Goal: Task Accomplishment & Management: Use online tool/utility

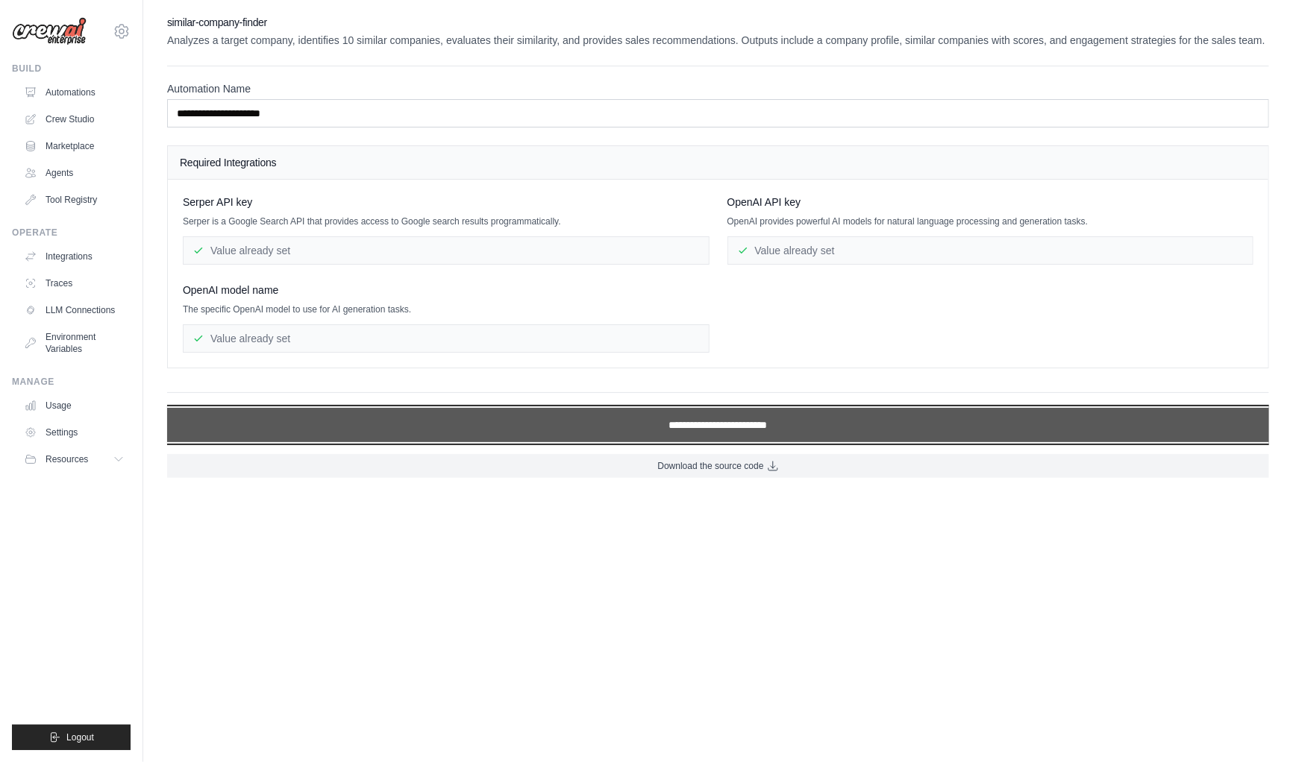
click at [577, 426] on input "**********" at bounding box center [718, 425] width 1102 height 34
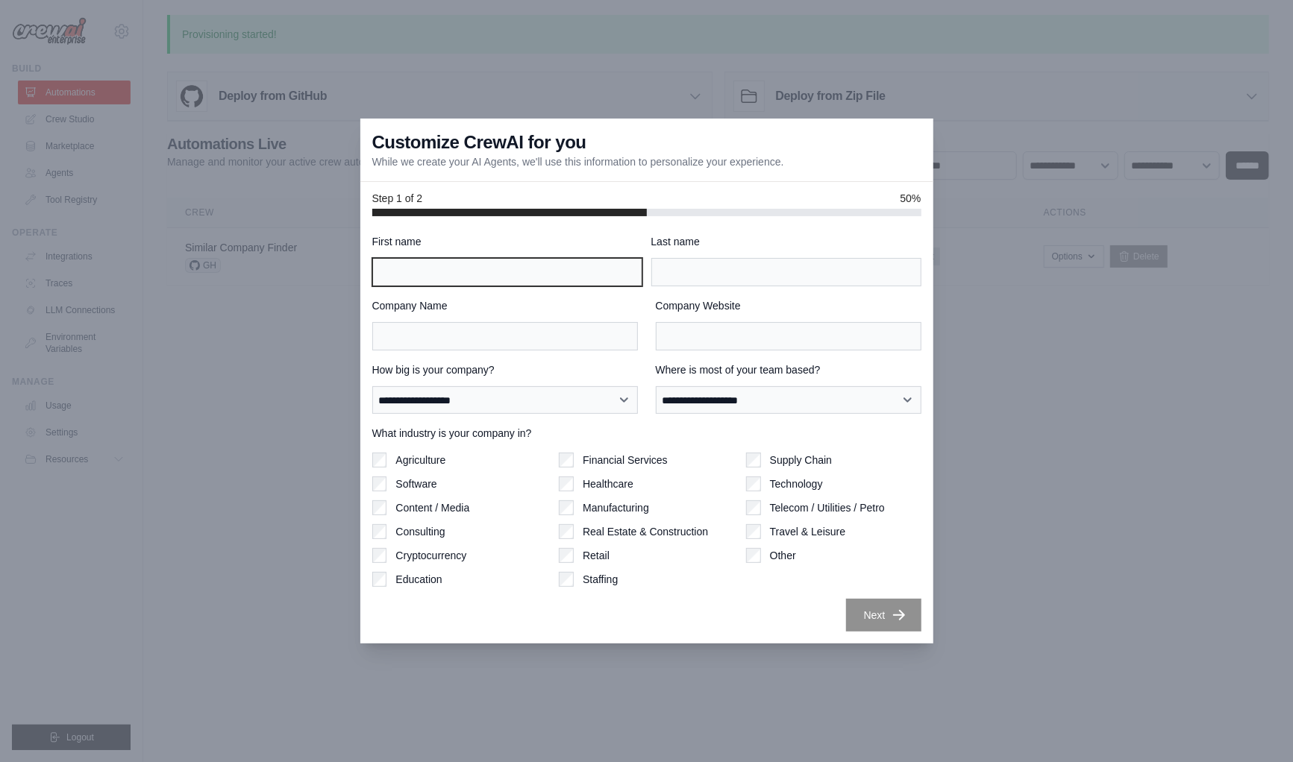
click at [390, 280] on input "First name" at bounding box center [507, 272] width 270 height 28
type input "****"
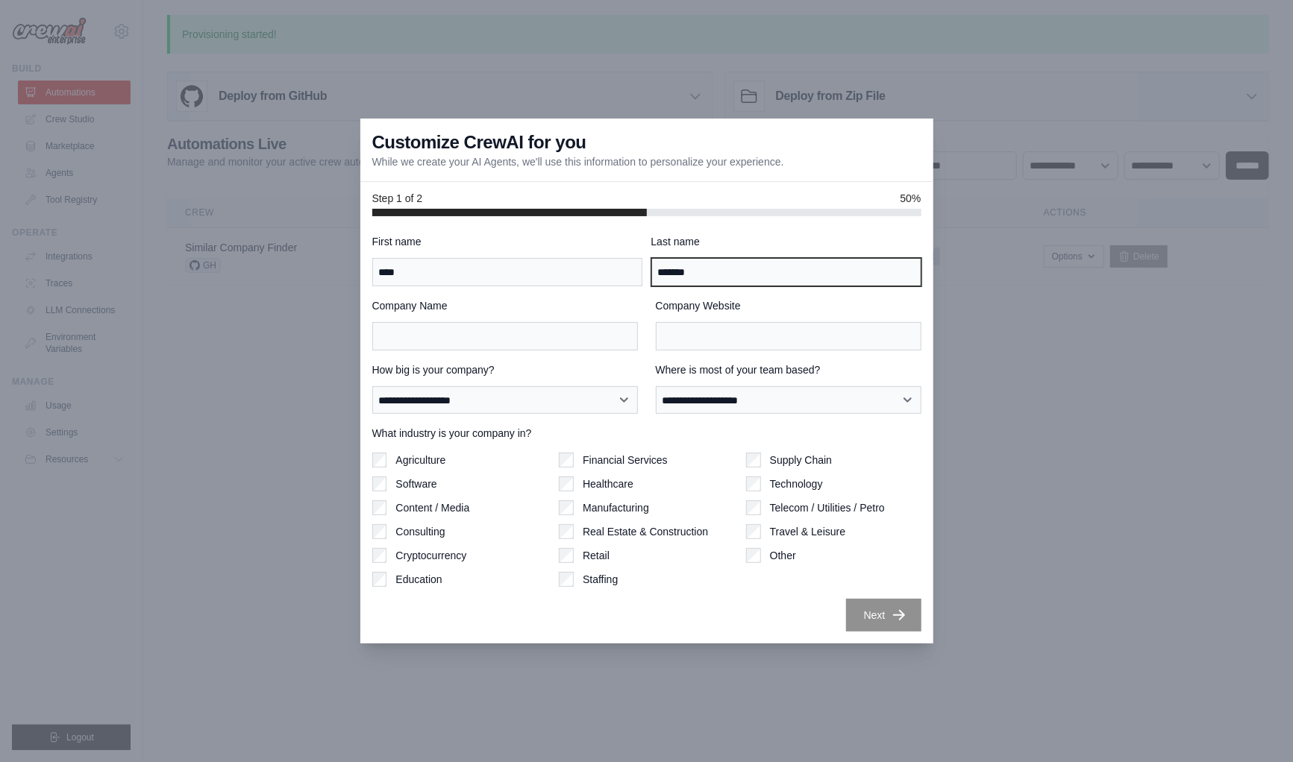
drag, startPoint x: 669, startPoint y: 269, endPoint x: 888, endPoint y: 260, distance: 219.4
click at [888, 260] on input "*******" at bounding box center [786, 272] width 270 height 28
type input "*"
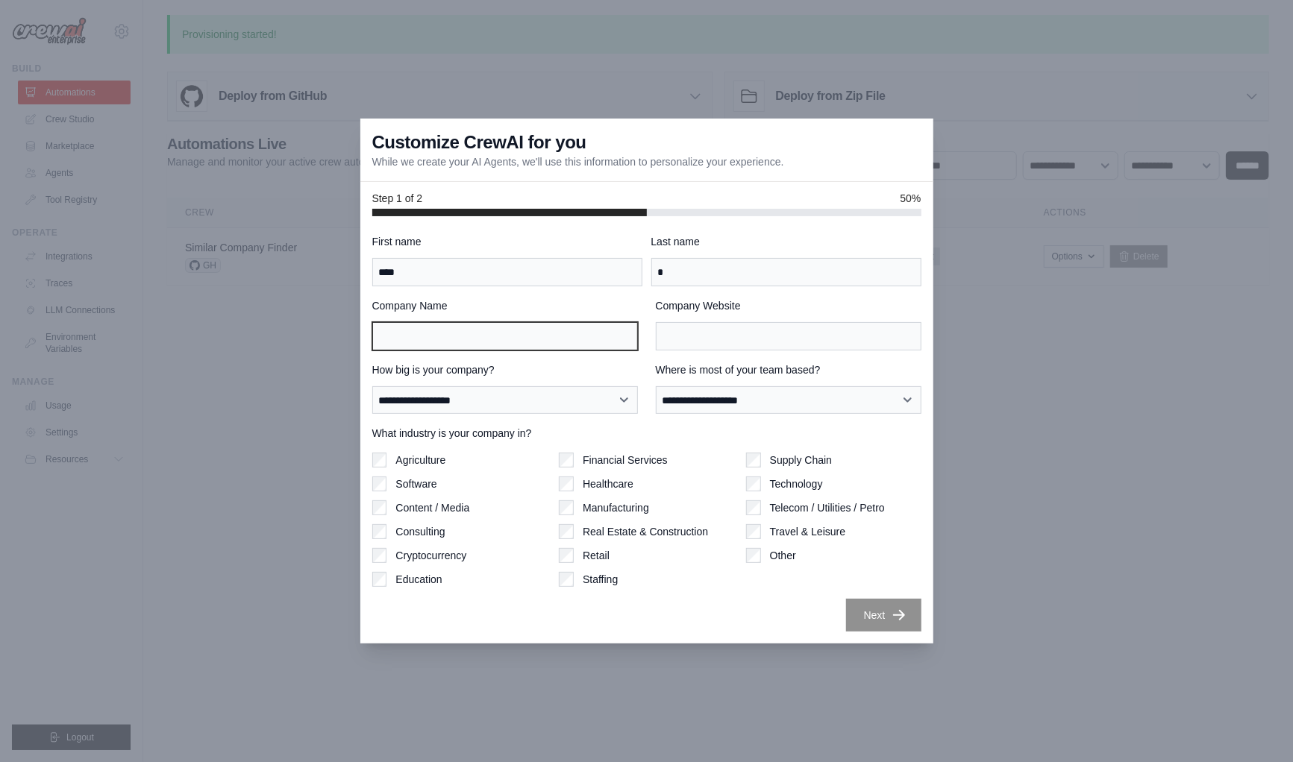
click at [412, 325] on input "Company Name" at bounding box center [505, 336] width 266 height 28
click at [427, 626] on div "Next" at bounding box center [646, 615] width 549 height 33
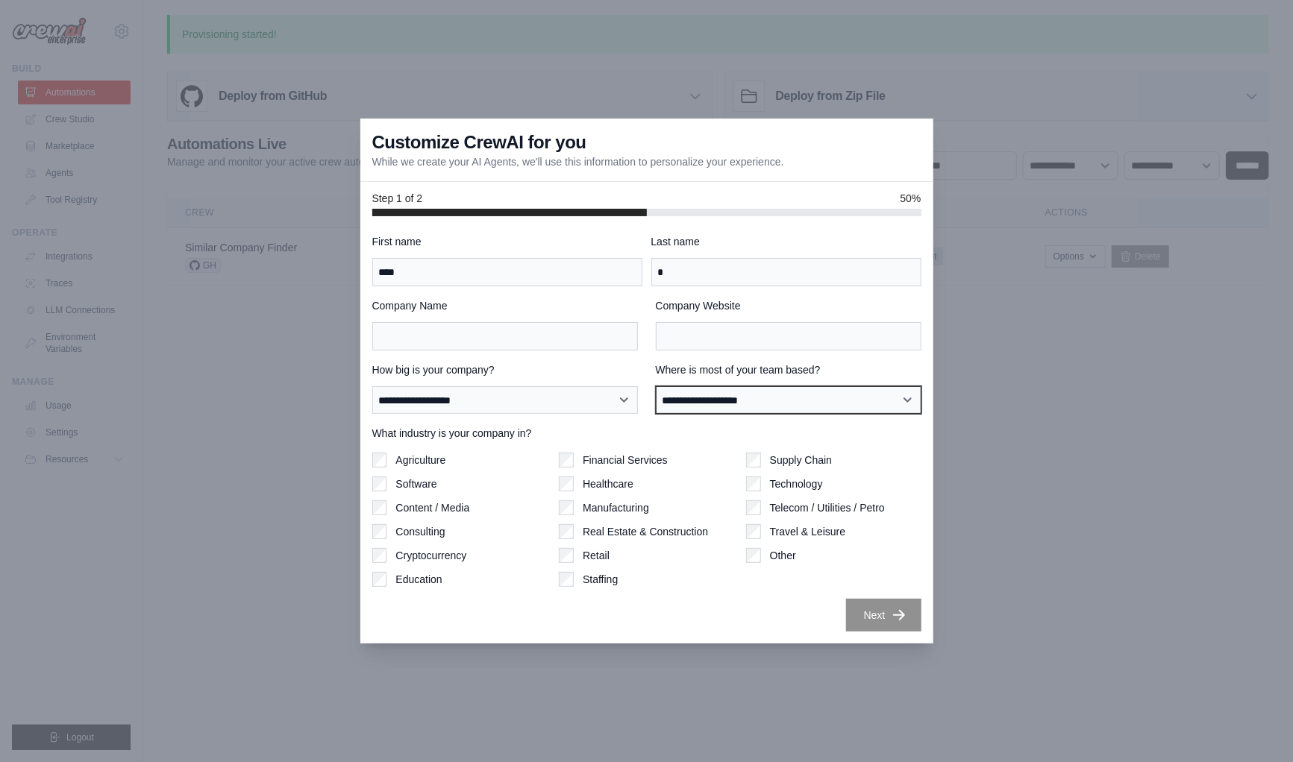
click at [735, 401] on select "**********" at bounding box center [789, 400] width 266 height 28
select select "**********"
click at [656, 386] on select "**********" at bounding box center [789, 400] width 266 height 28
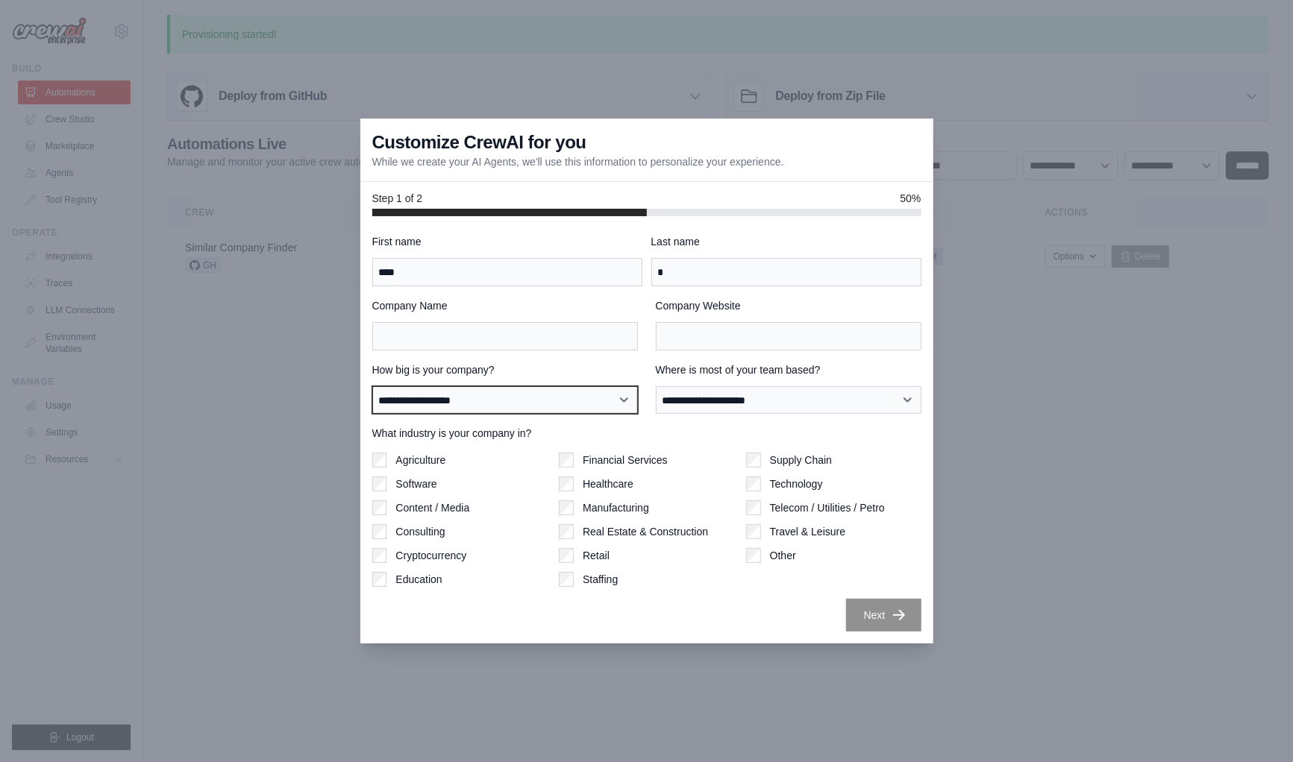
click at [526, 401] on select "**********" at bounding box center [505, 400] width 266 height 28
select select "**********"
click at [372, 386] on select "**********" at bounding box center [505, 400] width 266 height 28
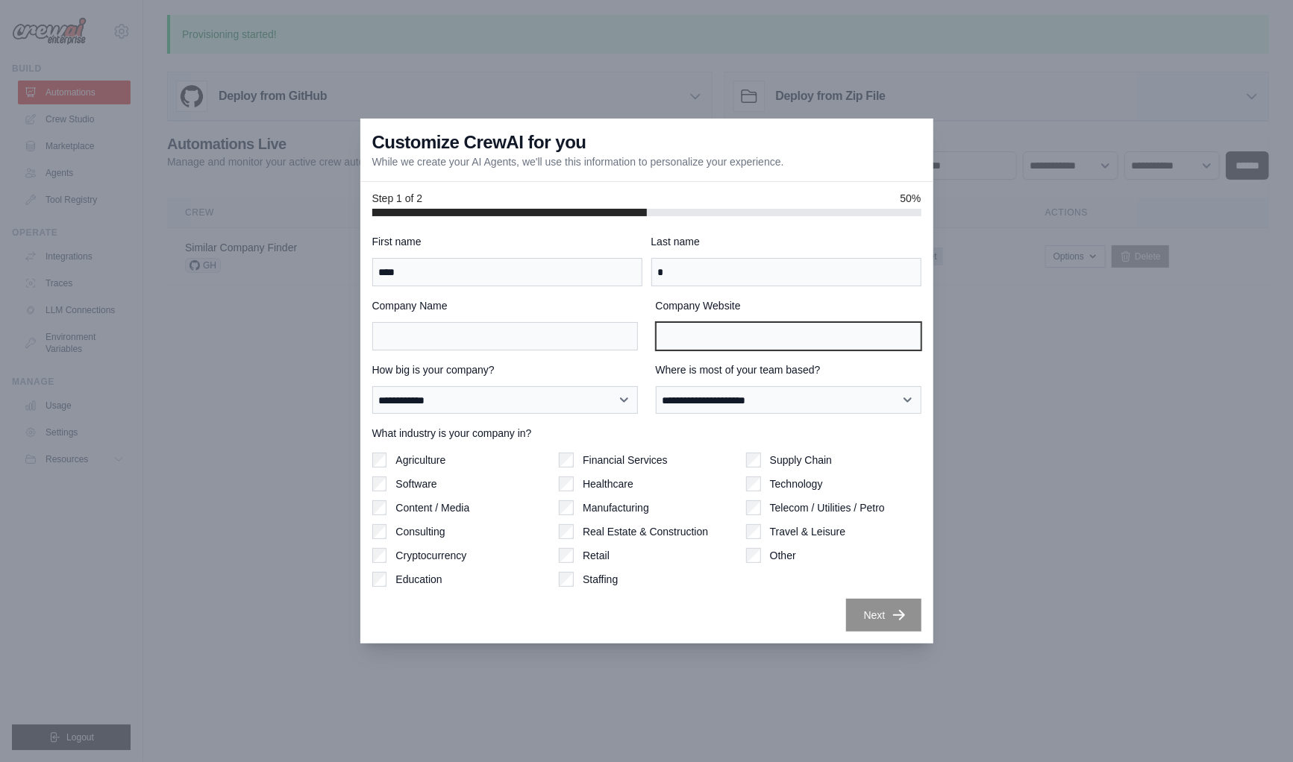
click at [730, 342] on input "Company Website" at bounding box center [789, 336] width 266 height 28
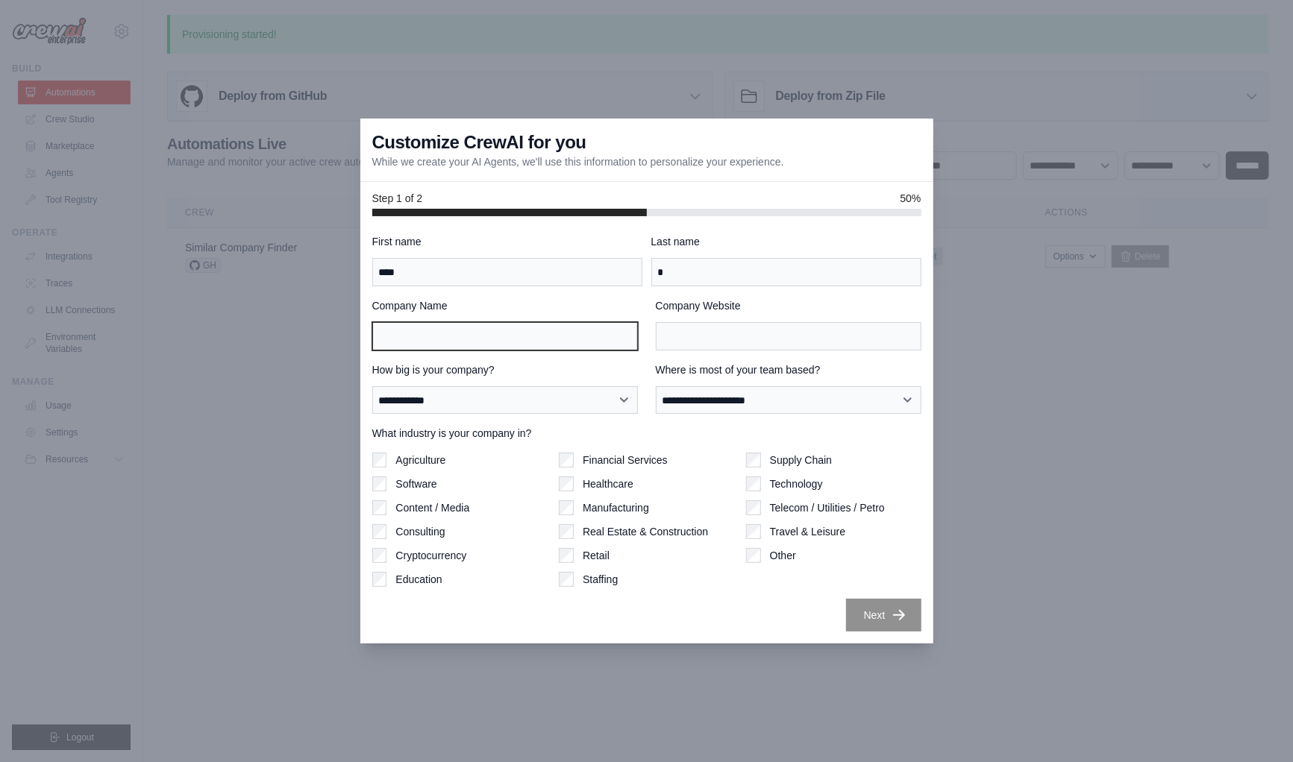
click at [479, 336] on input "Company Name" at bounding box center [505, 336] width 266 height 28
type input "**********"
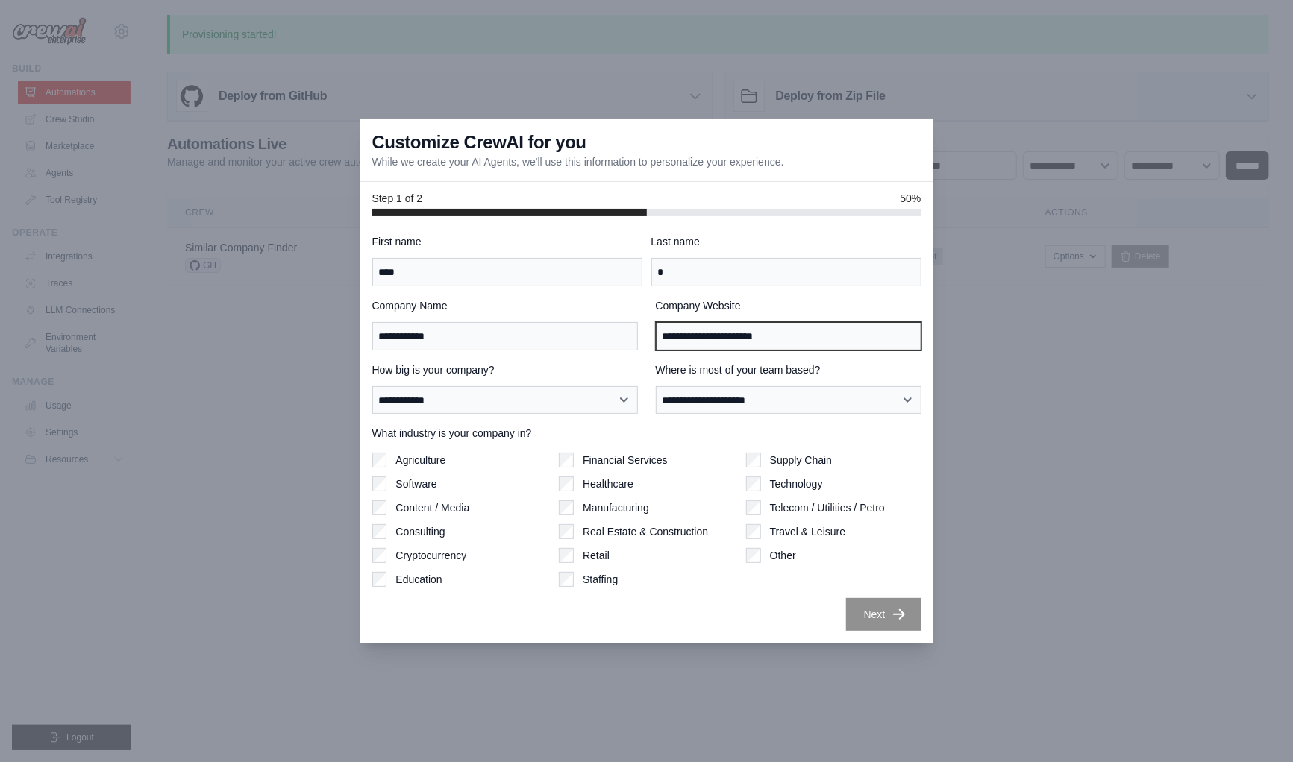
type input "**********"
click at [876, 621] on button "Next" at bounding box center [883, 614] width 75 height 33
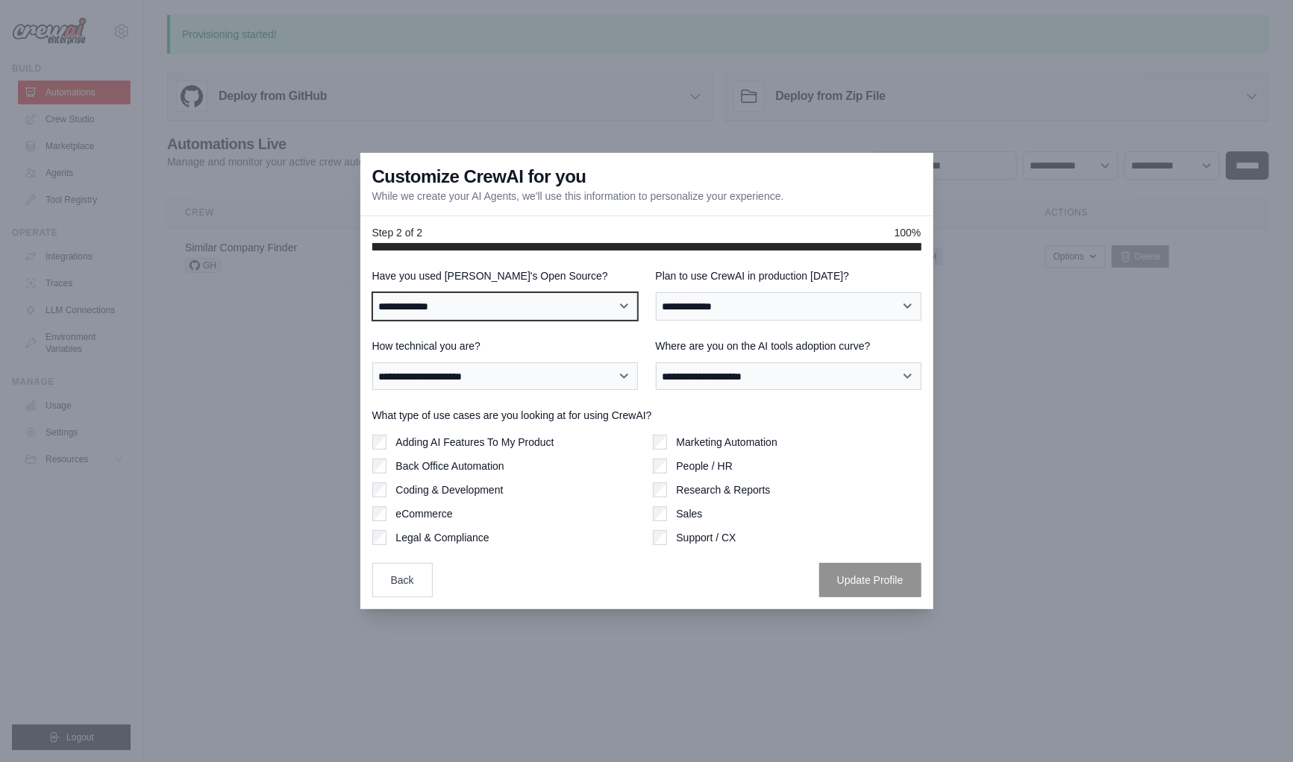
click at [486, 314] on select "**********" at bounding box center [505, 306] width 266 height 28
select select "**"
click at [372, 292] on select "**********" at bounding box center [505, 306] width 266 height 28
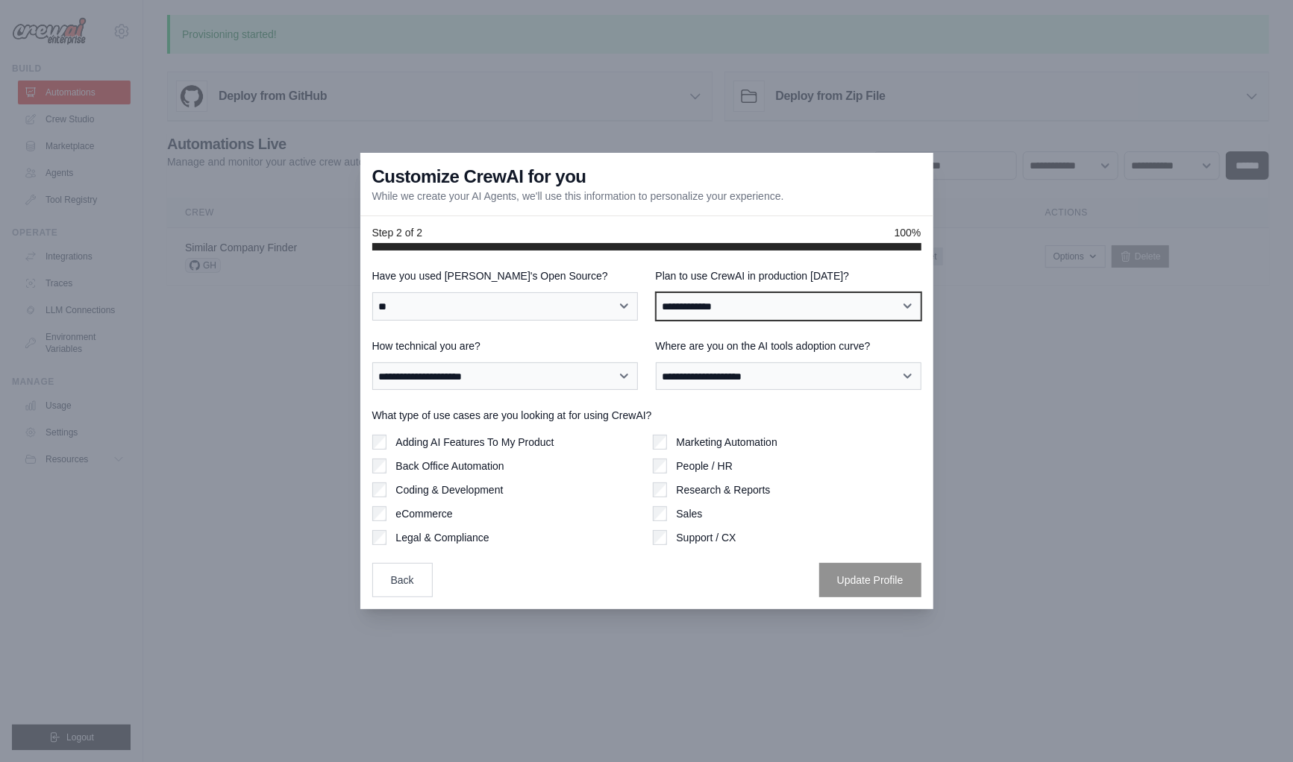
click at [723, 312] on select "**********" at bounding box center [789, 306] width 266 height 28
select select "*****"
click at [656, 292] on select "**********" at bounding box center [789, 306] width 266 height 28
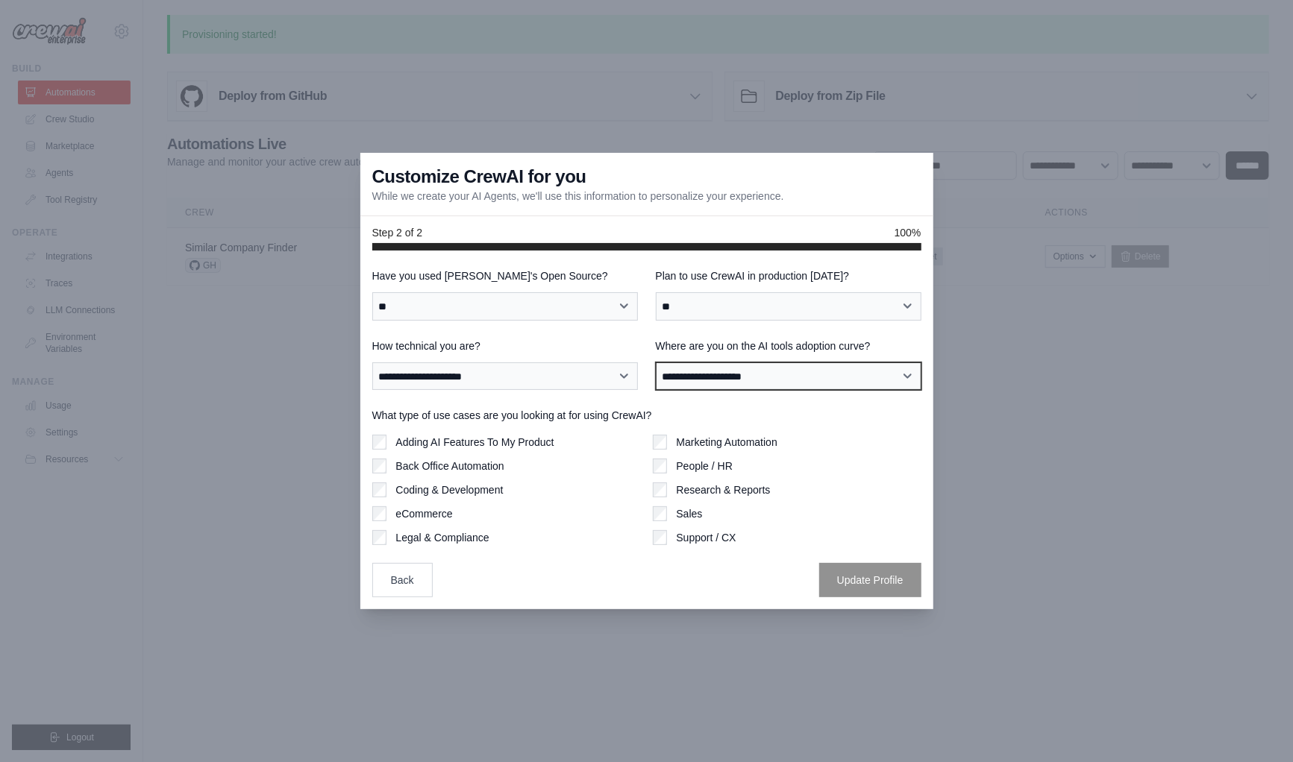
click at [696, 375] on select "**********" at bounding box center [789, 376] width 266 height 28
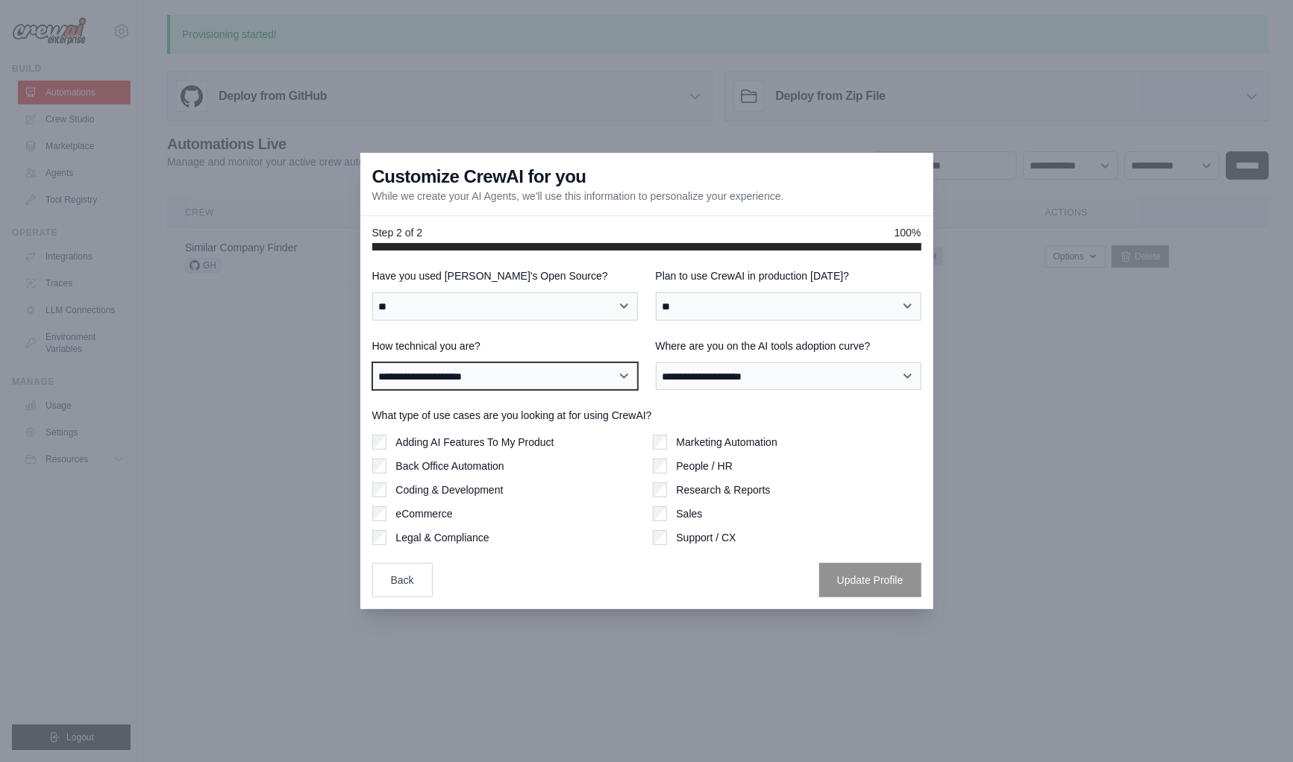
click at [469, 368] on select "**********" at bounding box center [505, 376] width 266 height 28
select select "**********"
click at [372, 362] on select "**********" at bounding box center [505, 376] width 266 height 28
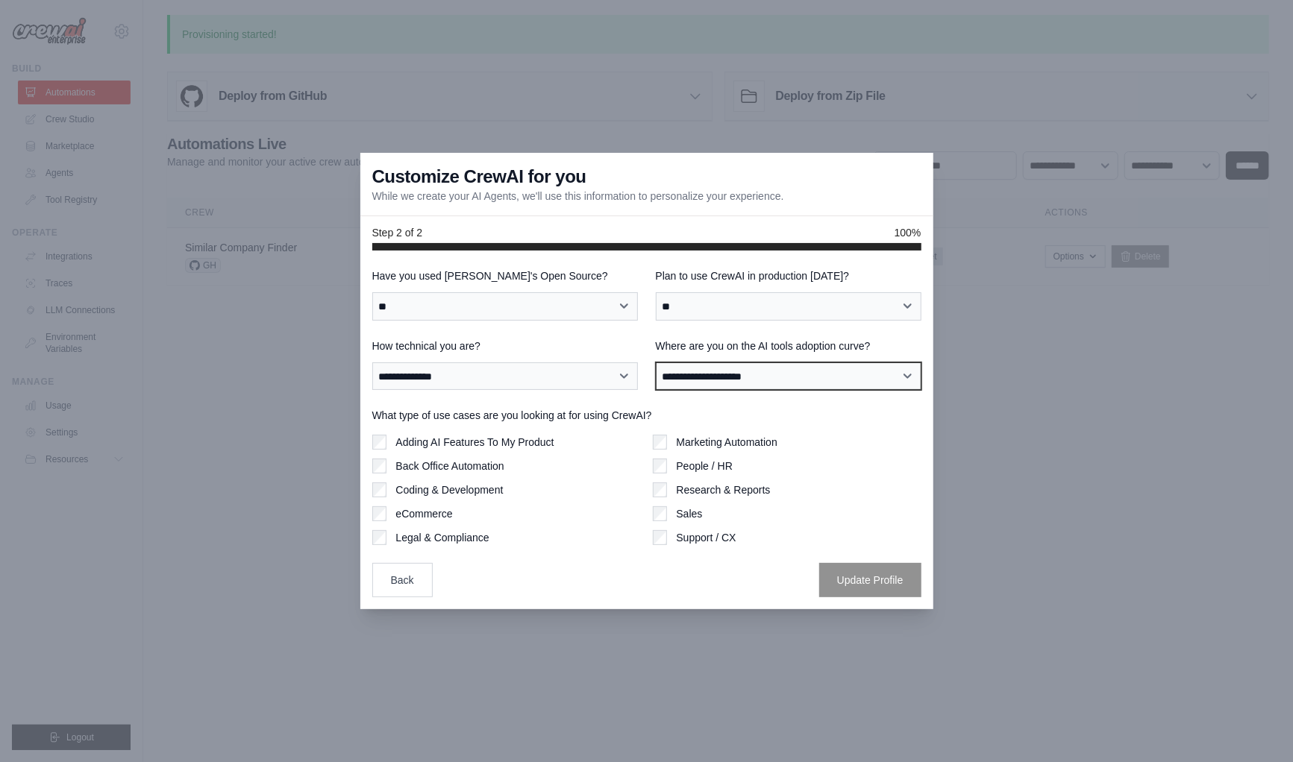
click at [693, 374] on select "**********" at bounding box center [789, 376] width 266 height 28
select select "**********"
click at [656, 362] on select "**********" at bounding box center [789, 376] width 266 height 28
click at [694, 488] on label "Research & Reports" at bounding box center [723, 490] width 94 height 15
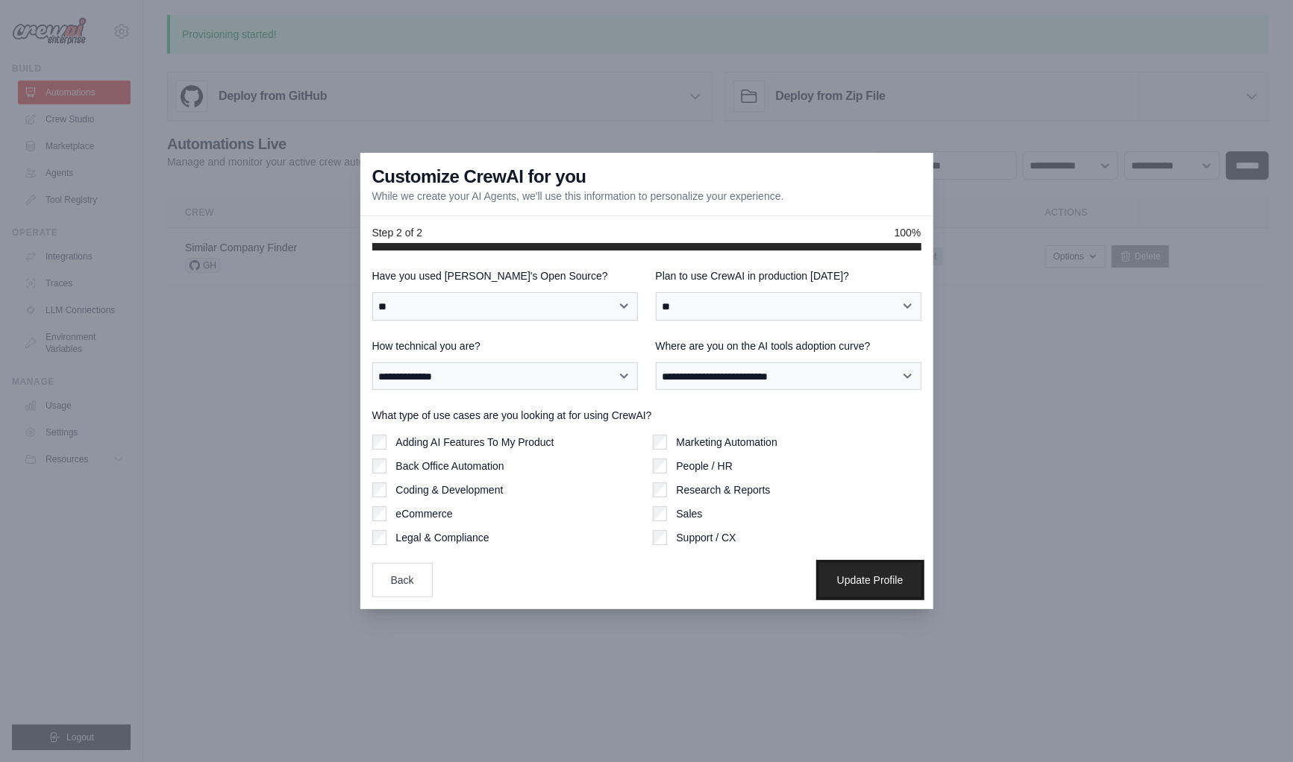
click at [832, 586] on button "Update Profile" at bounding box center [870, 580] width 102 height 34
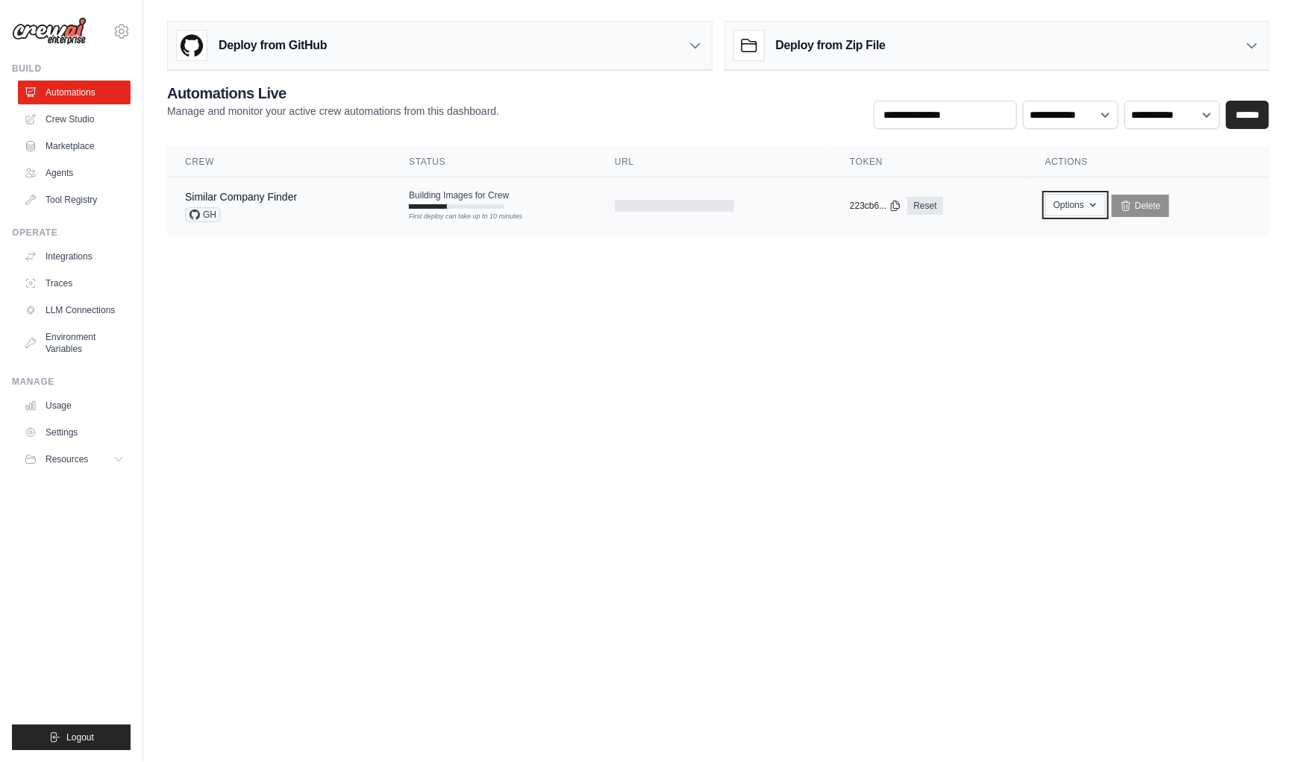
click at [1061, 206] on button "Options" at bounding box center [1075, 205] width 60 height 22
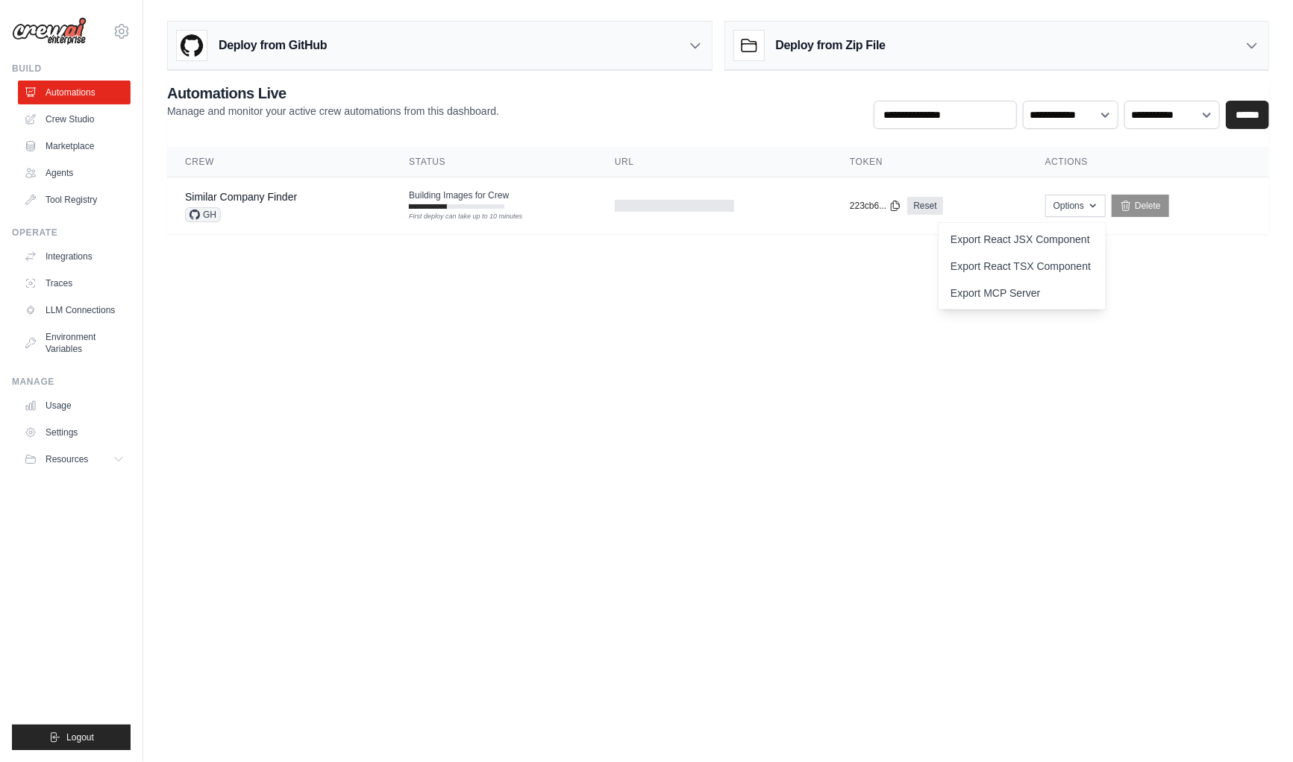
drag, startPoint x: 687, startPoint y: 357, endPoint x: 679, endPoint y: 345, distance: 14.5
click at [687, 357] on body "swaygscustommerch@gmail.com Settings Build Automations Crew Studio" at bounding box center [646, 381] width 1293 height 762
click at [407, 201] on td "Building Images for Crew First deploy can take up to 10 minutes" at bounding box center [494, 199] width 206 height 43
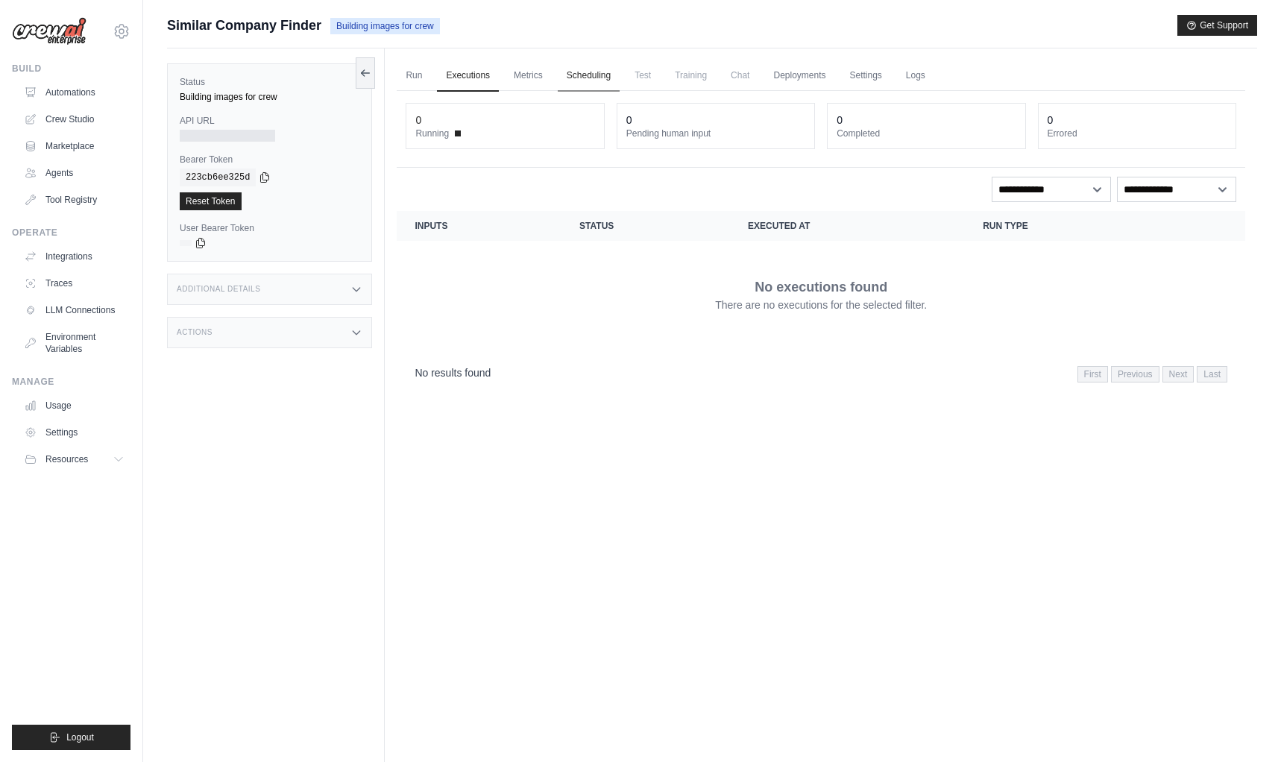
click at [575, 75] on link "Scheduling" at bounding box center [589, 75] width 62 height 31
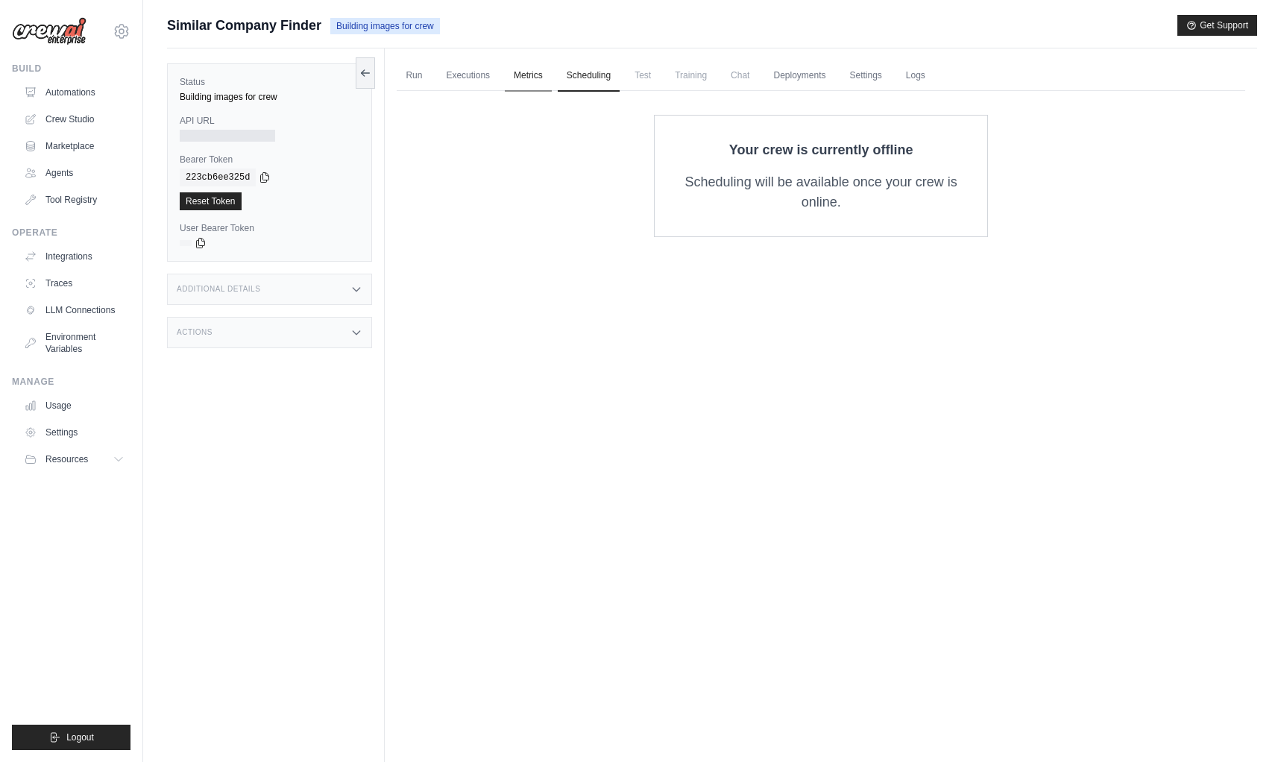
click at [519, 75] on link "Metrics" at bounding box center [528, 75] width 47 height 31
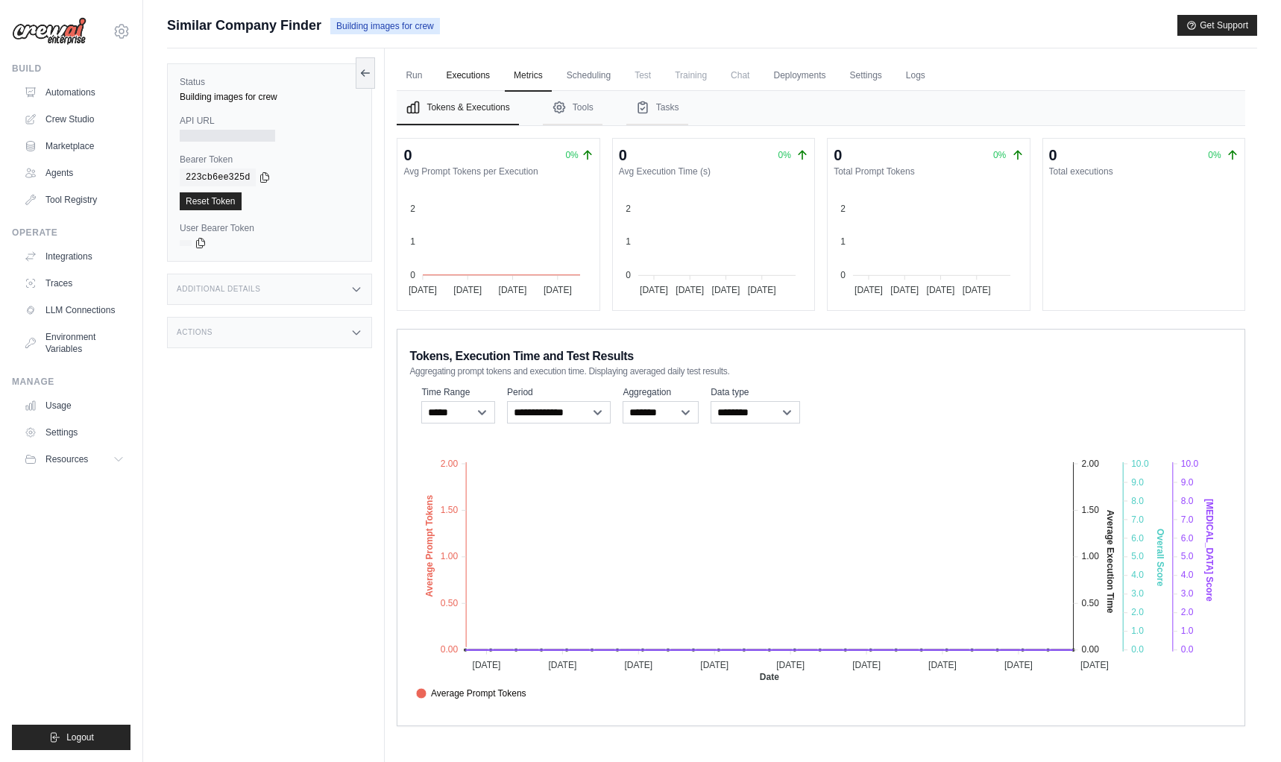
click at [468, 81] on link "Executions" at bounding box center [468, 75] width 62 height 31
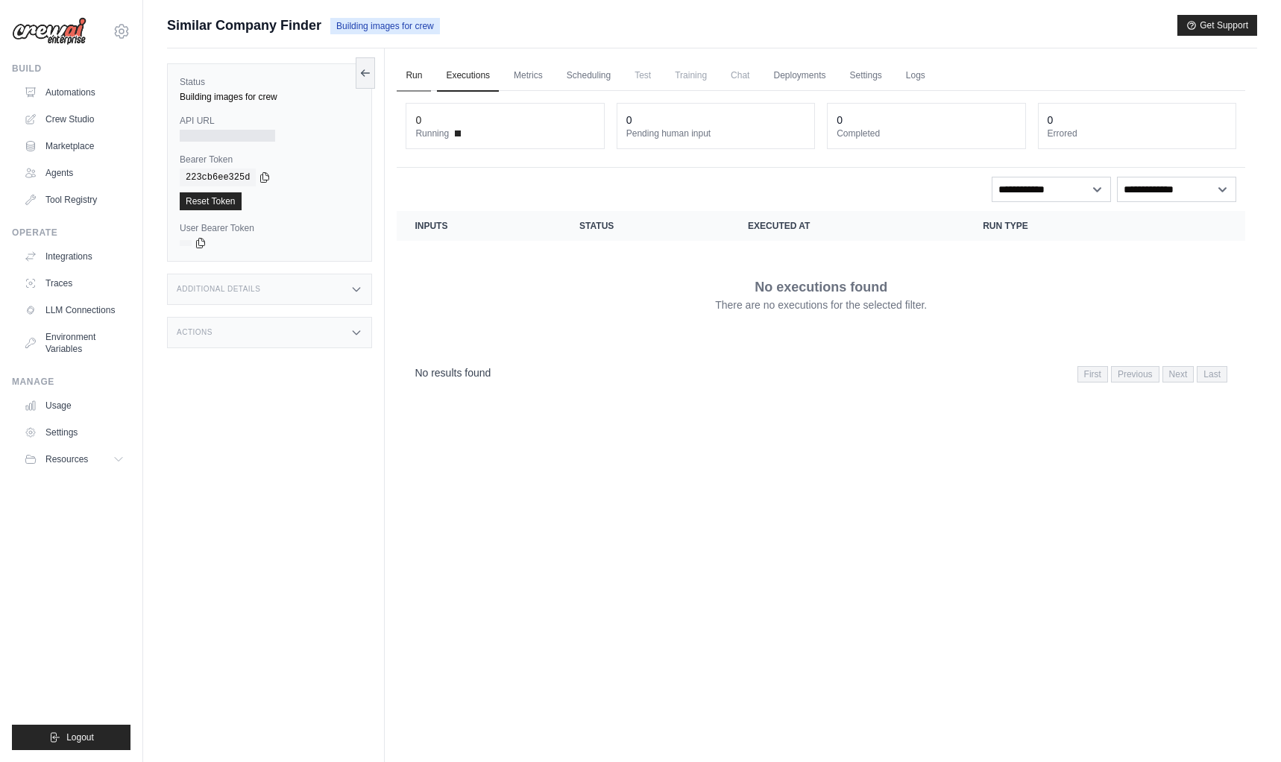
click at [417, 78] on link "Run" at bounding box center [414, 75] width 34 height 31
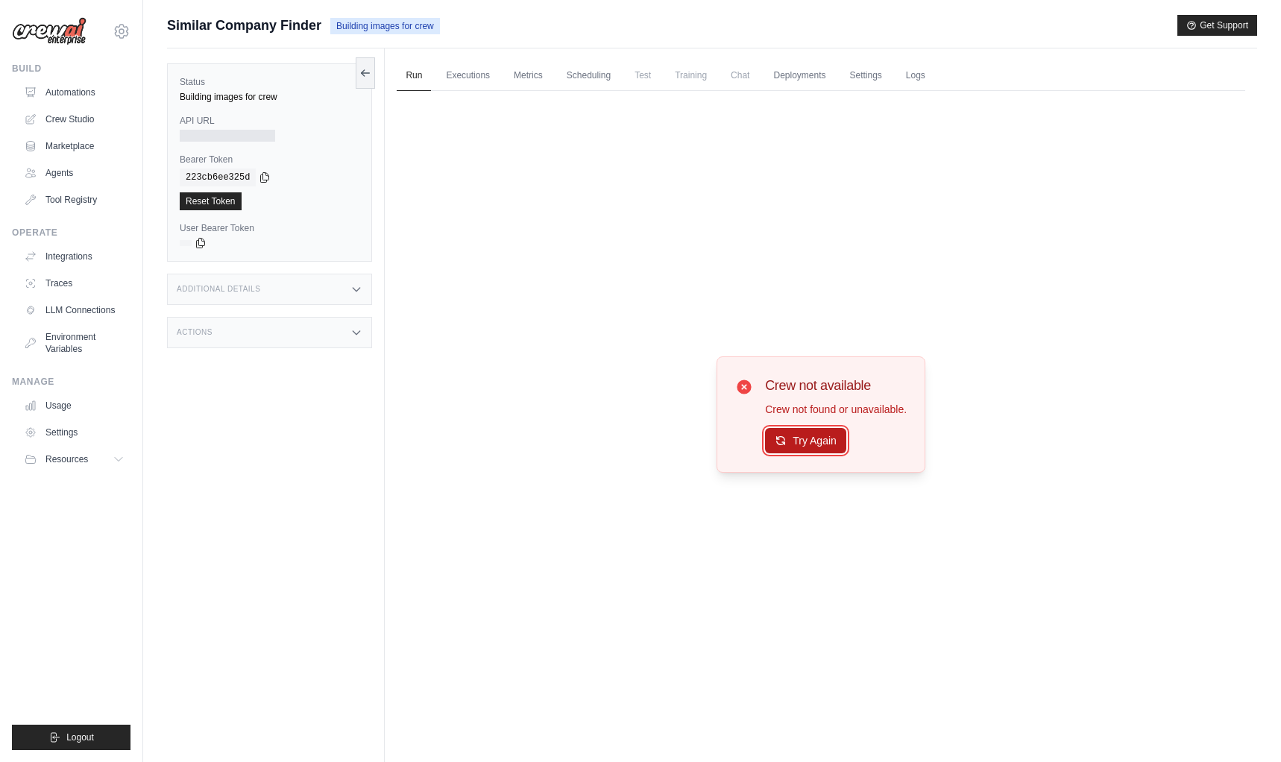
click at [821, 439] on button "Try Again" at bounding box center [805, 440] width 81 height 25
click at [215, 136] on div at bounding box center [227, 136] width 95 height 12
click at [254, 292] on h3 "Additional Details" at bounding box center [219, 289] width 84 height 9
click at [244, 424] on div "Actions" at bounding box center [269, 420] width 205 height 31
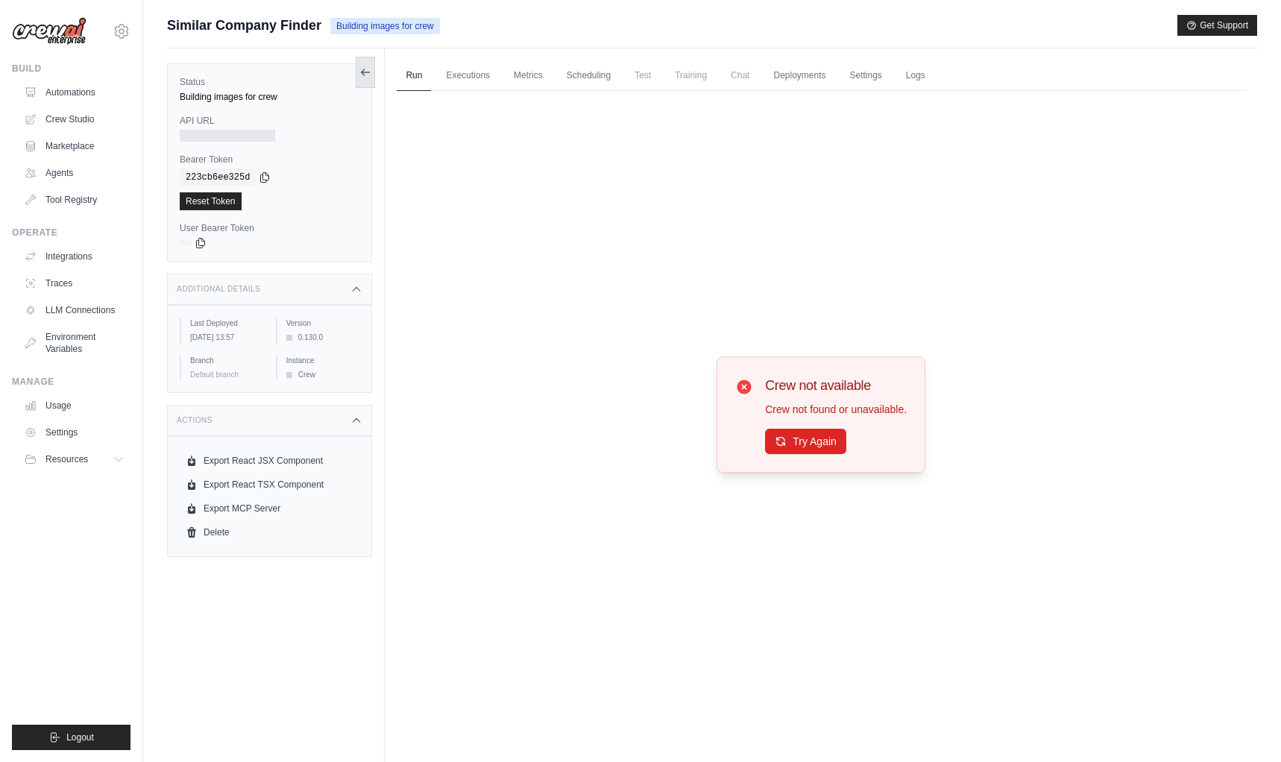
click at [365, 78] on button at bounding box center [365, 72] width 19 height 31
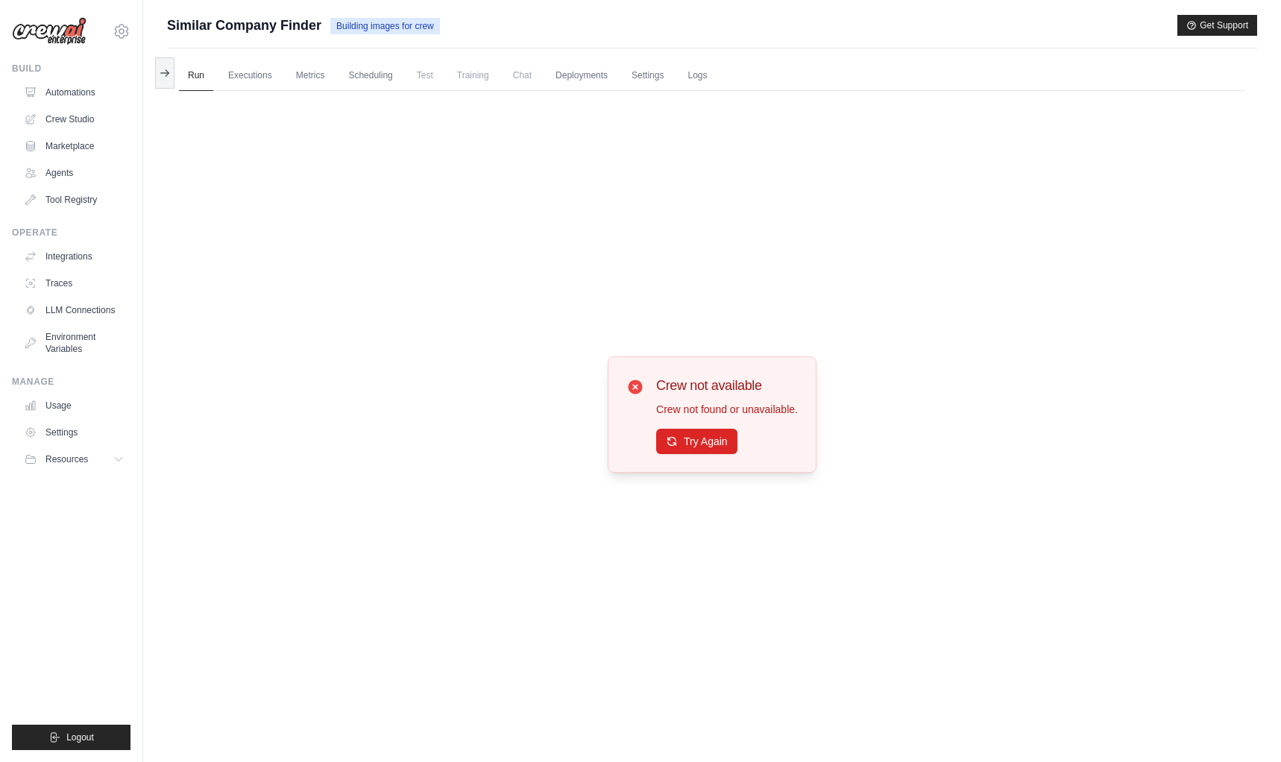
click at [163, 77] on icon at bounding box center [165, 73] width 12 height 12
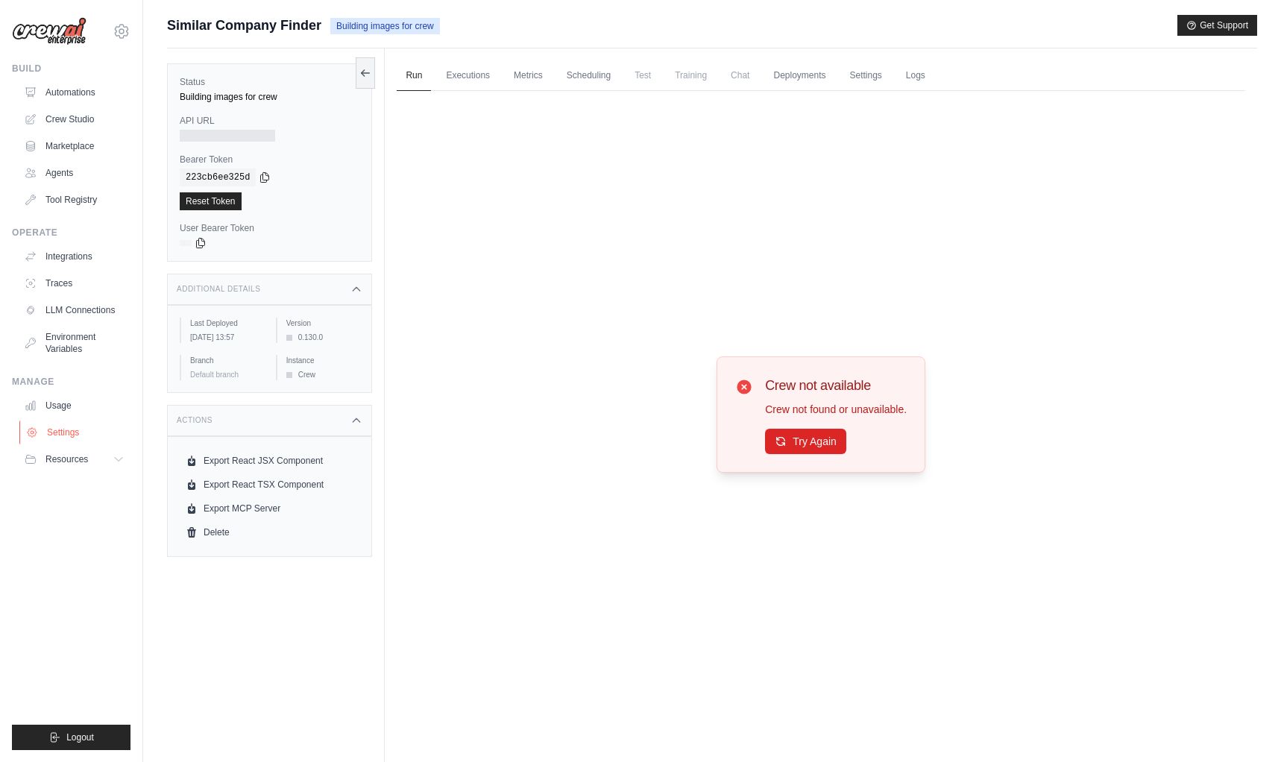
click at [58, 428] on link "Settings" at bounding box center [75, 433] width 113 height 24
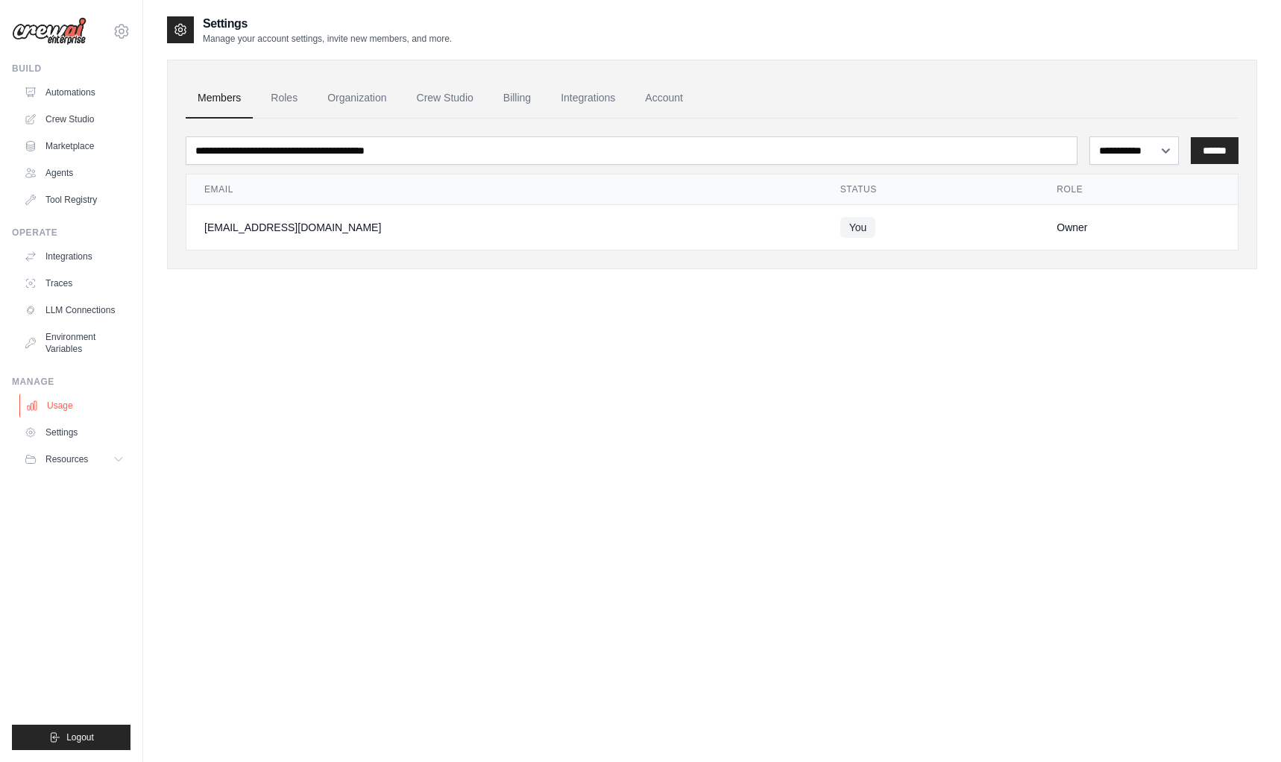
click at [57, 414] on link "Usage" at bounding box center [75, 406] width 113 height 24
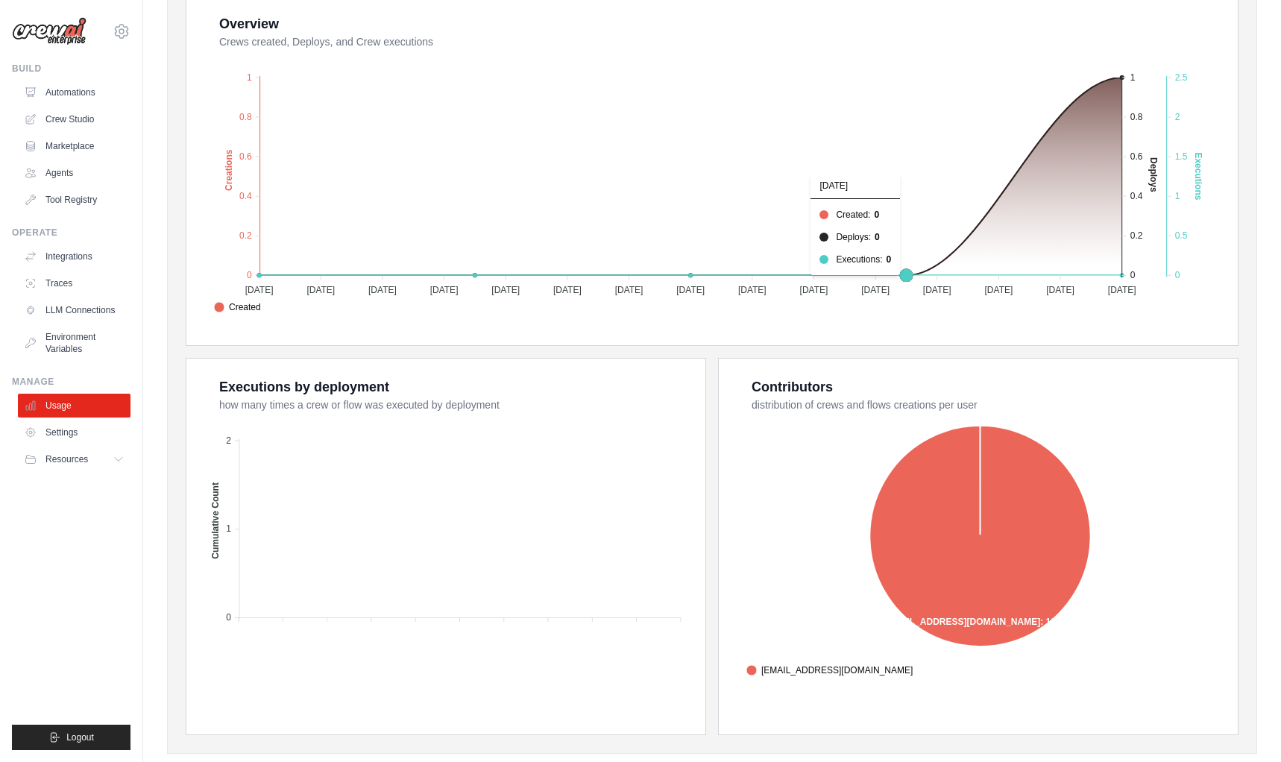
scroll to position [316, 0]
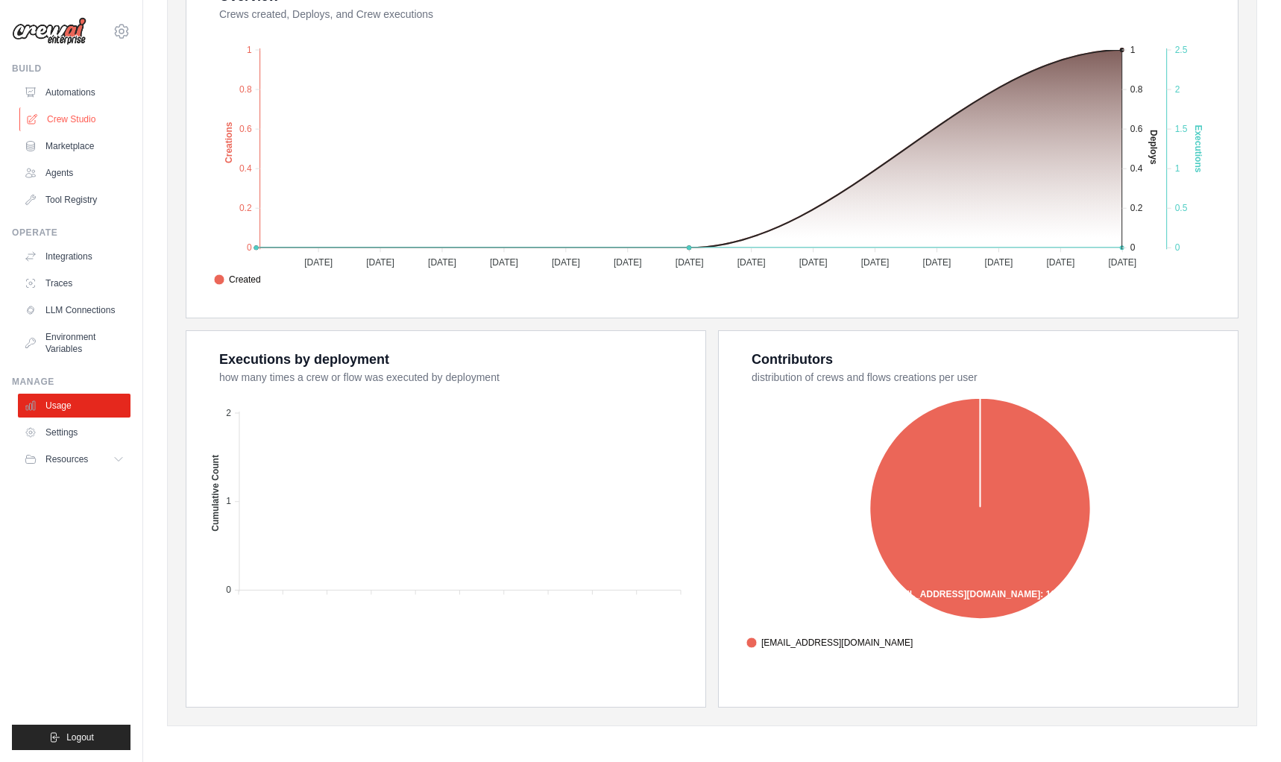
click at [76, 119] on link "Crew Studio" at bounding box center [75, 119] width 113 height 24
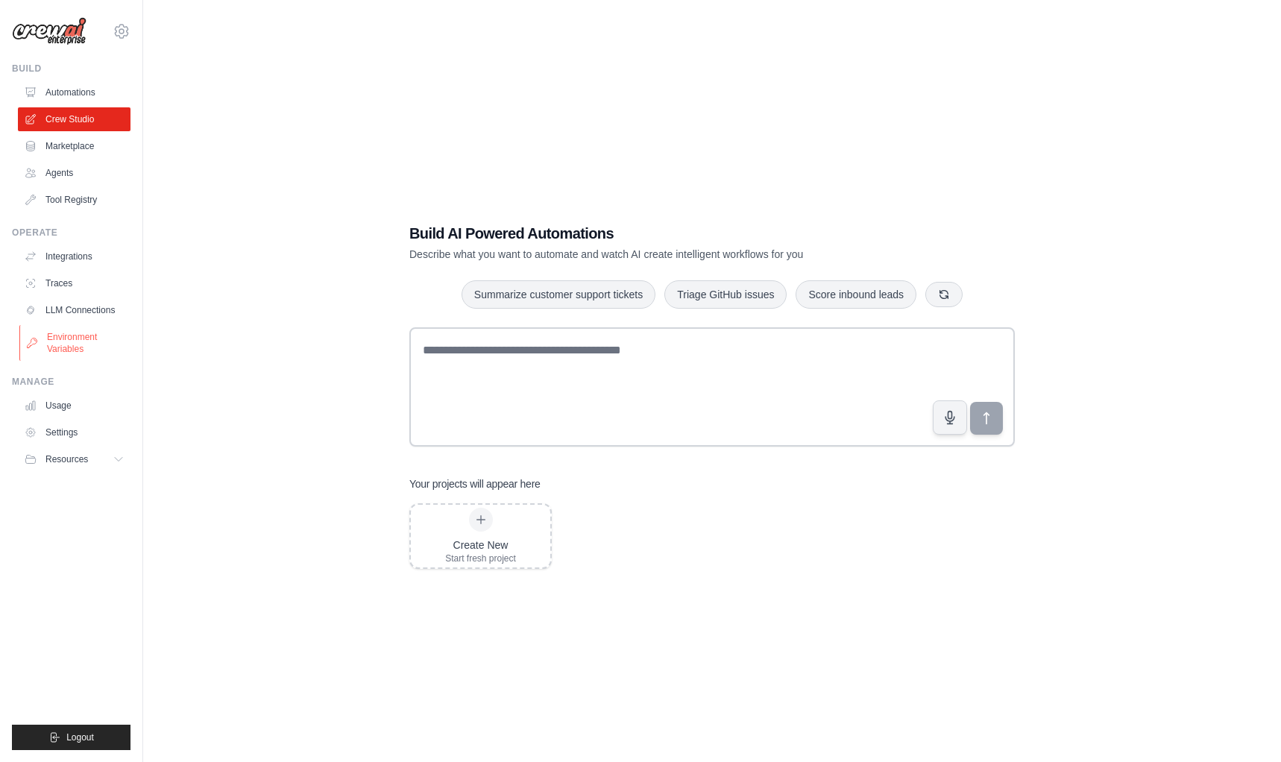
click at [64, 339] on link "Environment Variables" at bounding box center [75, 343] width 113 height 36
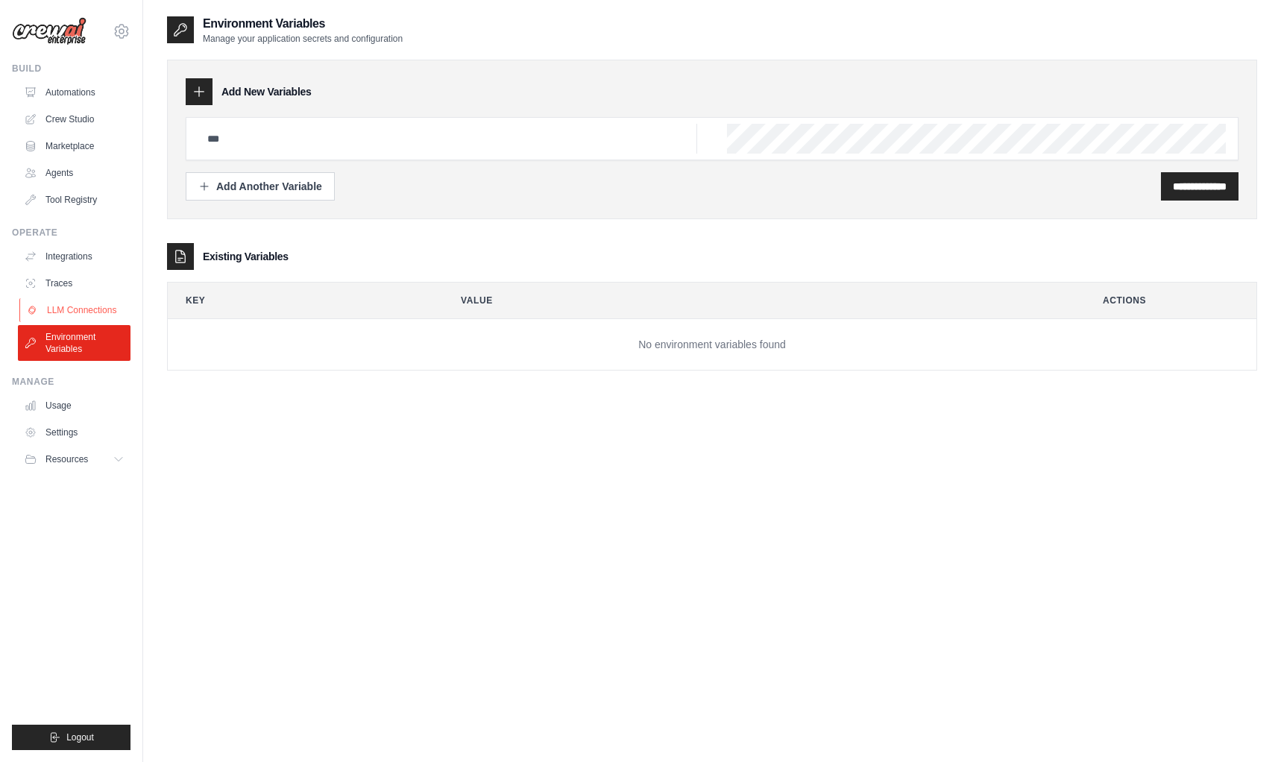
click at [81, 298] on link "LLM Connections" at bounding box center [75, 310] width 113 height 24
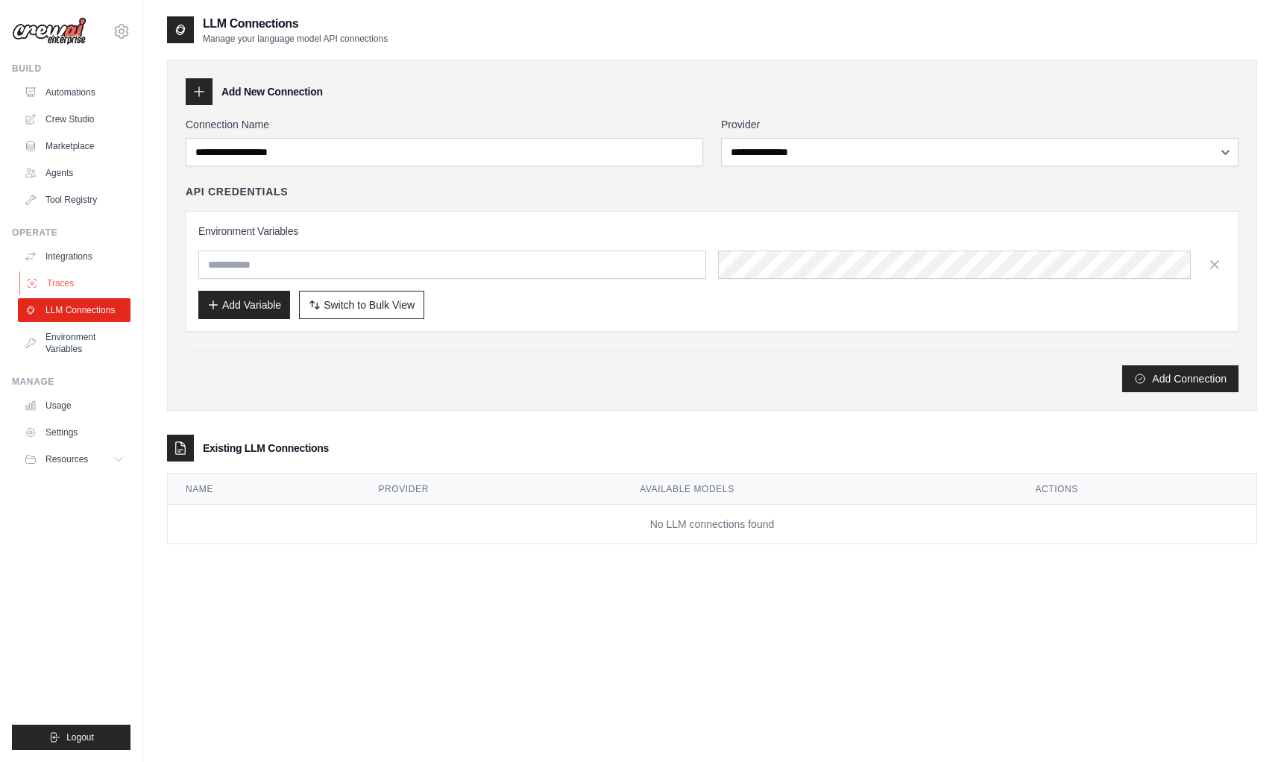
click at [60, 286] on link "Traces" at bounding box center [75, 283] width 113 height 24
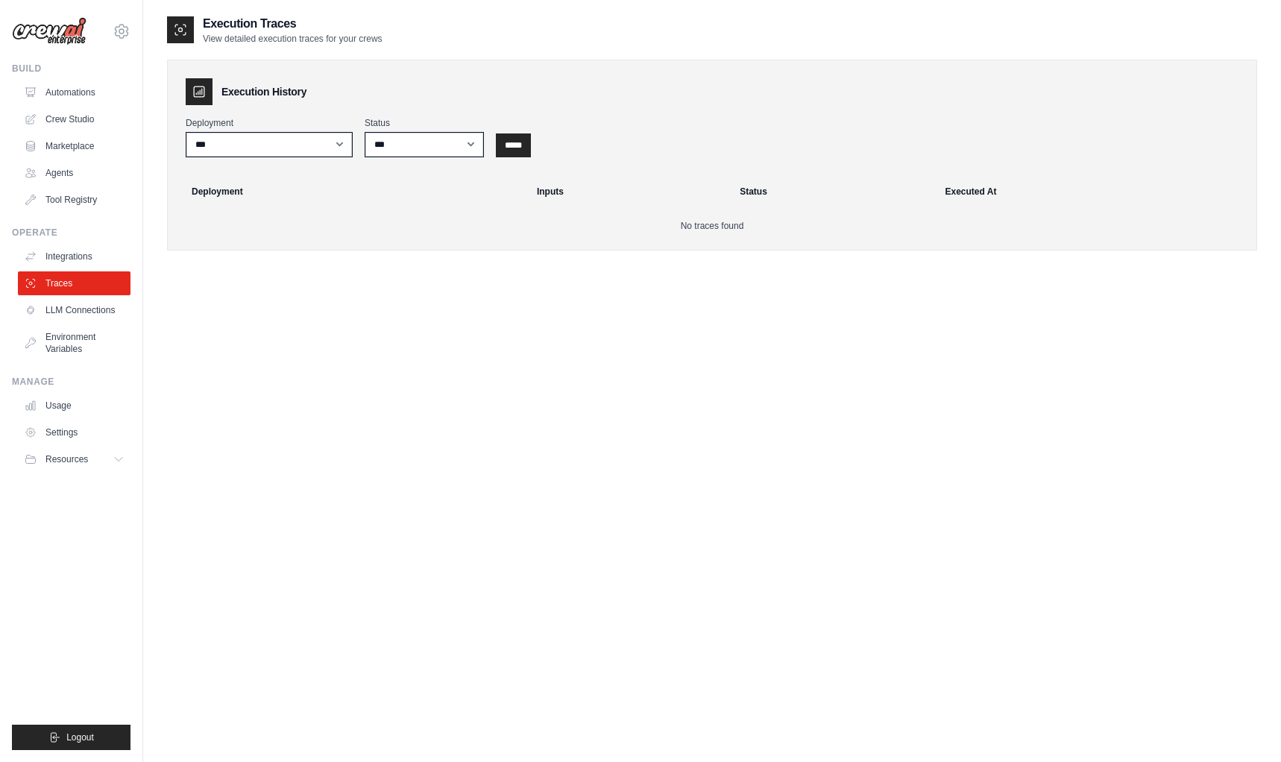
click at [70, 257] on link "Integrations" at bounding box center [74, 257] width 113 height 24
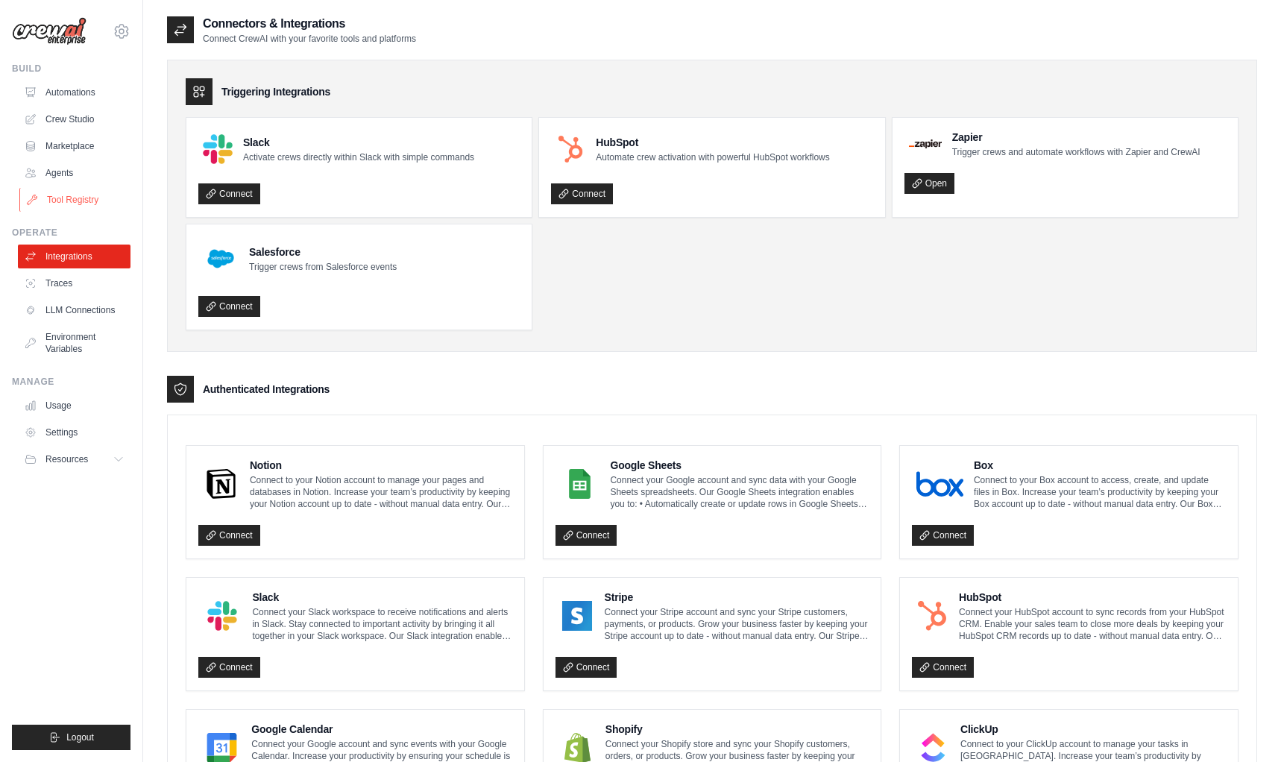
click at [74, 197] on link "Tool Registry" at bounding box center [75, 200] width 113 height 24
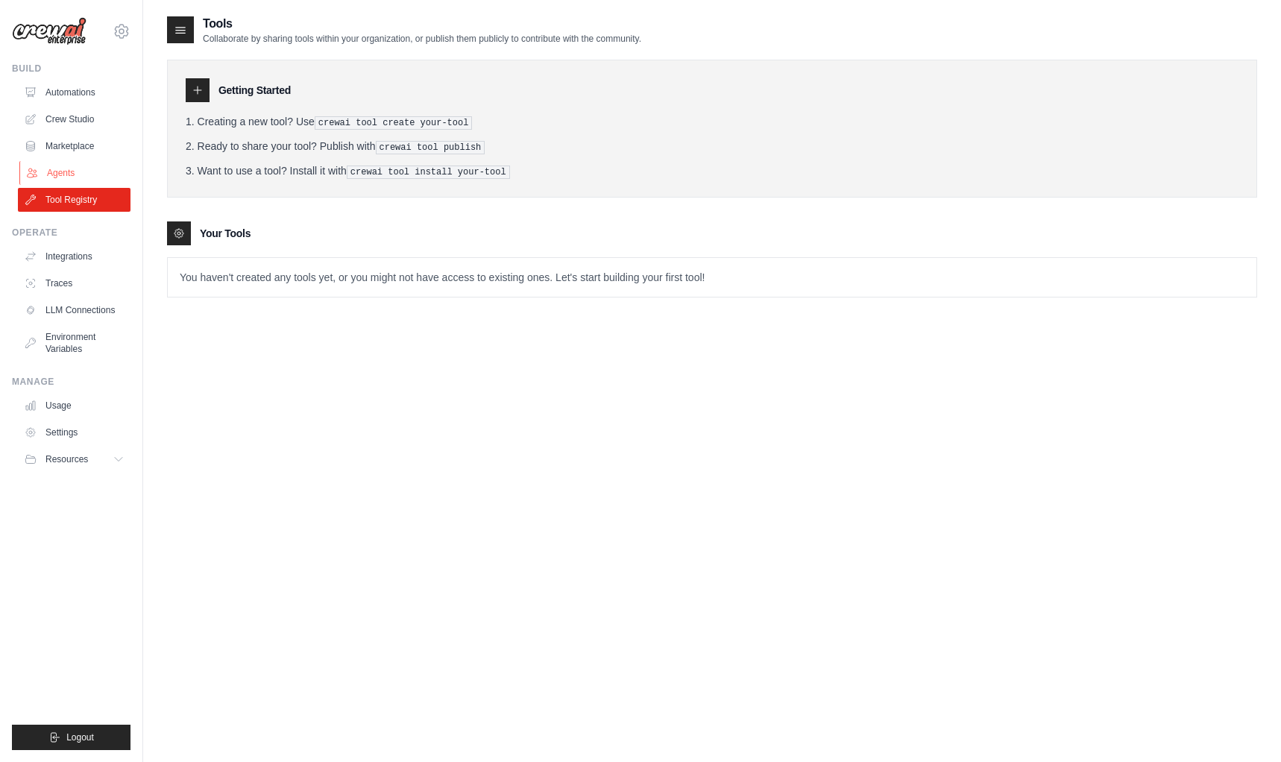
click at [64, 176] on link "Agents" at bounding box center [75, 173] width 113 height 24
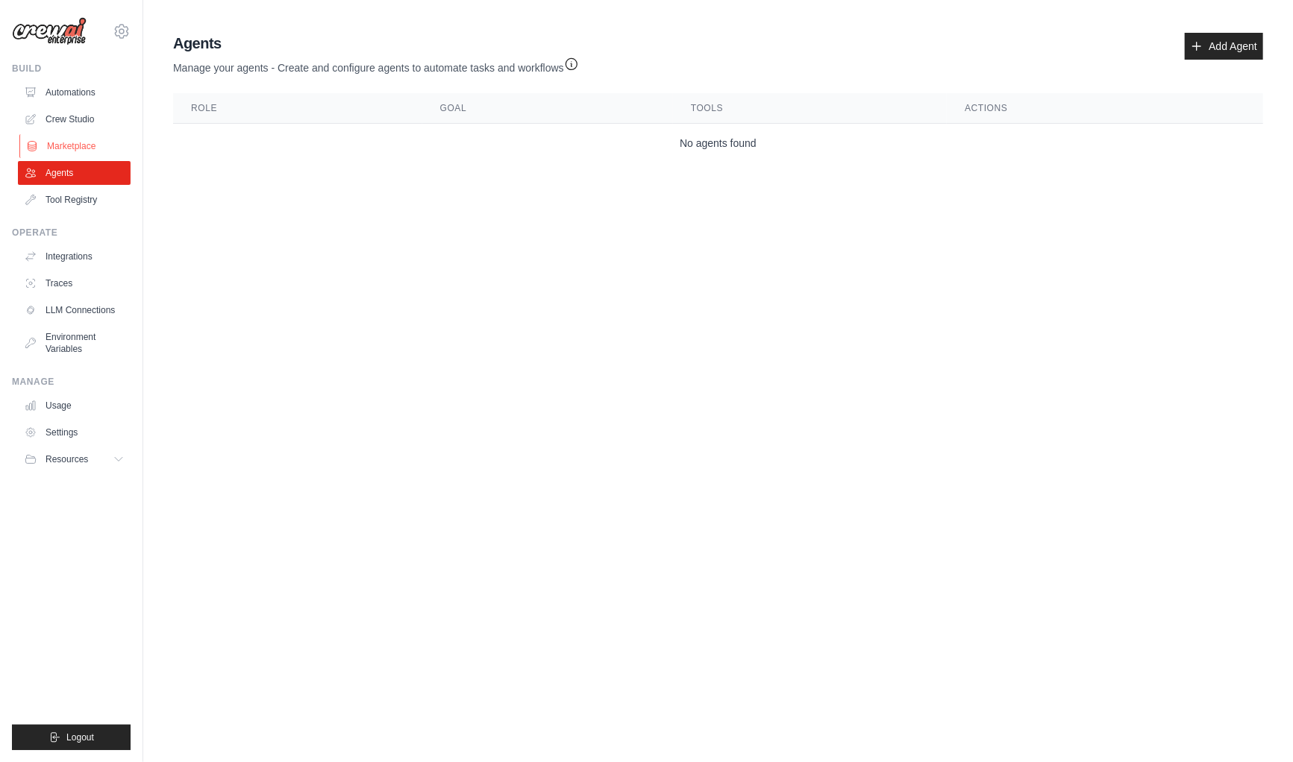
click at [69, 142] on link "Marketplace" at bounding box center [75, 146] width 113 height 24
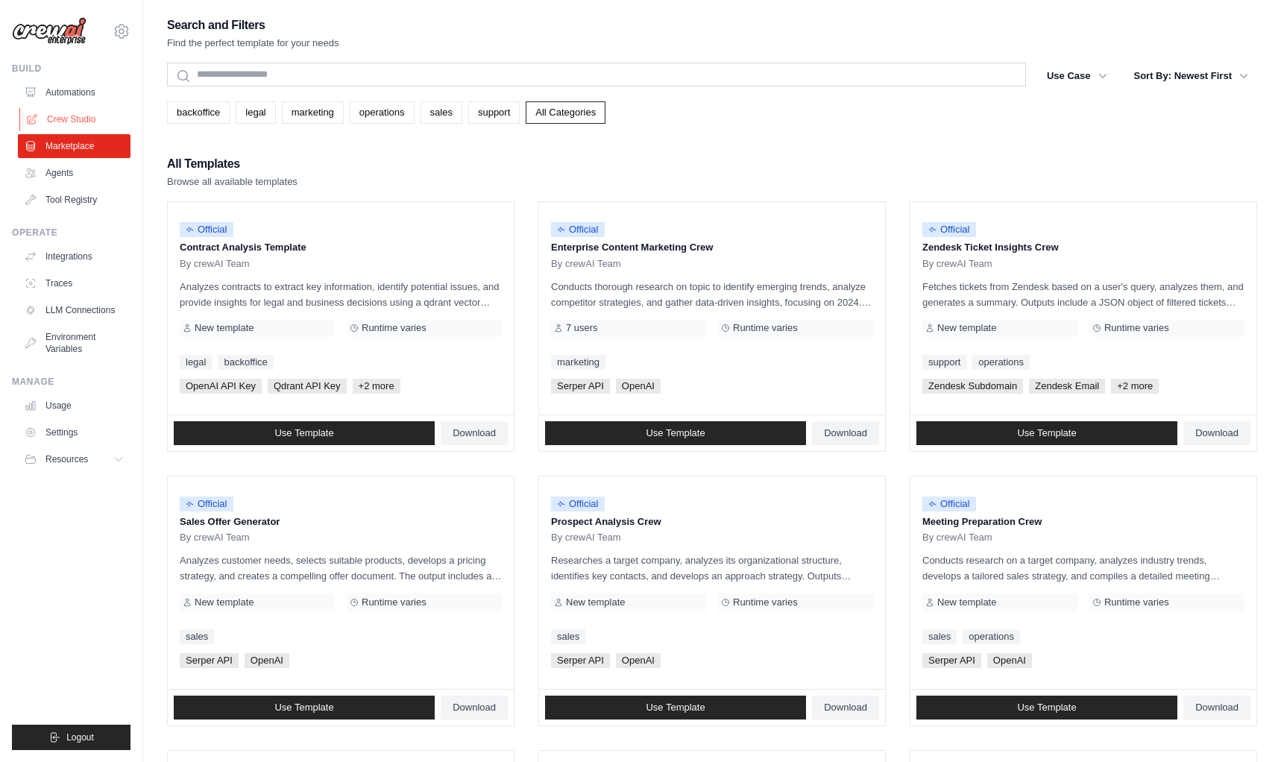
click at [64, 121] on link "Crew Studio" at bounding box center [75, 119] width 113 height 24
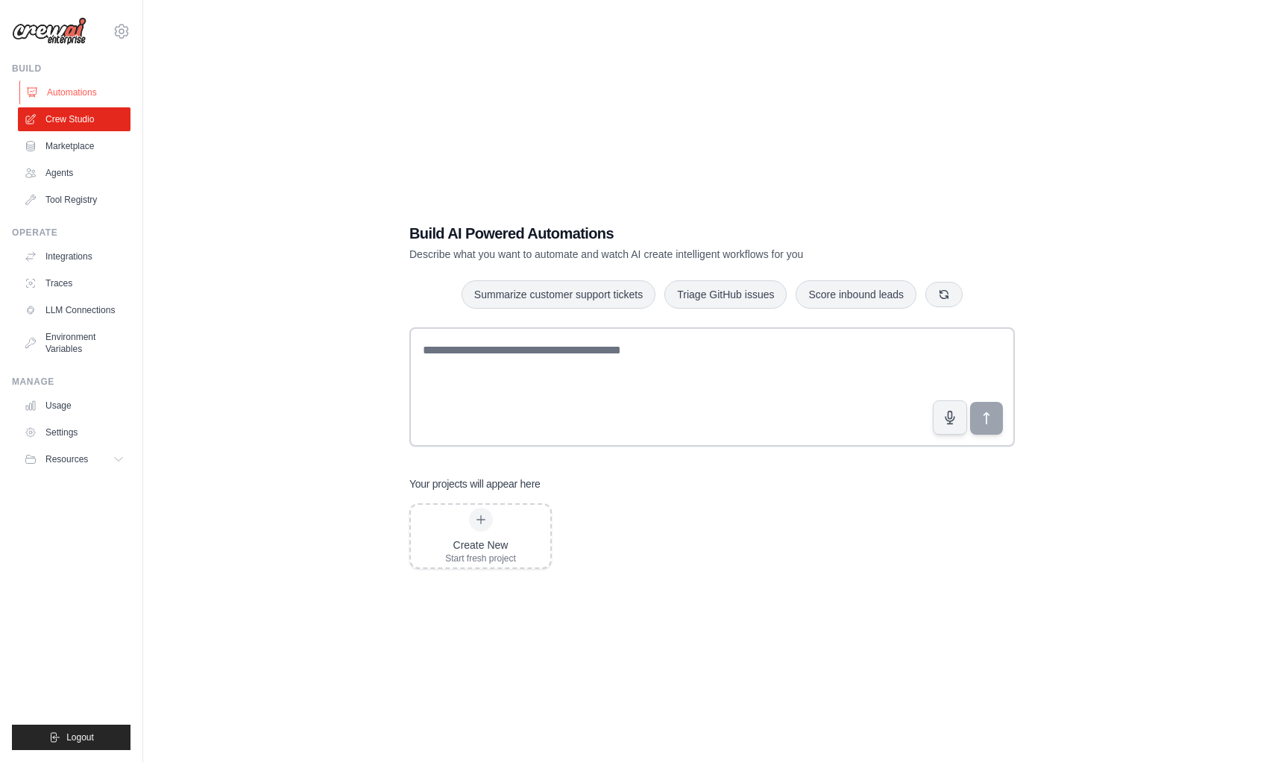
click at [87, 83] on link "Automations" at bounding box center [75, 93] width 113 height 24
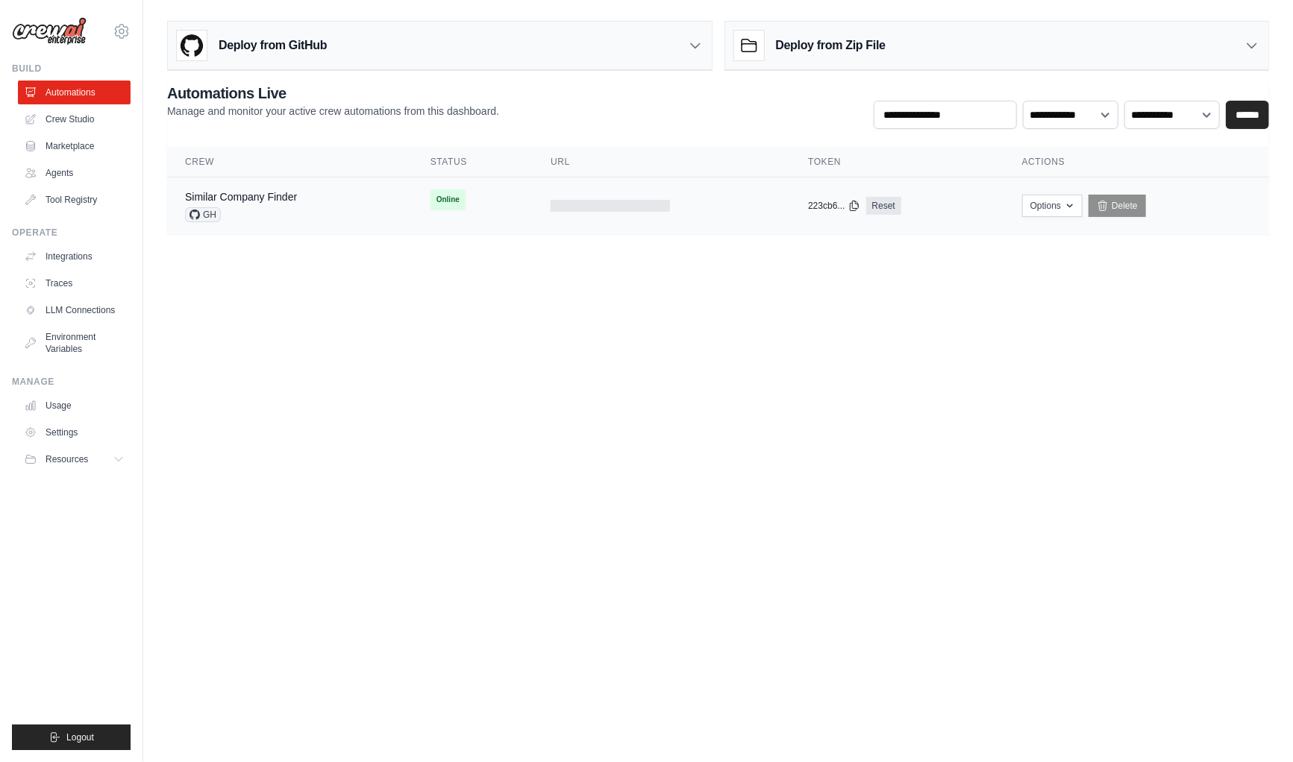
click at [306, 201] on div "Similar Company Finder GH" at bounding box center [290, 205] width 210 height 33
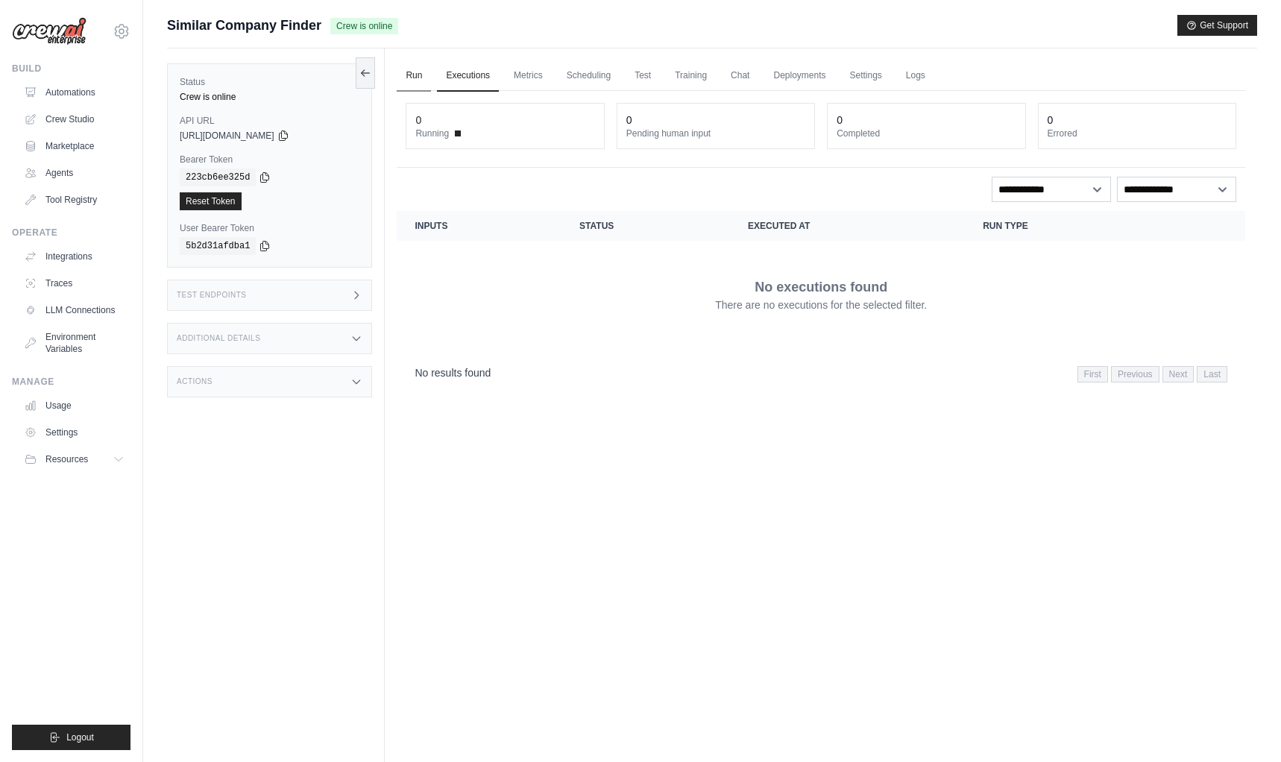
click at [415, 75] on link "Run" at bounding box center [414, 75] width 34 height 31
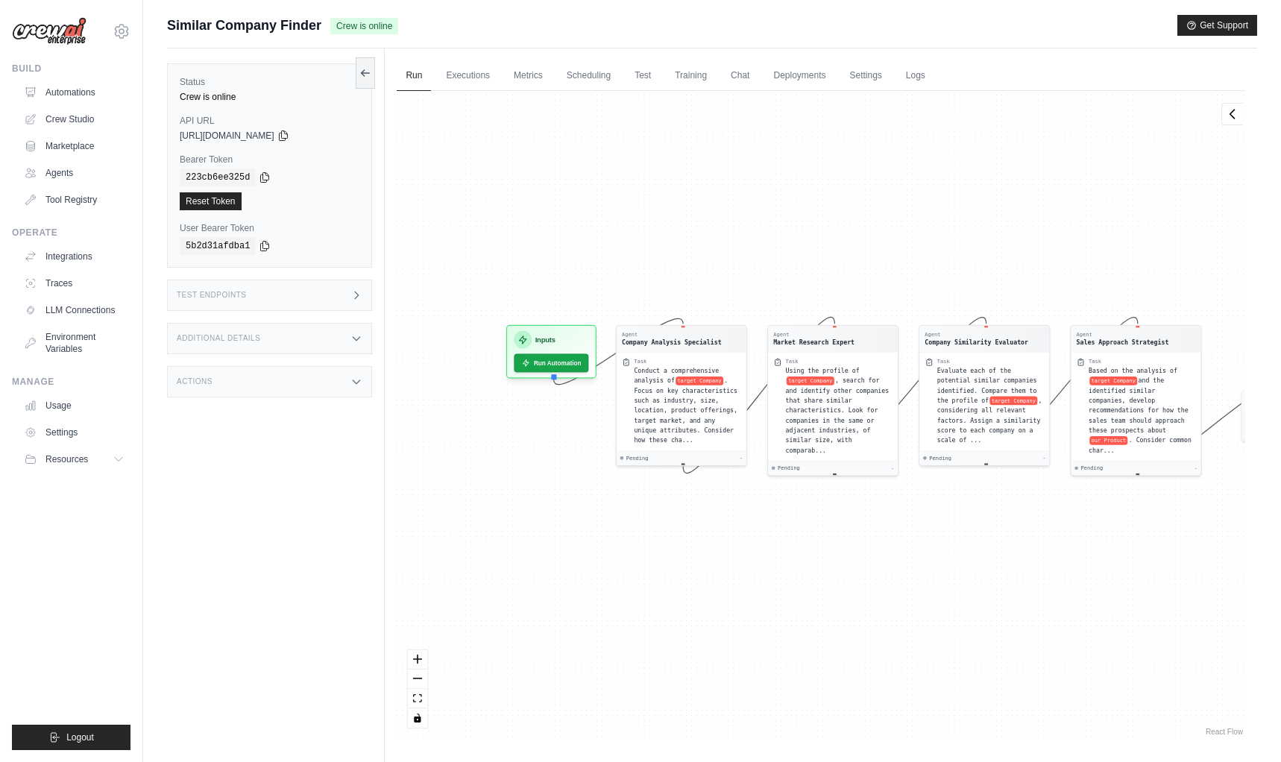
drag, startPoint x: 1105, startPoint y: 493, endPoint x: 986, endPoint y: 491, distance: 119.4
click at [986, 491] on div "Agent Company Analysis Specialist Task Conduct a comprehensive analysis of targ…" at bounding box center [821, 415] width 849 height 648
click at [538, 364] on button "Run Automation" at bounding box center [551, 359] width 78 height 19
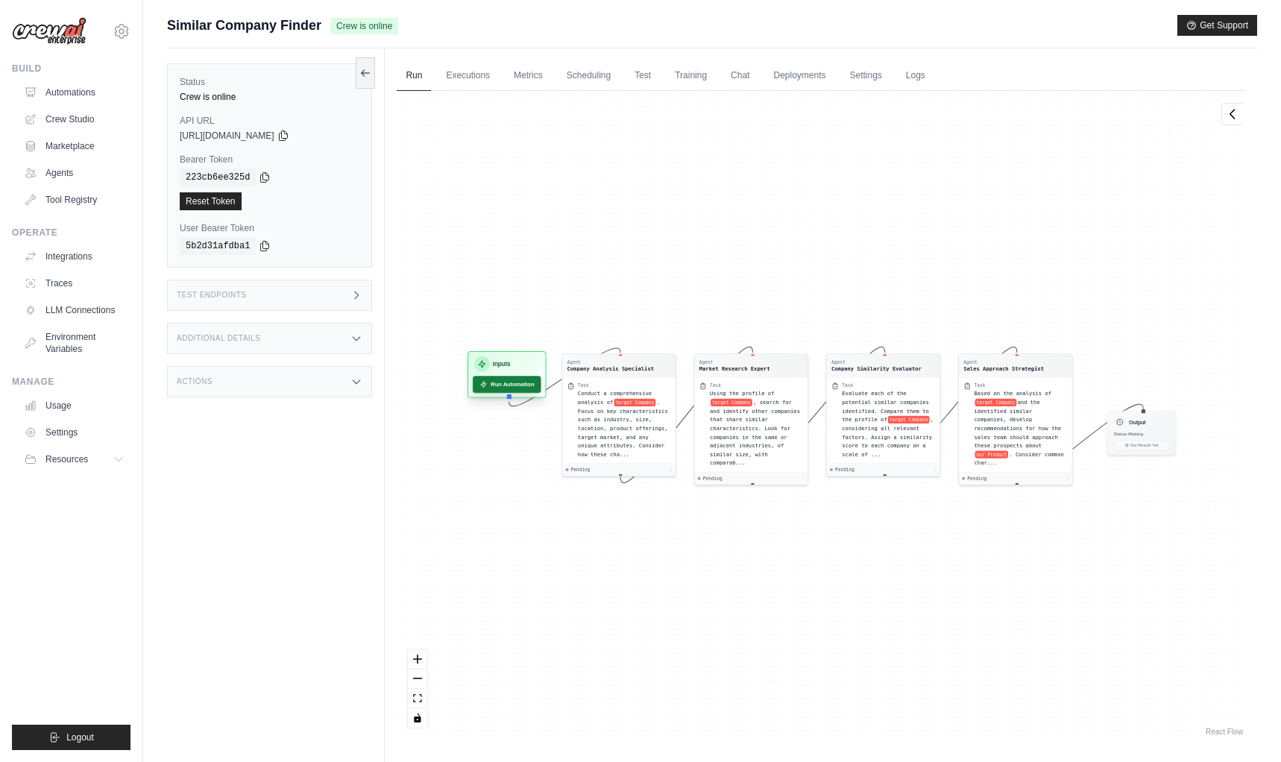
click at [526, 382] on button "Run Automation" at bounding box center [507, 384] width 69 height 17
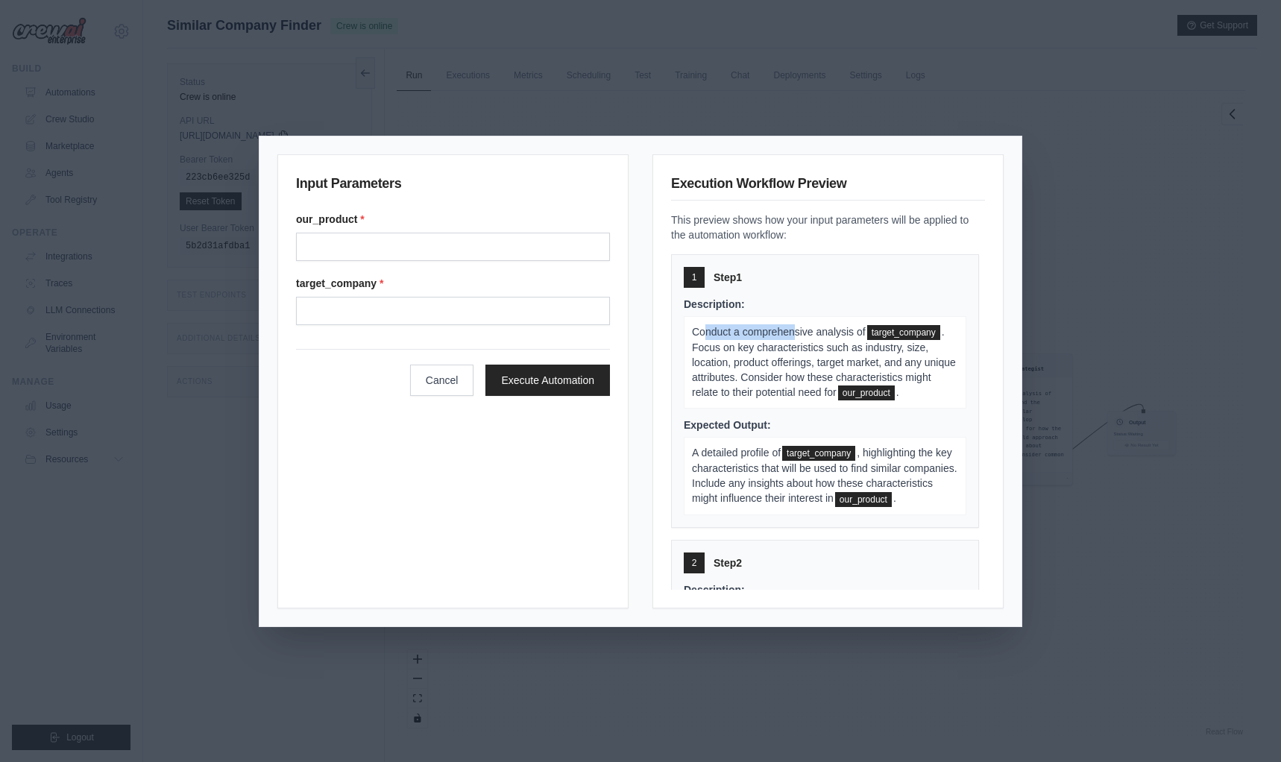
drag, startPoint x: 705, startPoint y: 329, endPoint x: 797, endPoint y: 324, distance: 91.8
click at [797, 324] on p "Conduct a comprehensive analysis of target_company . Focus on key characteristi…" at bounding box center [825, 362] width 283 height 93
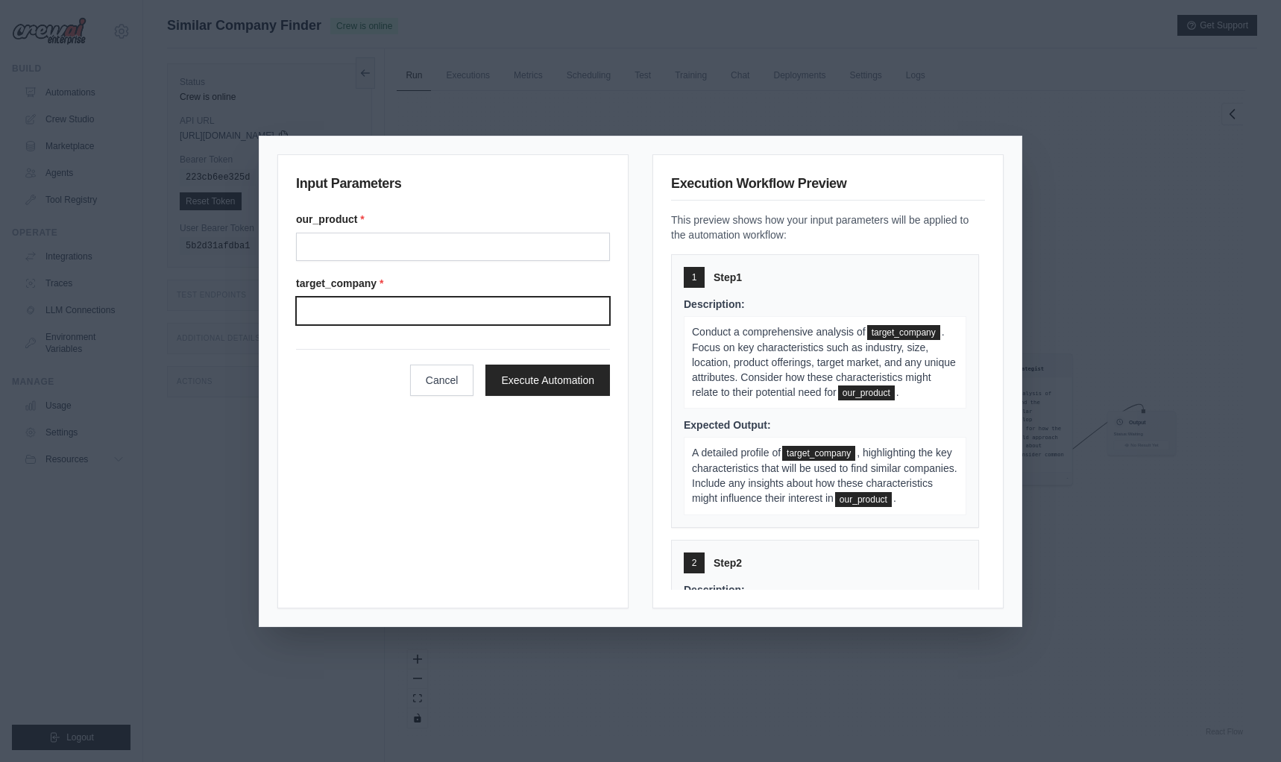
click at [351, 304] on input "Target company" at bounding box center [453, 311] width 314 height 28
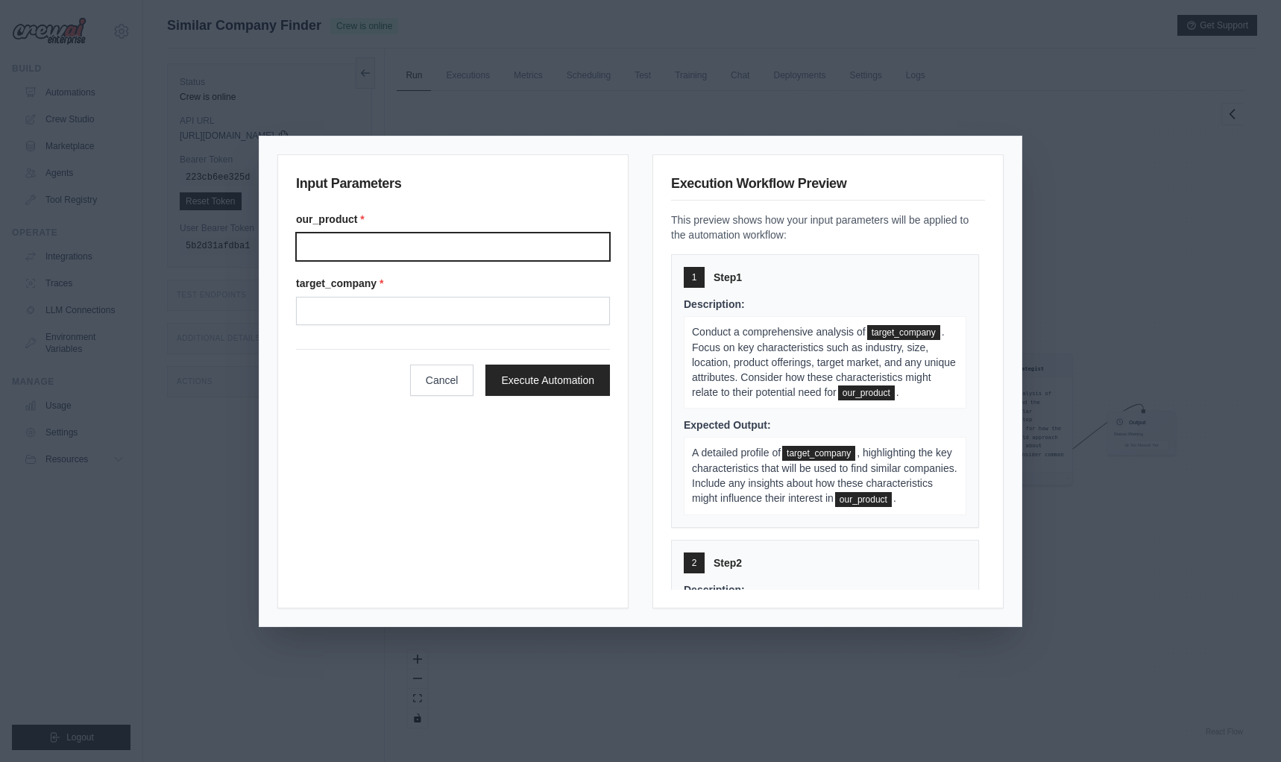
click at [324, 243] on input "Our product" at bounding box center [453, 247] width 314 height 28
click at [357, 243] on input "Our product" at bounding box center [453, 247] width 314 height 28
type input "**********"
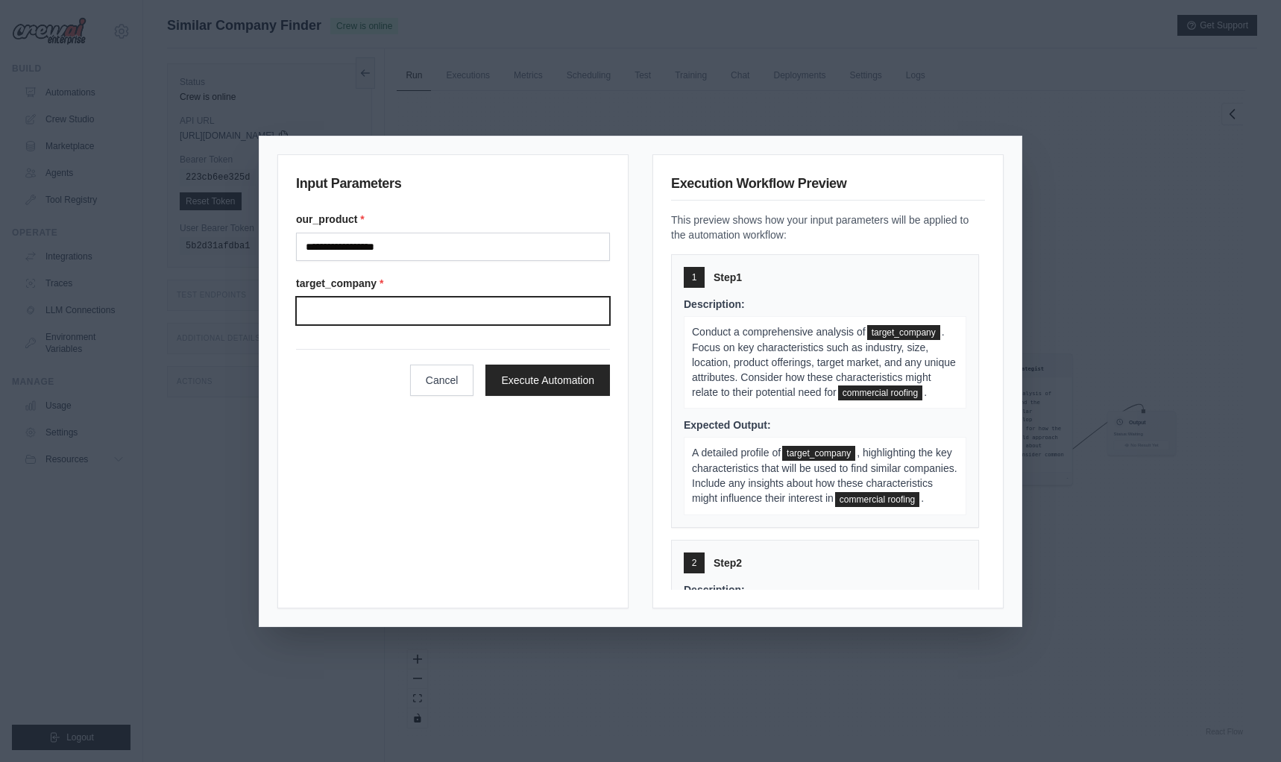
click at [327, 307] on input "Target company" at bounding box center [453, 311] width 314 height 28
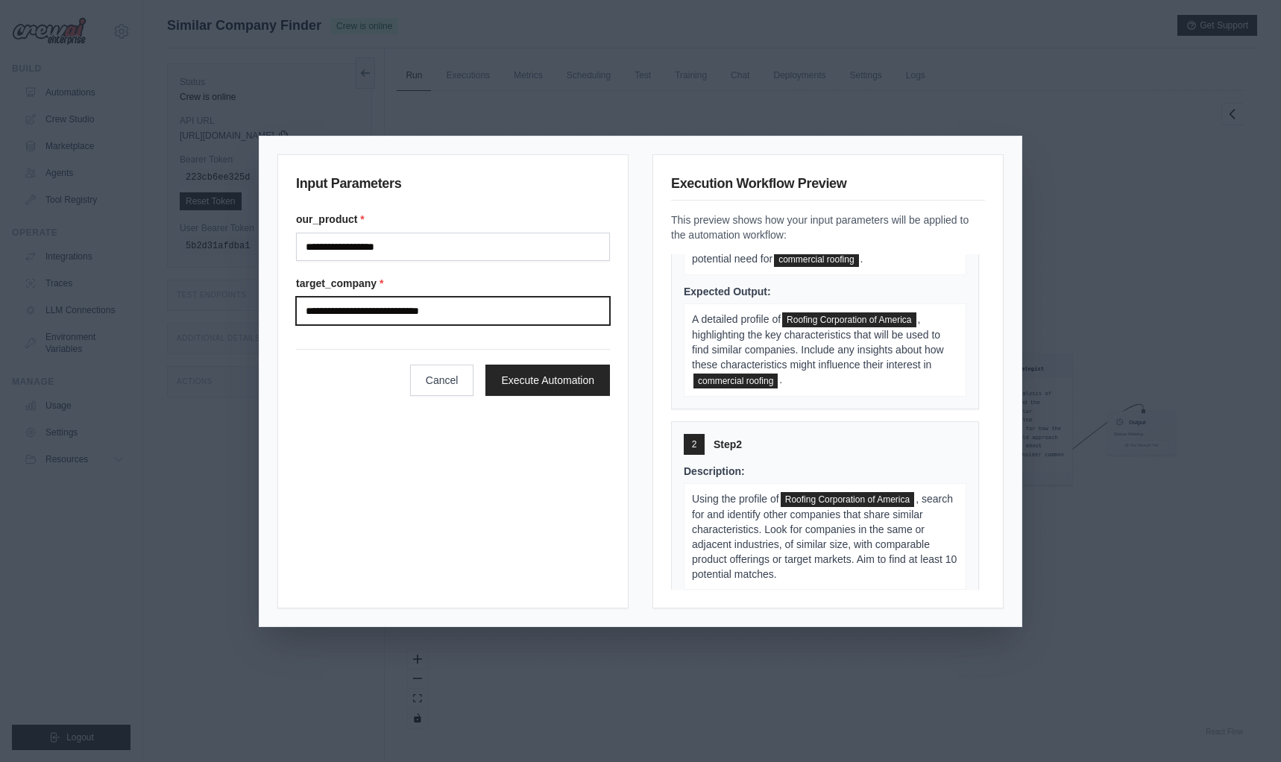
scroll to position [224, 0]
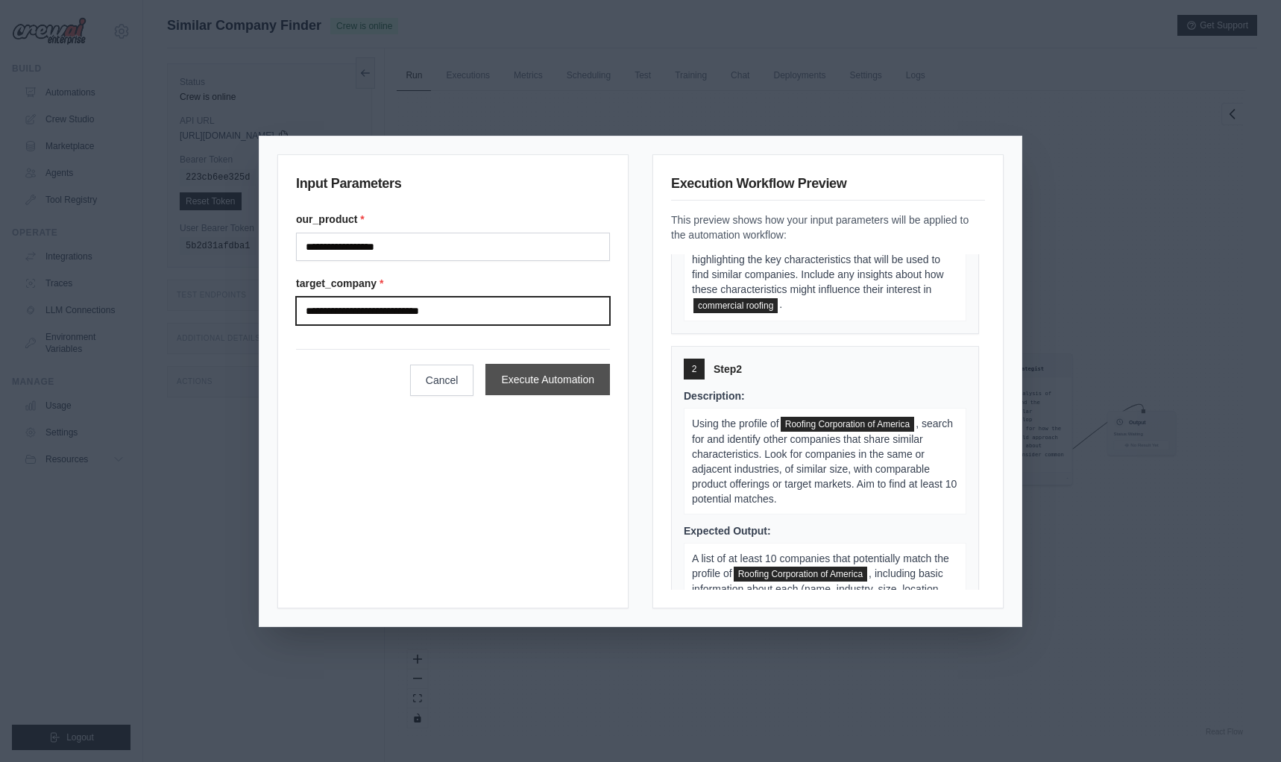
type input "**********"
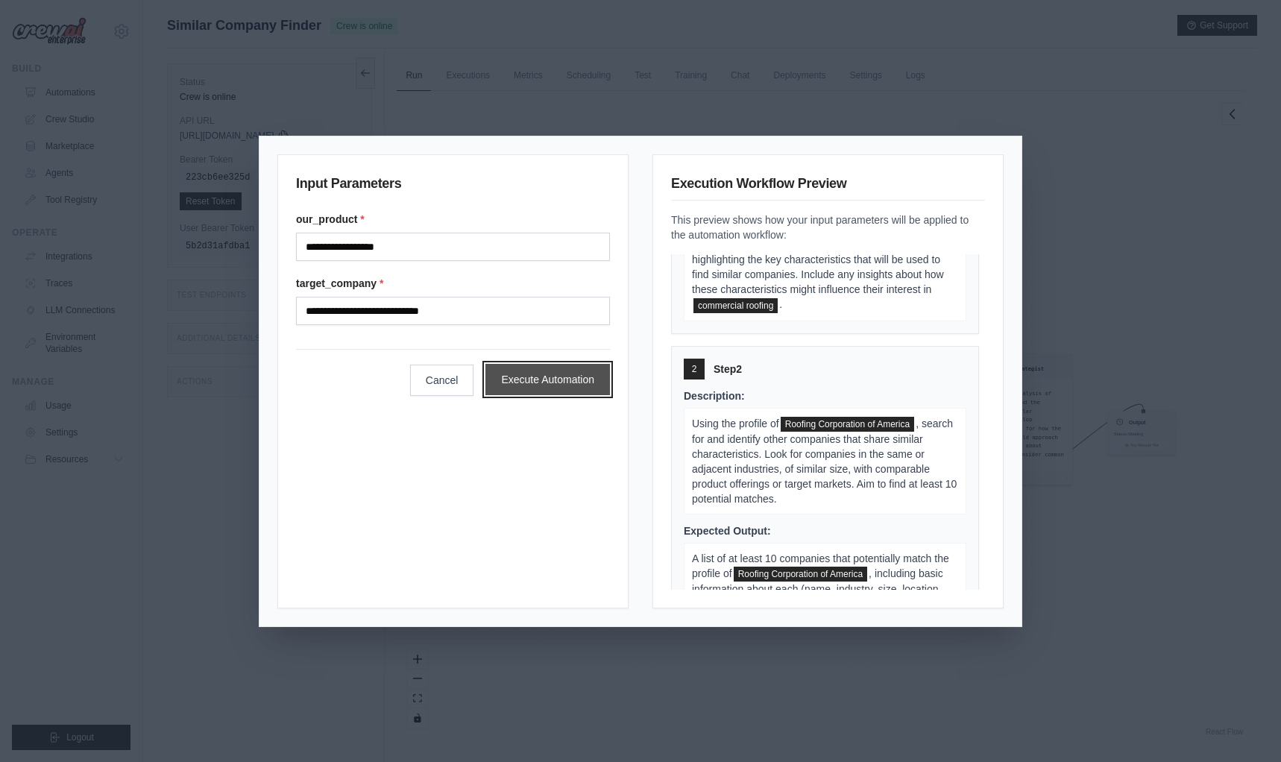
click at [577, 378] on button "Execute Automation" at bounding box center [548, 379] width 125 height 31
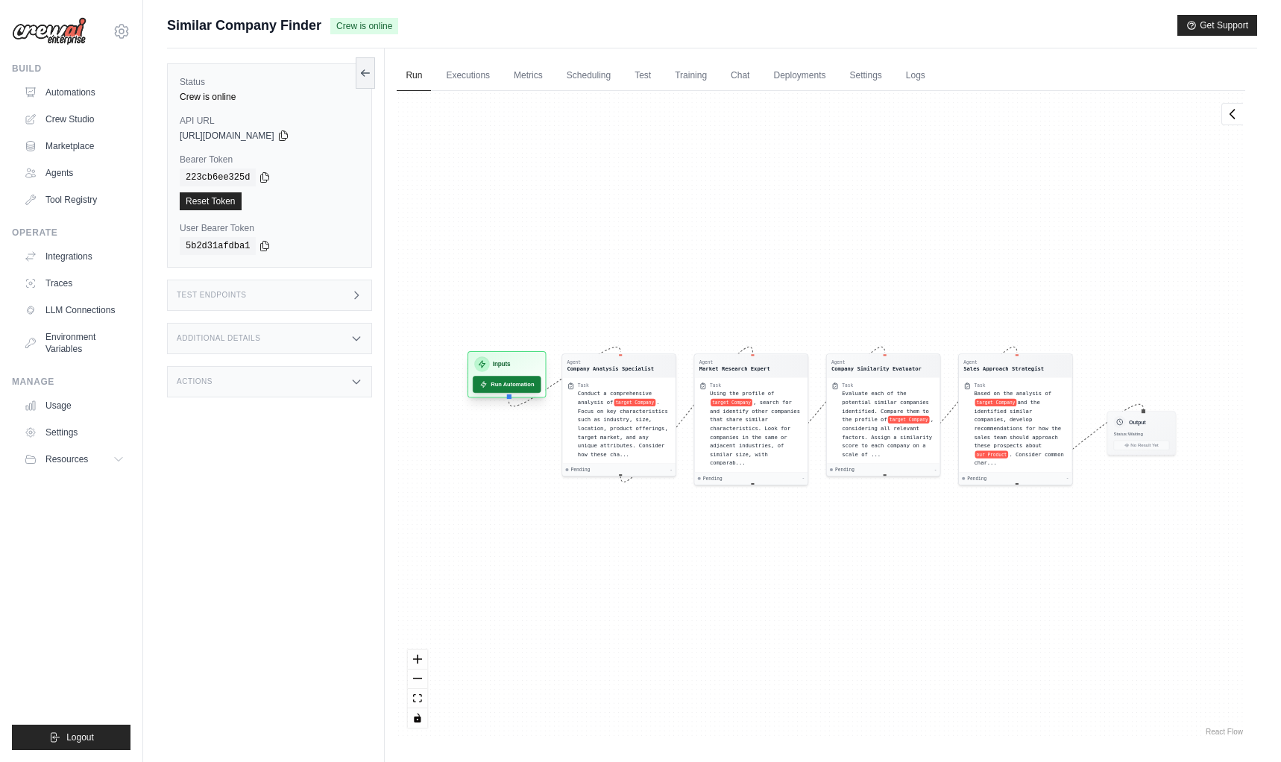
click at [518, 382] on button "Run Automation" at bounding box center [507, 384] width 69 height 17
click at [484, 380] on icon at bounding box center [484, 384] width 8 height 8
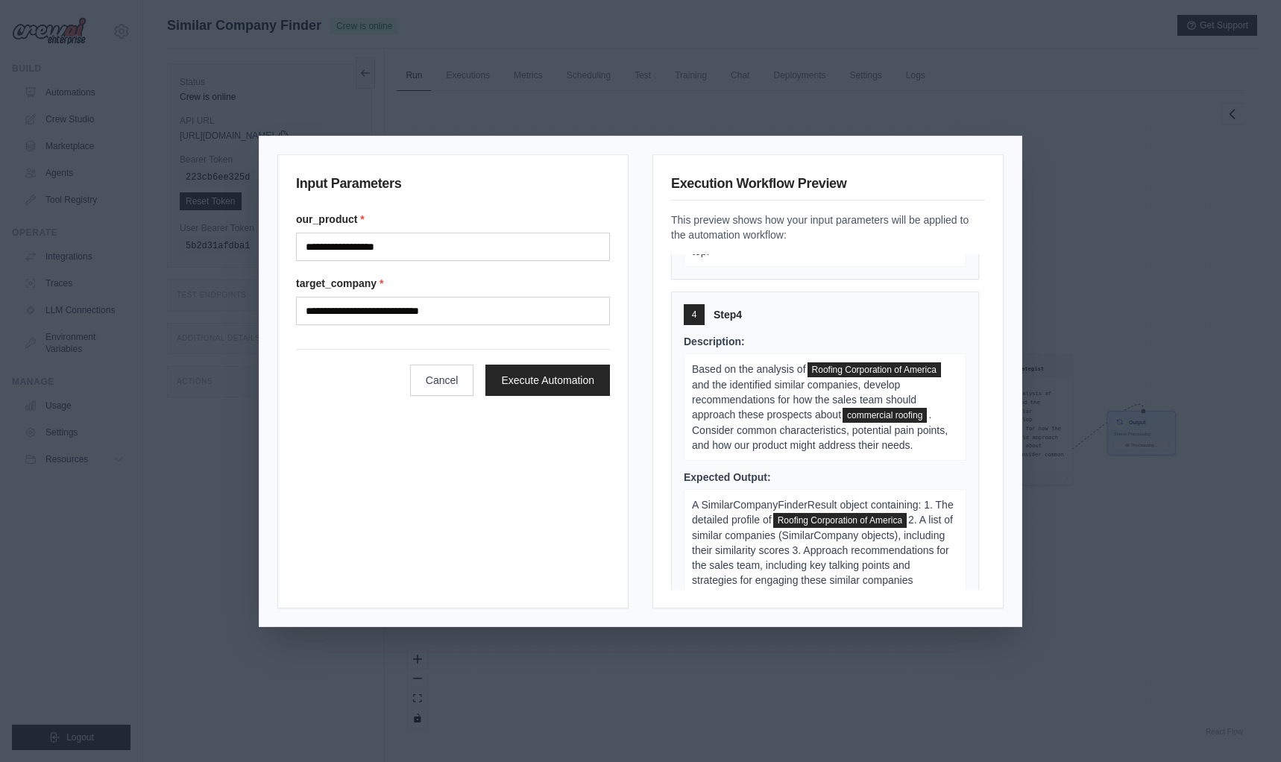
scroll to position [895, 0]
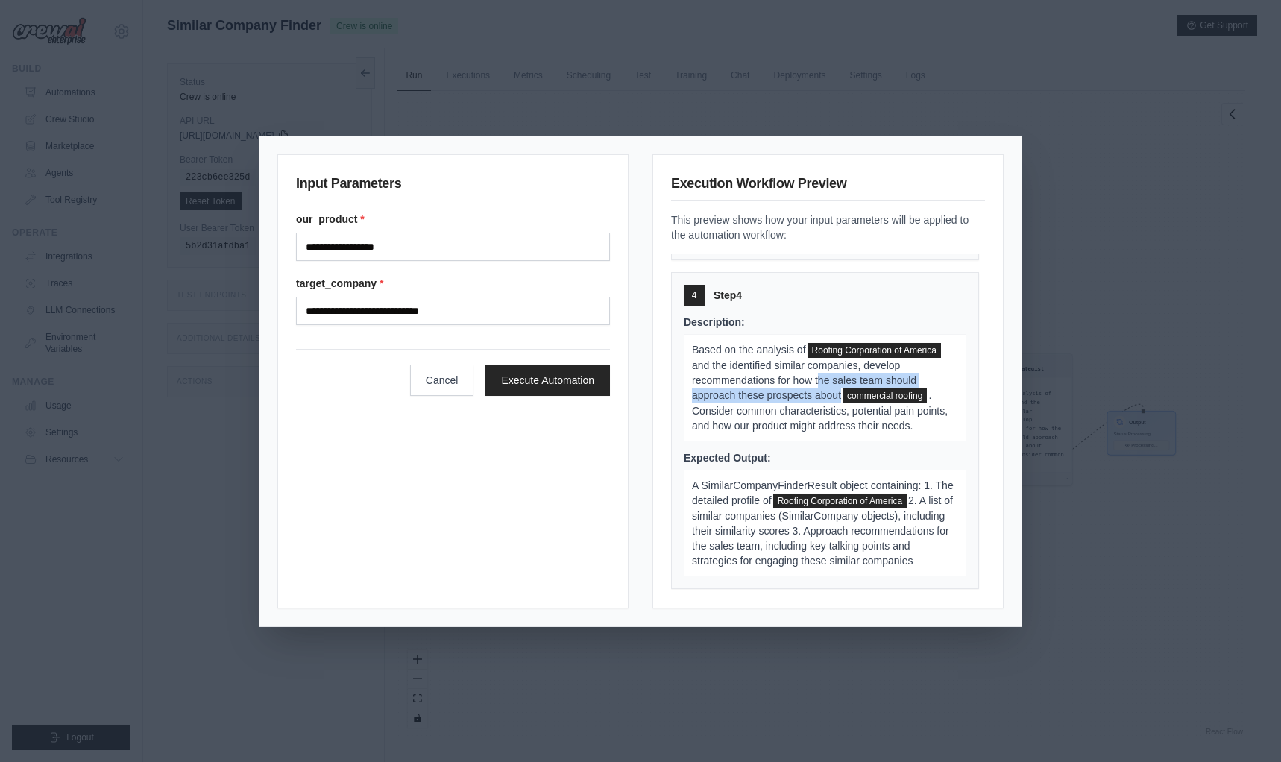
drag, startPoint x: 814, startPoint y: 369, endPoint x: 838, endPoint y: 392, distance: 32.2
click at [838, 392] on span "and the identified similar companies, develop recommendations for how the sales…" at bounding box center [804, 380] width 224 height 42
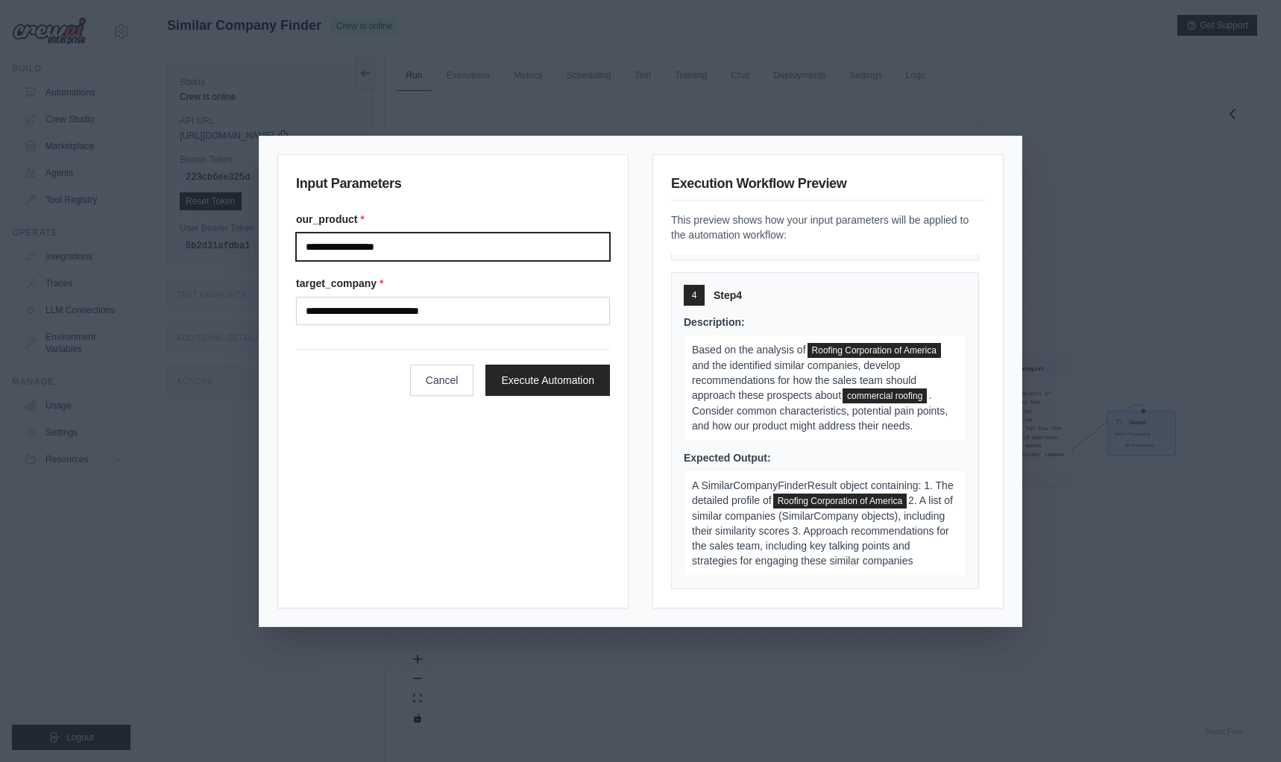
click at [305, 243] on input "**********" at bounding box center [453, 247] width 314 height 28
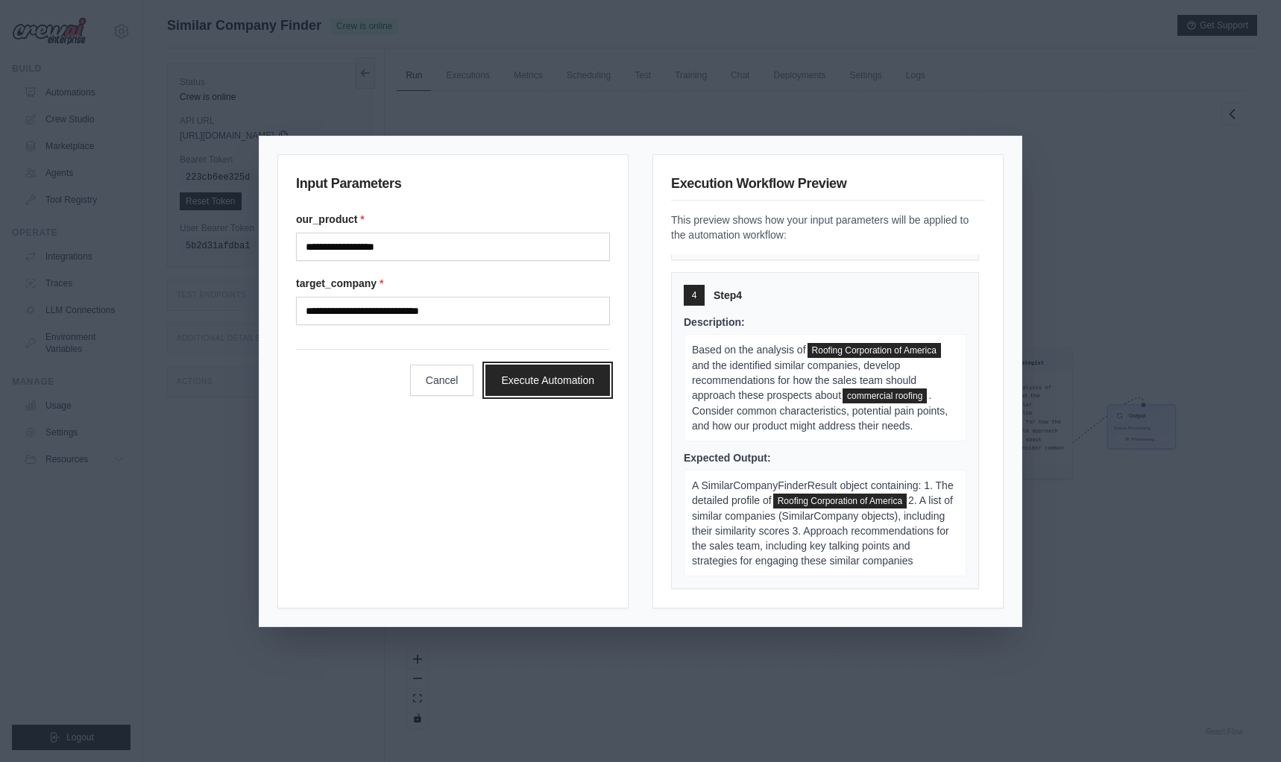
click at [559, 385] on button "Execute Automation" at bounding box center [548, 380] width 125 height 31
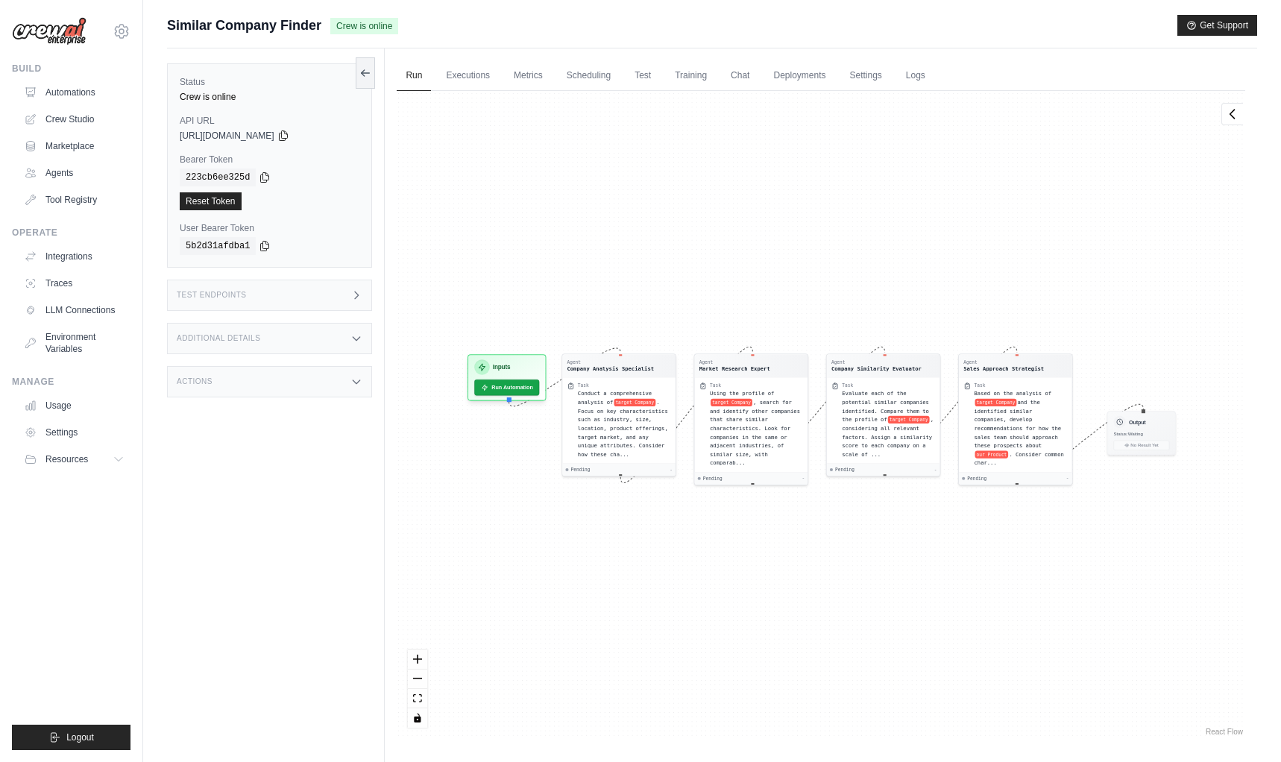
scroll to position [55, 0]
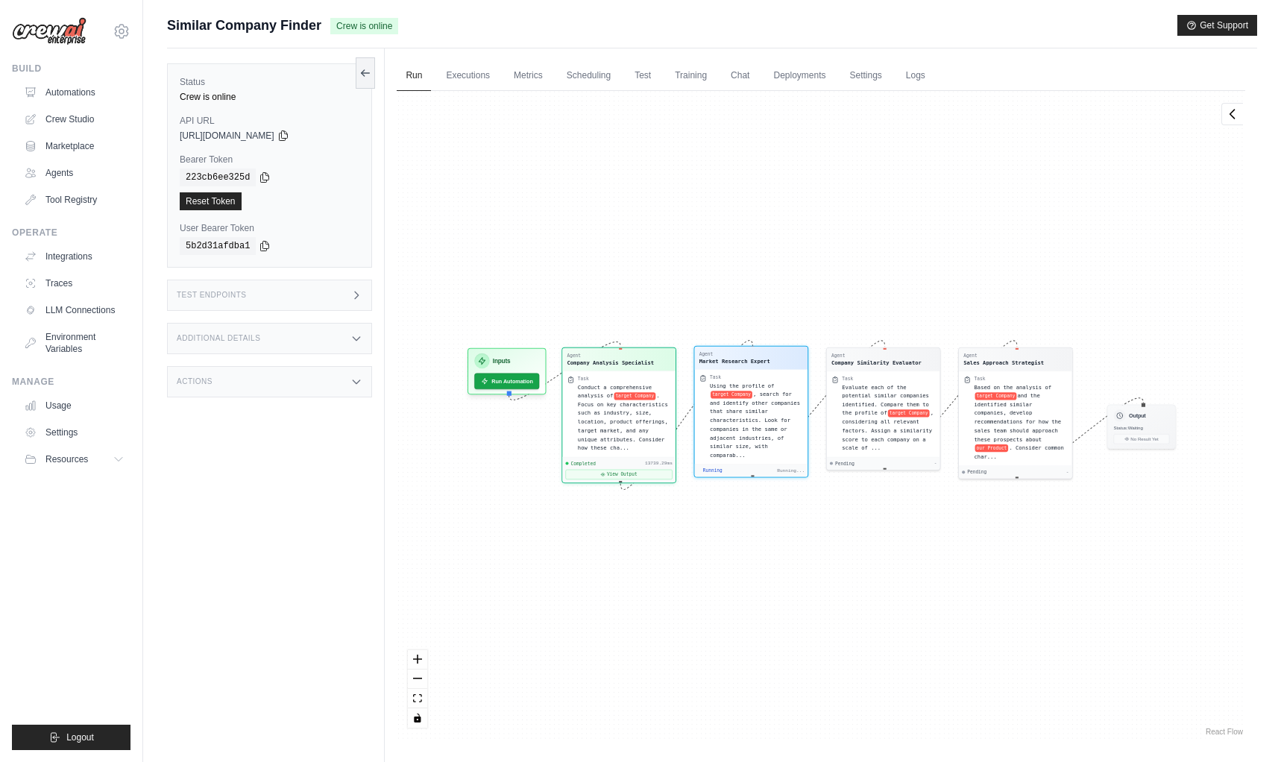
click at [739, 418] on span ", search for and identify other companies that share similar characteristics. L…" at bounding box center [755, 425] width 90 height 67
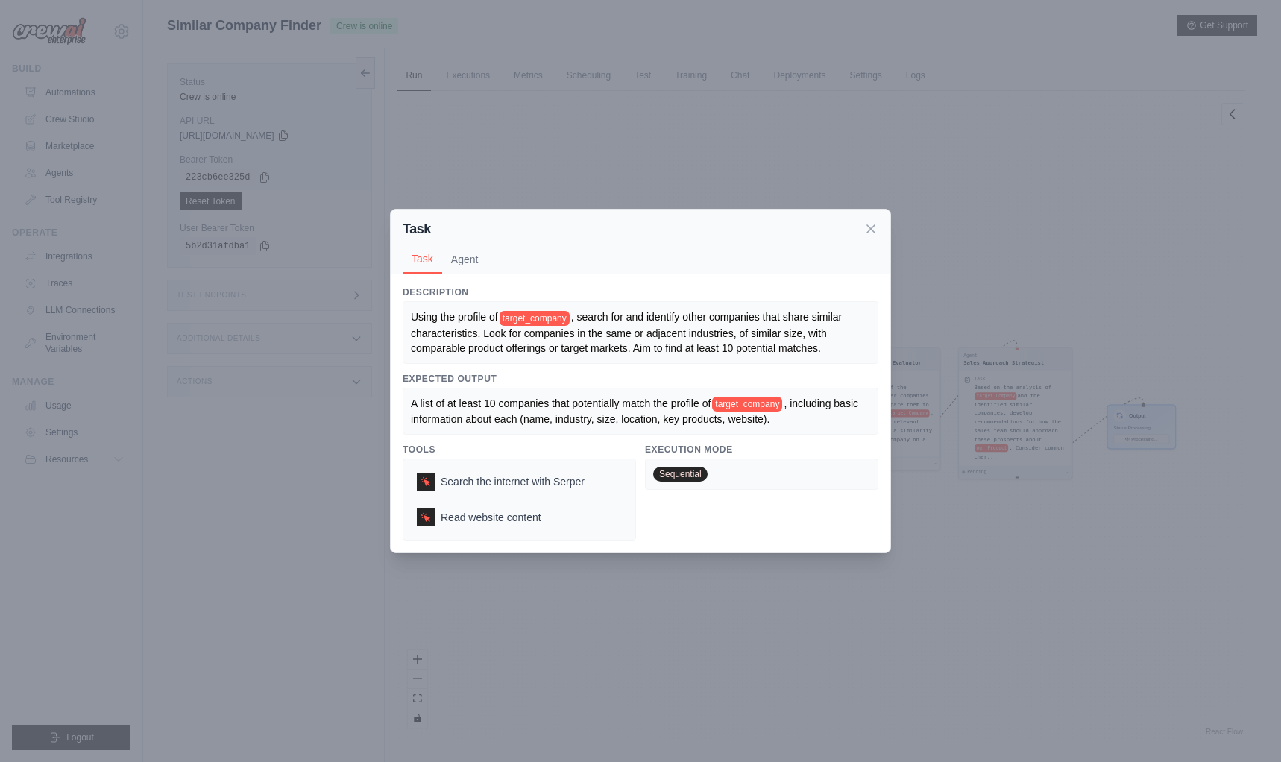
scroll to position [145, 0]
click at [869, 224] on icon at bounding box center [871, 228] width 15 height 15
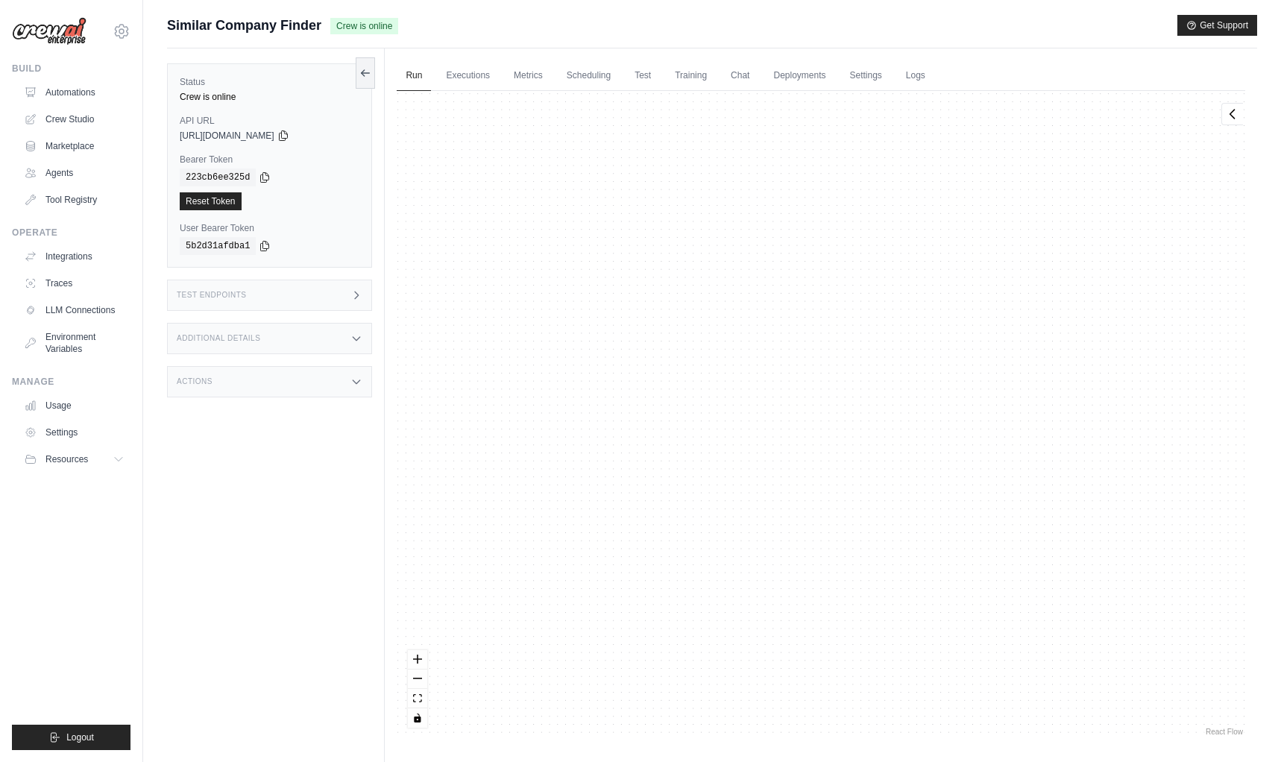
scroll to position [9927, 0]
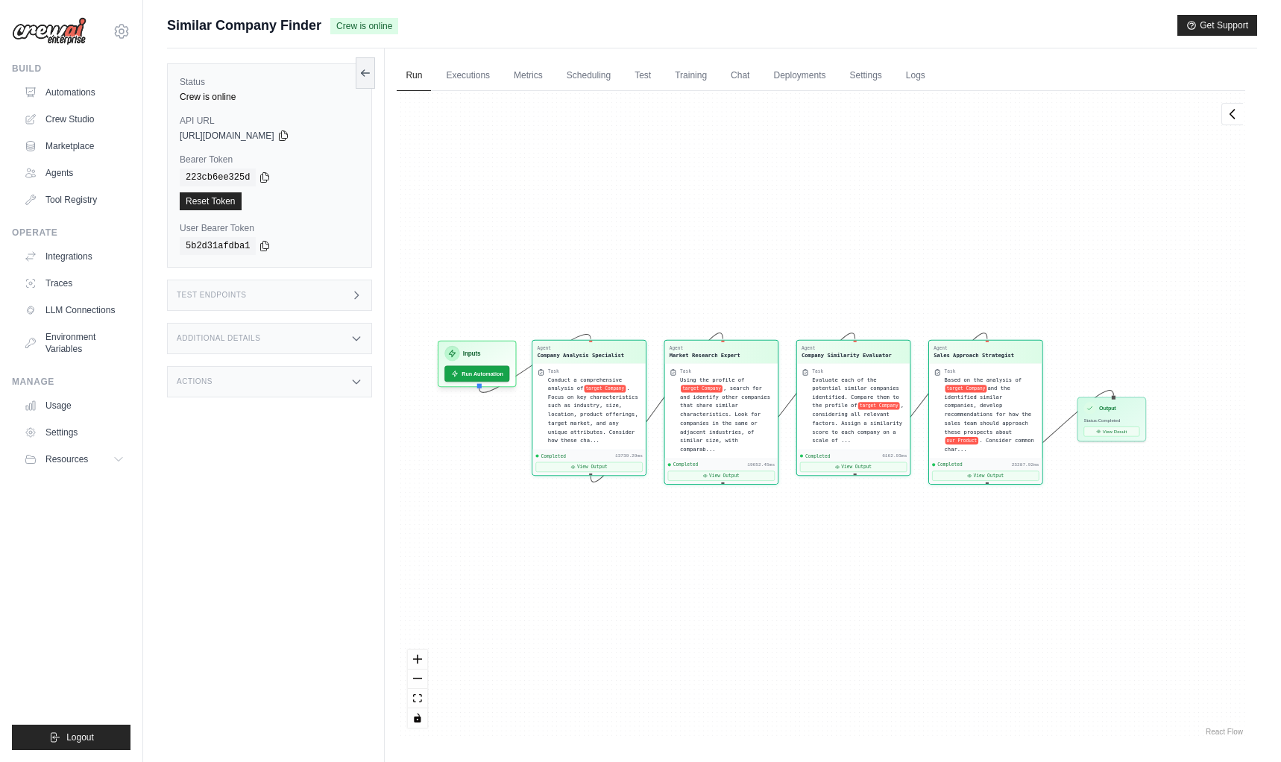
drag, startPoint x: 543, startPoint y: 527, endPoint x: 782, endPoint y: 486, distance: 242.3
click at [741, 522] on div "Agent Company Analysis Specialist Task Conduct a comprehensive analysis of targ…" at bounding box center [821, 415] width 849 height 648
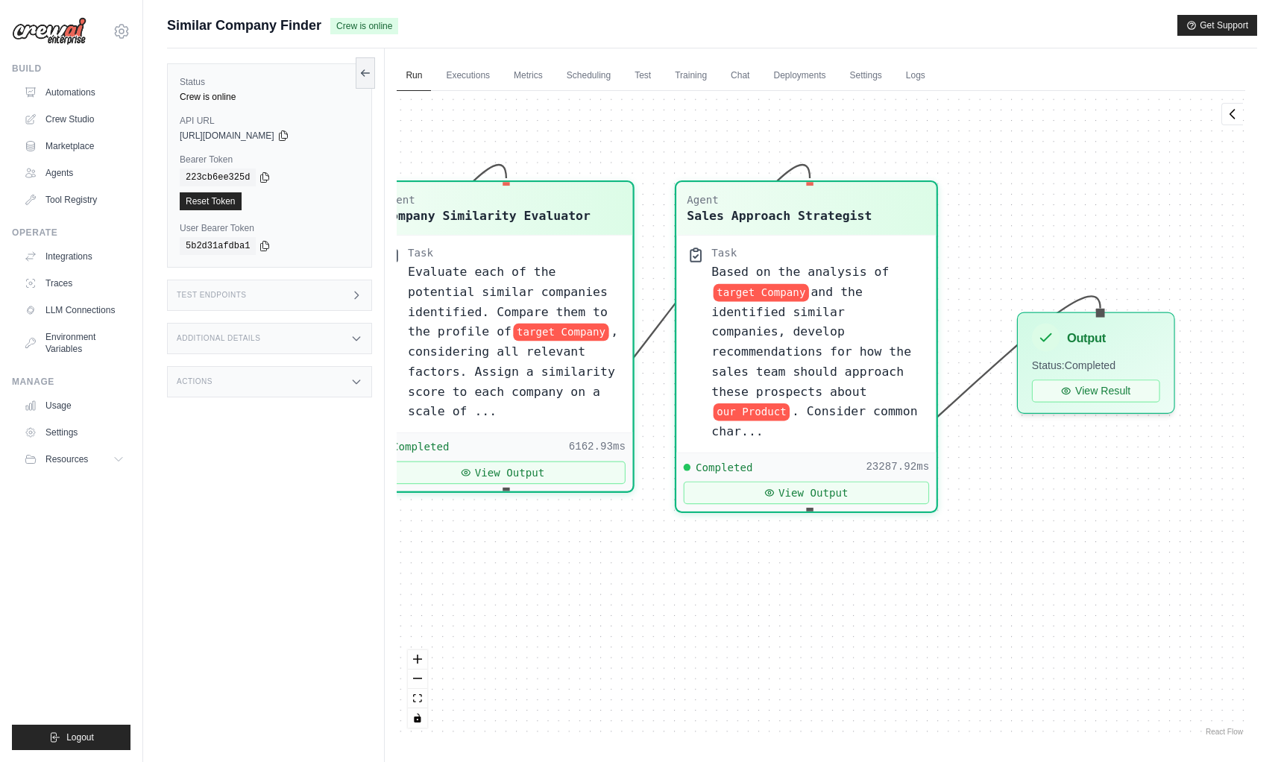
drag, startPoint x: 779, startPoint y: 591, endPoint x: 565, endPoint y: 601, distance: 214.3
click at [565, 601] on div "Agent Company Analysis Specialist Task Conduct a comprehensive analysis of targ…" at bounding box center [821, 415] width 849 height 648
click at [1106, 388] on button "View Result" at bounding box center [1096, 386] width 128 height 23
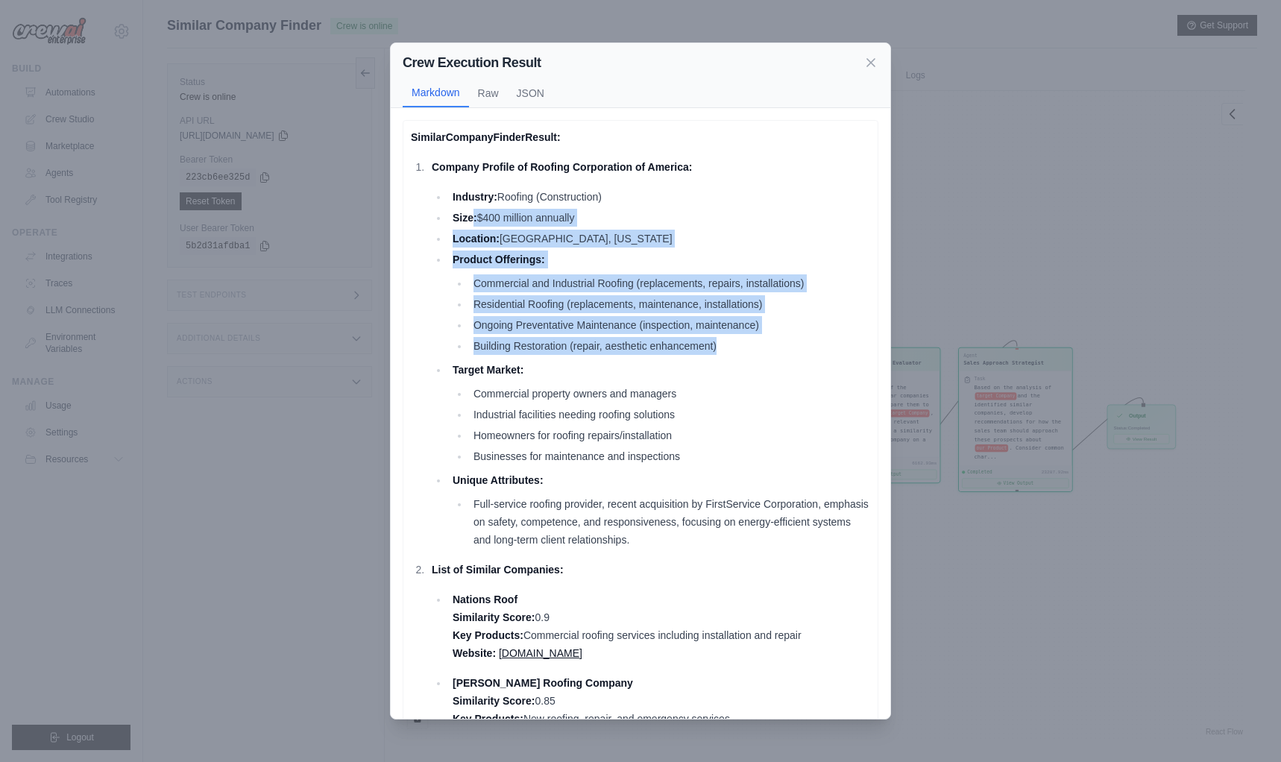
drag, startPoint x: 474, startPoint y: 221, endPoint x: 650, endPoint y: 355, distance: 222.0
click at [650, 355] on ul "Industry: Roofing (Construction) Size: $400 million annually Location: Atlanta,…" at bounding box center [651, 368] width 439 height 361
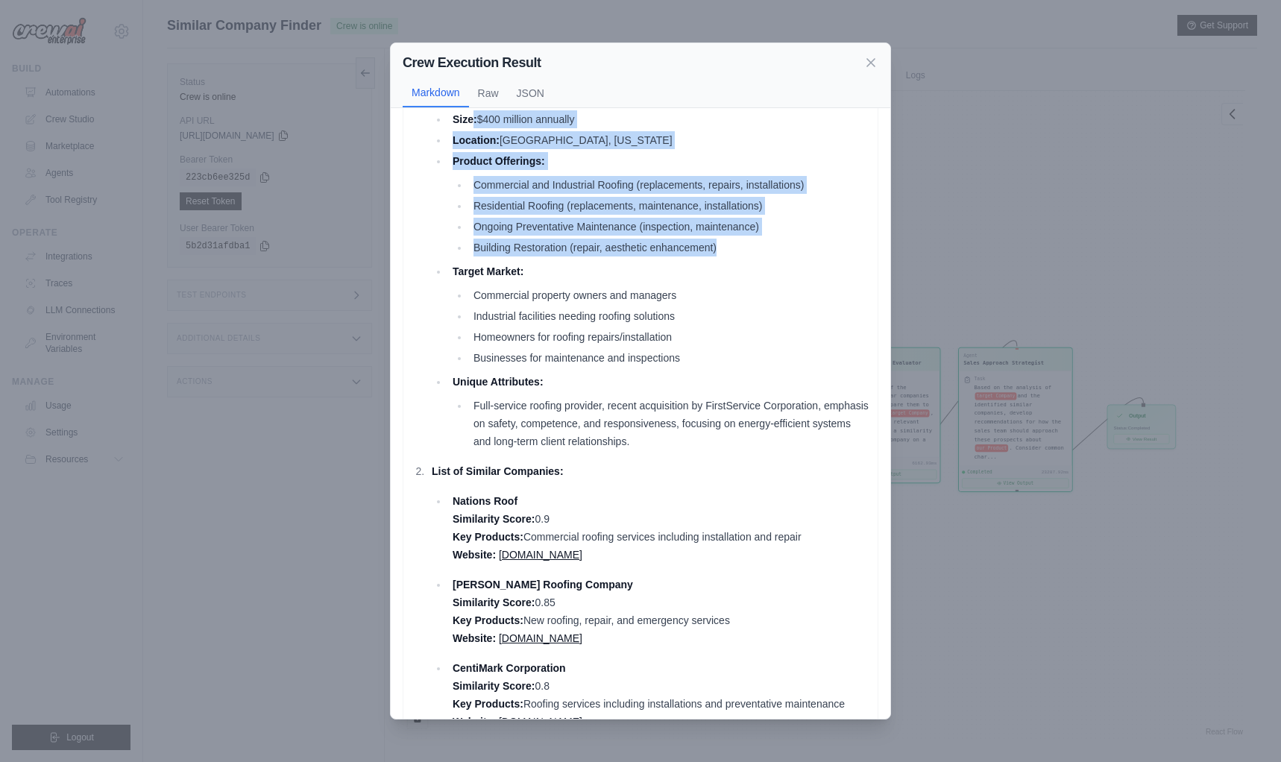
scroll to position [148, 0]
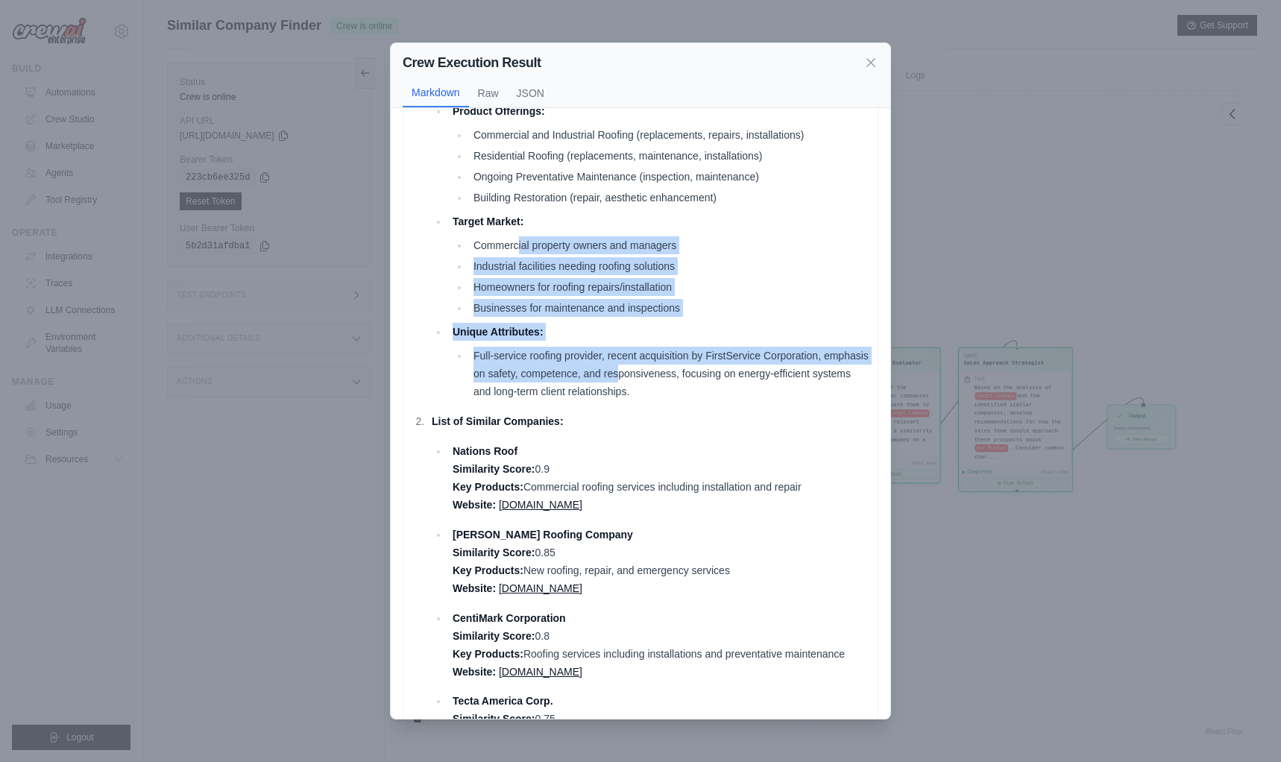
drag, startPoint x: 528, startPoint y: 238, endPoint x: 669, endPoint y: 365, distance: 190.1
click at [669, 365] on ul "Industry: Roofing (Construction) Size: $400 million annually Location: Atlanta,…" at bounding box center [651, 220] width 439 height 361
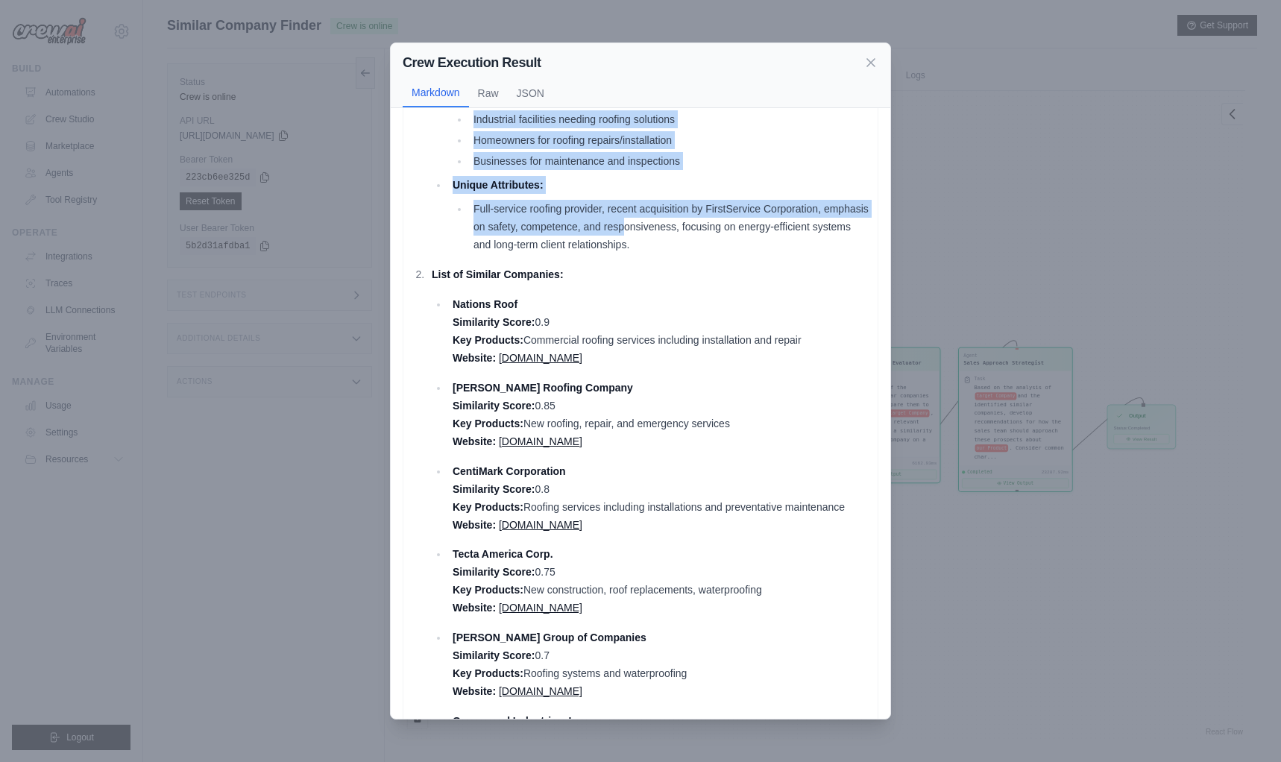
scroll to position [298, 0]
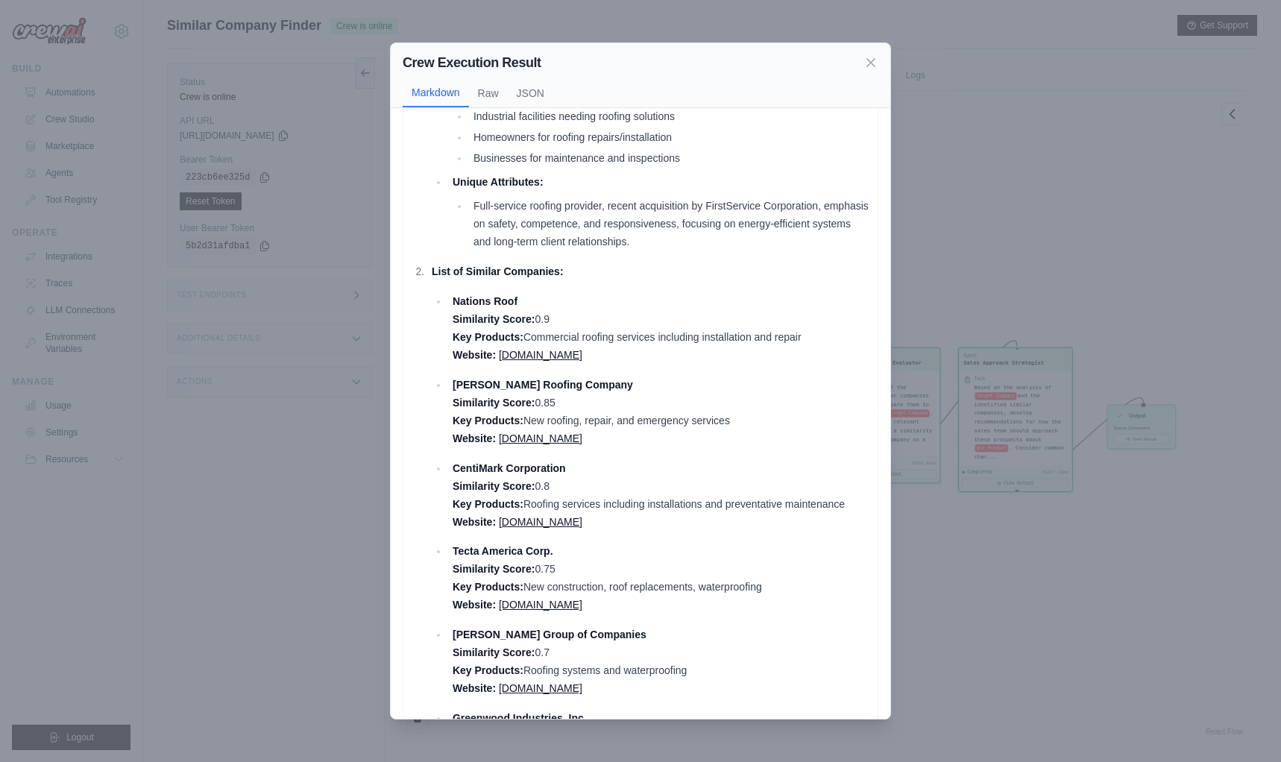
drag, startPoint x: 524, startPoint y: 274, endPoint x: 634, endPoint y: 283, distance: 110.0
click at [634, 283] on li "List of Similar Companies: Nations Roof Similarity Score: 0.9 Key Products: Com…" at bounding box center [648, 689] width 443 height 853
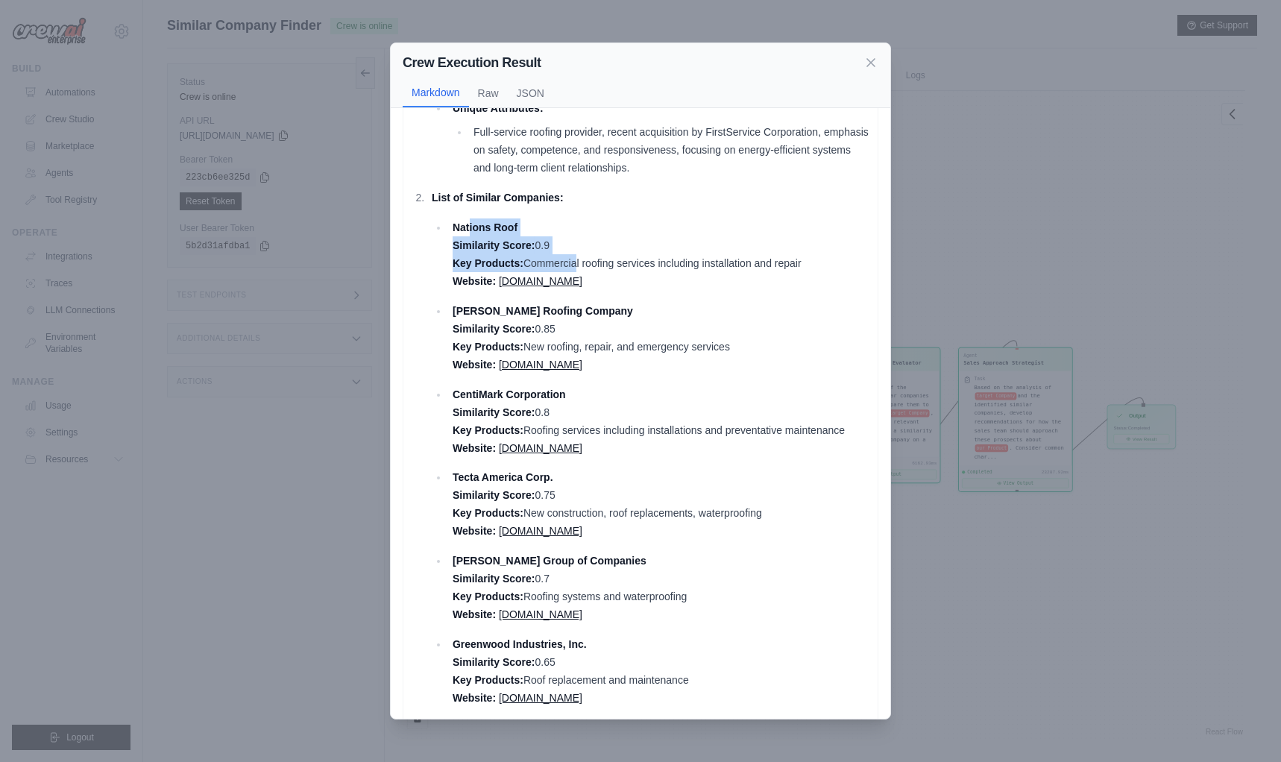
drag, startPoint x: 469, startPoint y: 225, endPoint x: 578, endPoint y: 268, distance: 116.9
click at [577, 268] on p "Nations Roof Similarity Score: 0.9 Key Products: Commercial roofing services in…" at bounding box center [662, 255] width 418 height 72
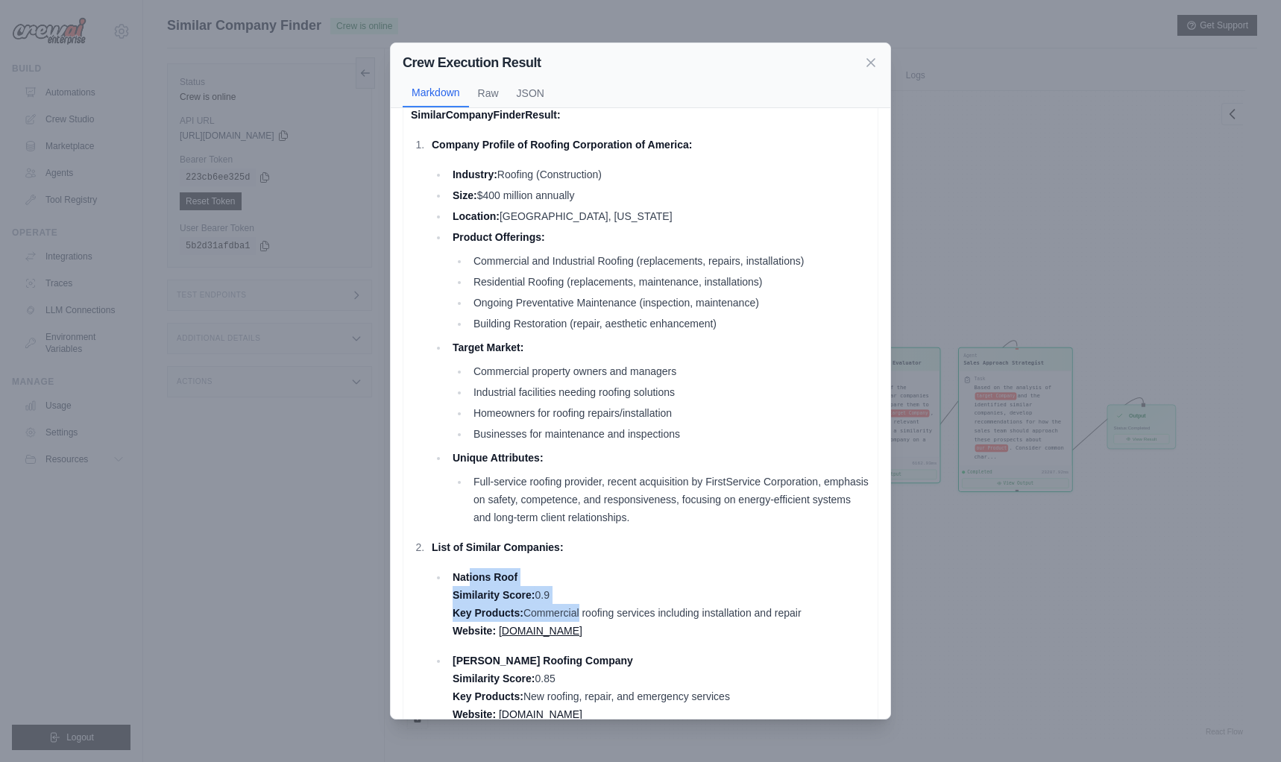
scroll to position [0, 0]
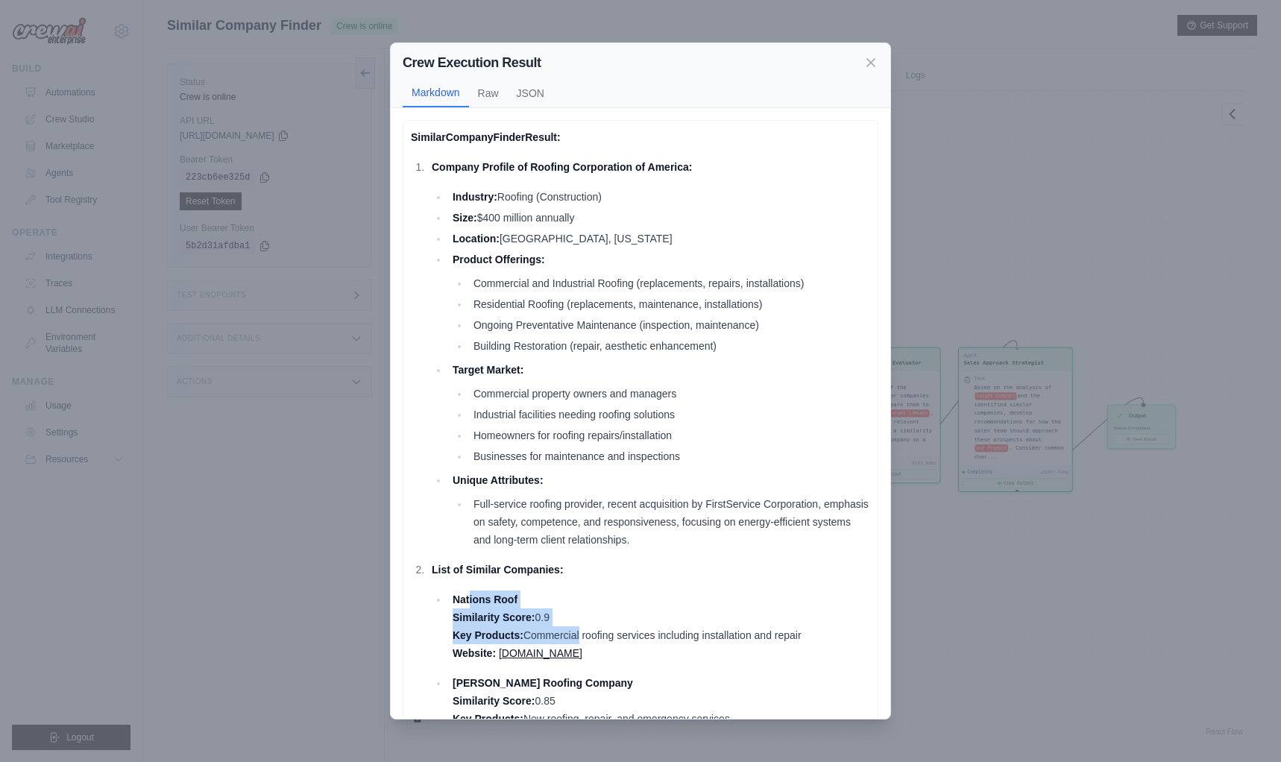
click at [591, 604] on p "Nations Roof Similarity Score: 0.9 Key Products: Commercial roofing services in…" at bounding box center [662, 627] width 418 height 72
click at [611, 615] on p "Nations Roof Similarity Score: 0.9 Key Products: Commercial roofing services in…" at bounding box center [662, 627] width 418 height 72
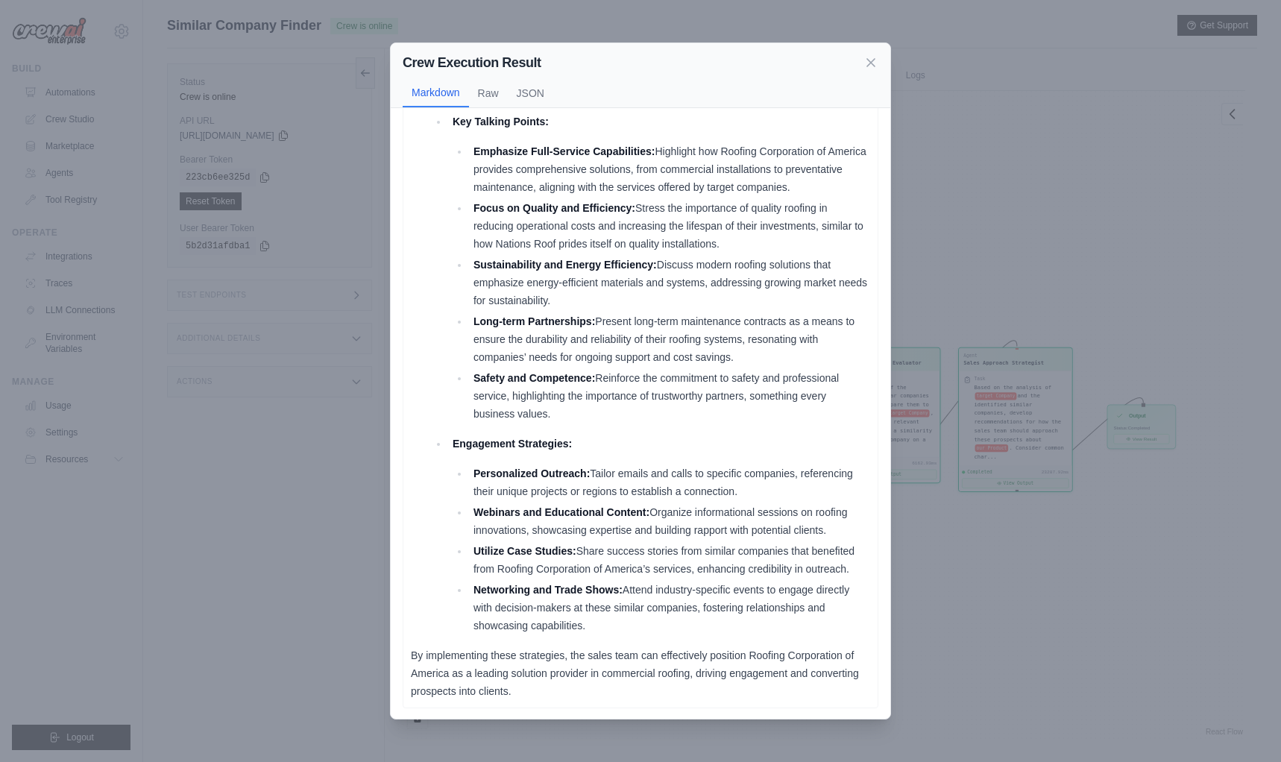
scroll to position [1343, 0]
click at [870, 60] on icon at bounding box center [871, 62] width 15 height 15
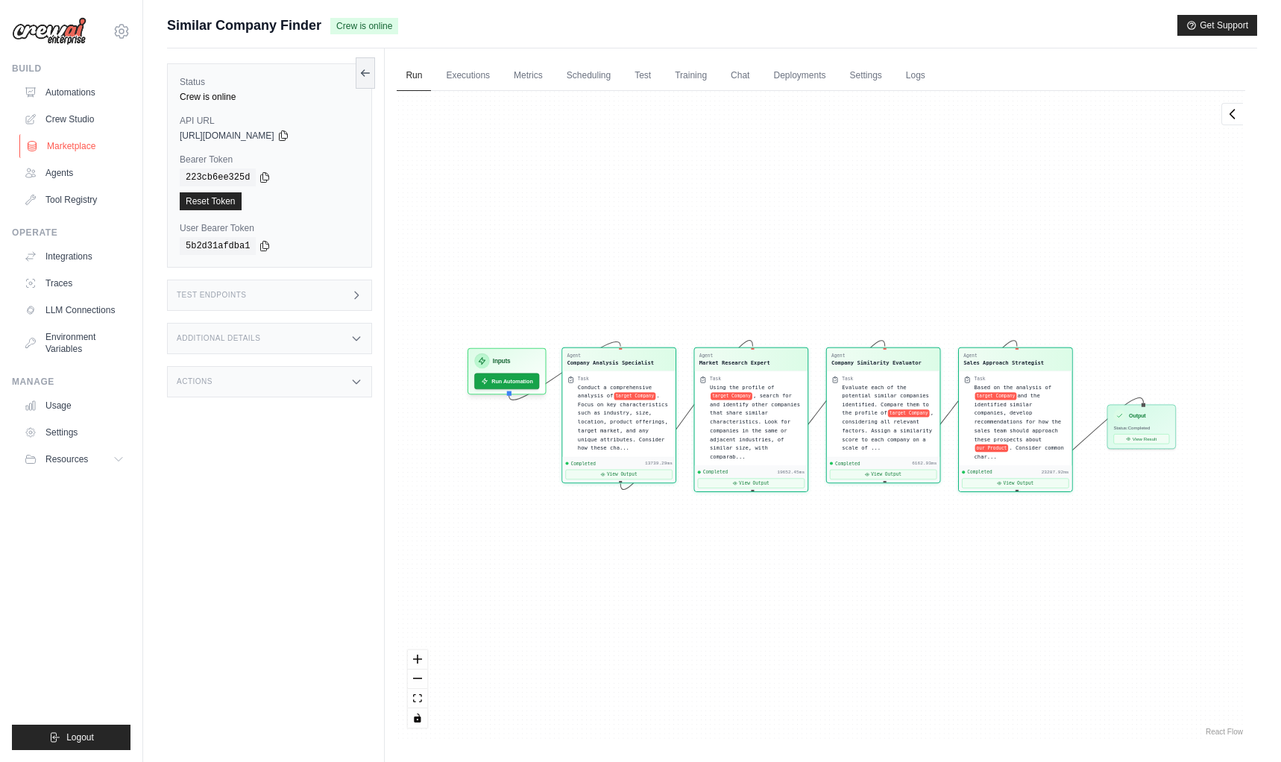
click at [67, 145] on link "Marketplace" at bounding box center [75, 146] width 113 height 24
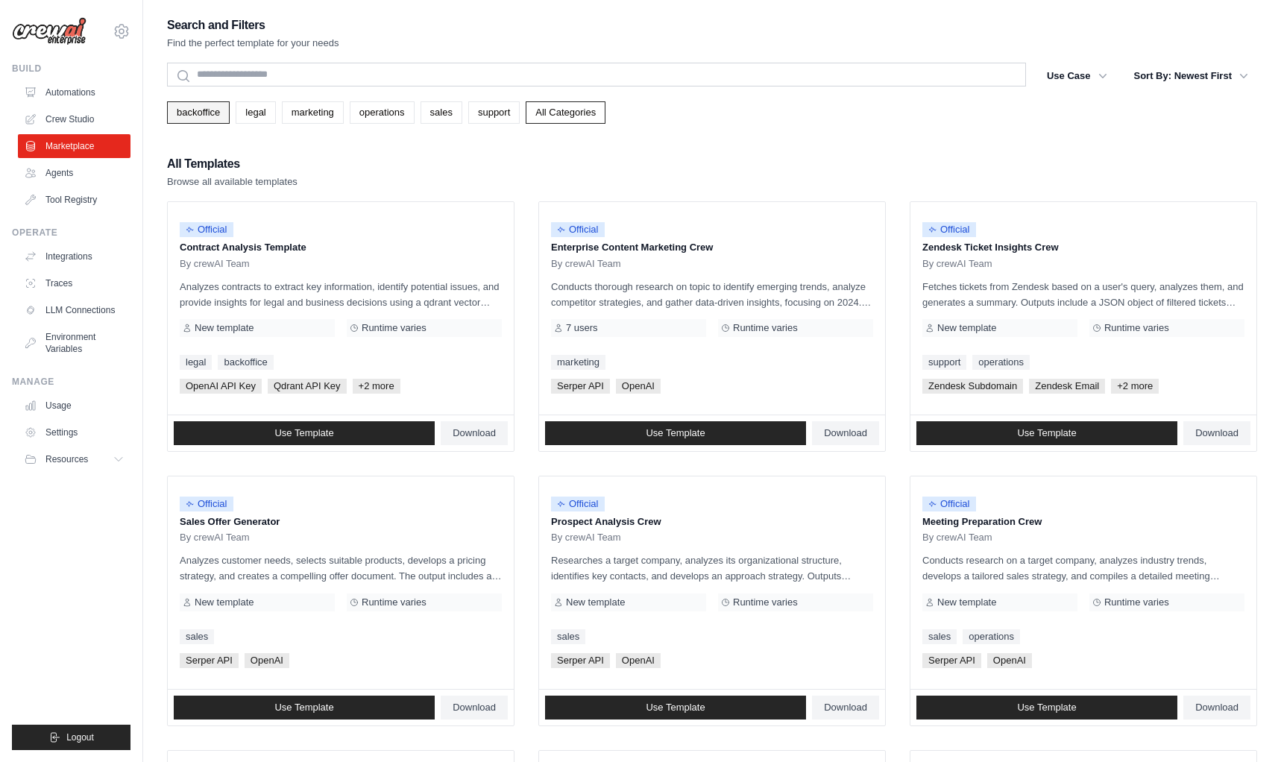
click at [195, 113] on link "backoffice" at bounding box center [198, 112] width 63 height 22
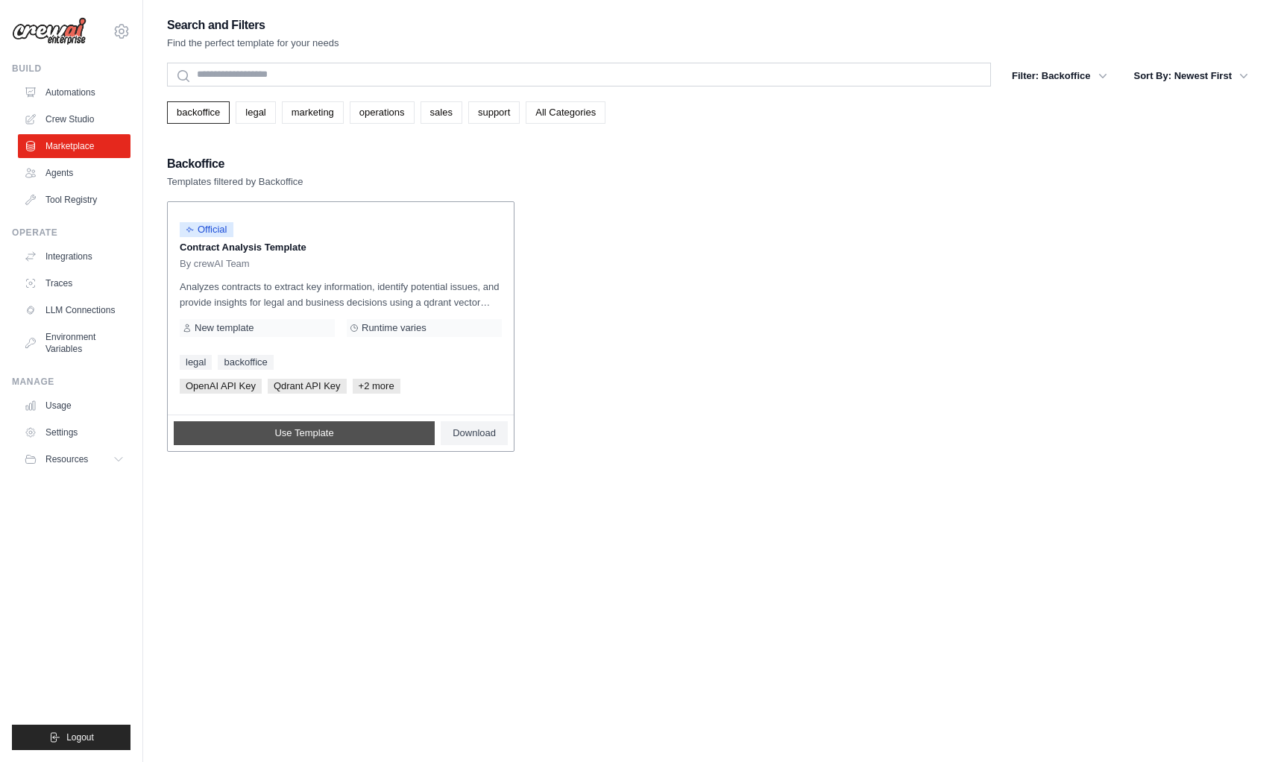
click at [310, 430] on span "Use Template" at bounding box center [303, 433] width 59 height 12
click at [442, 113] on link "sales" at bounding box center [442, 112] width 42 height 22
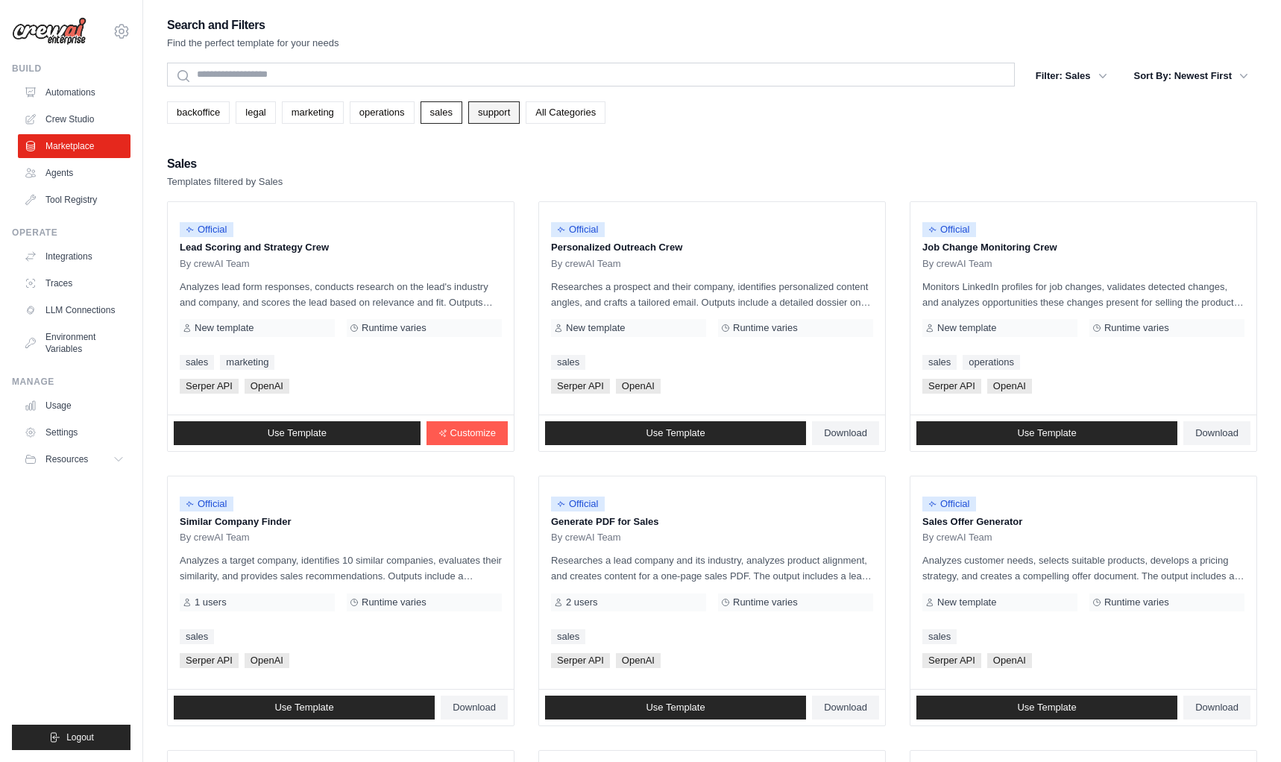
click at [488, 119] on link "support" at bounding box center [493, 112] width 51 height 22
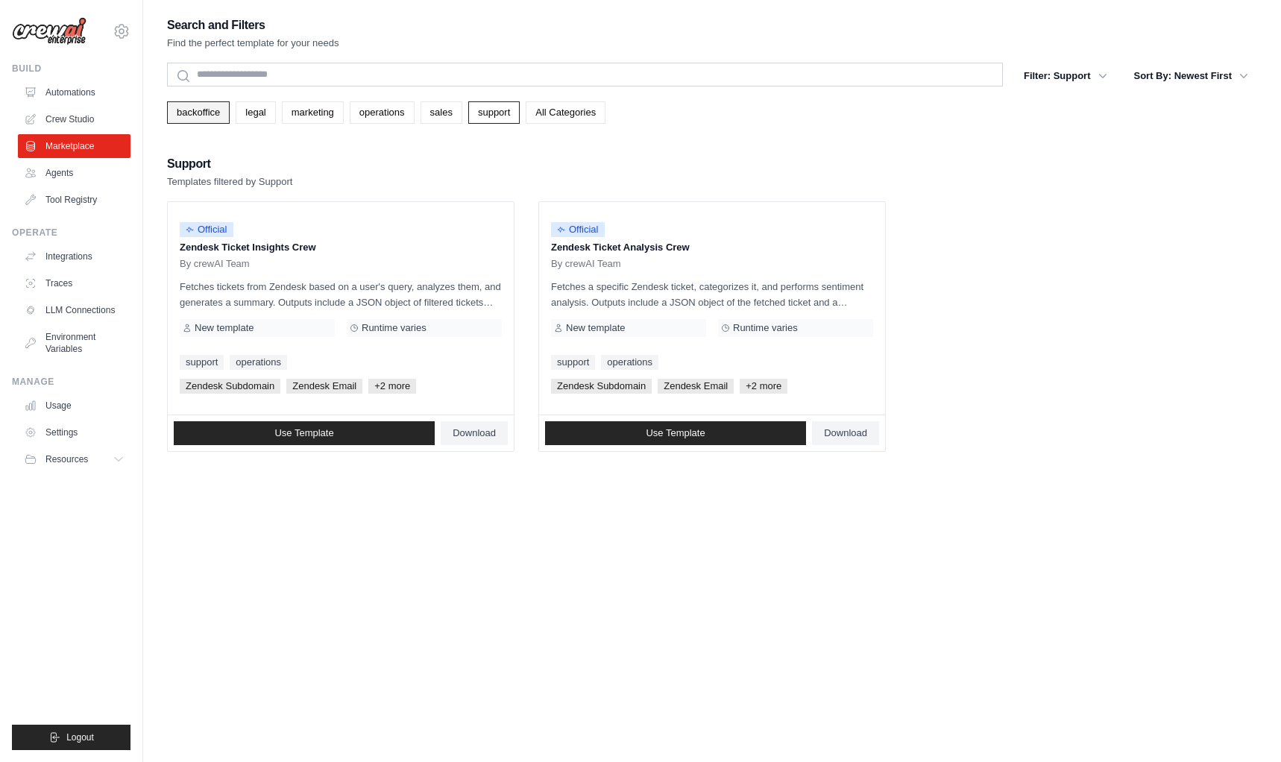
click at [204, 116] on link "backoffice" at bounding box center [198, 112] width 63 height 22
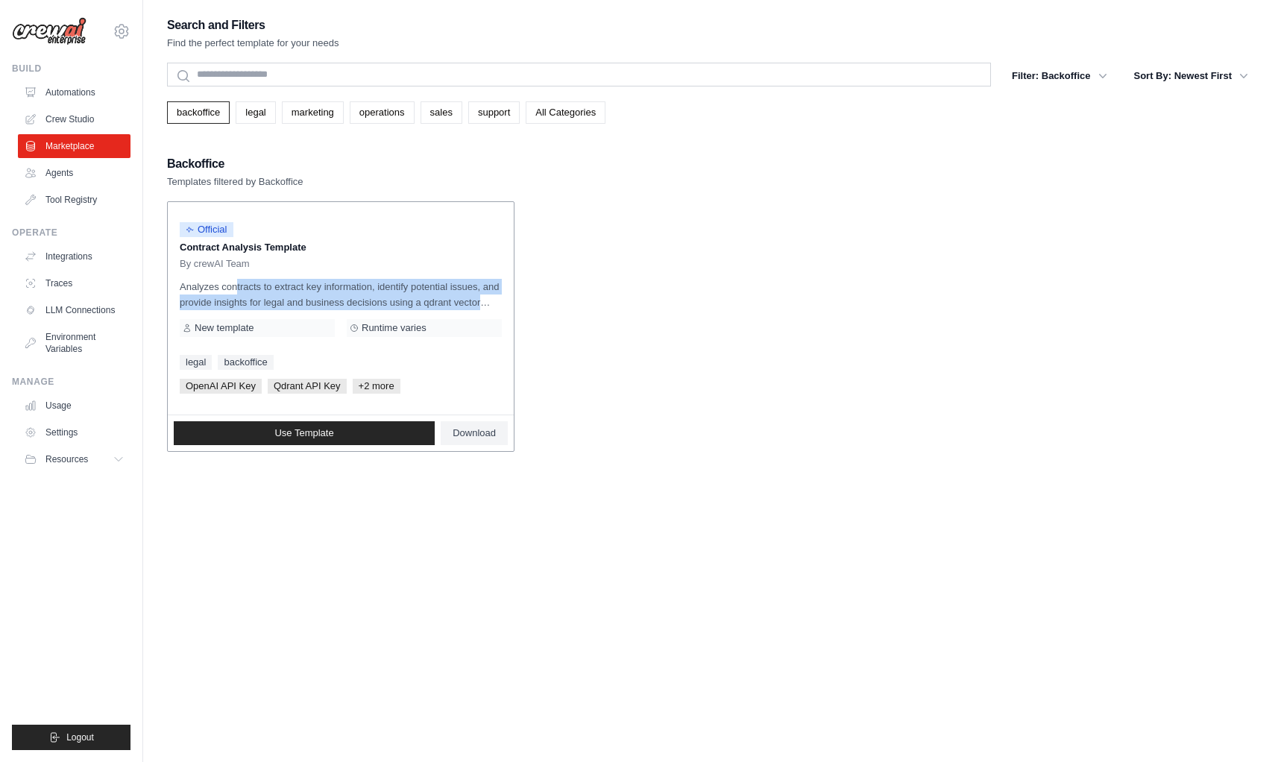
drag, startPoint x: 195, startPoint y: 286, endPoint x: 497, endPoint y: 307, distance: 303.6
click at [497, 307] on p "Analyzes contracts to extract key information, identify potential issues, and p…" at bounding box center [341, 294] width 322 height 31
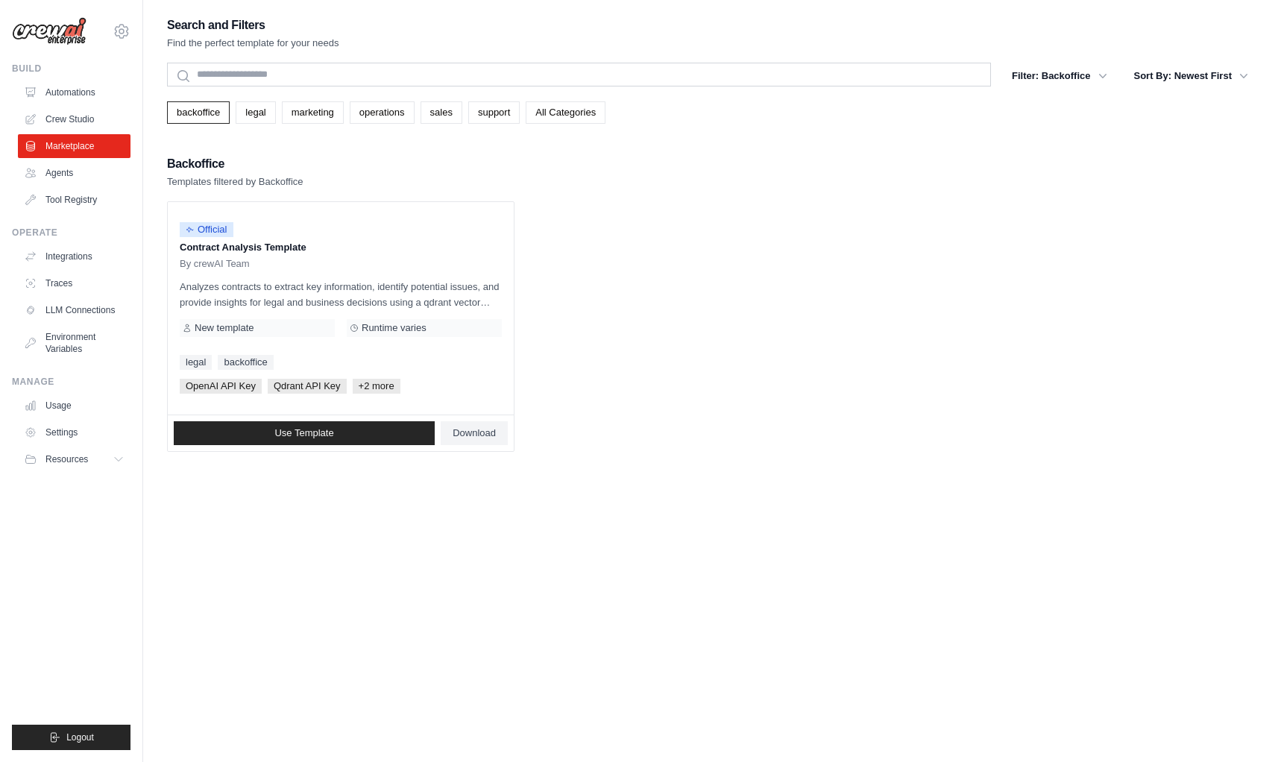
click at [686, 425] on ul "Official Contract Analysis Template By crewAI Team Analyzes contracts to extrac…" at bounding box center [712, 326] width 1090 height 251
click at [68, 168] on link "Agents" at bounding box center [75, 173] width 113 height 24
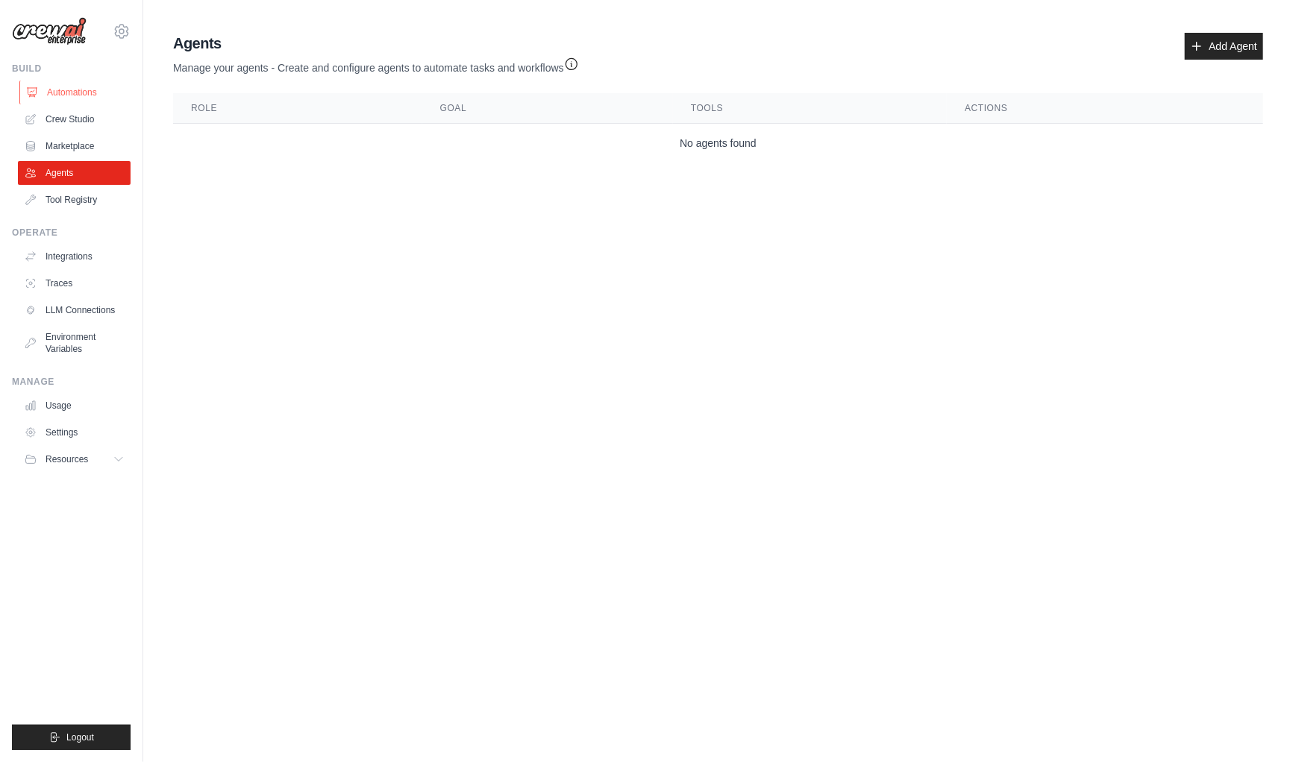
click at [74, 93] on link "Automations" at bounding box center [75, 93] width 113 height 24
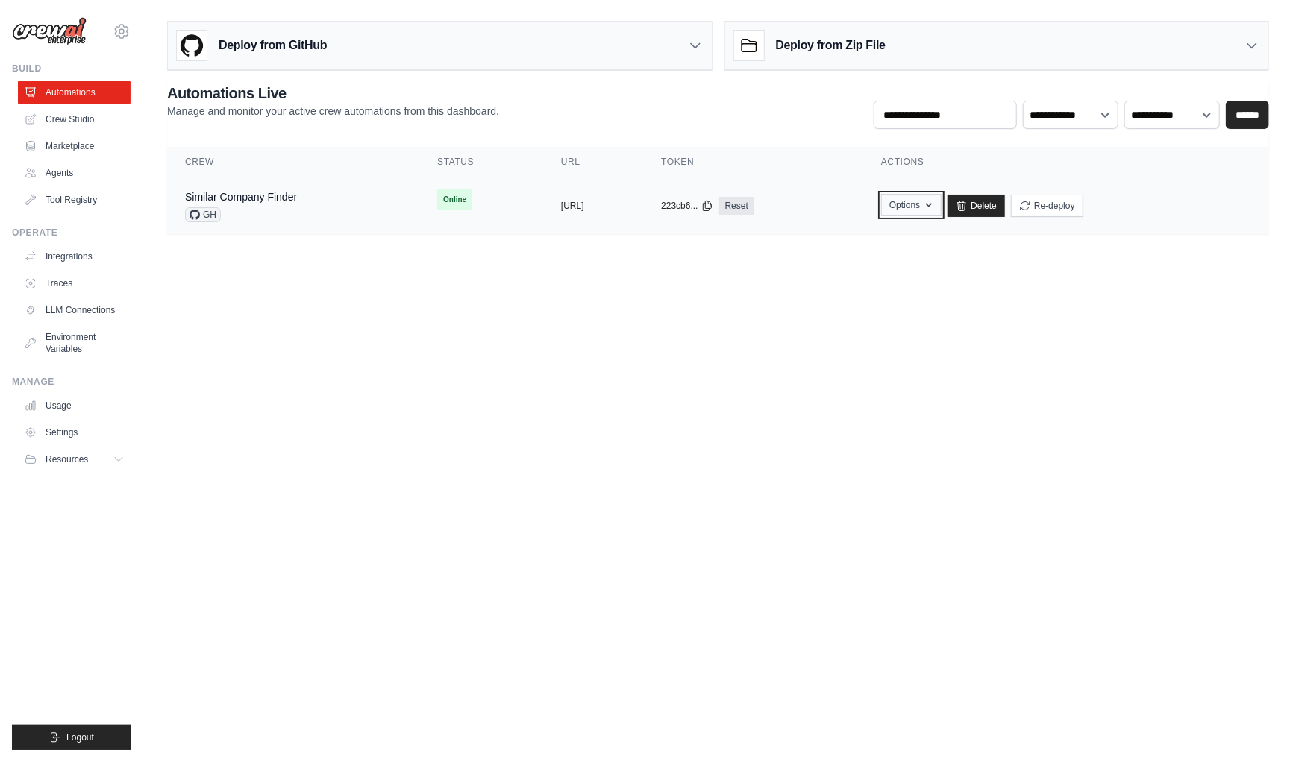
click at [932, 204] on icon "button" at bounding box center [929, 206] width 6 height 4
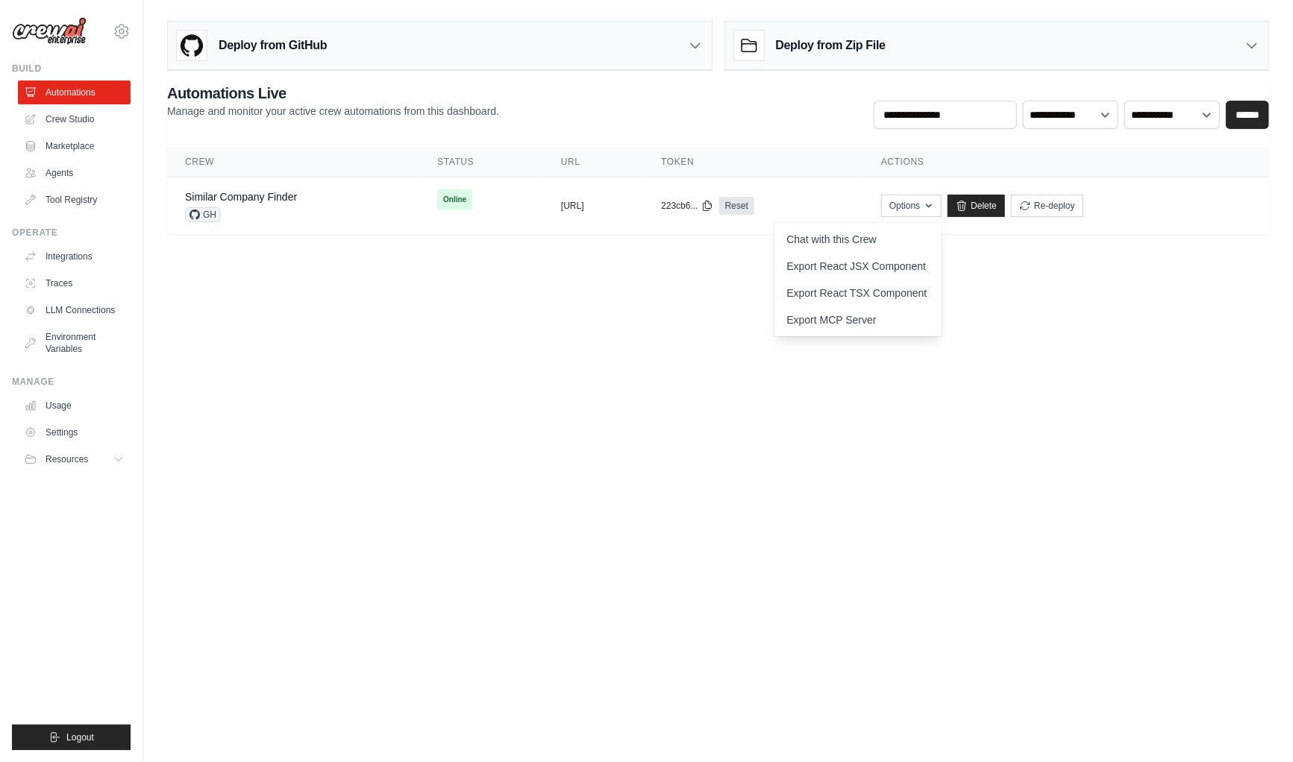
click at [704, 365] on body "swaygscustommerch@gmail.com Settings Build Automations Crew Studio" at bounding box center [646, 381] width 1293 height 762
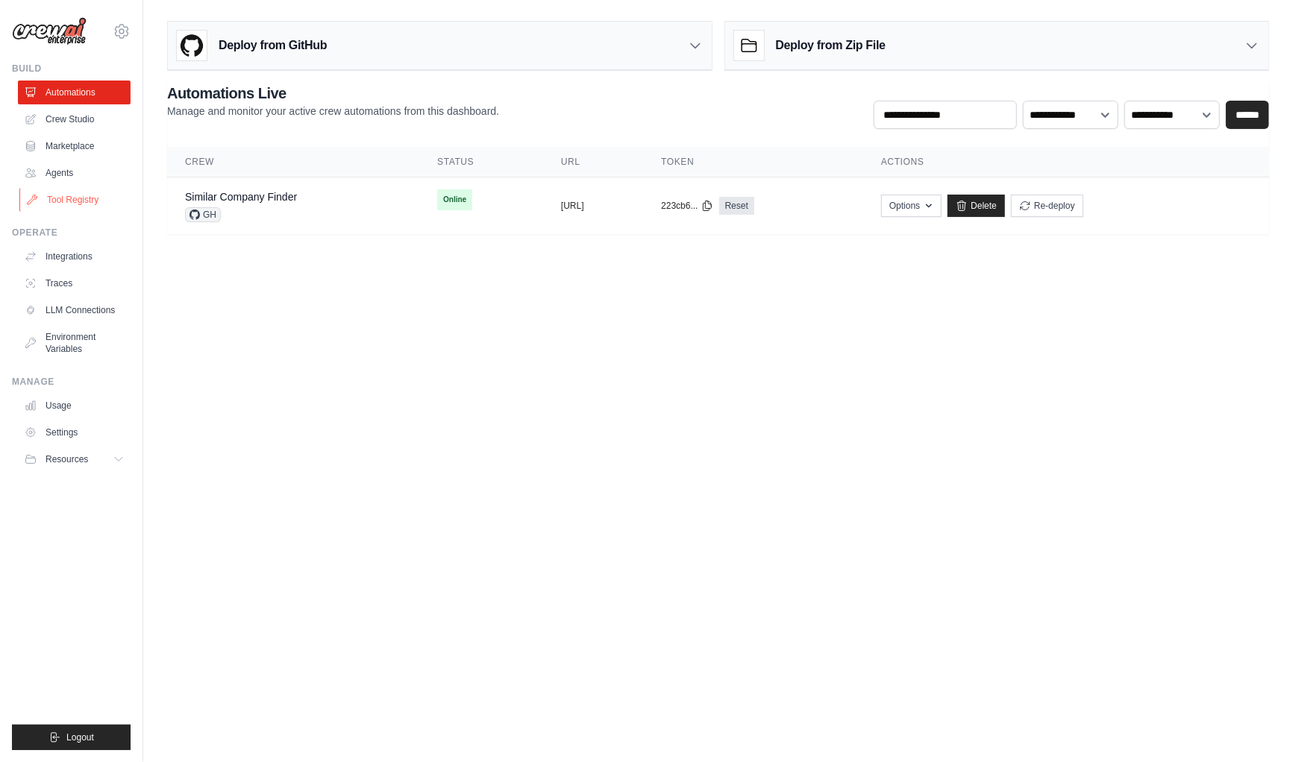
click at [89, 201] on link "Tool Registry" at bounding box center [75, 200] width 113 height 24
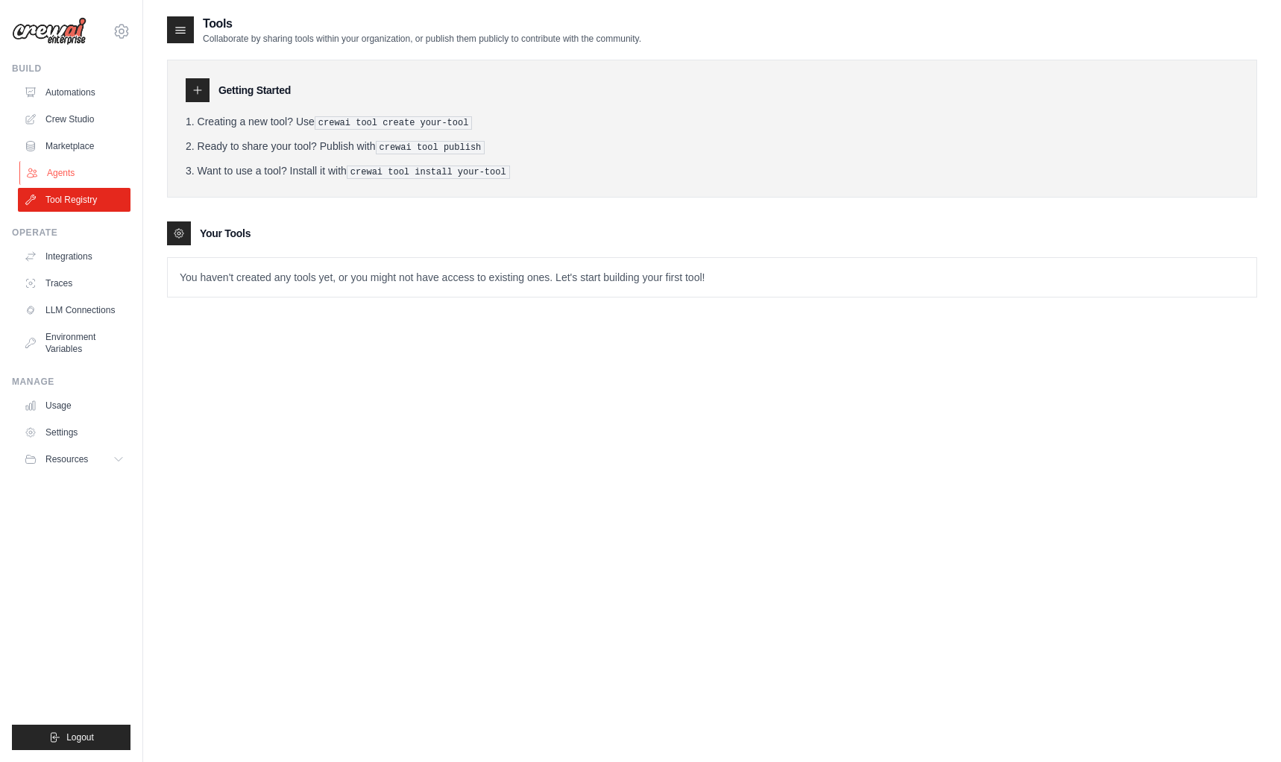
click at [66, 175] on link "Agents" at bounding box center [75, 173] width 113 height 24
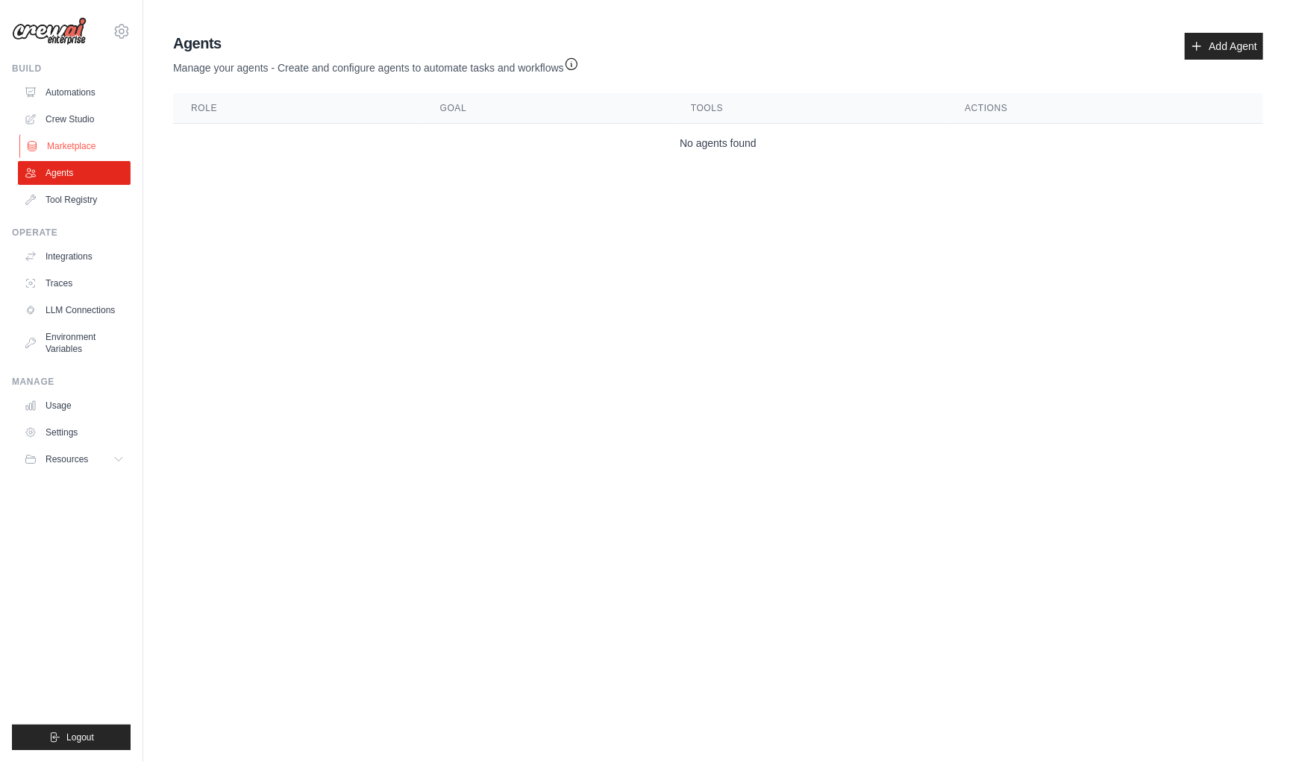
click at [64, 151] on link "Marketplace" at bounding box center [75, 146] width 113 height 24
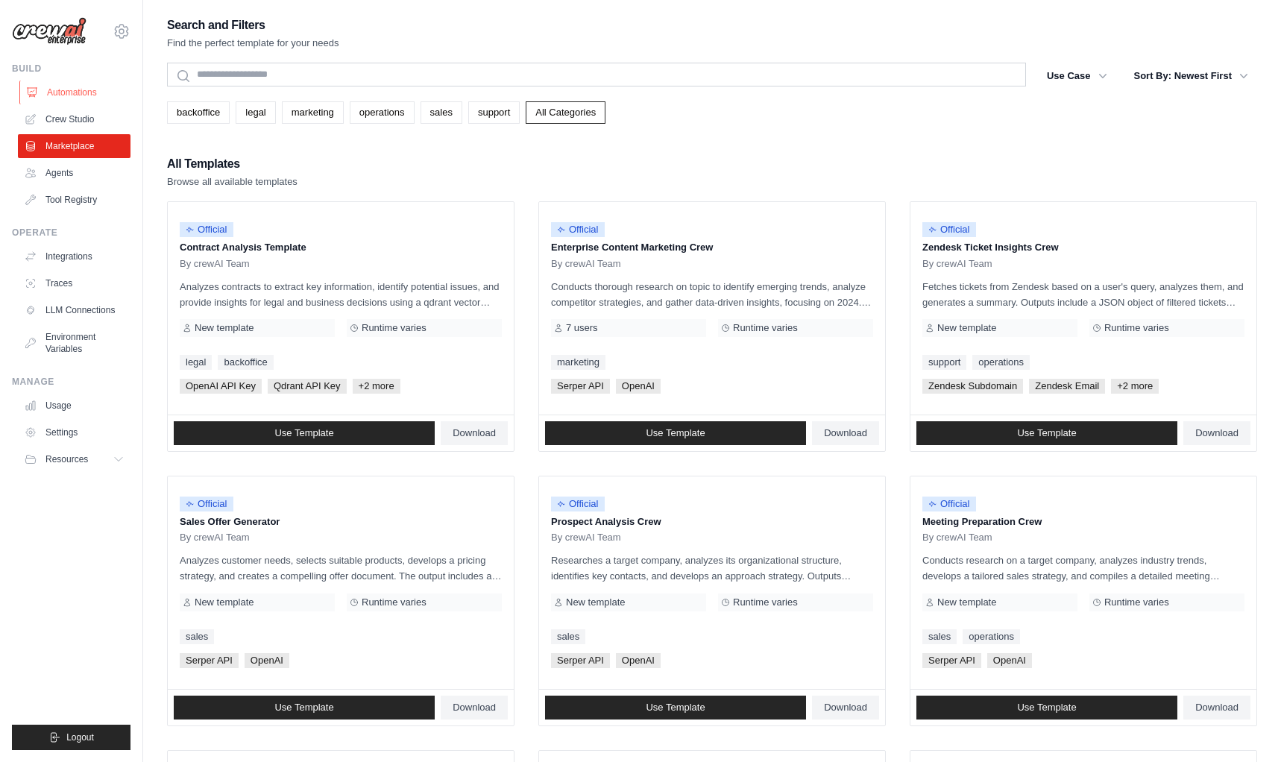
click at [77, 95] on link "Automations" at bounding box center [75, 93] width 113 height 24
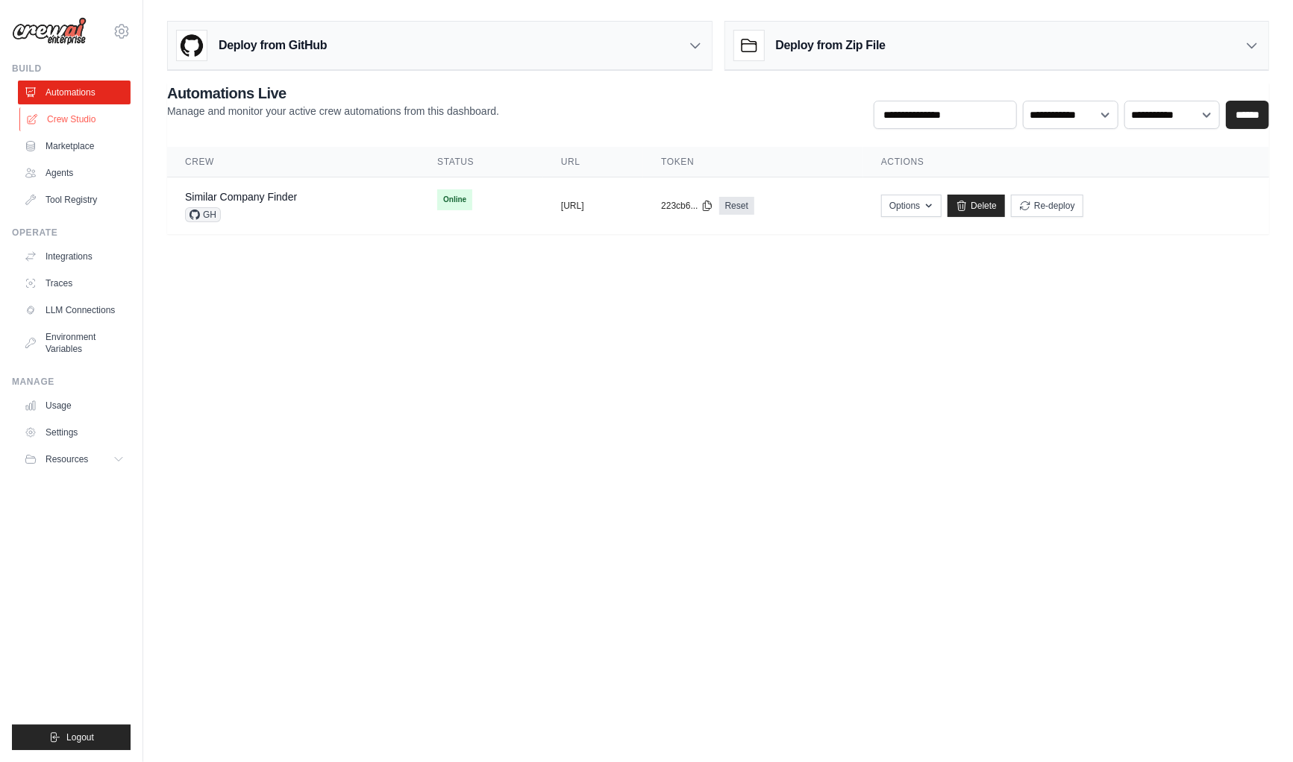
click at [83, 123] on link "Crew Studio" at bounding box center [75, 119] width 113 height 24
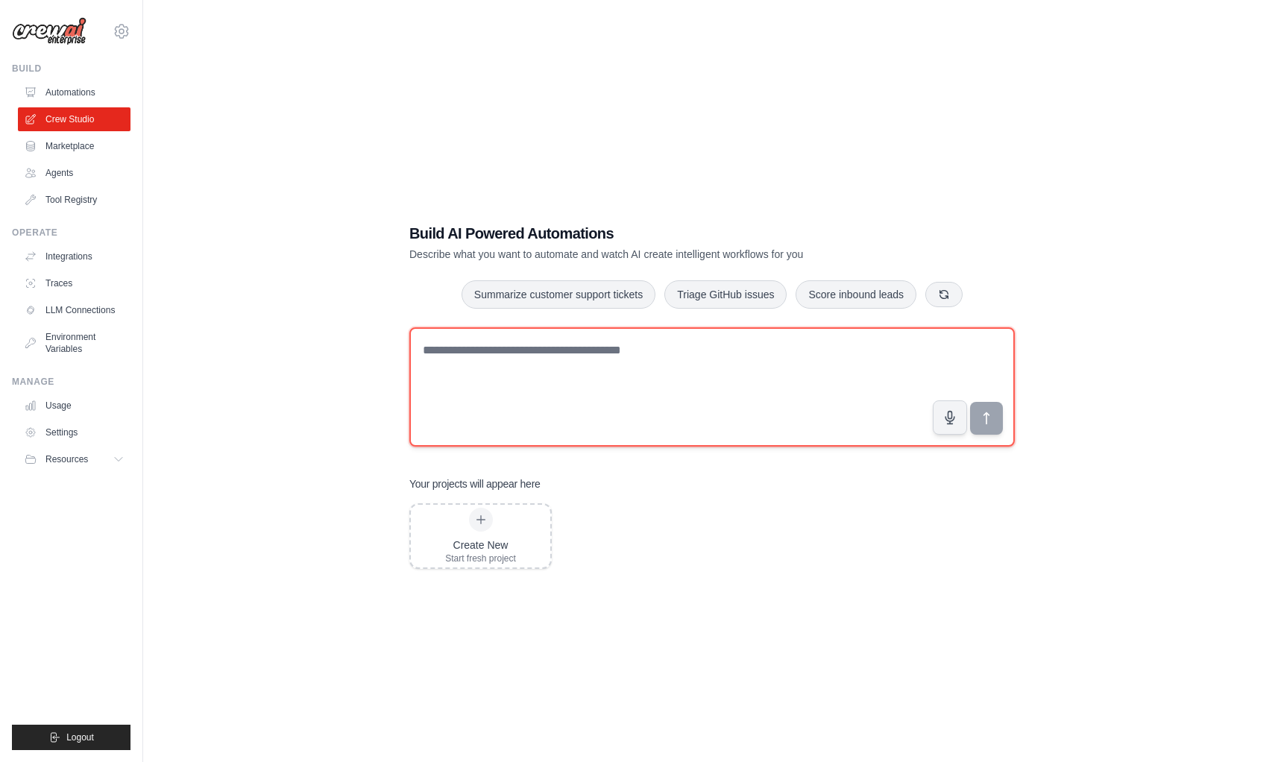
click at [510, 359] on textarea at bounding box center [712, 386] width 606 height 119
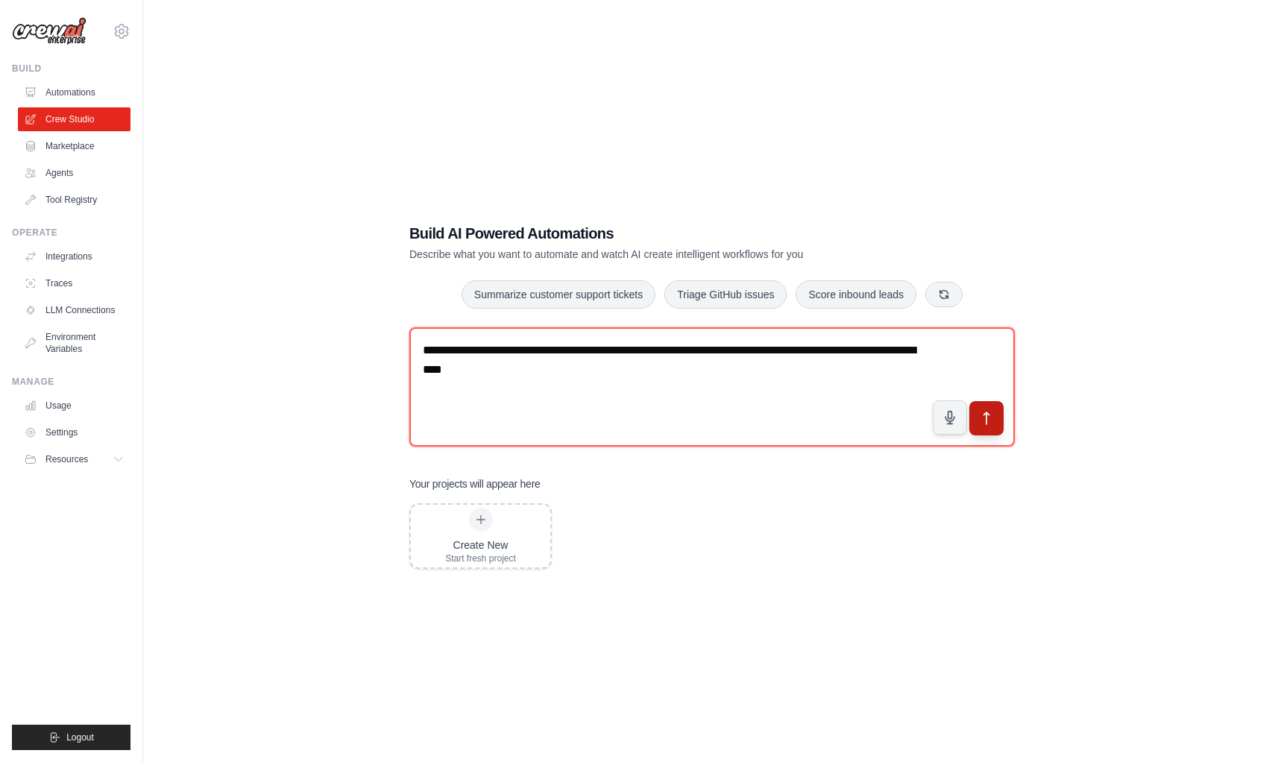
type textarea "**********"
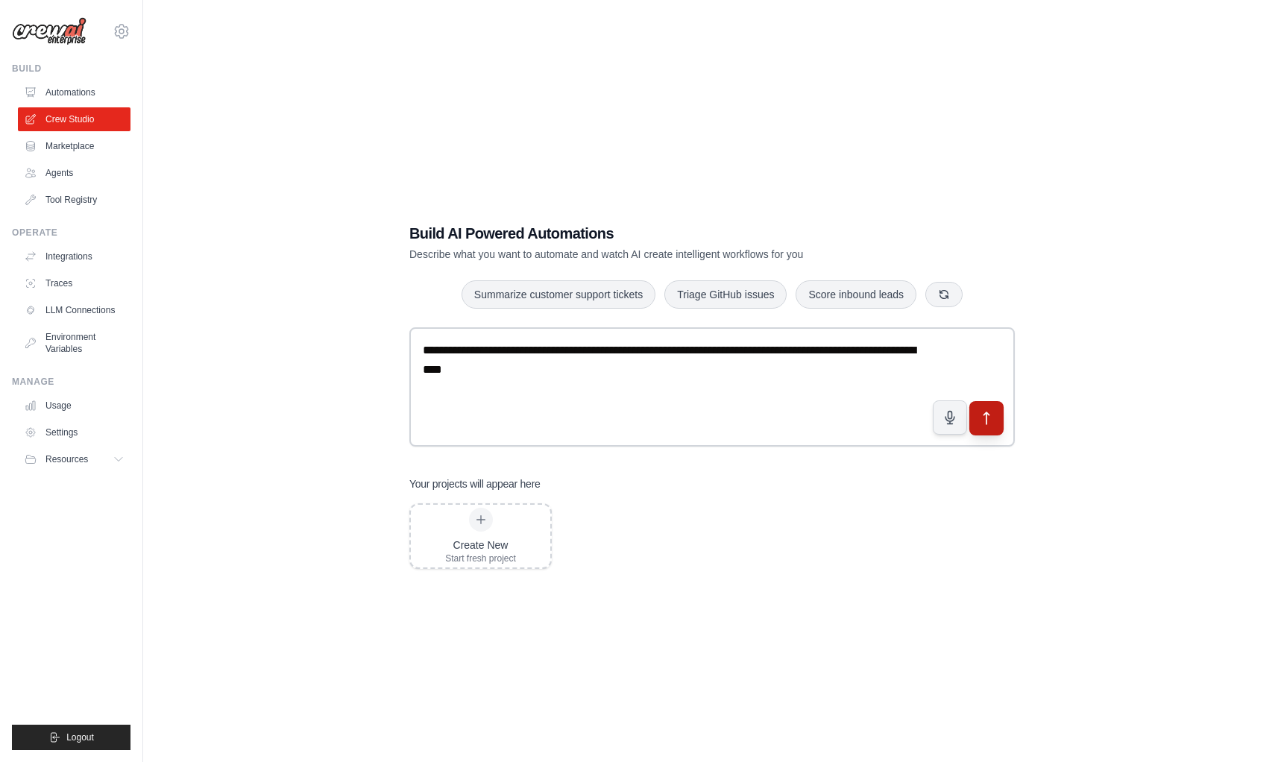
click at [1000, 421] on button "submit" at bounding box center [987, 418] width 34 height 34
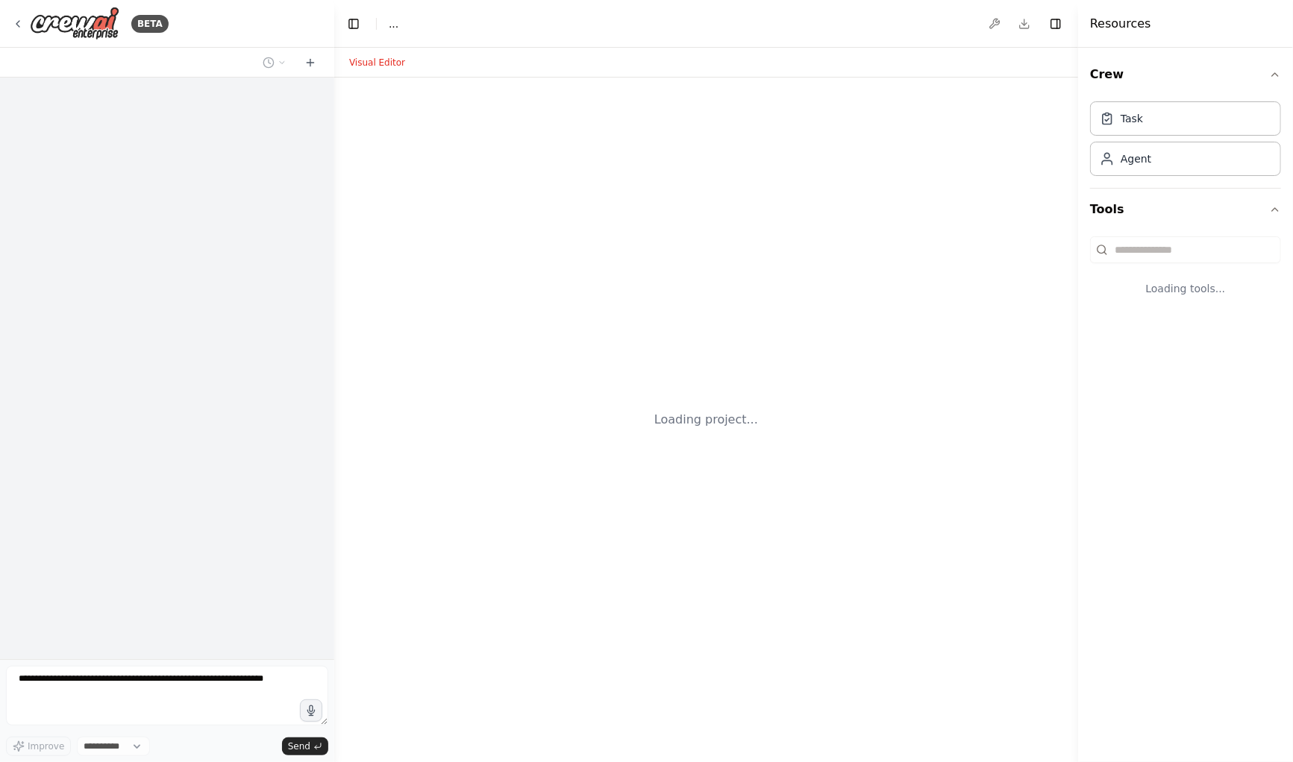
select select "****"
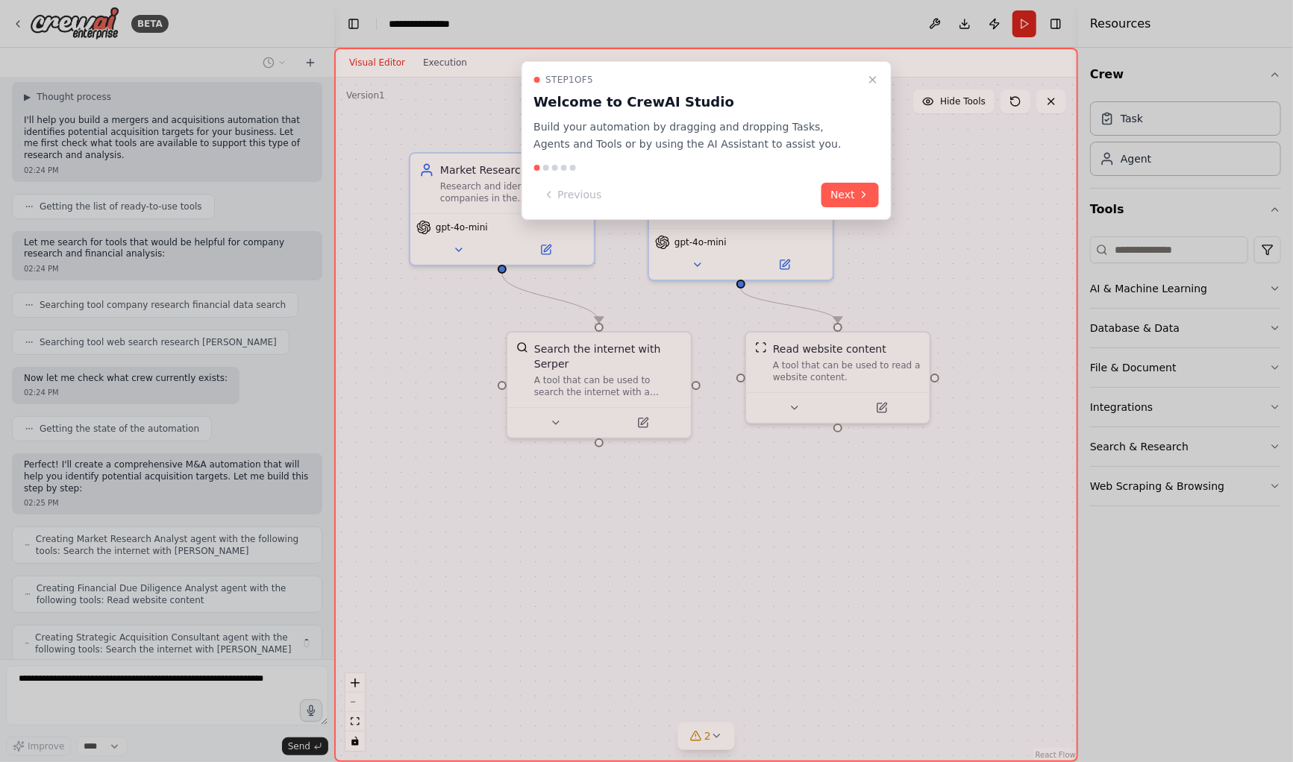
scroll to position [118, 0]
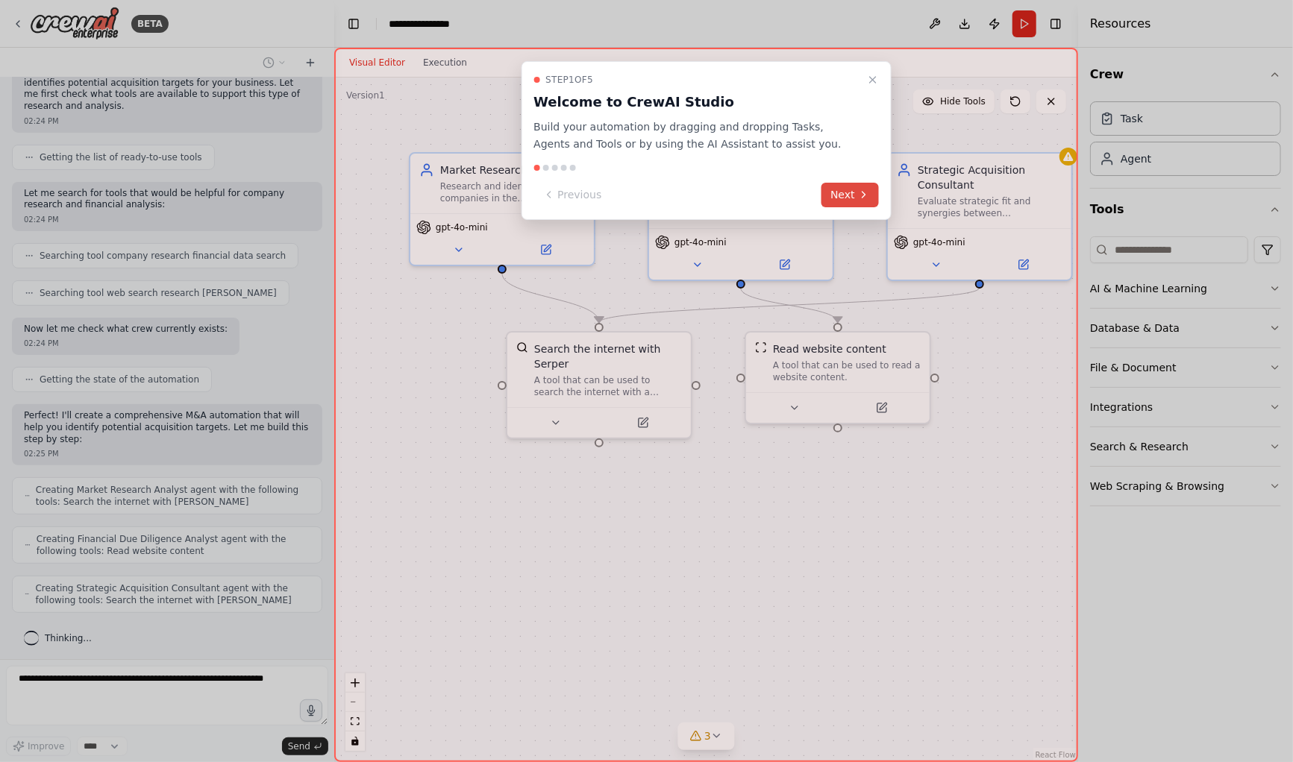
click at [857, 199] on button "Next" at bounding box center [849, 195] width 57 height 25
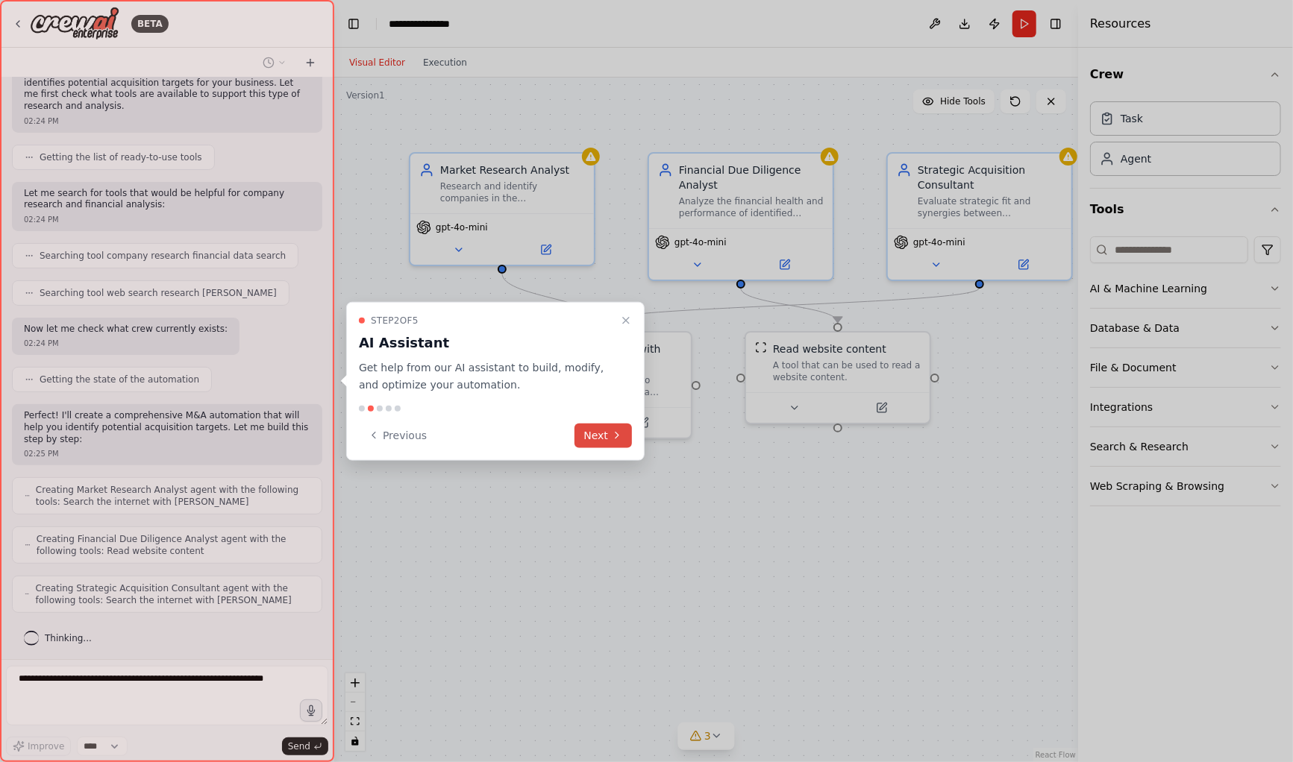
click at [597, 432] on button "Next" at bounding box center [602, 435] width 57 height 25
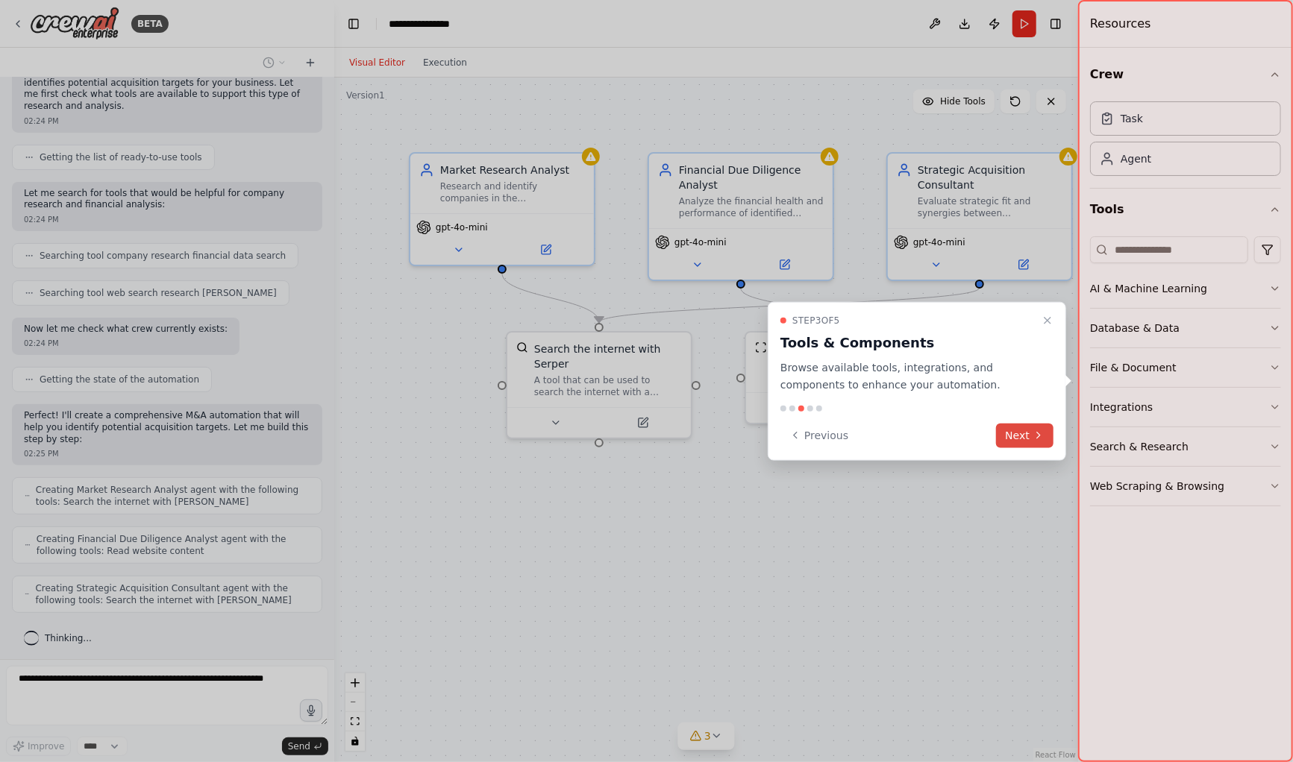
scroll to position [204, 0]
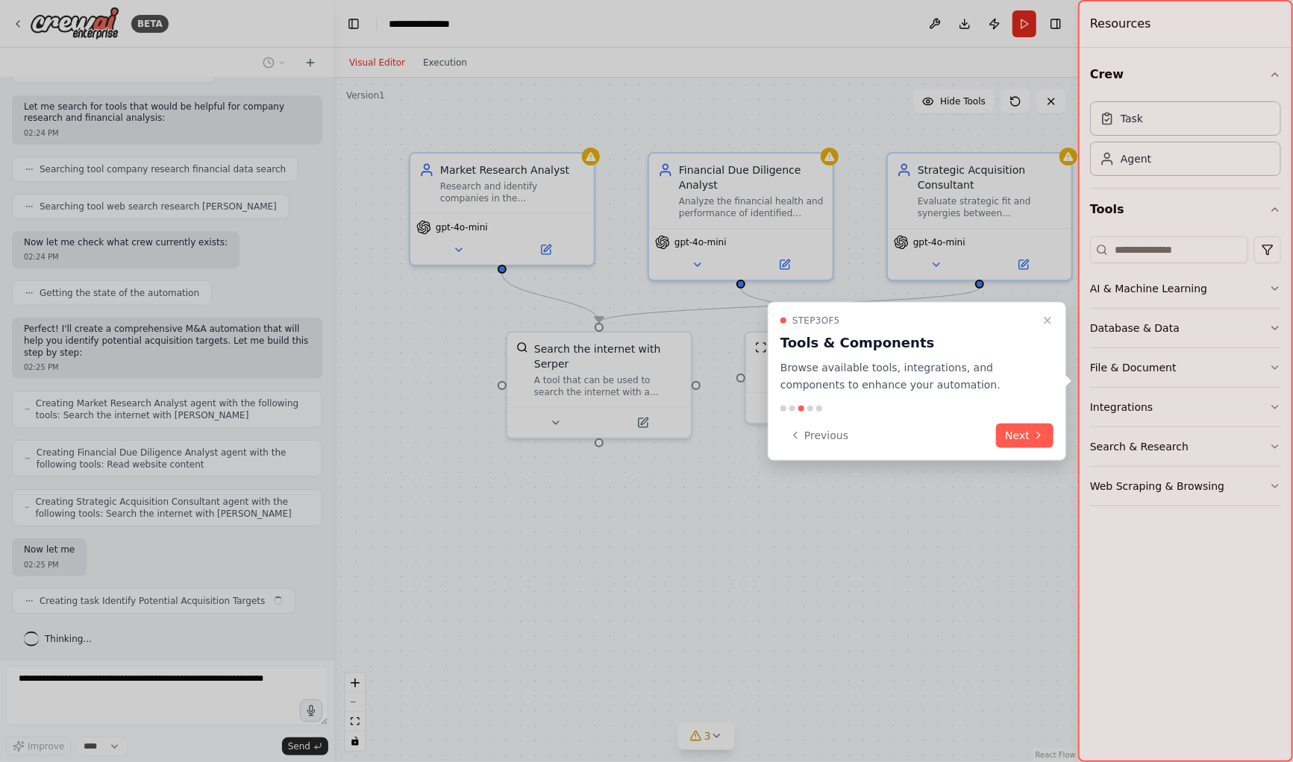
click at [1017, 431] on button "Next" at bounding box center [1024, 435] width 57 height 25
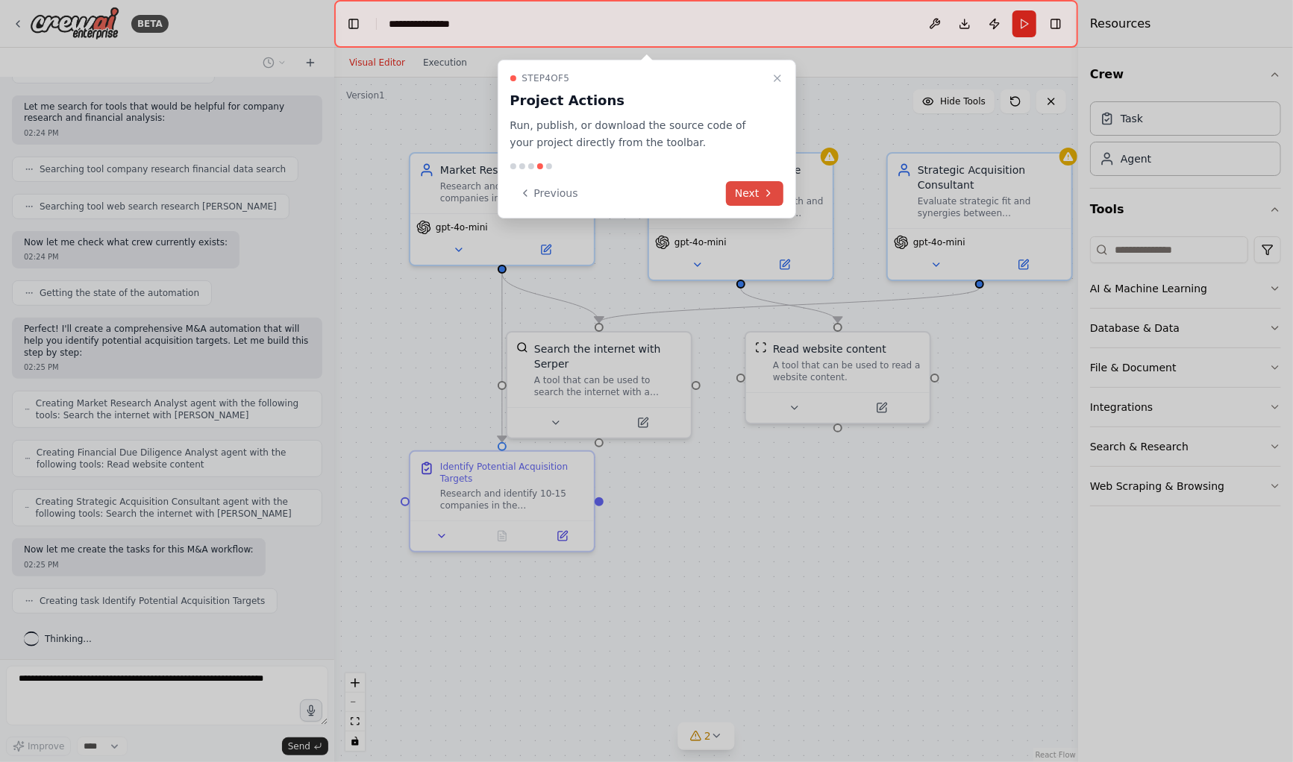
click at [748, 195] on button "Next" at bounding box center [754, 193] width 57 height 25
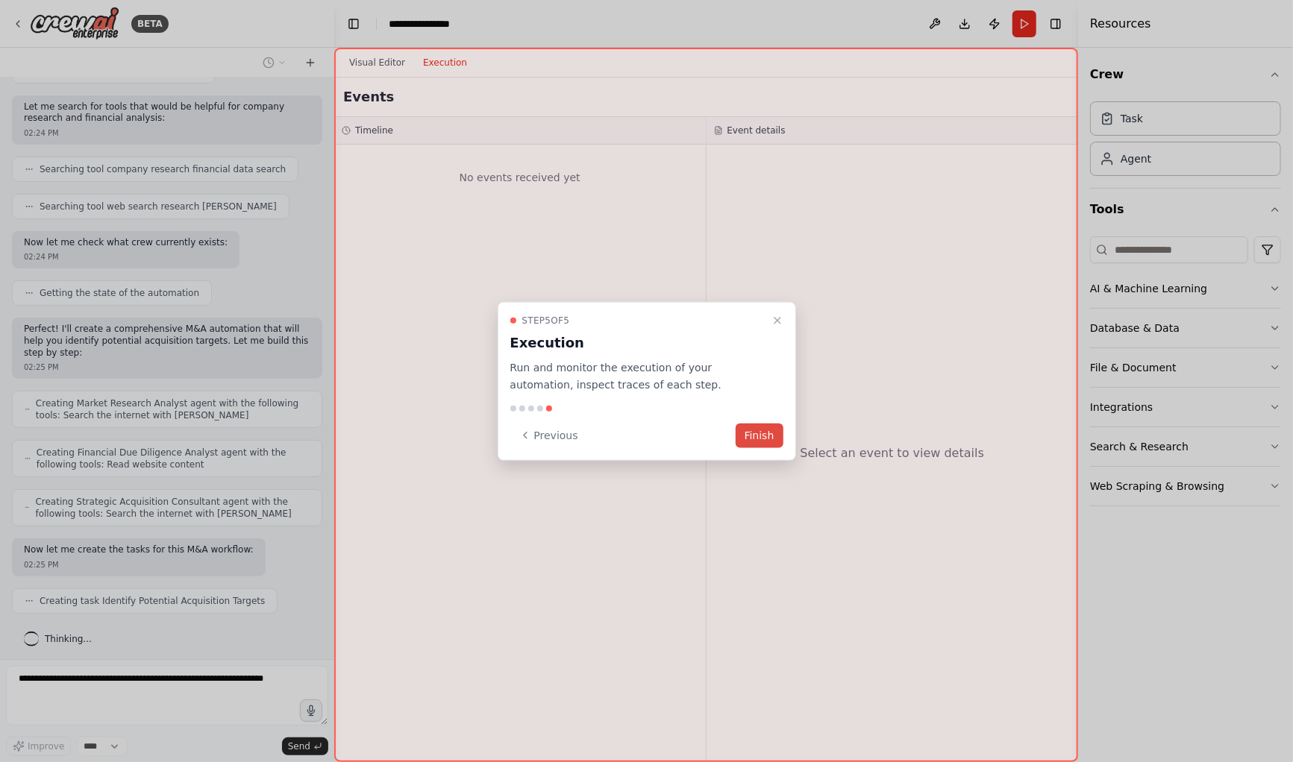
click at [760, 439] on button "Finish" at bounding box center [759, 435] width 48 height 25
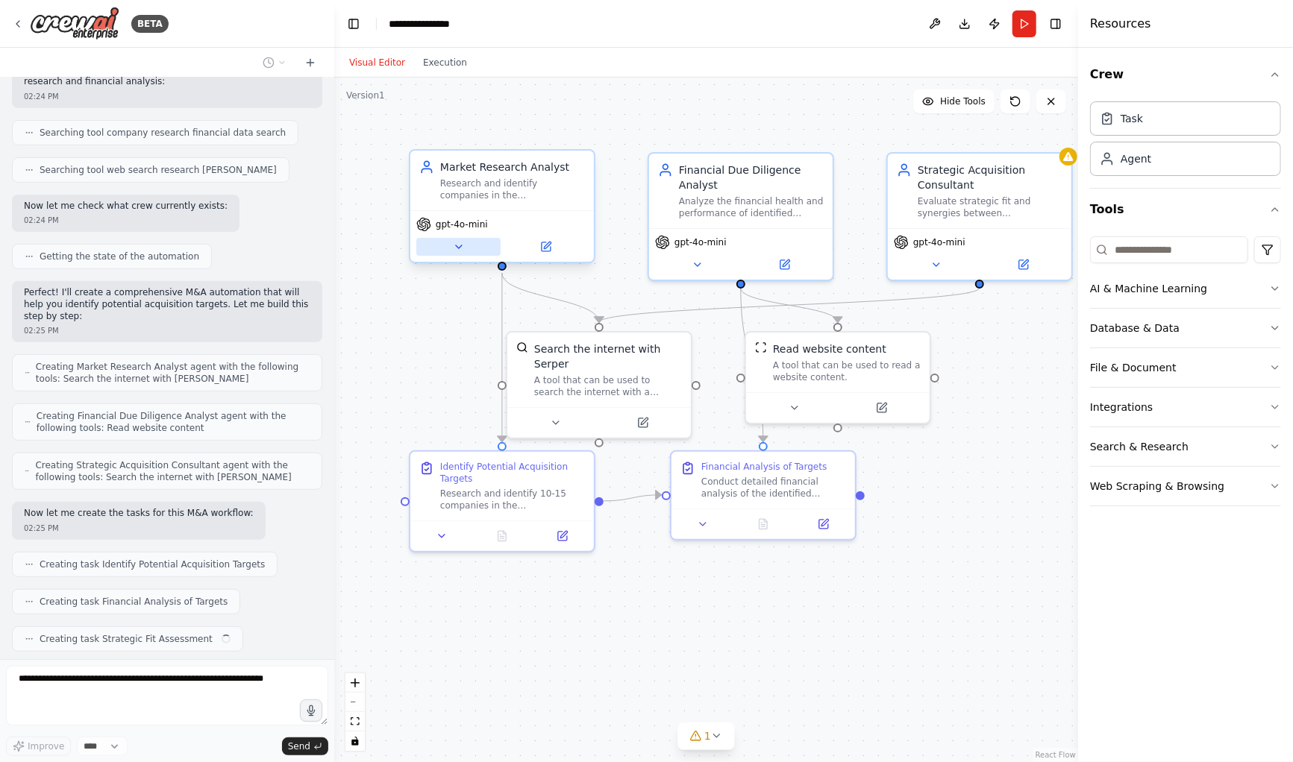
scroll to position [278, 0]
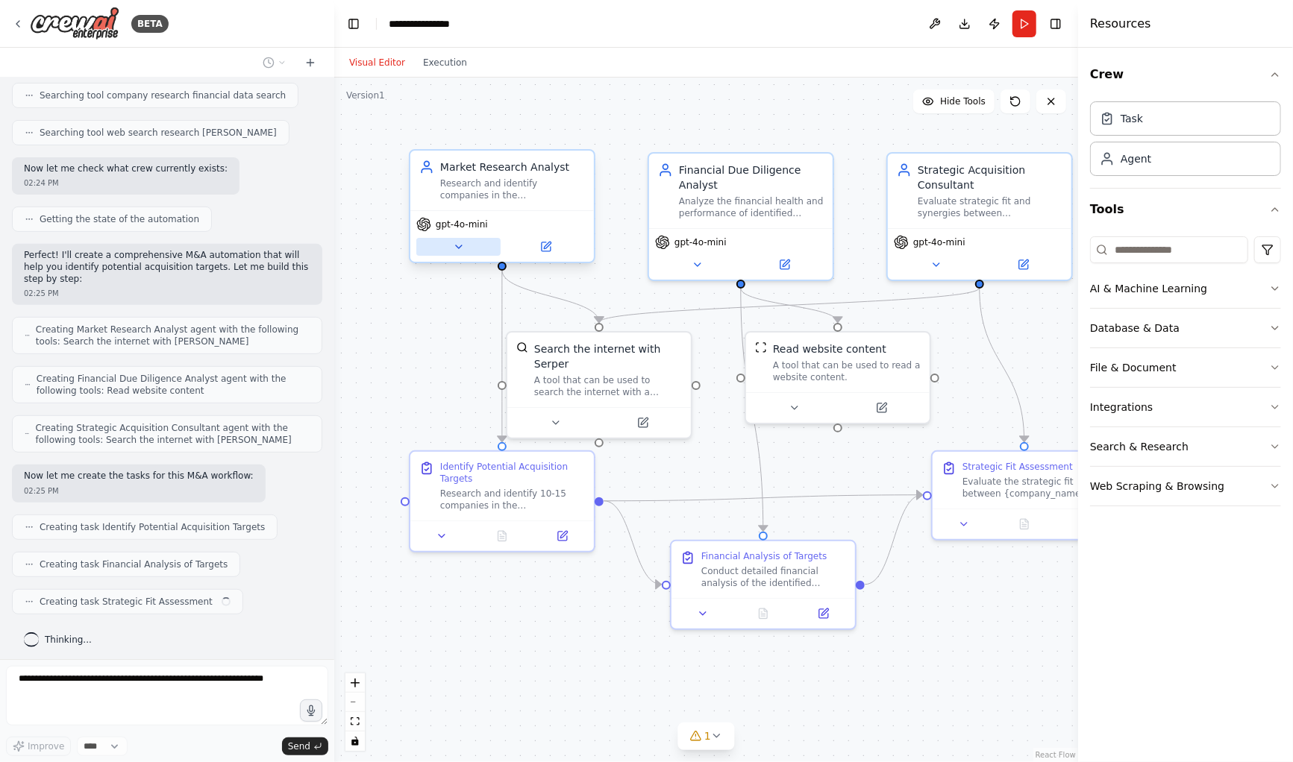
click at [459, 245] on icon at bounding box center [459, 246] width 6 height 3
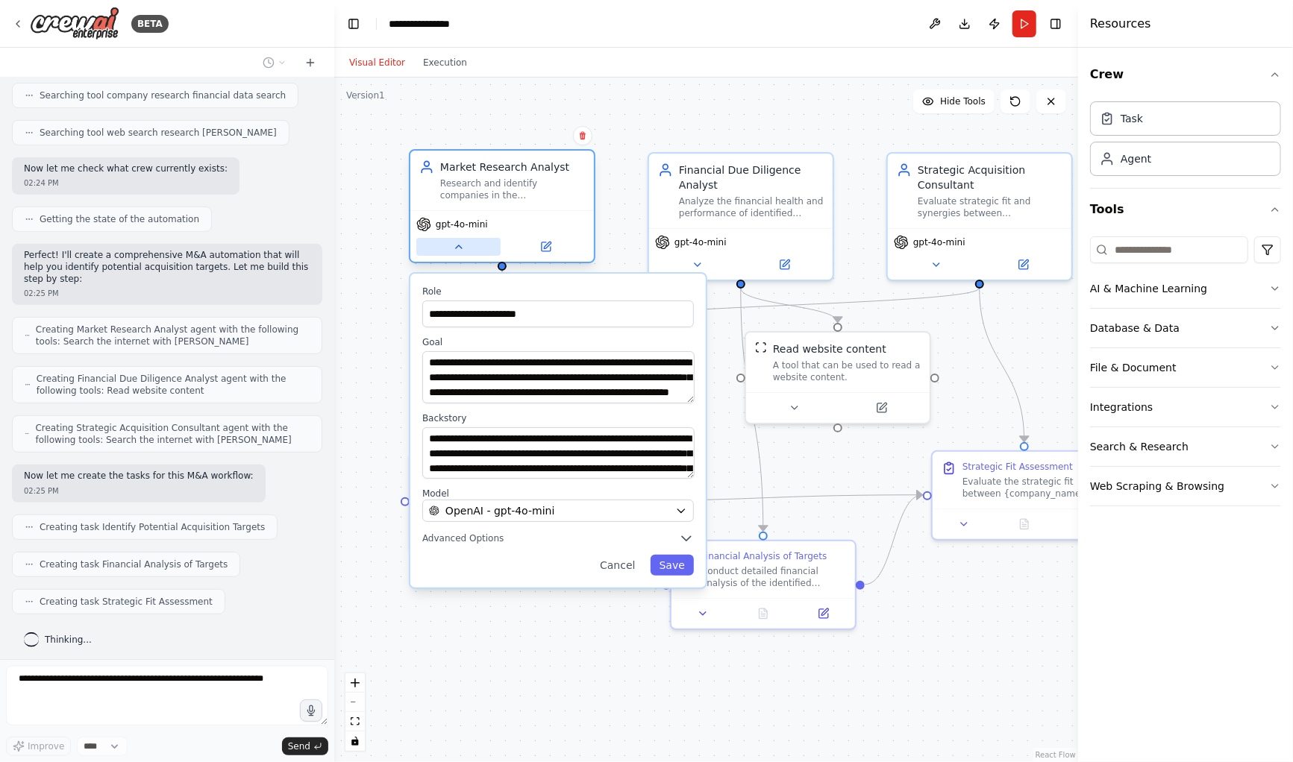
click at [459, 245] on icon at bounding box center [459, 247] width 12 height 12
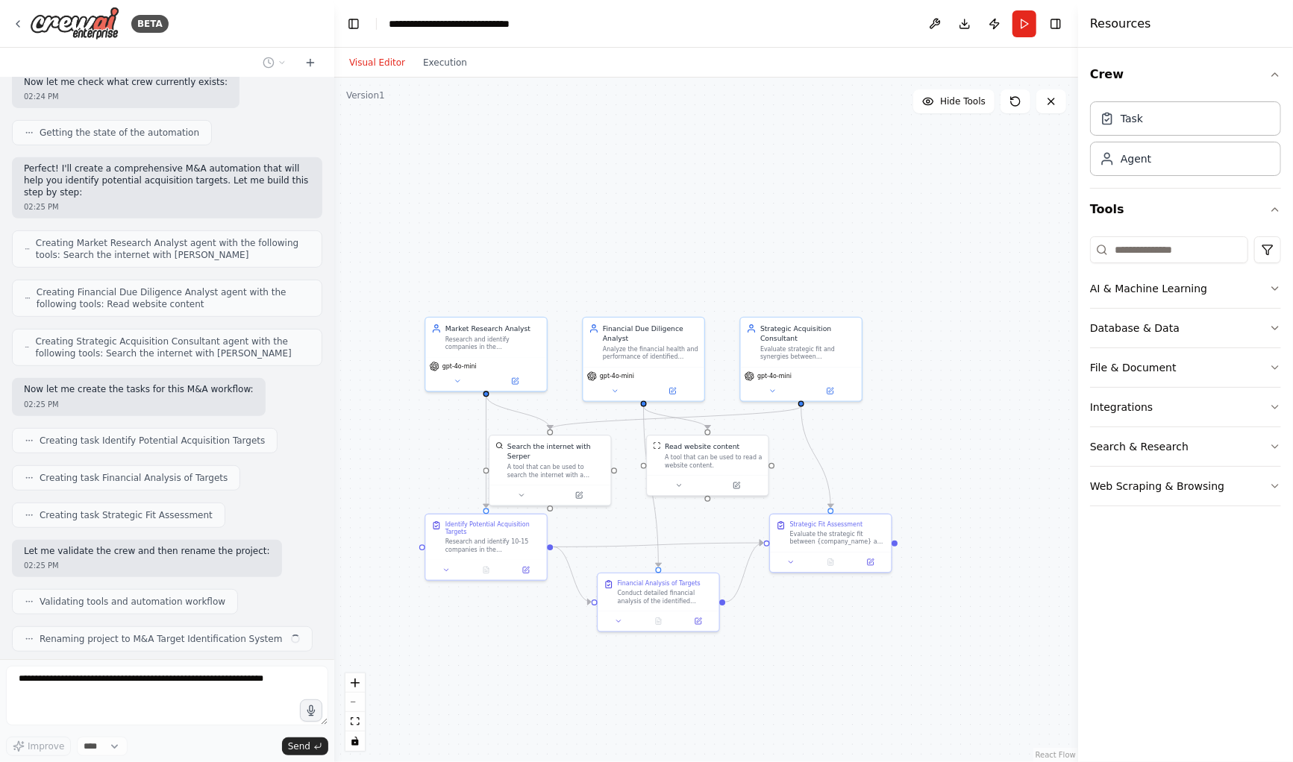
scroll to position [401, 0]
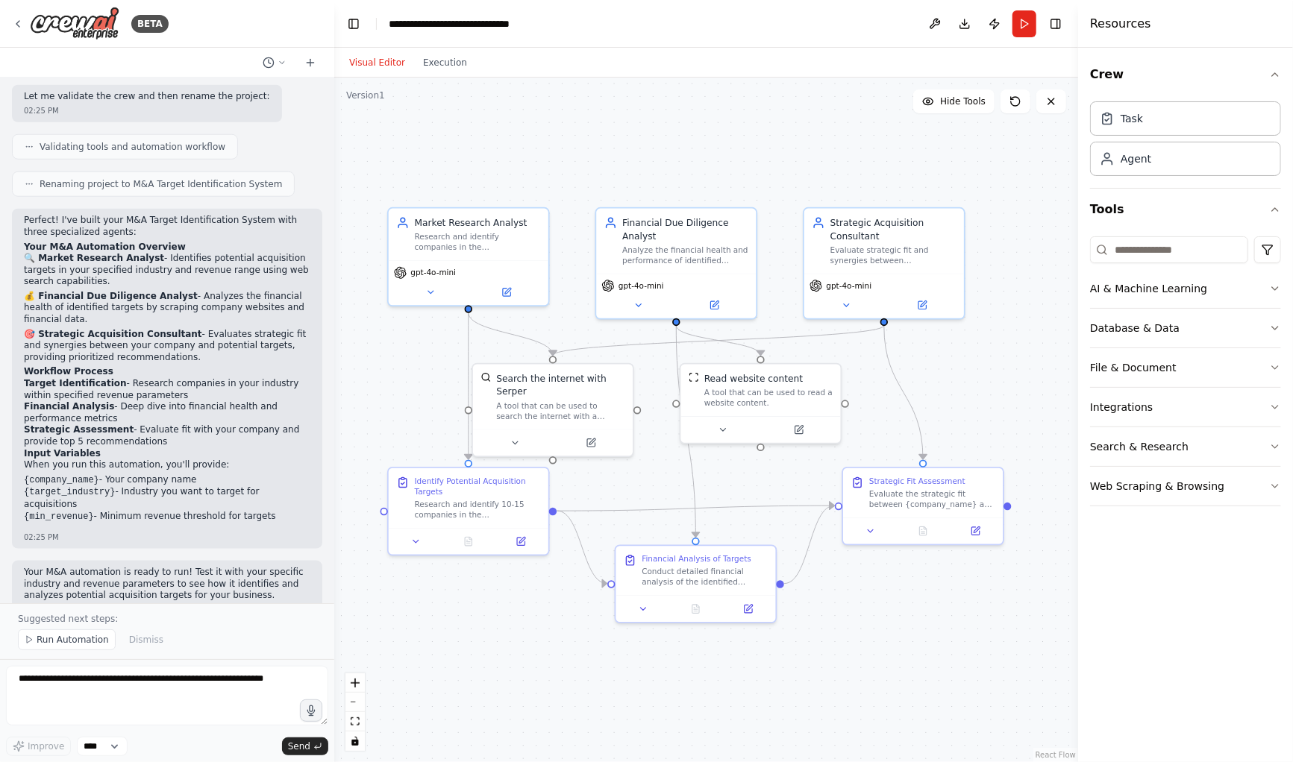
drag, startPoint x: 54, startPoint y: 540, endPoint x: 212, endPoint y: 547, distance: 158.3
click at [212, 567] on p "Your M&A automation is ready to run! Test it with your specific industry and re…" at bounding box center [167, 584] width 286 height 35
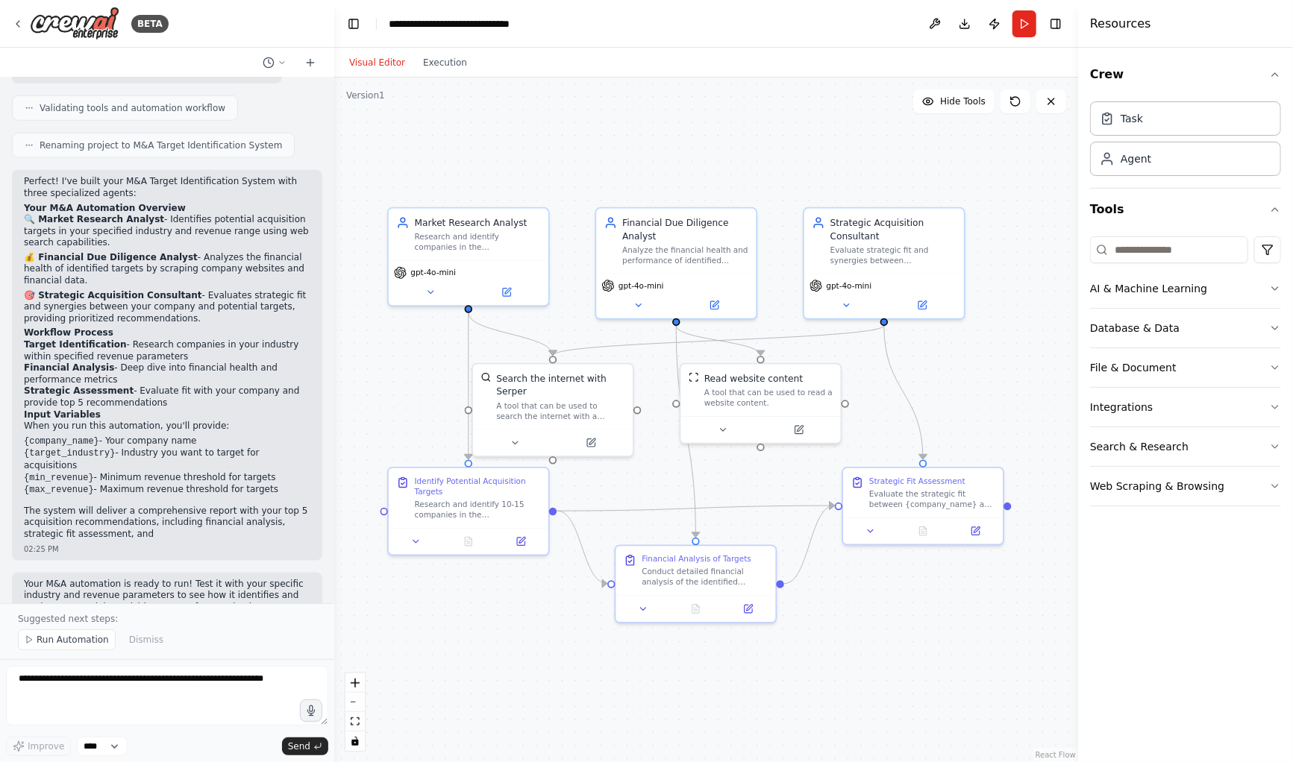
scroll to position [870, 0]
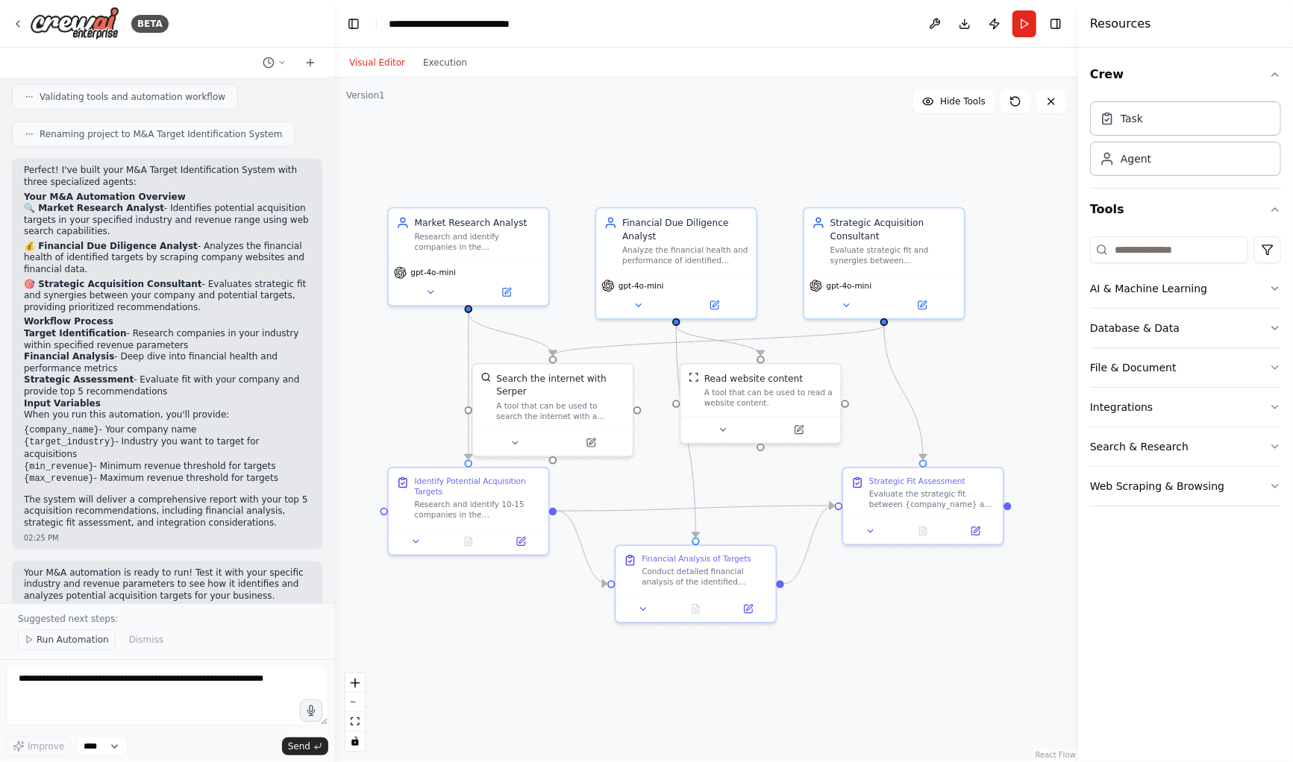
click at [63, 644] on span "Run Automation" at bounding box center [73, 640] width 72 height 12
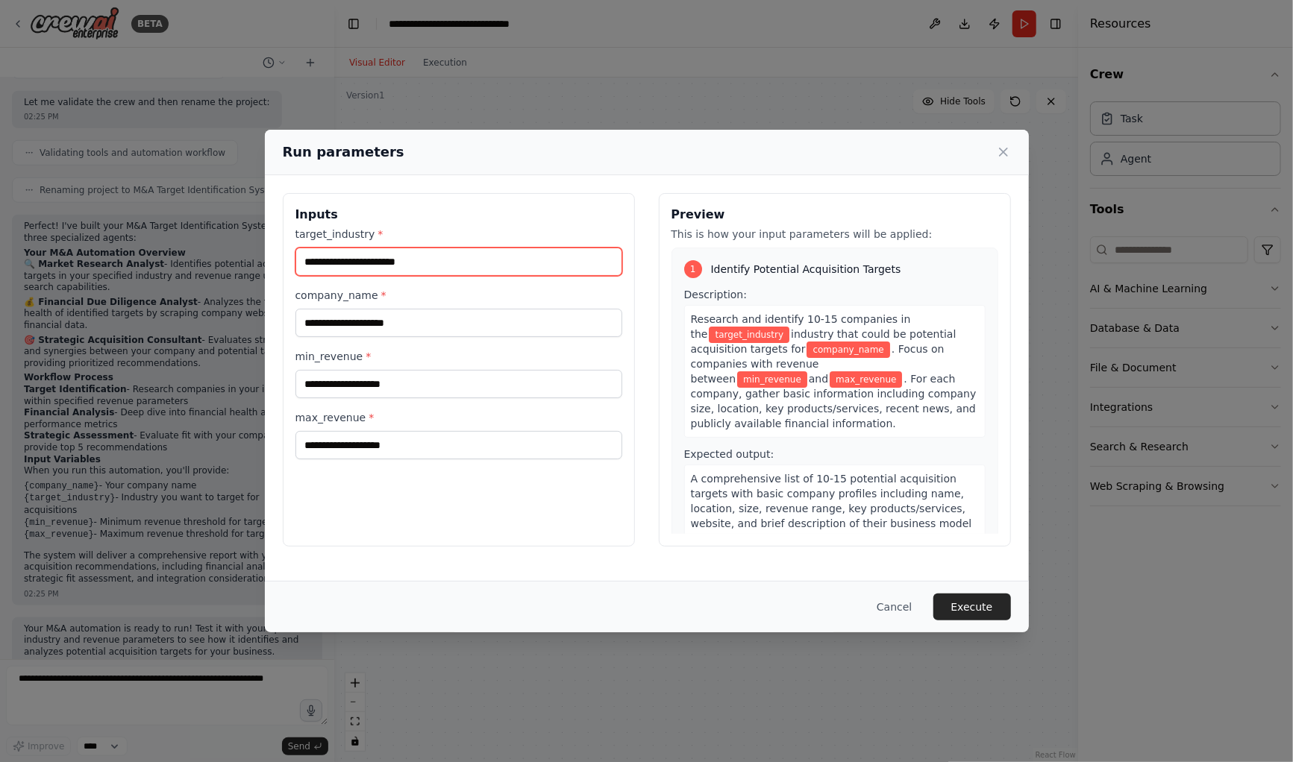
drag, startPoint x: 450, startPoint y: 256, endPoint x: 0, endPoint y: 310, distance: 453.8
click at [0, 310] on div "Run parameters Inputs target_industry * company_name * min_revenue * max_revenu…" at bounding box center [646, 381] width 1293 height 762
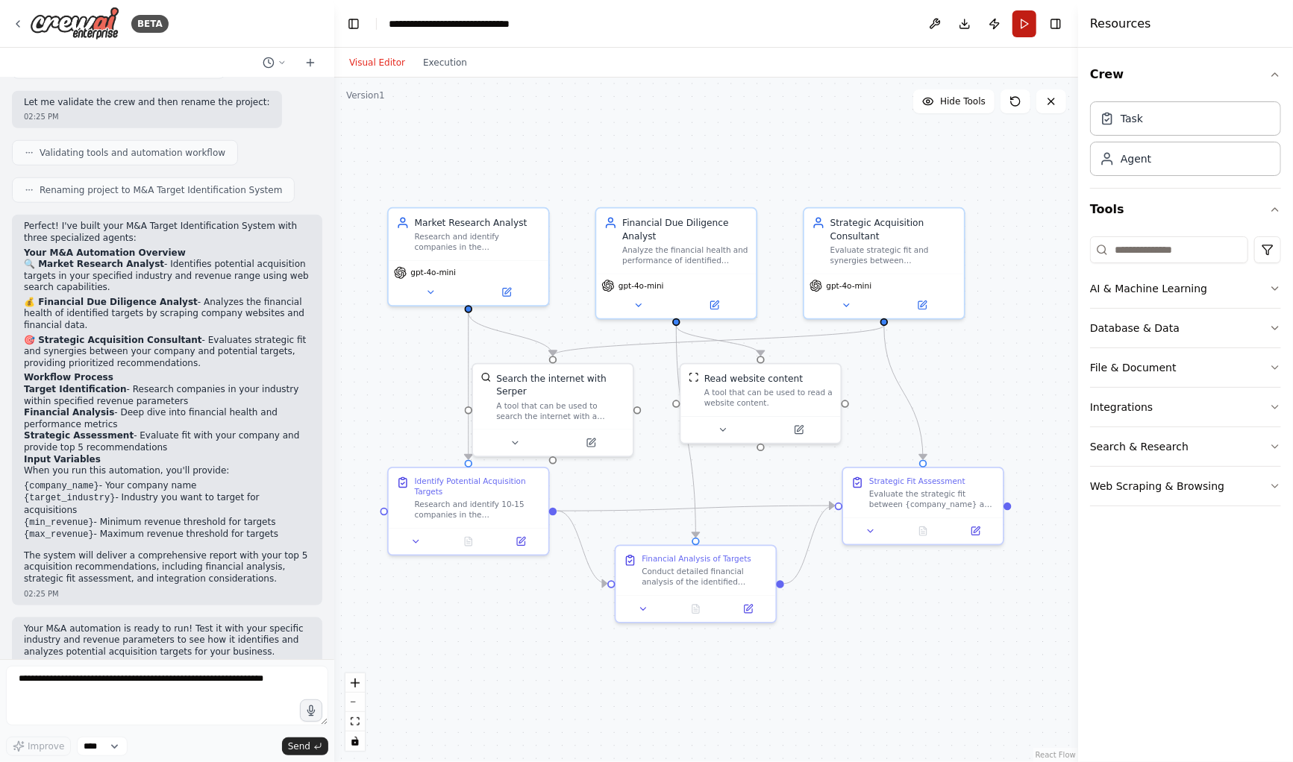
click at [1031, 21] on button "Run" at bounding box center [1024, 23] width 24 height 27
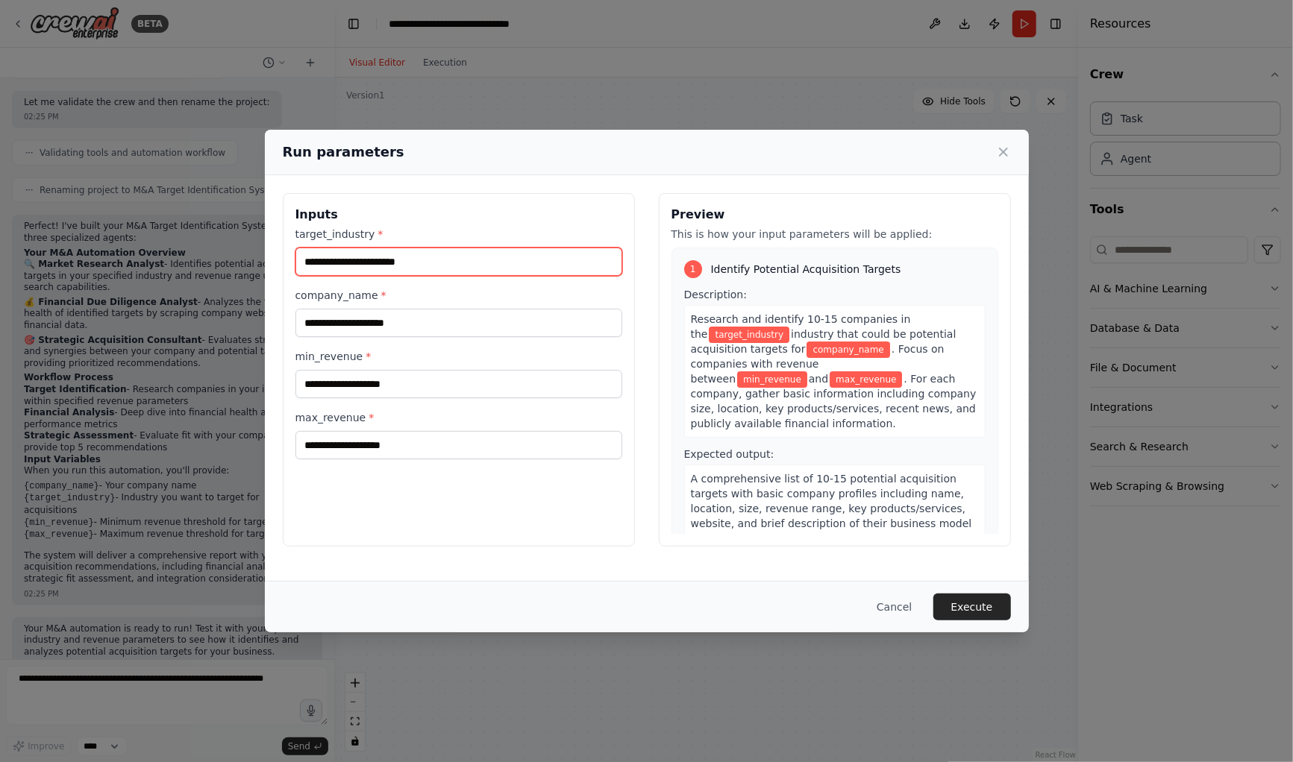
click at [314, 260] on input "target_industry *" at bounding box center [458, 262] width 327 height 28
type input "**********"
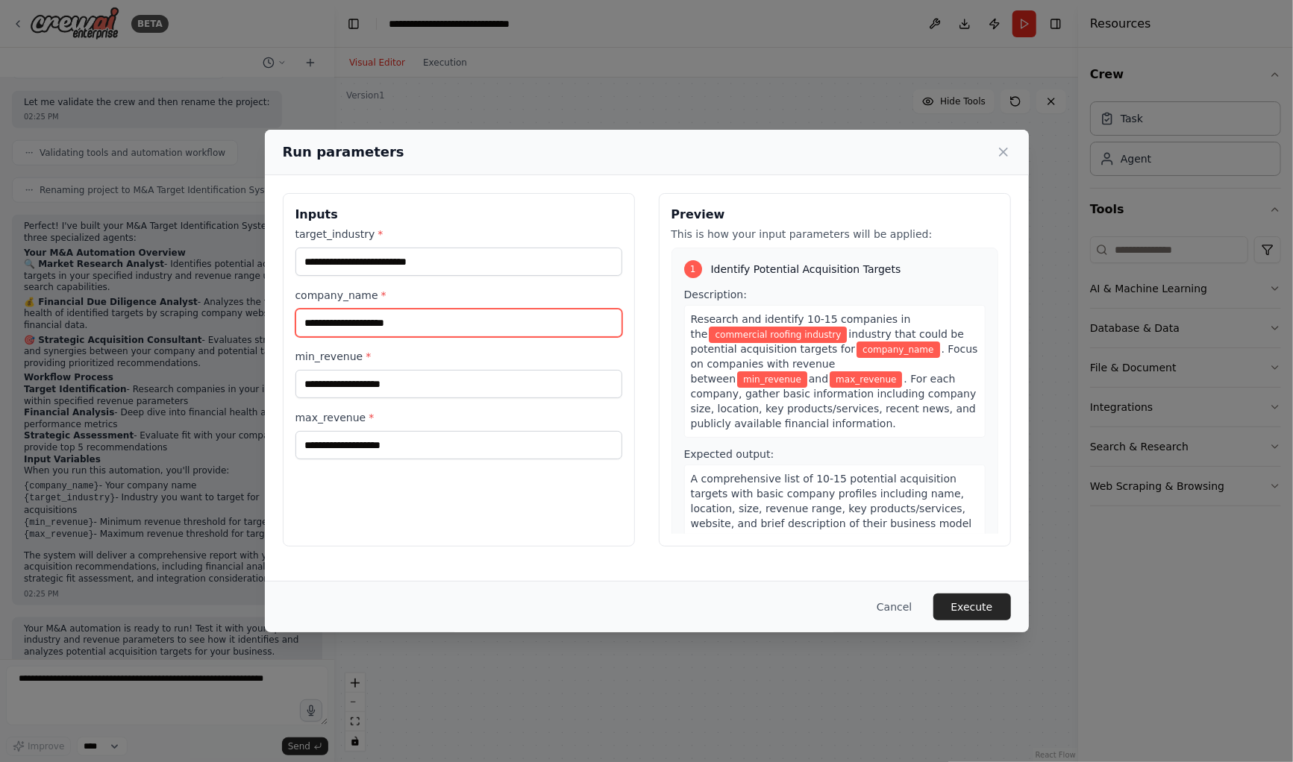
click at [334, 318] on input "company_name *" at bounding box center [458, 323] width 327 height 28
type input "**********"
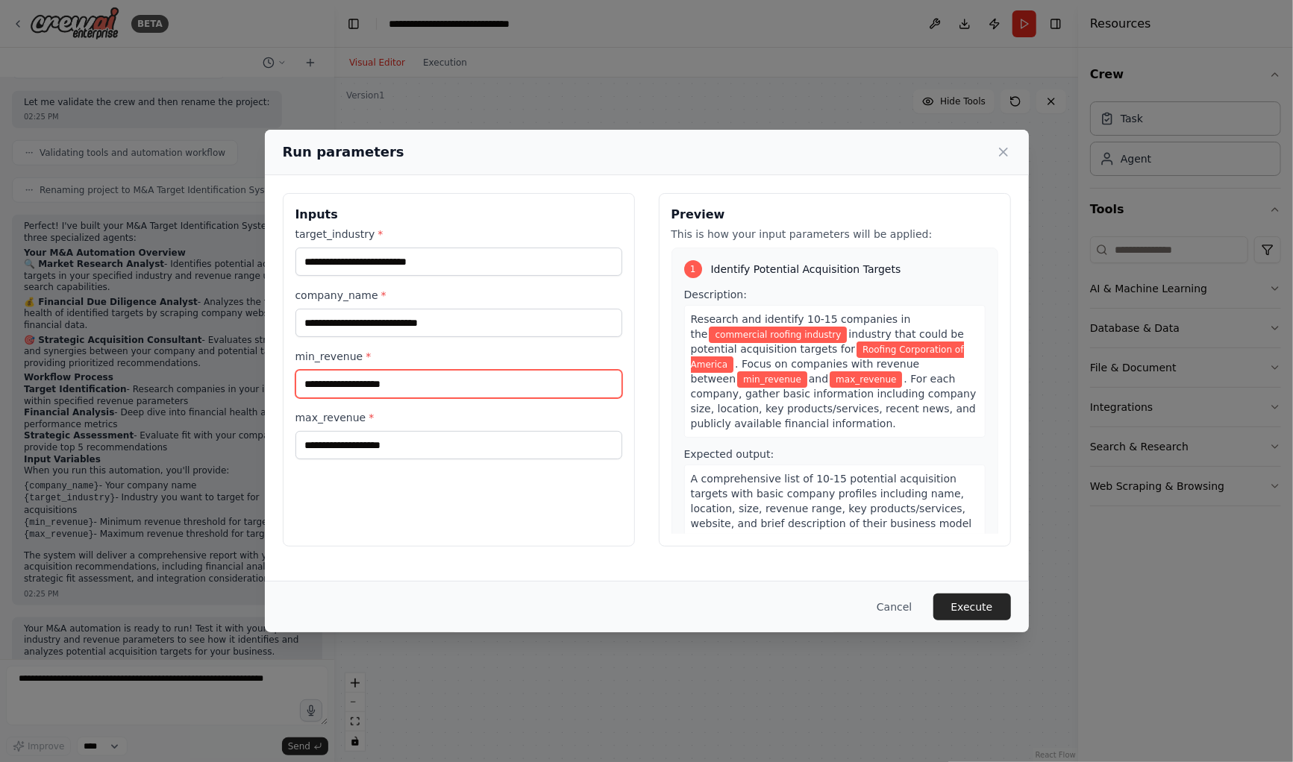
click at [351, 380] on input "min_revenue *" at bounding box center [458, 384] width 327 height 28
type input "*********"
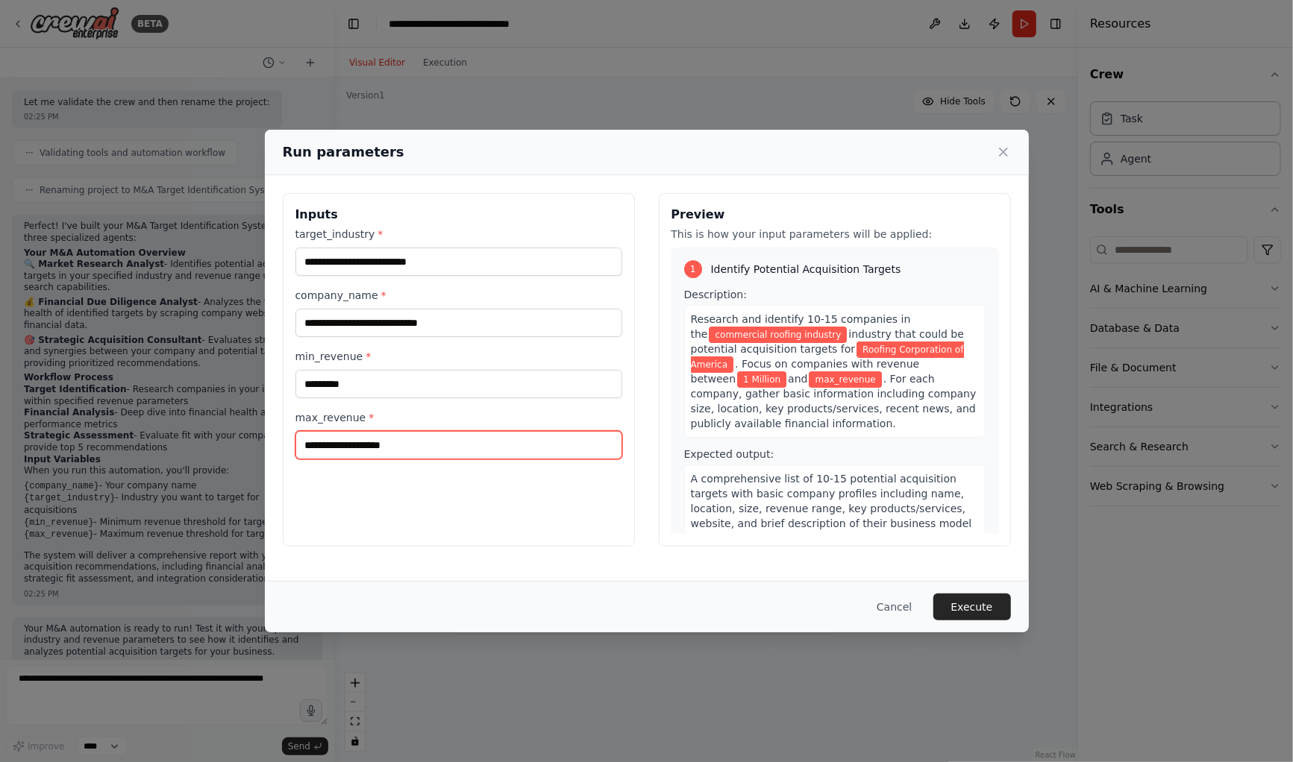
click at [357, 448] on input "max_revenue *" at bounding box center [458, 445] width 327 height 28
type input "*"
type input "*********"
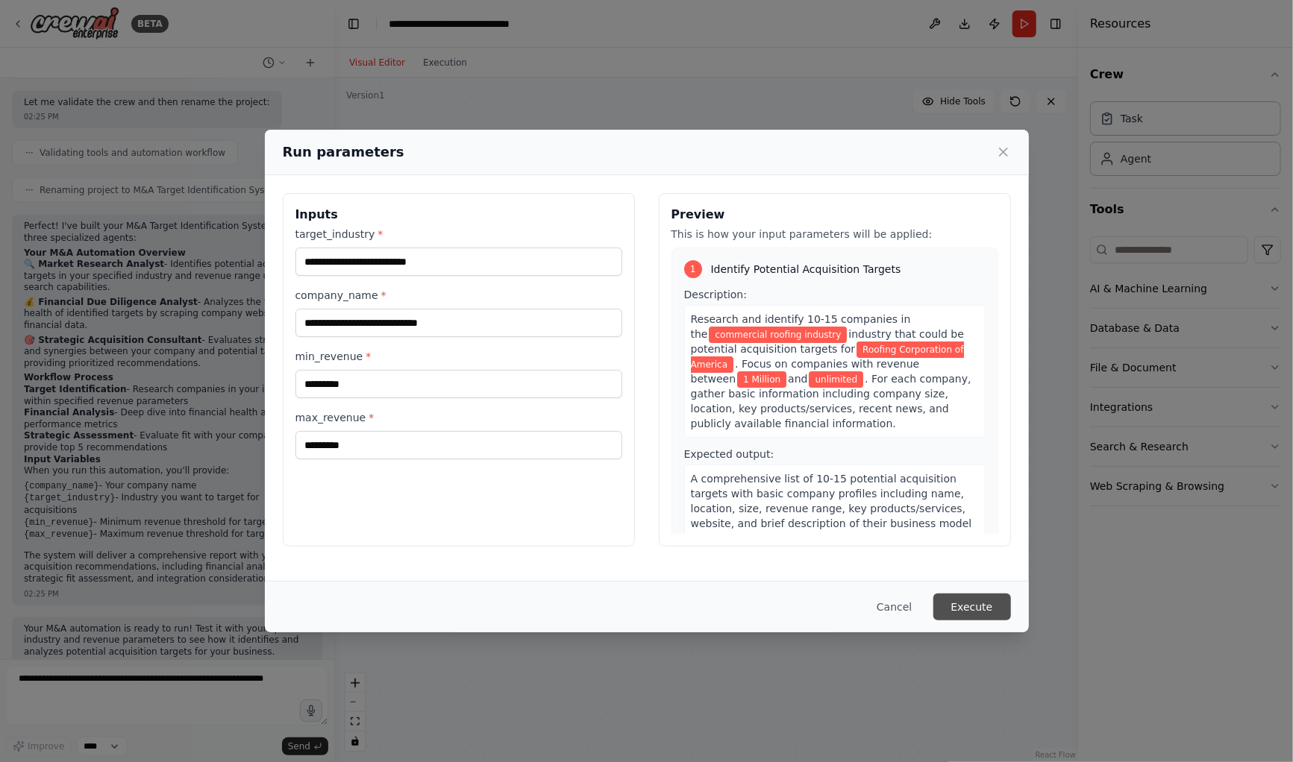
click at [985, 604] on button "Execute" at bounding box center [972, 607] width 78 height 27
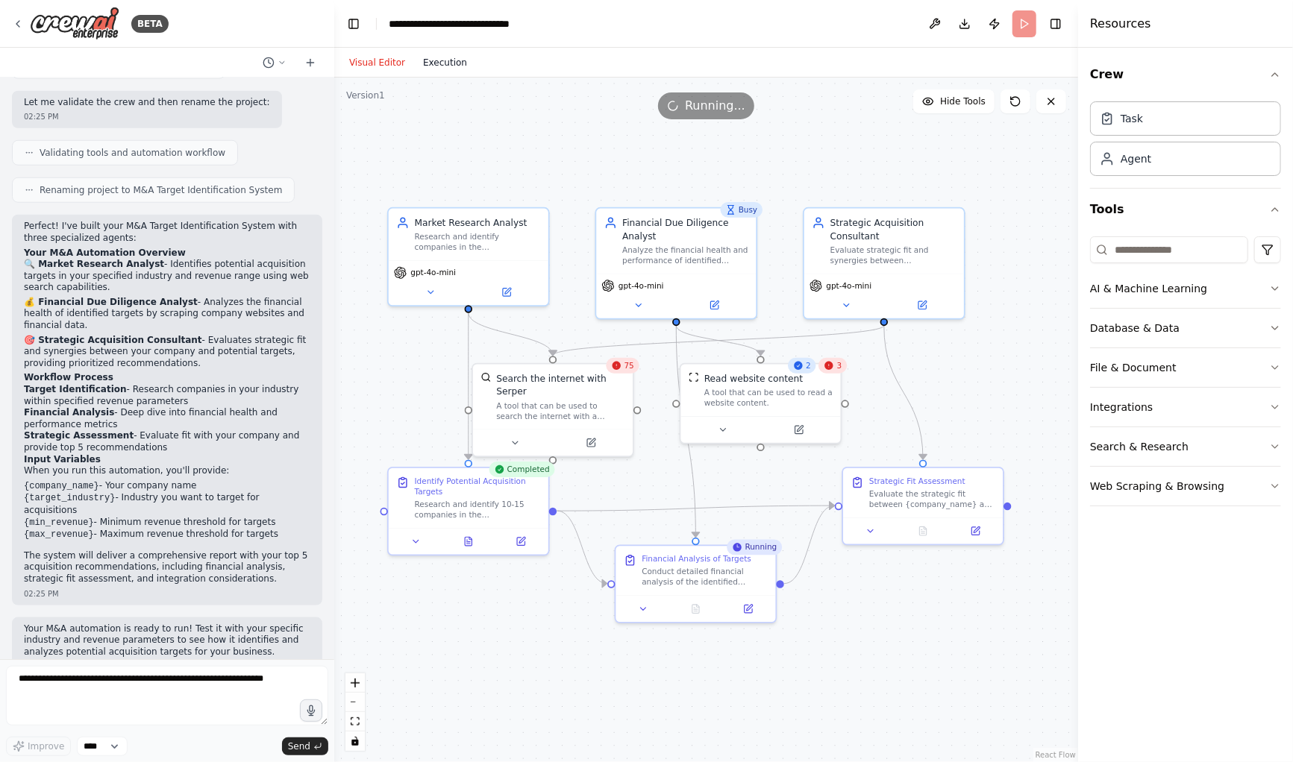
click at [439, 56] on button "Execution" at bounding box center [445, 63] width 62 height 18
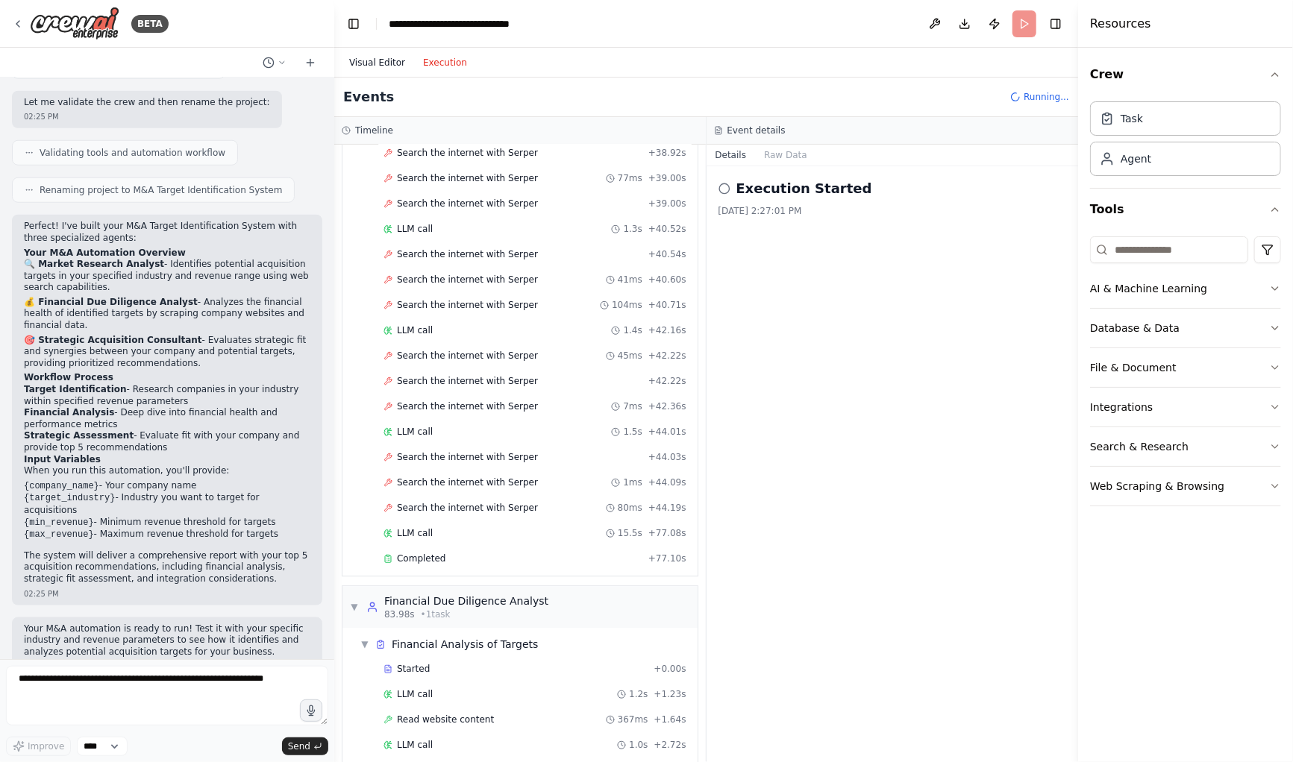
scroll to position [2243, 0]
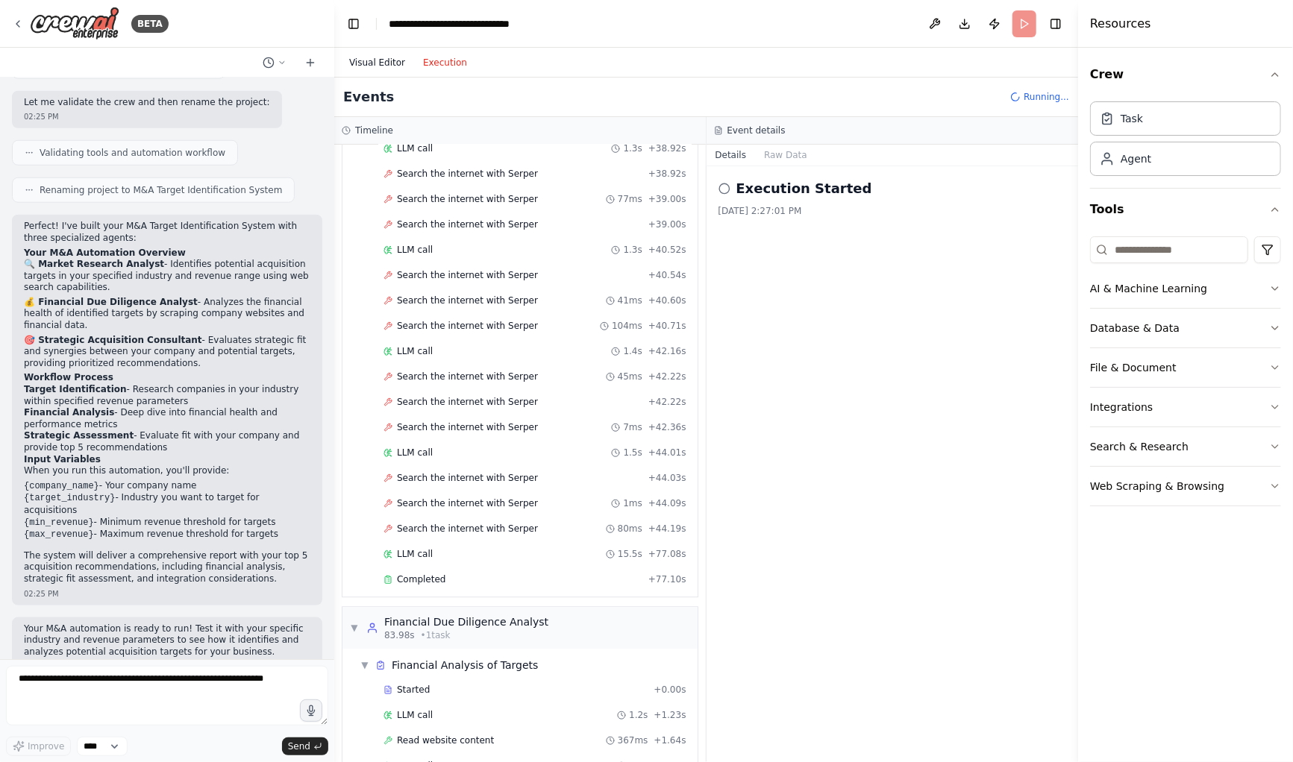
click at [379, 56] on button "Visual Editor" at bounding box center [377, 63] width 74 height 18
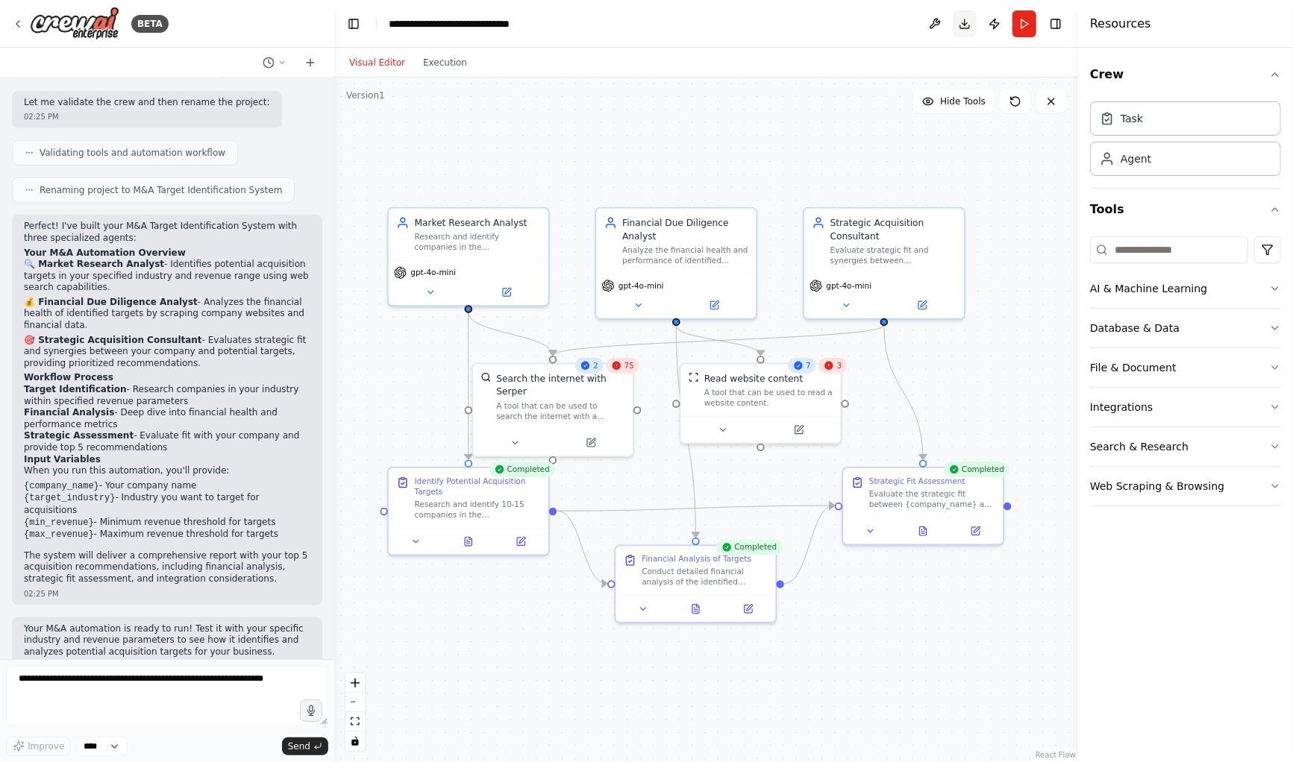
click at [963, 25] on button "Download" at bounding box center [964, 23] width 24 height 27
click at [1140, 356] on button "File & Document" at bounding box center [1185, 367] width 191 height 39
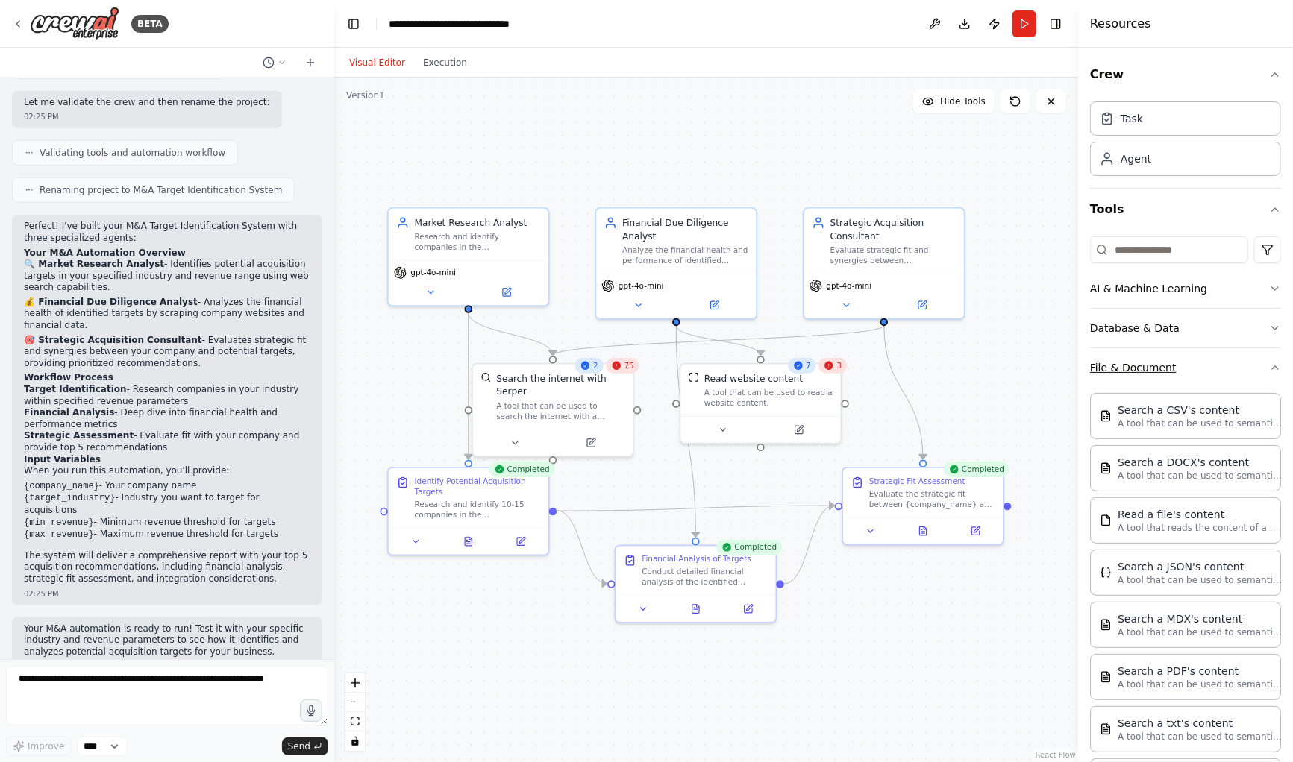
click at [1140, 356] on button "File & Document" at bounding box center [1185, 367] width 191 height 39
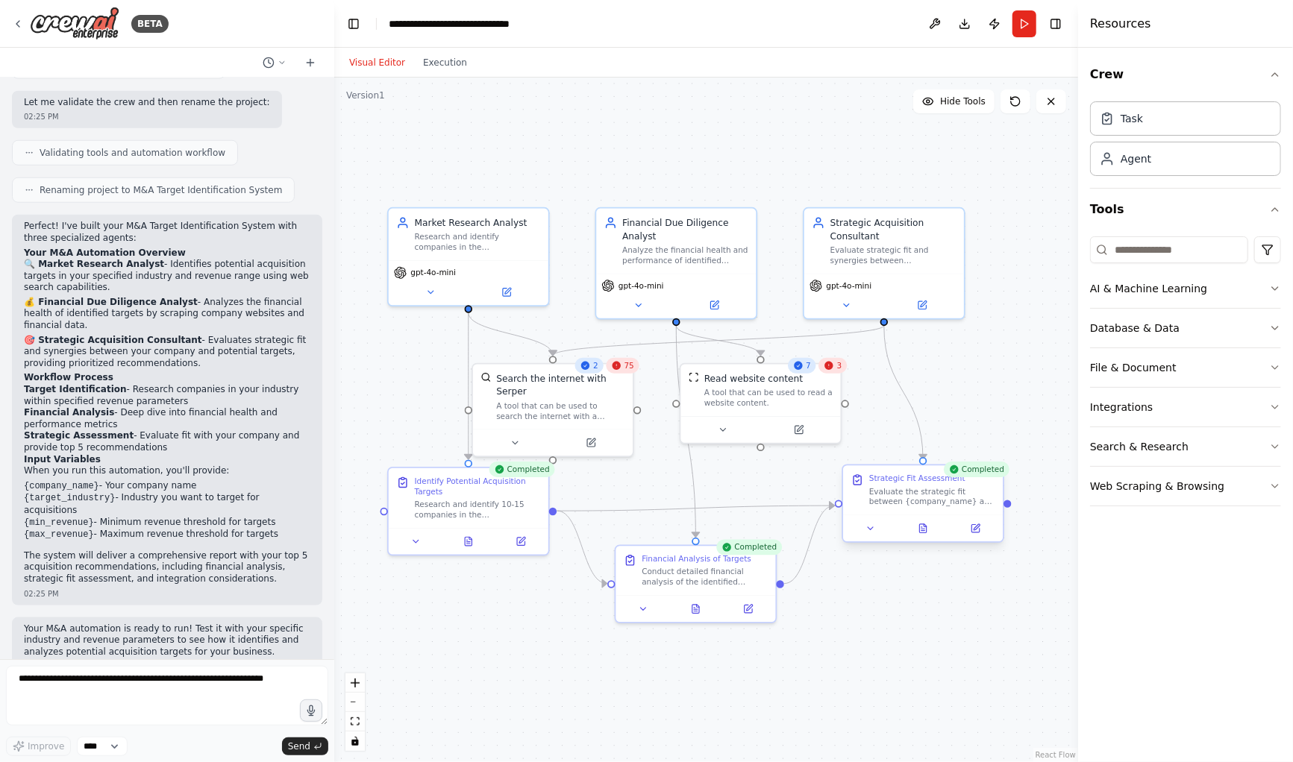
click at [916, 506] on div "Evaluate the strategic fit between {company_name} and each potential acquisitio…" at bounding box center [932, 496] width 126 height 21
click at [928, 532] on button at bounding box center [922, 529] width 55 height 16
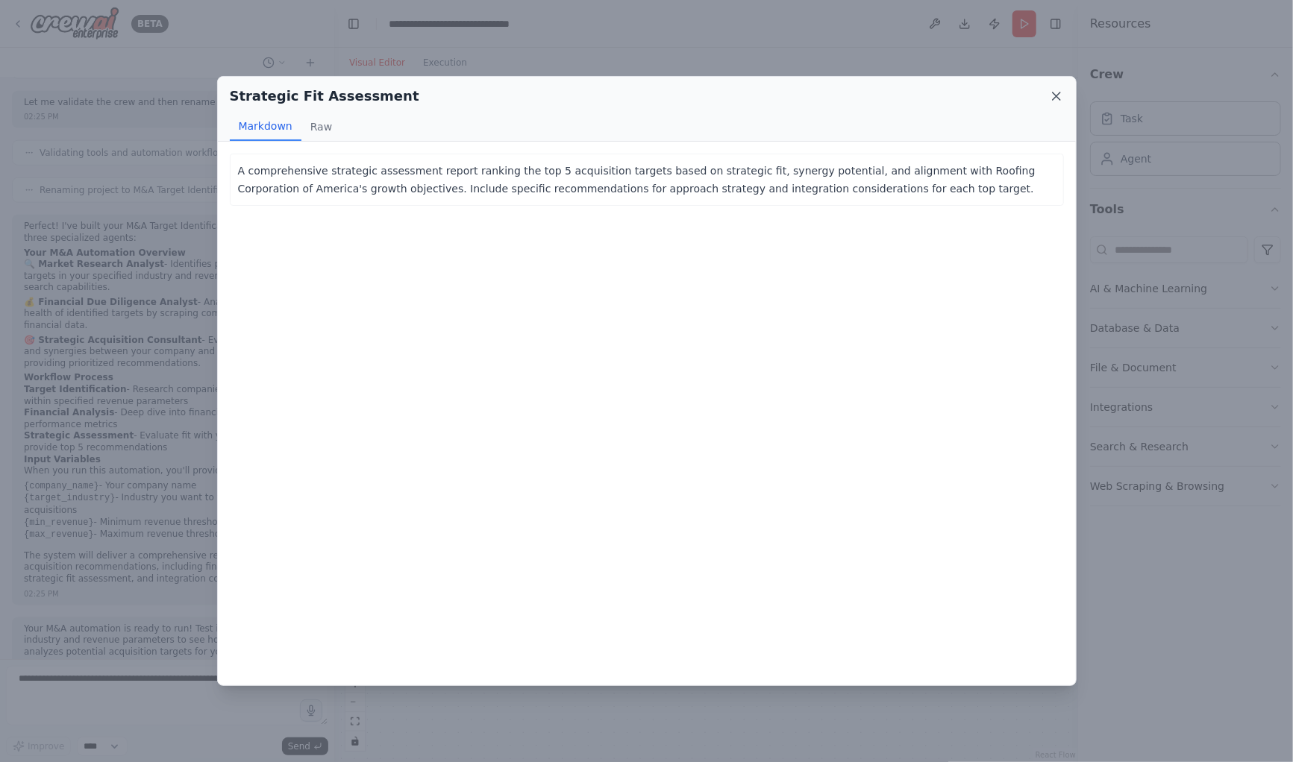
click at [1057, 89] on icon at bounding box center [1056, 96] width 15 height 15
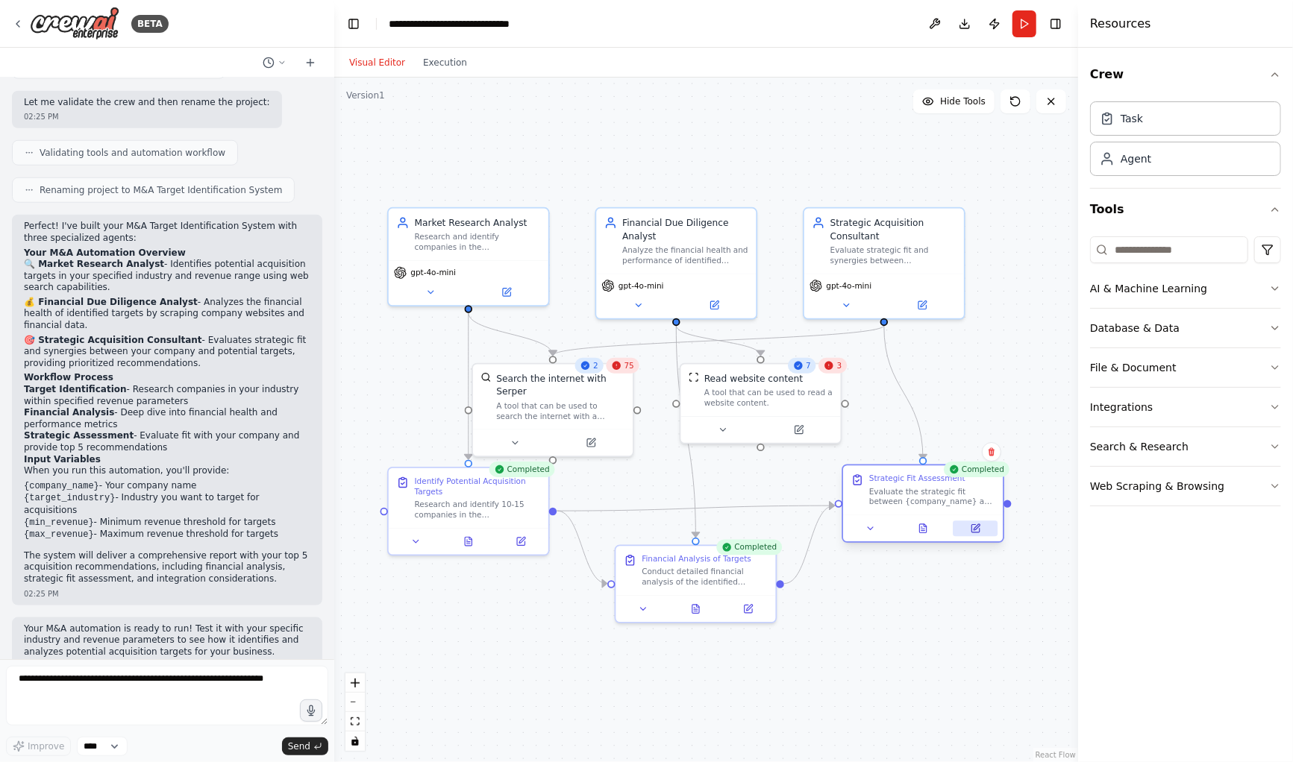
click at [990, 530] on button at bounding box center [975, 529] width 45 height 16
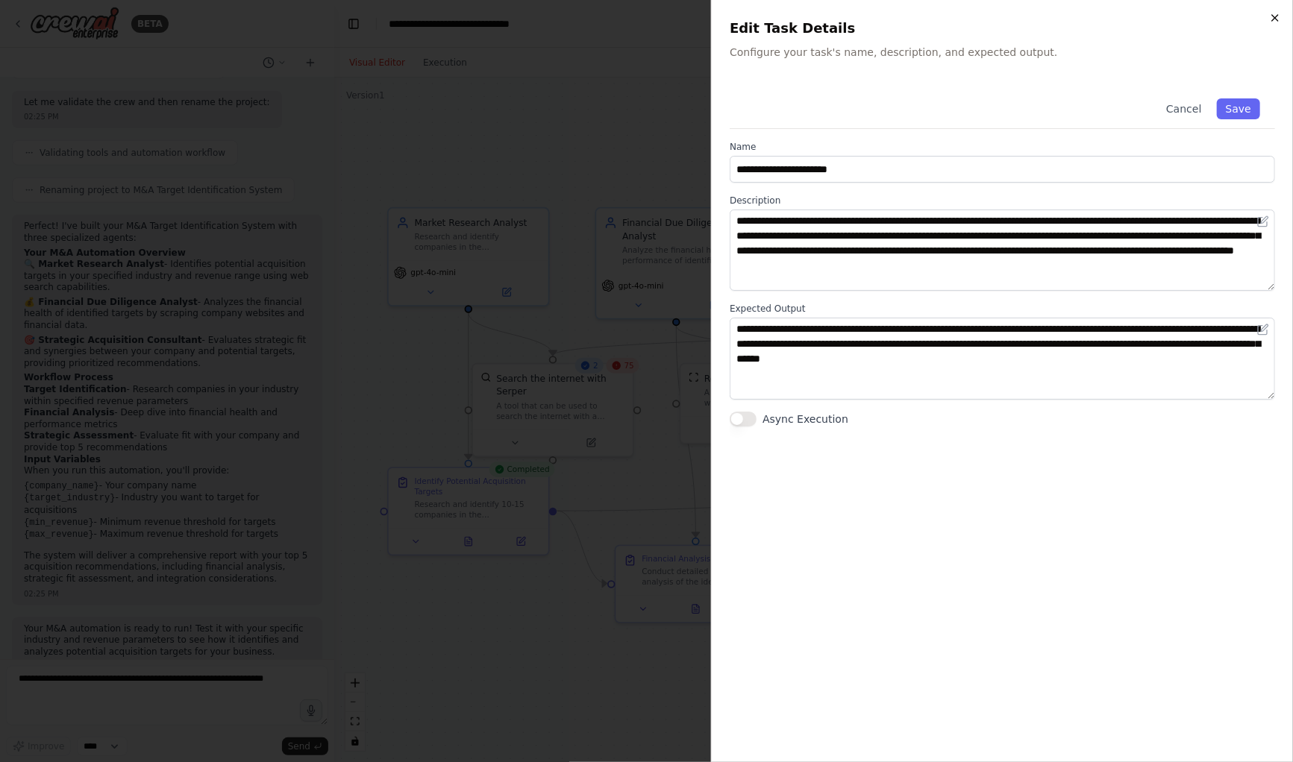
click at [1272, 20] on icon "button" at bounding box center [1275, 18] width 6 height 6
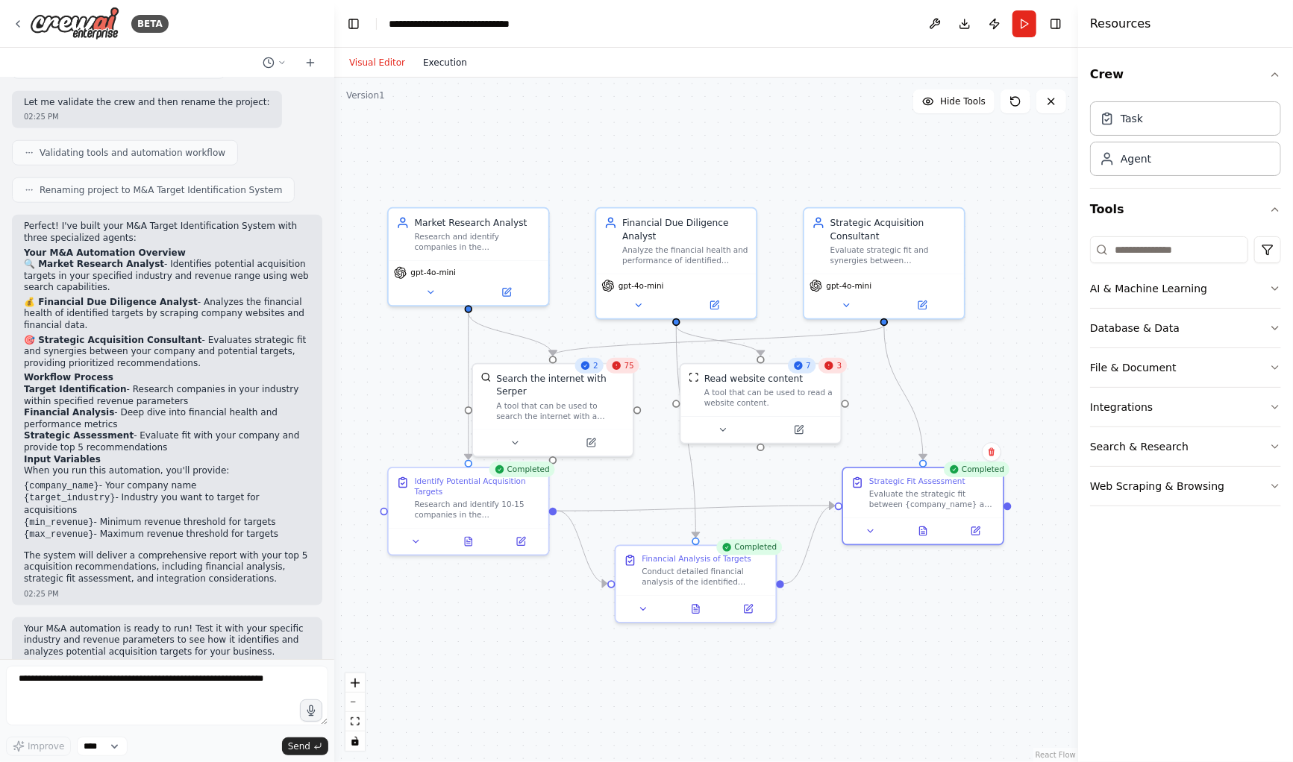
click at [439, 60] on button "Execution" at bounding box center [445, 63] width 62 height 18
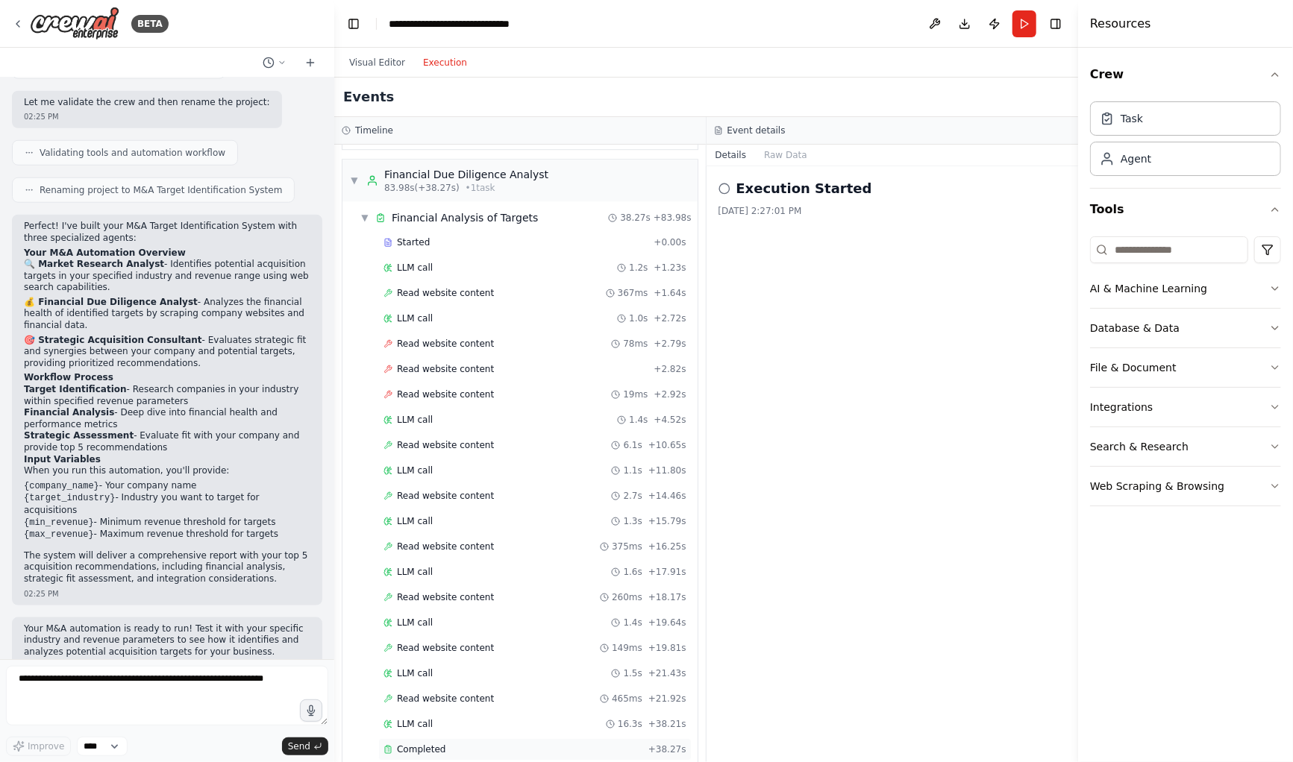
scroll to position [2966, 0]
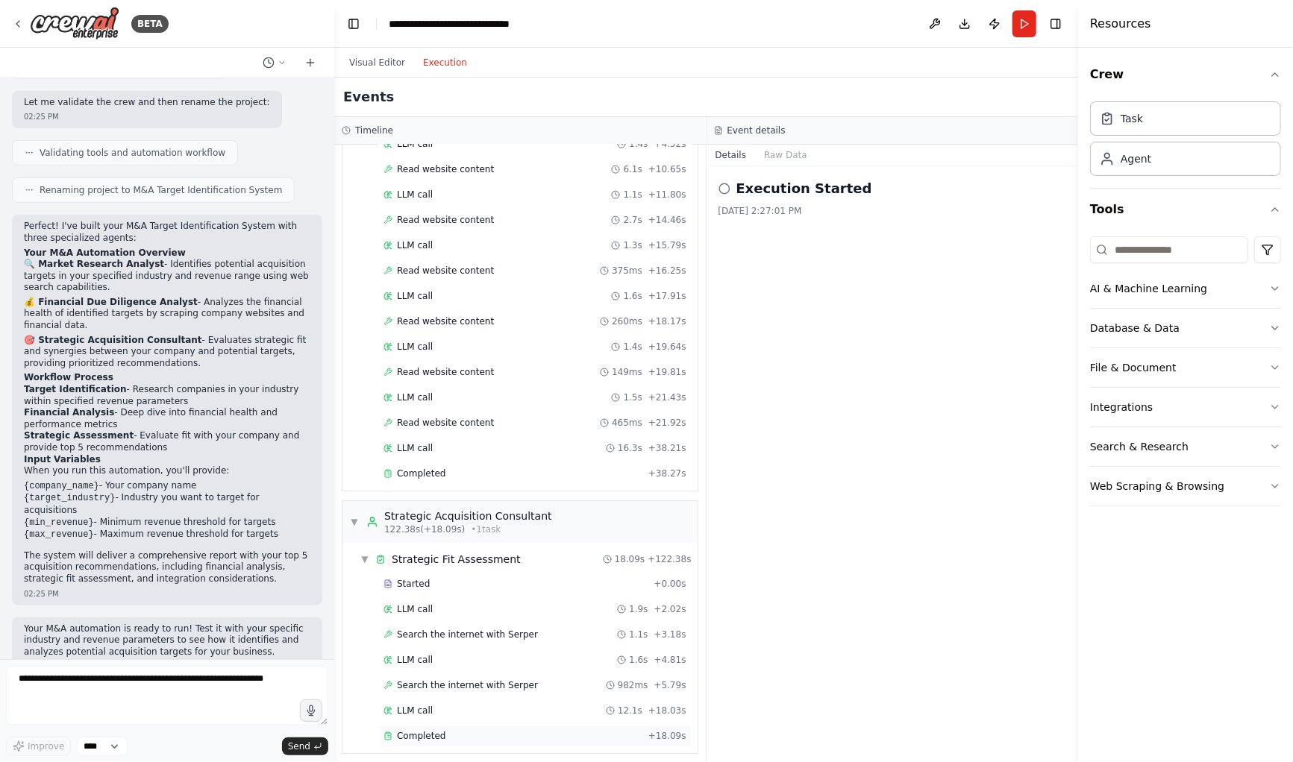
click at [410, 730] on span "Completed" at bounding box center [421, 736] width 48 height 12
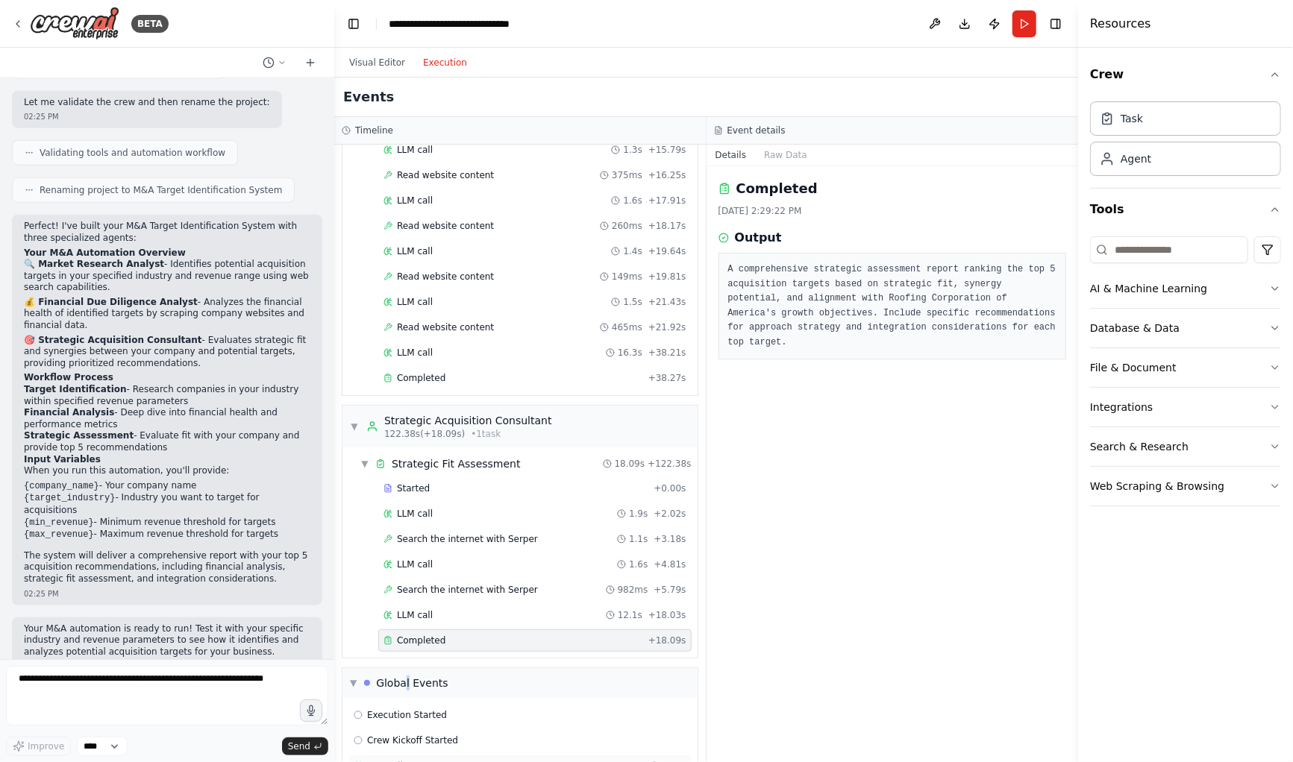
scroll to position [3100, 0]
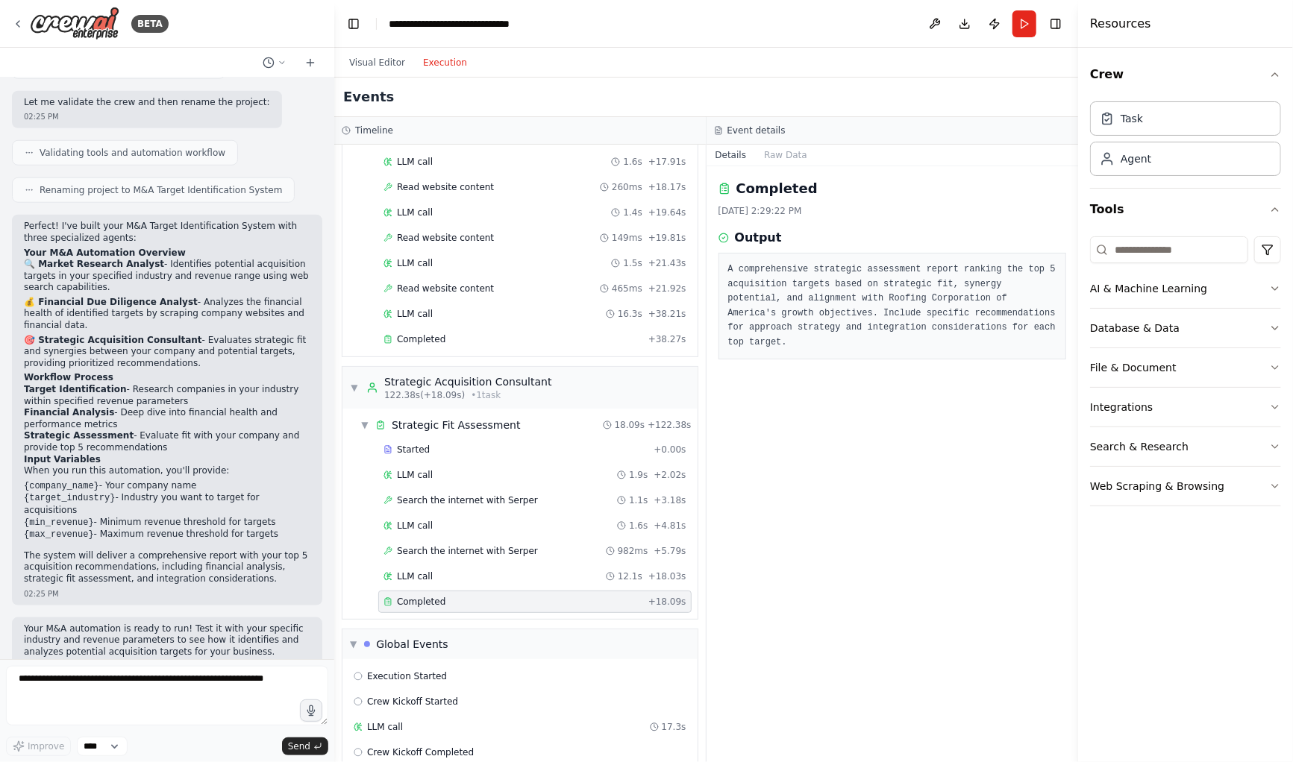
click at [456, 596] on div "Completed" at bounding box center [512, 602] width 259 height 12
drag, startPoint x: 779, startPoint y: 191, endPoint x: 768, endPoint y: 206, distance: 18.6
click at [779, 190] on h2 "Completed" at bounding box center [776, 188] width 81 height 21
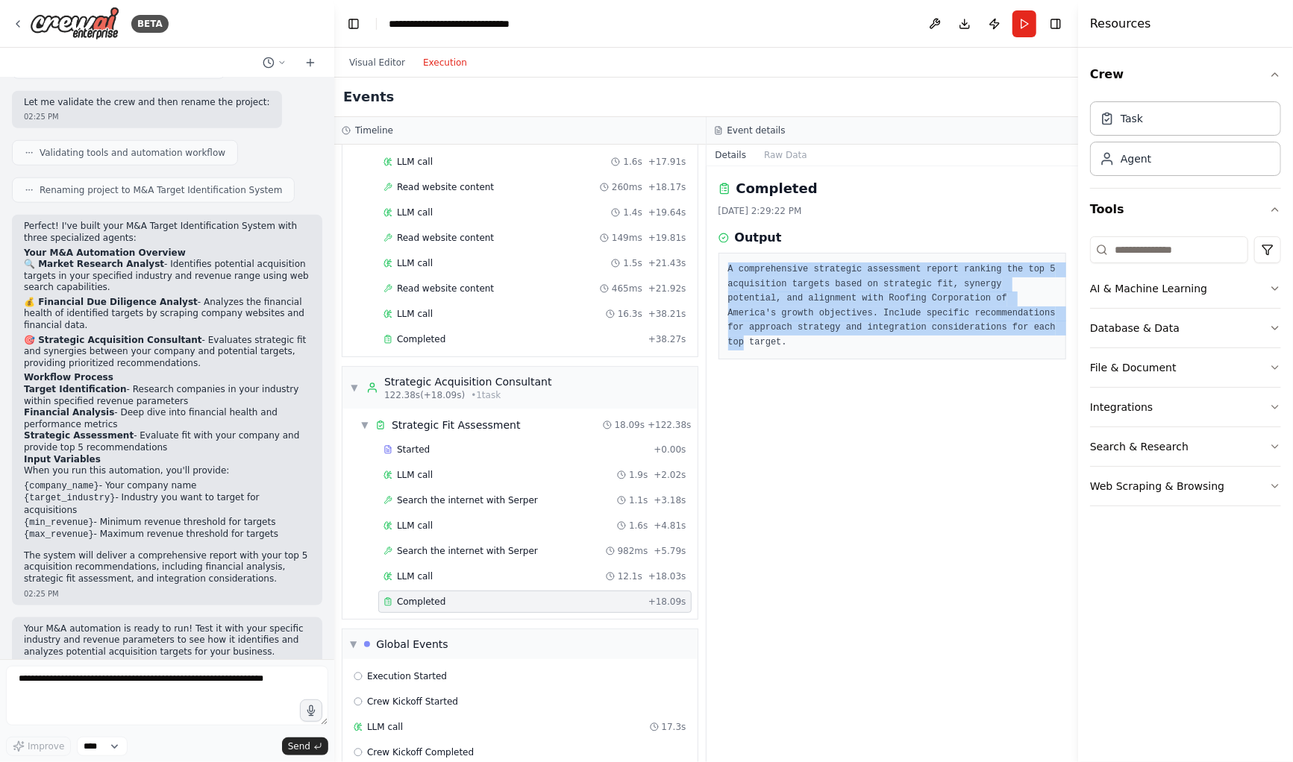
drag, startPoint x: 728, startPoint y: 269, endPoint x: 824, endPoint y: 260, distance: 96.6
click at [918, 356] on div "Completed 8/25/2025, 2:29:22 PM Output A comprehensive strategic assessment rep…" at bounding box center [892, 464] width 372 height 596
click at [771, 165] on div "Details Raw Data Completed 8/25/2025, 2:29:22 PM Output A comprehensive strateg…" at bounding box center [892, 454] width 372 height 618
click at [774, 155] on button "Raw Data" at bounding box center [785, 155] width 61 height 21
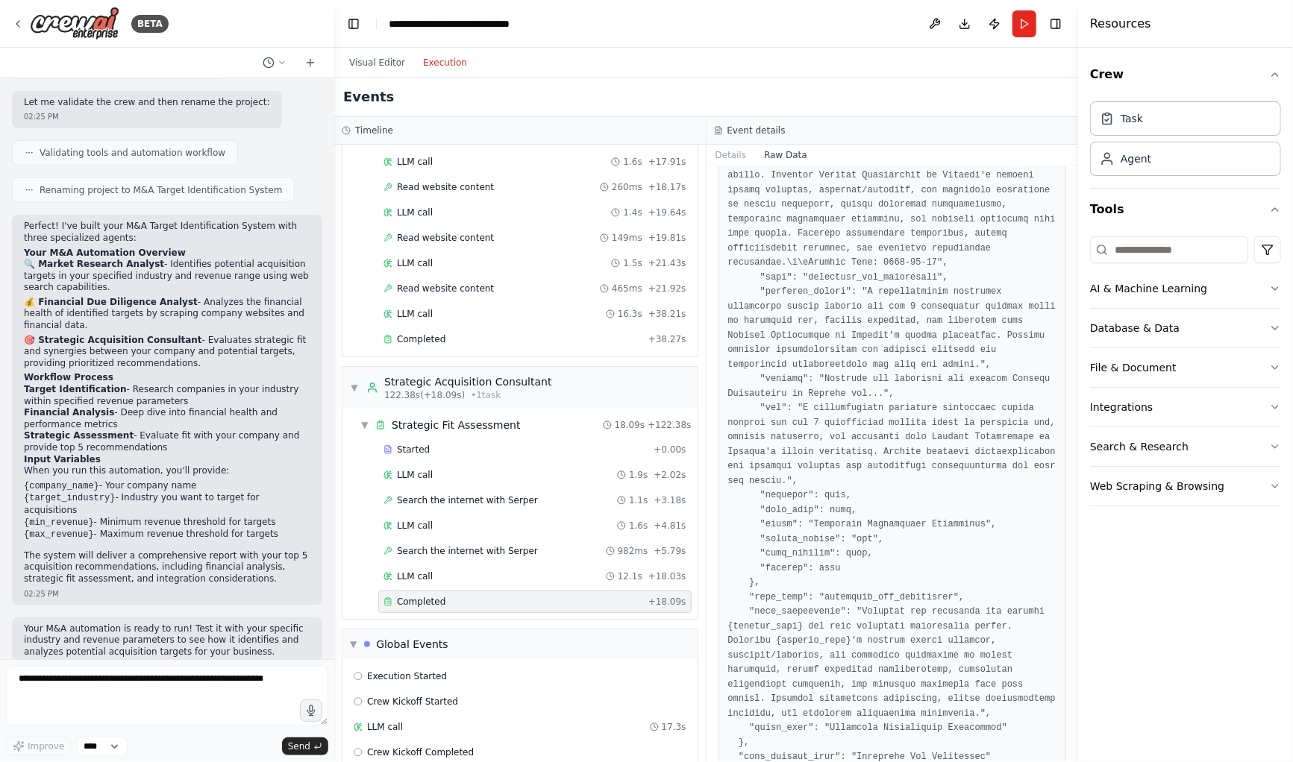
scroll to position [959, 0]
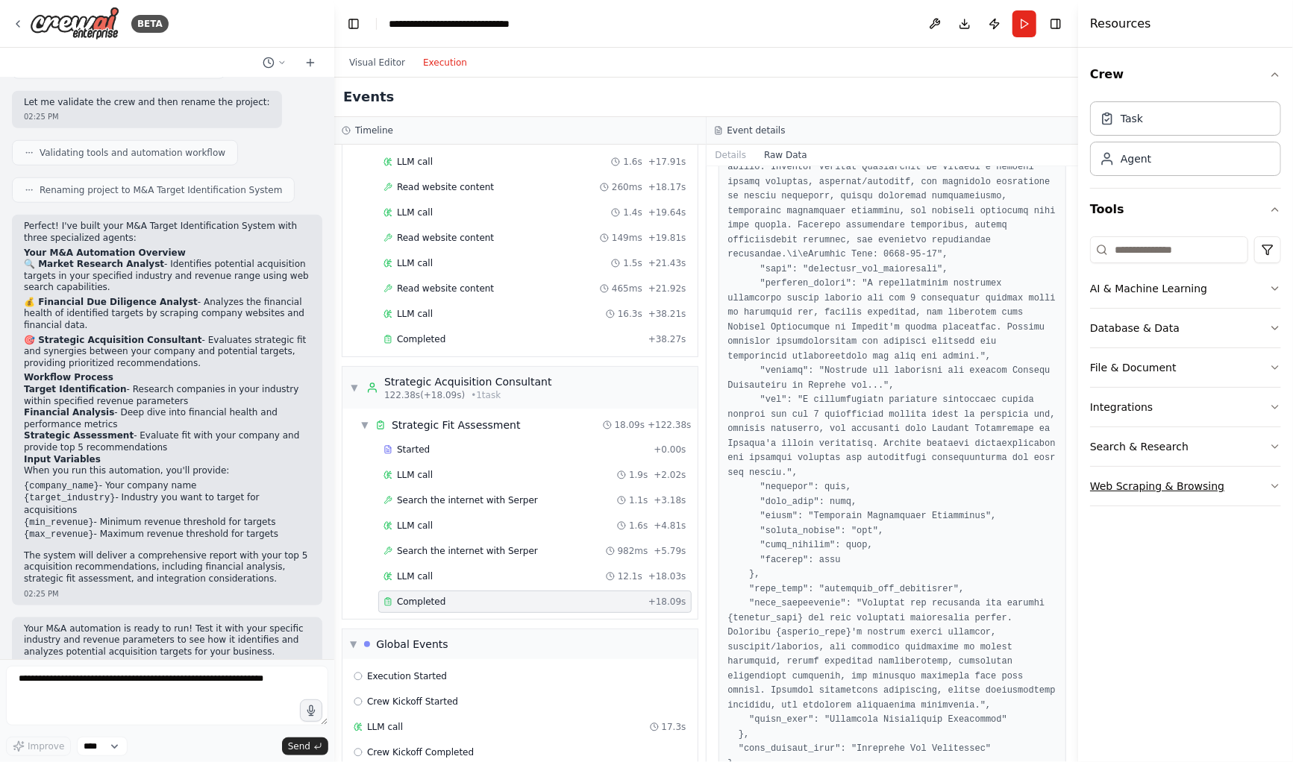
click at [1158, 489] on button "Web Scraping & Browsing" at bounding box center [1185, 486] width 191 height 39
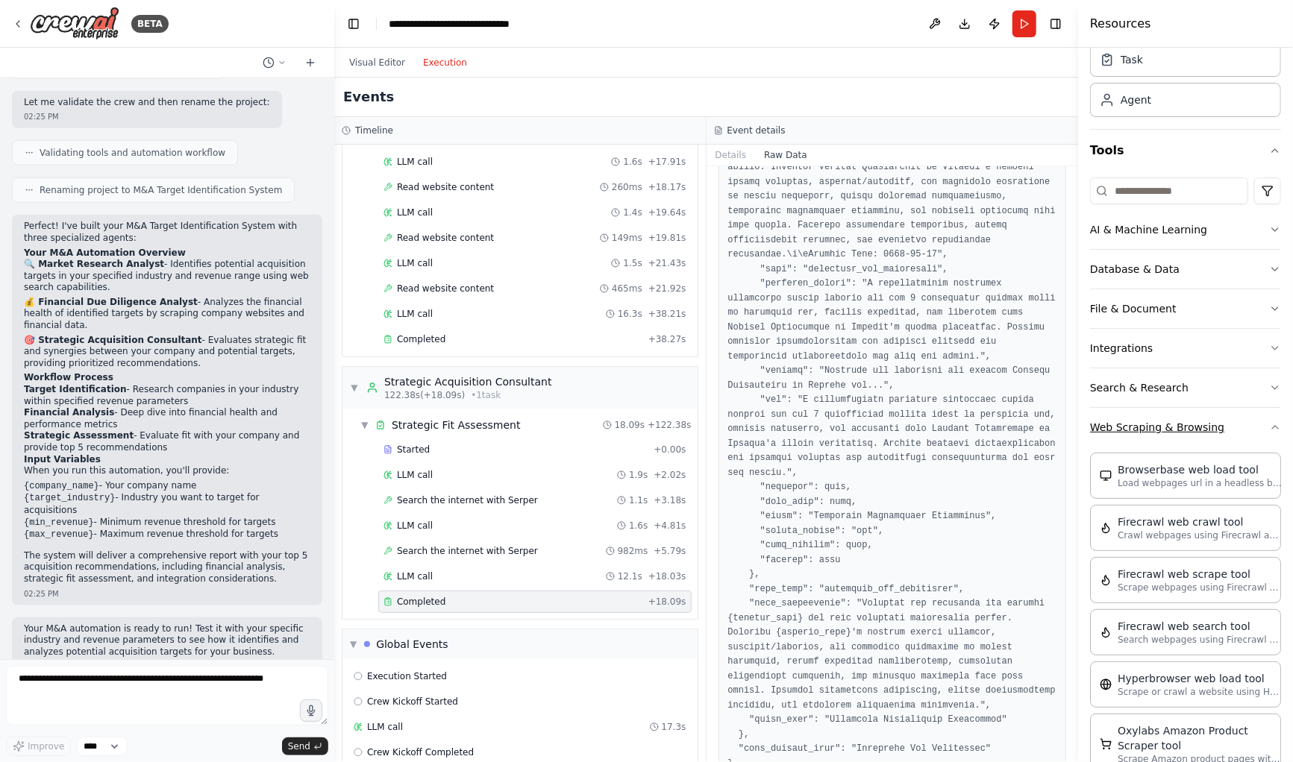
scroll to position [0, 0]
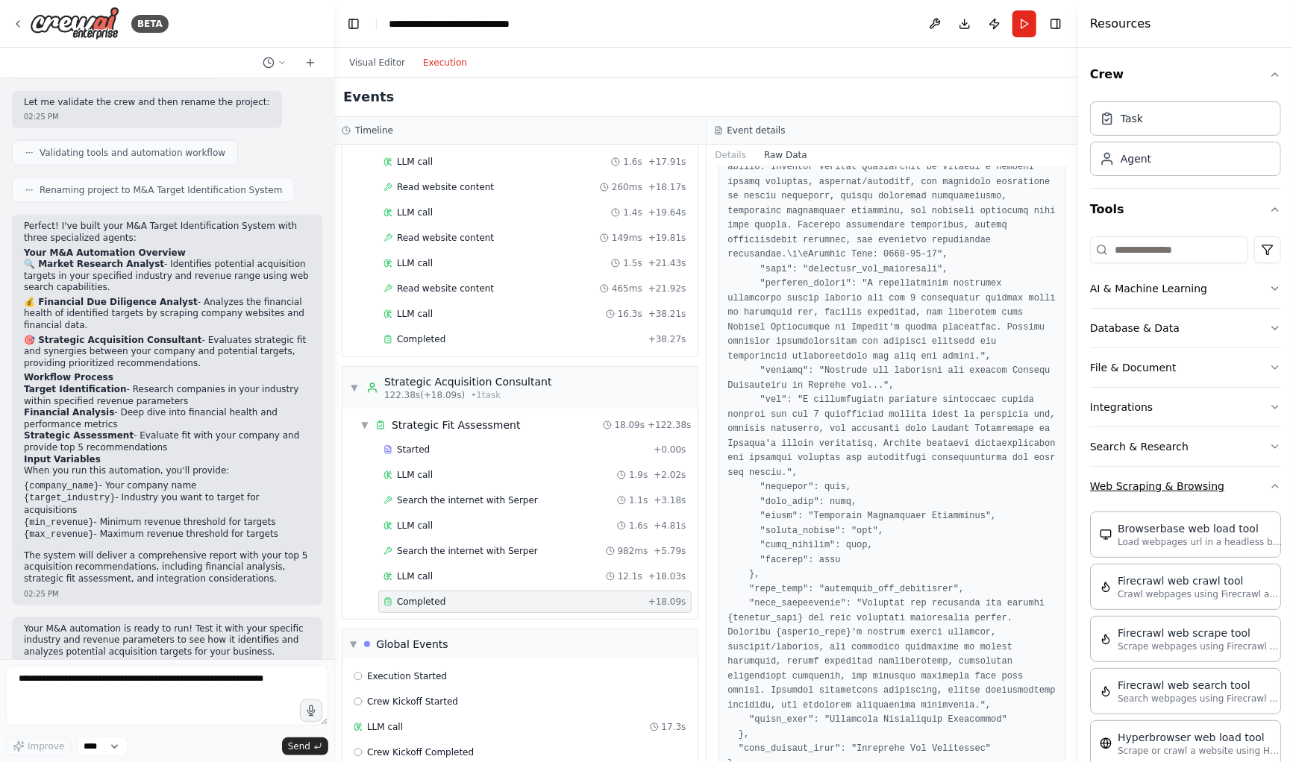
click at [1164, 489] on button "Web Scraping & Browsing" at bounding box center [1185, 486] width 191 height 39
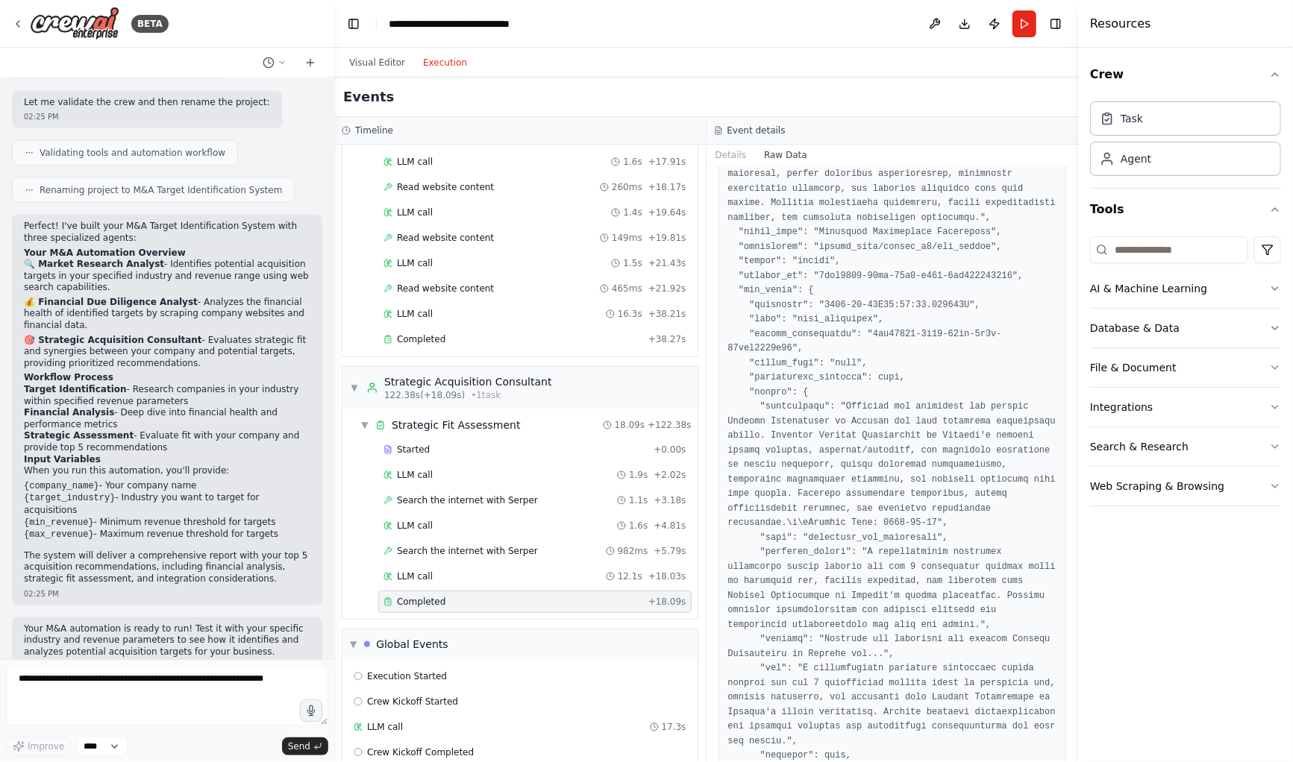
scroll to position [512, 0]
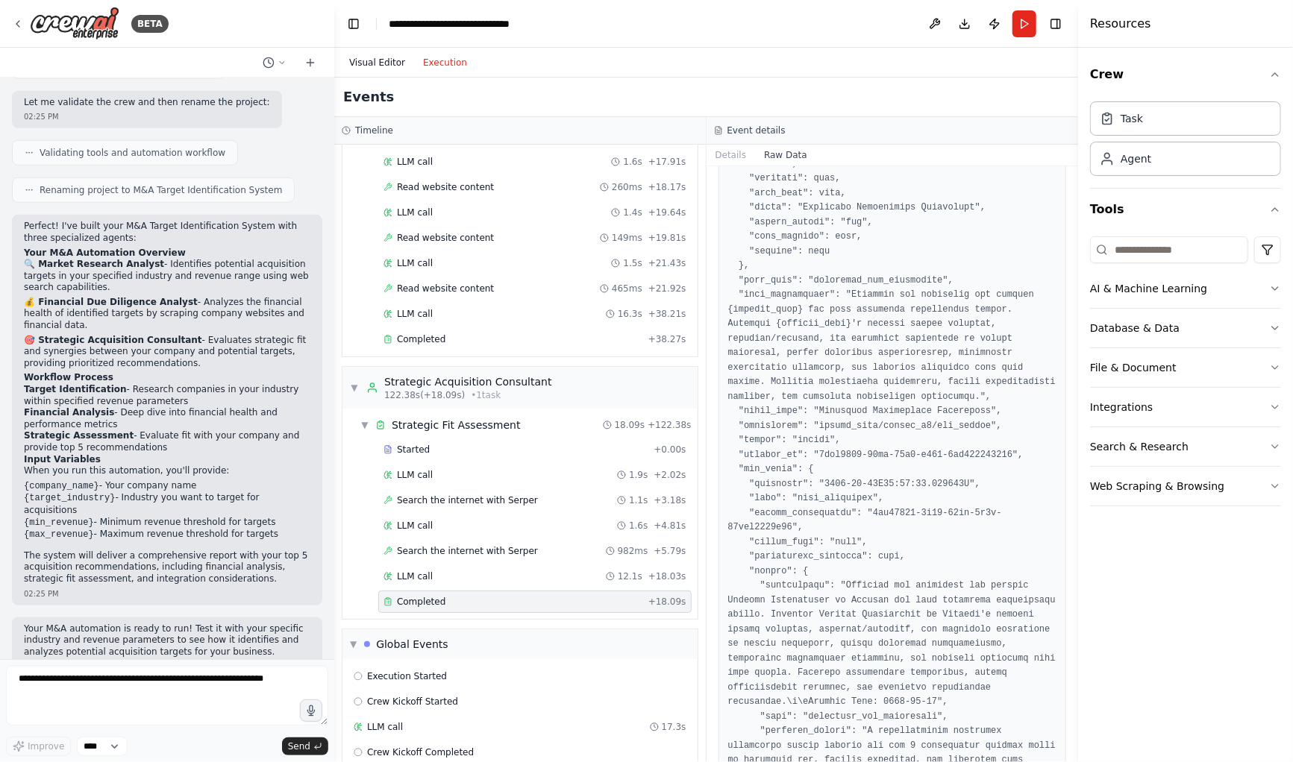
click at [363, 60] on button "Visual Editor" at bounding box center [377, 63] width 74 height 18
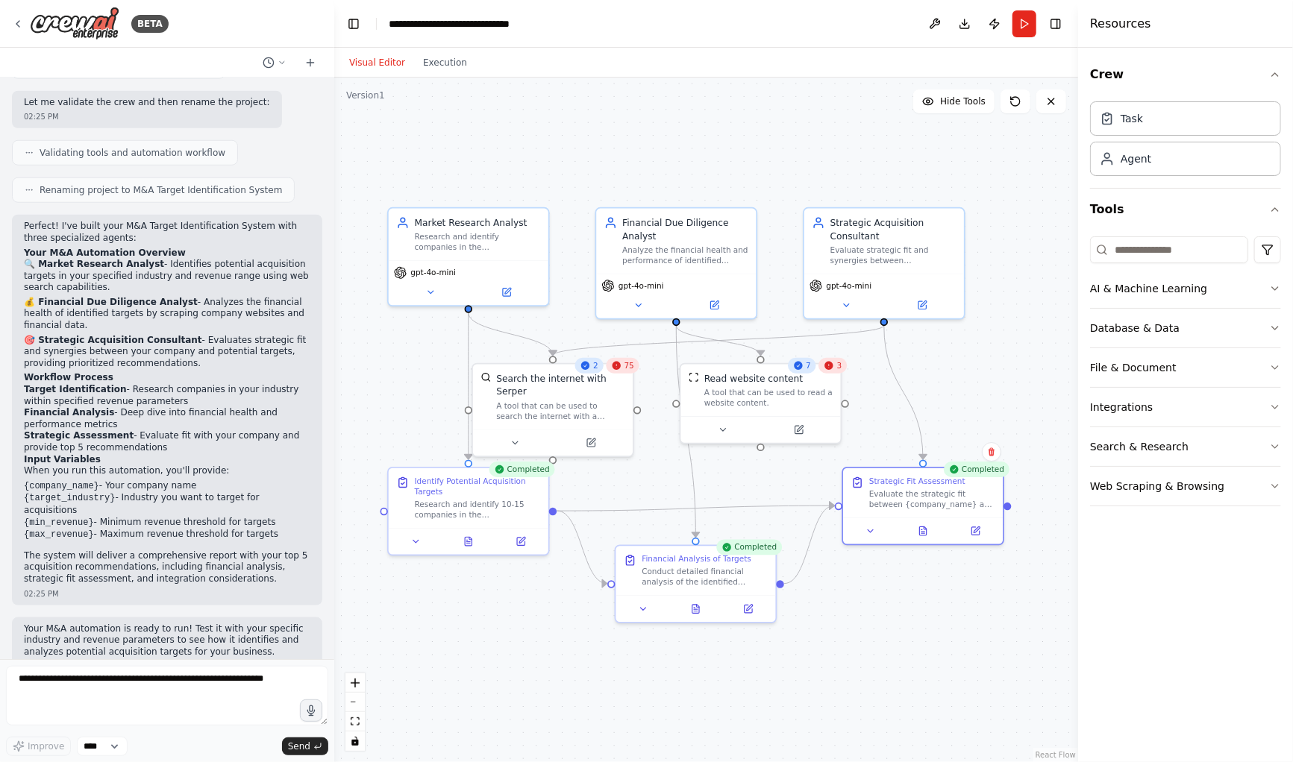
scroll to position [739, 0]
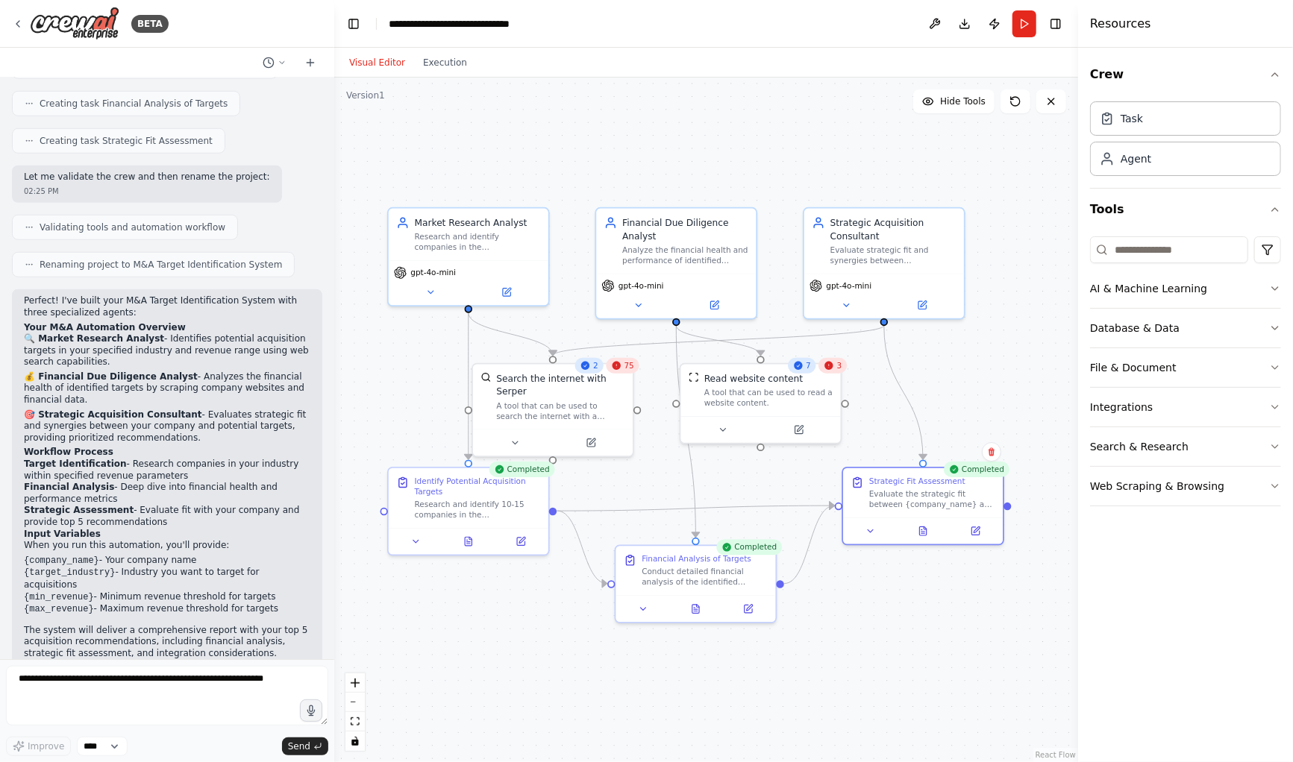
click at [999, 30] on button "Publish" at bounding box center [994, 23] width 24 height 27
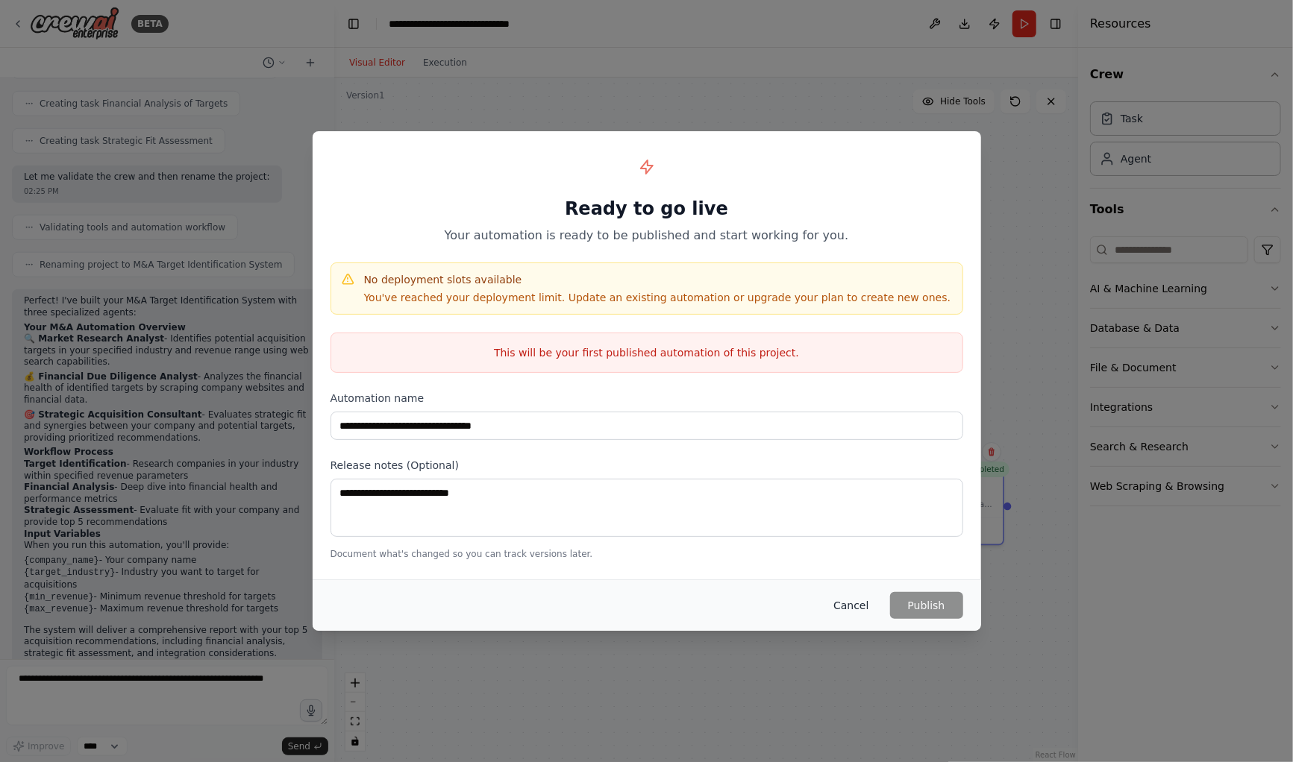
click at [854, 609] on button "Cancel" at bounding box center [850, 605] width 59 height 27
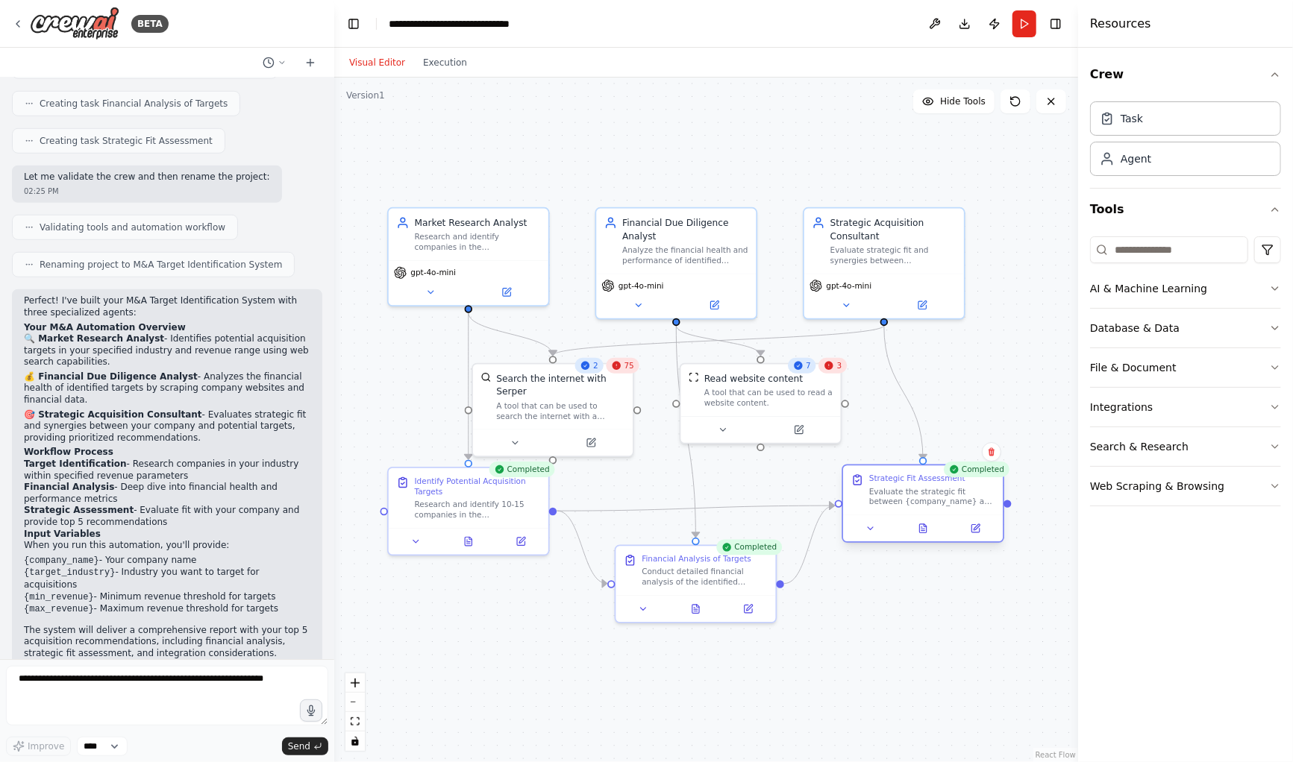
click at [971, 509] on div "Strategic Fit Assessment Evaluate the strategic fit between {company_name} and …" at bounding box center [923, 489] width 160 height 49
click at [972, 530] on icon at bounding box center [974, 528] width 7 height 7
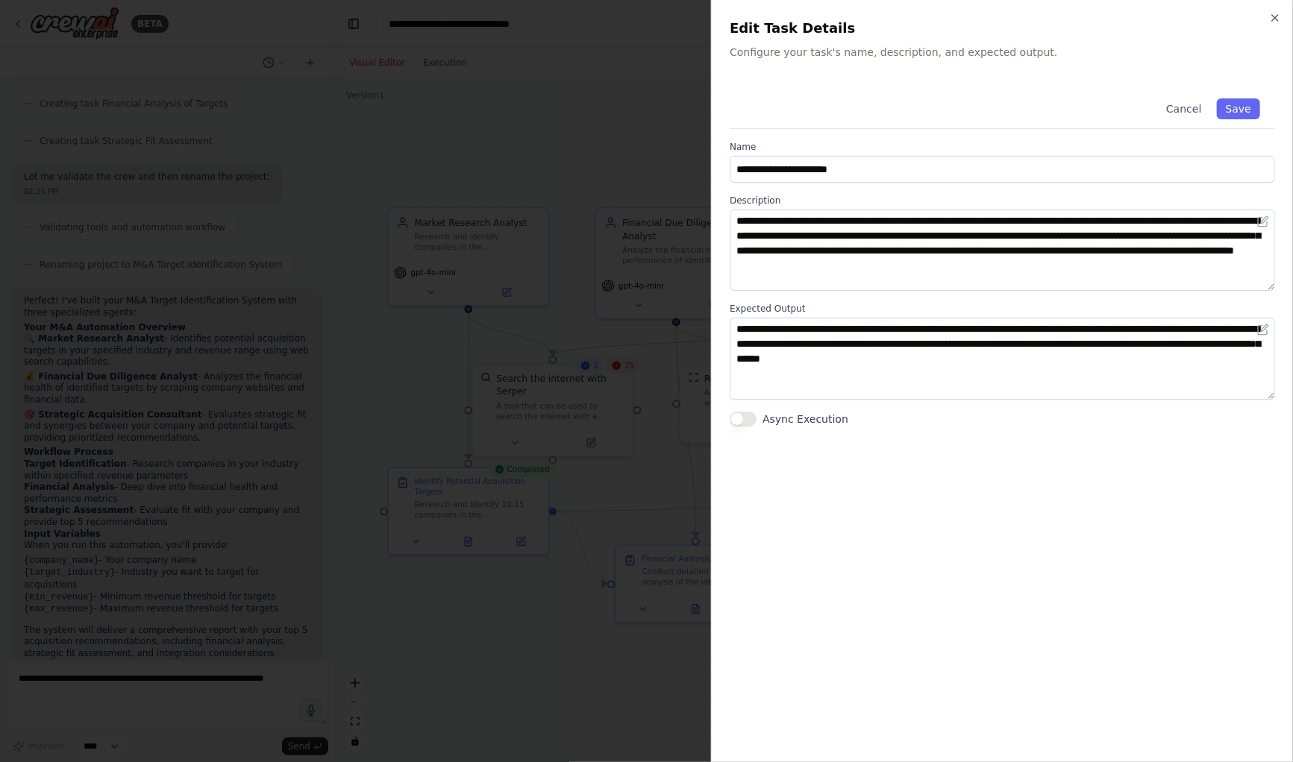
click at [1276, 16] on icon "button" at bounding box center [1275, 18] width 12 height 12
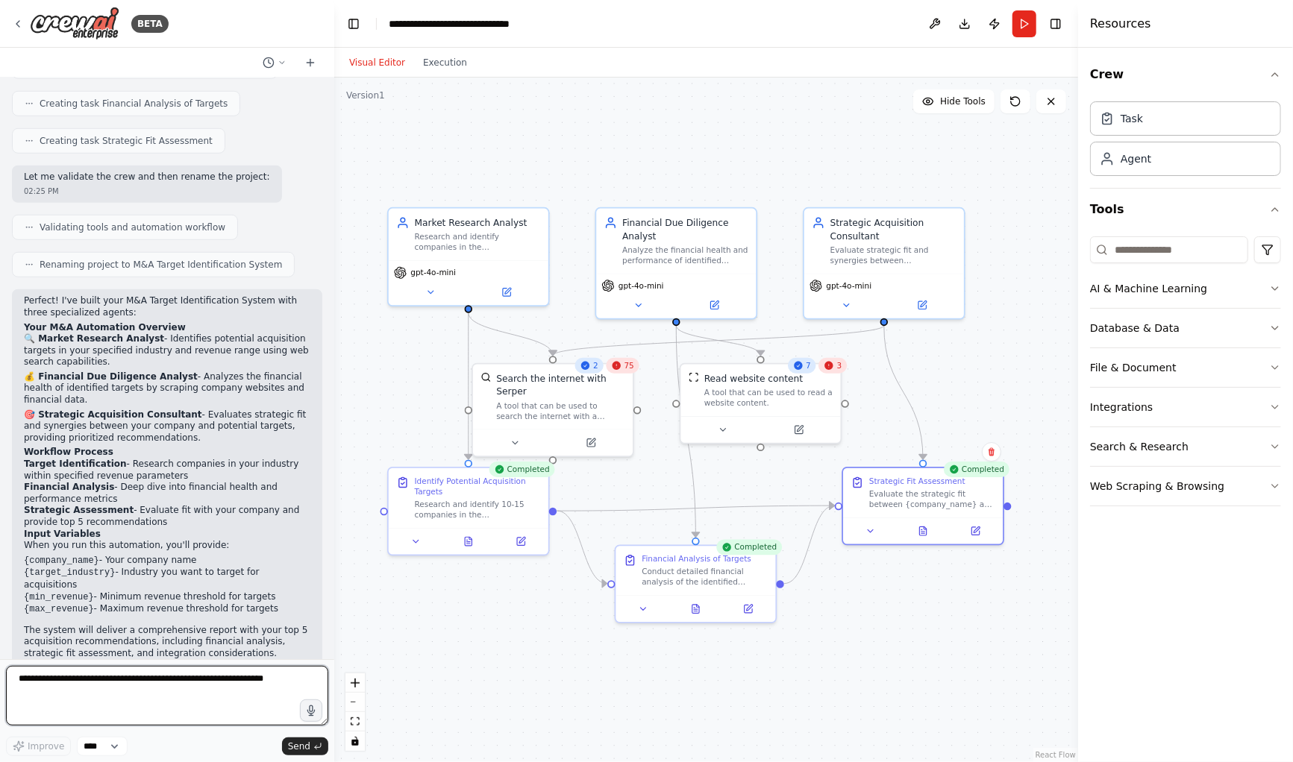
click at [66, 694] on textarea at bounding box center [167, 696] width 322 height 60
type textarea "*"
type textarea "**********"
click at [51, 750] on span "Improve" at bounding box center [46, 747] width 37 height 12
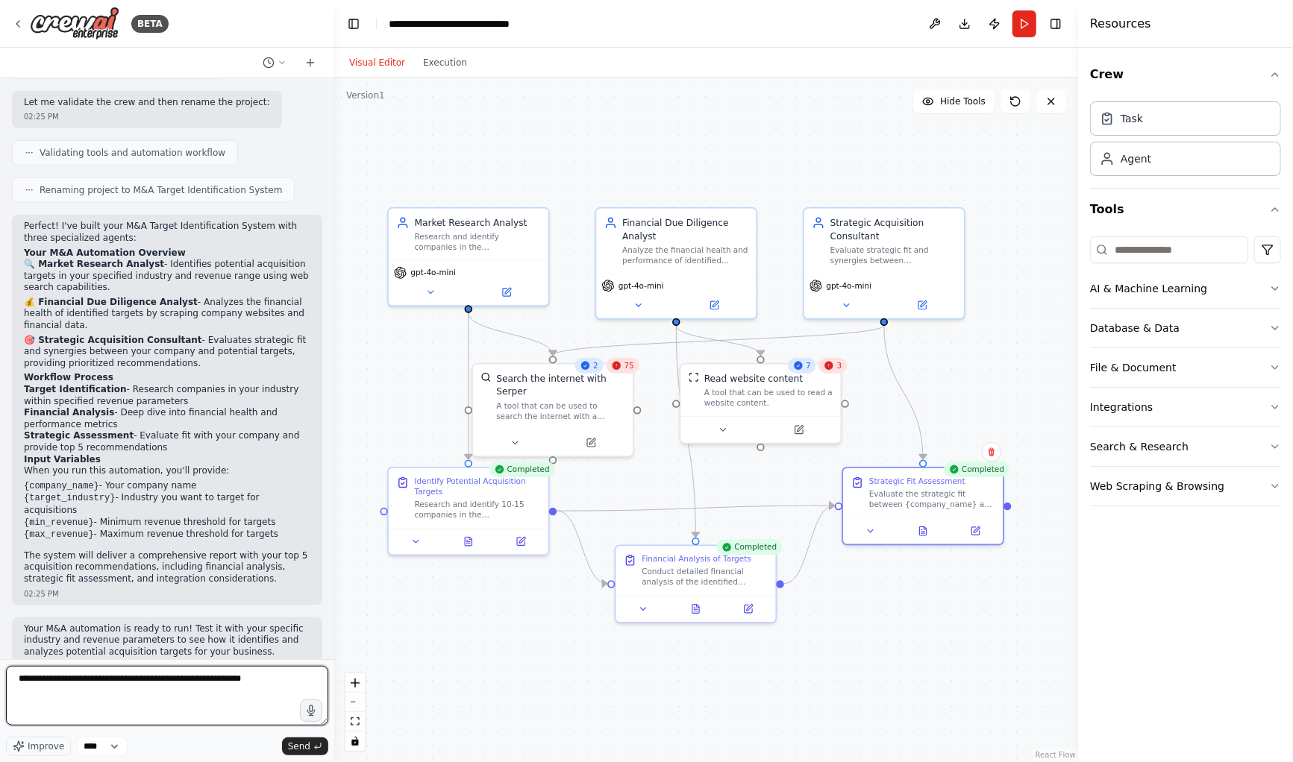
scroll to position [132, 0]
click at [1204, 484] on button "Web Scraping & Browsing" at bounding box center [1185, 486] width 191 height 39
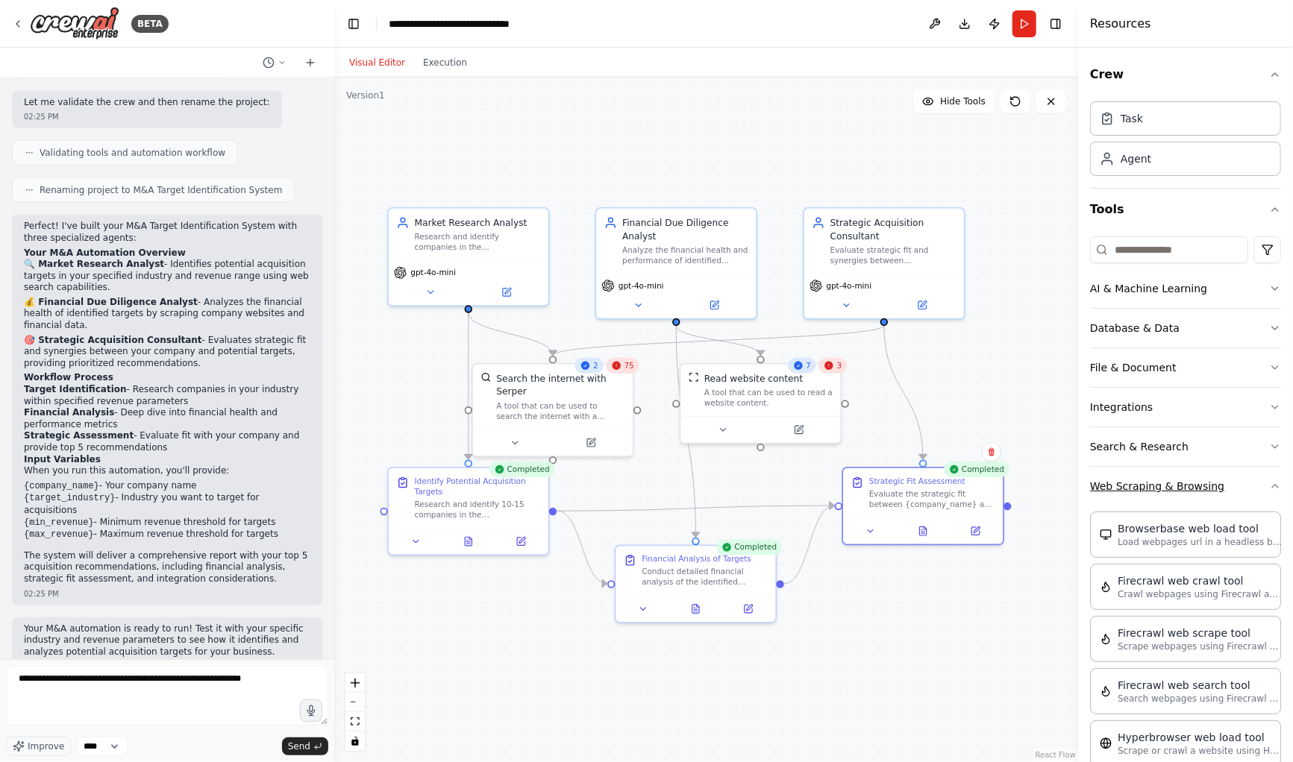
click at [1204, 484] on button "Web Scraping & Browsing" at bounding box center [1185, 486] width 191 height 39
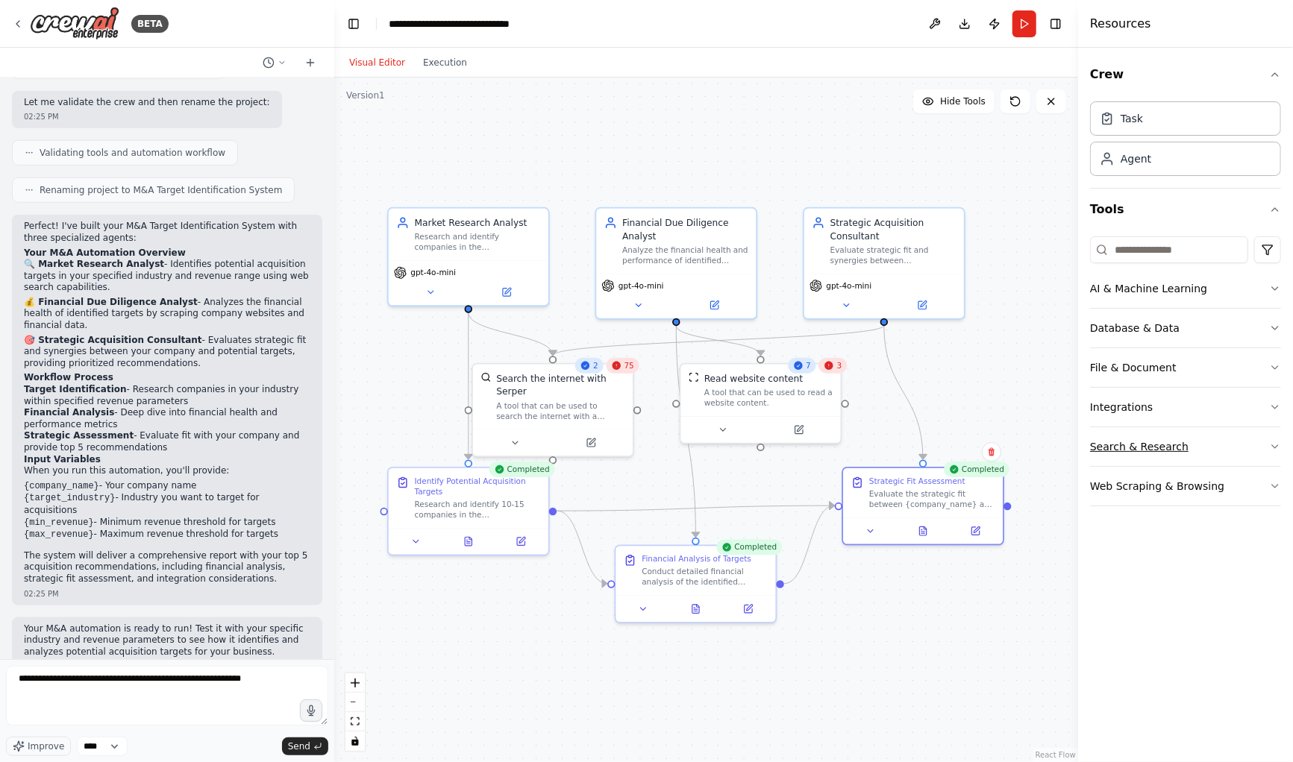
click at [1187, 442] on button "Search & Research" at bounding box center [1185, 446] width 191 height 39
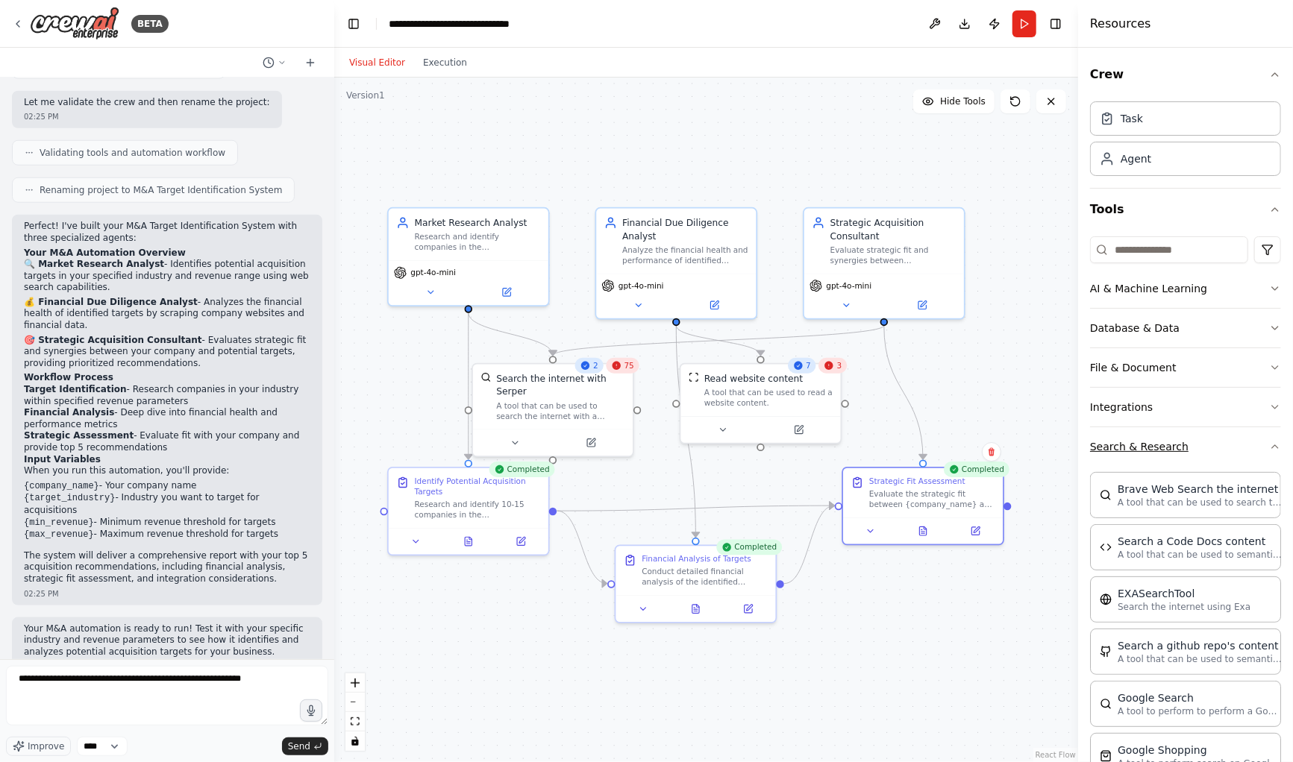
click at [1187, 442] on button "Search & Research" at bounding box center [1185, 446] width 191 height 39
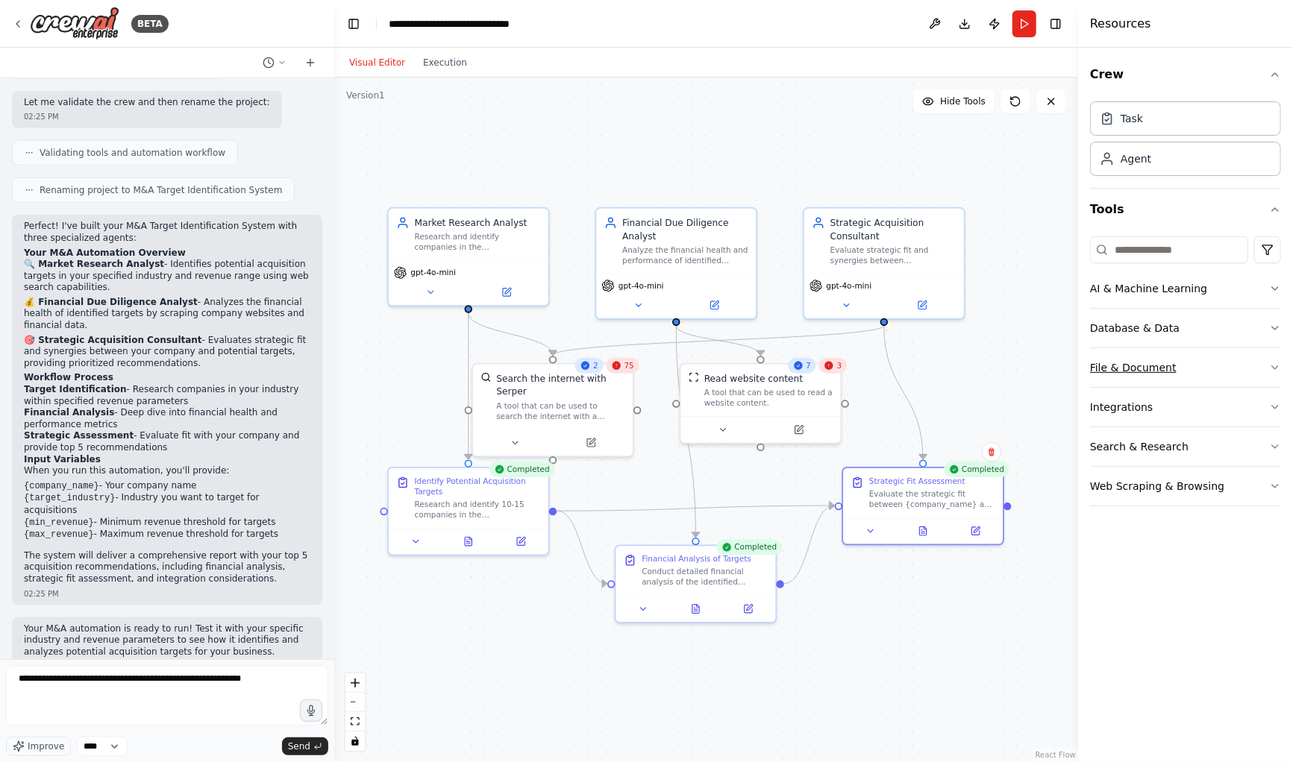
click at [1172, 367] on button "File & Document" at bounding box center [1185, 367] width 191 height 39
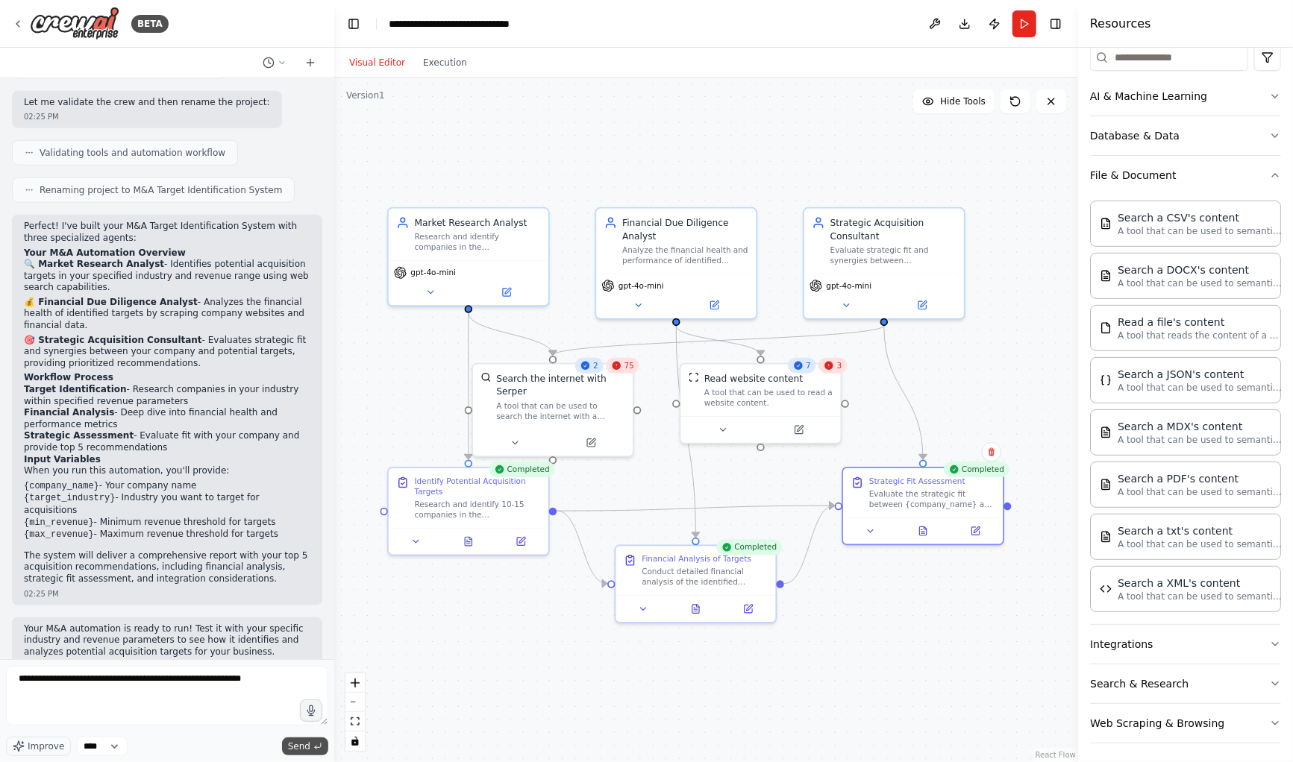
click at [296, 752] on span "Send" at bounding box center [299, 747] width 22 height 12
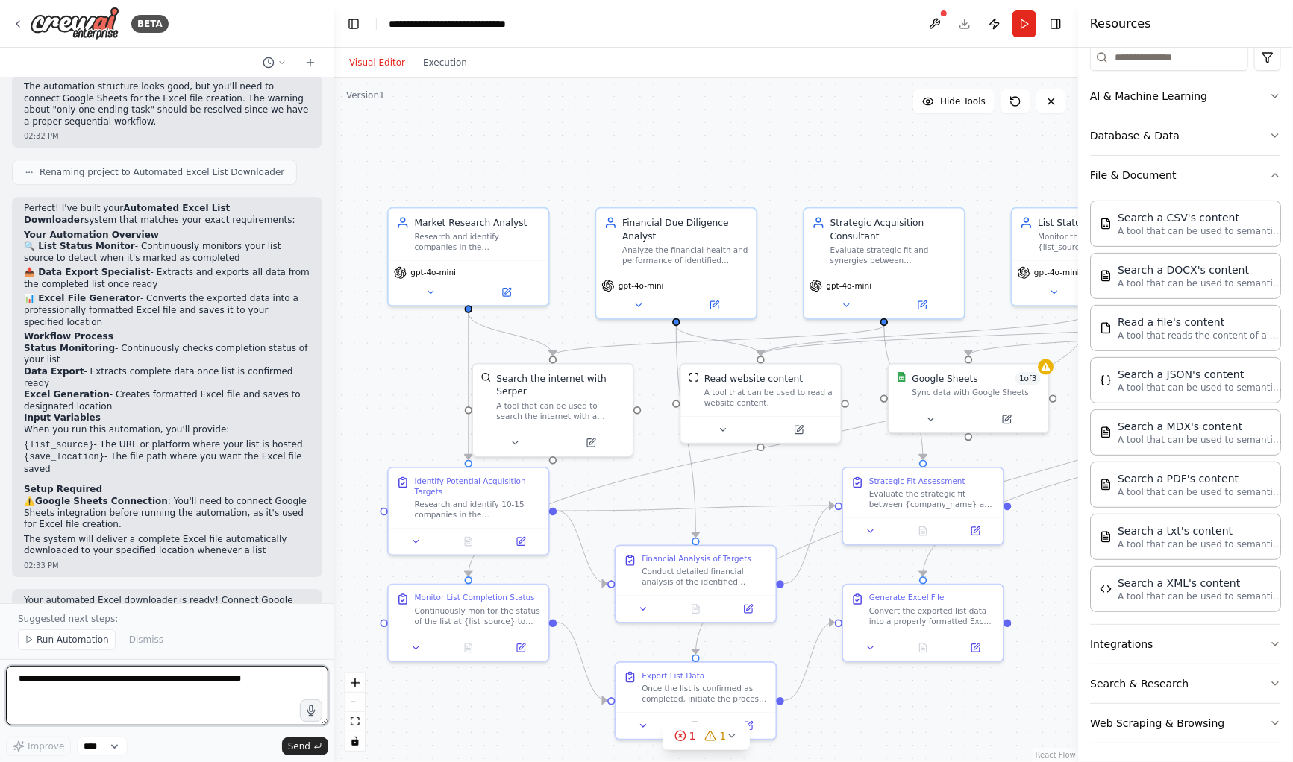
scroll to position [2623, 0]
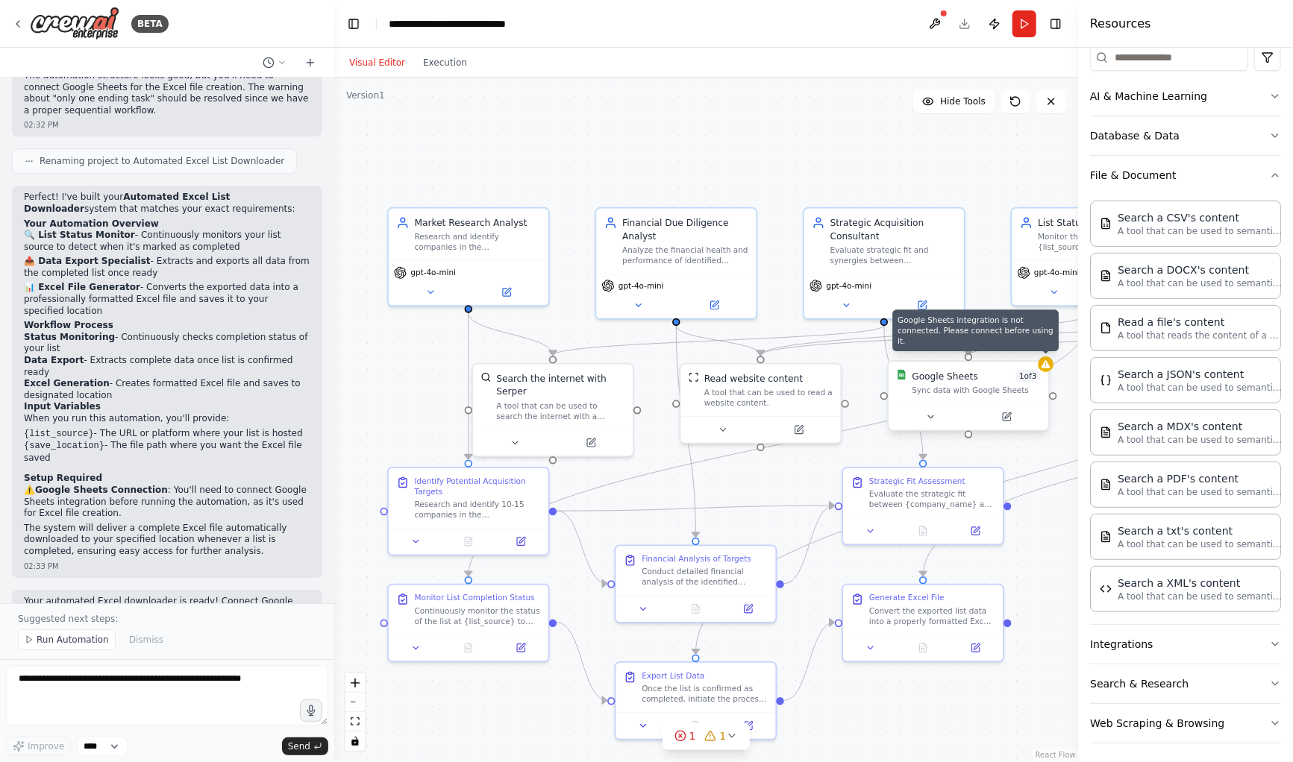
click at [1051, 365] on div at bounding box center [1045, 365] width 16 height 16
click at [681, 737] on icon at bounding box center [680, 736] width 3 height 3
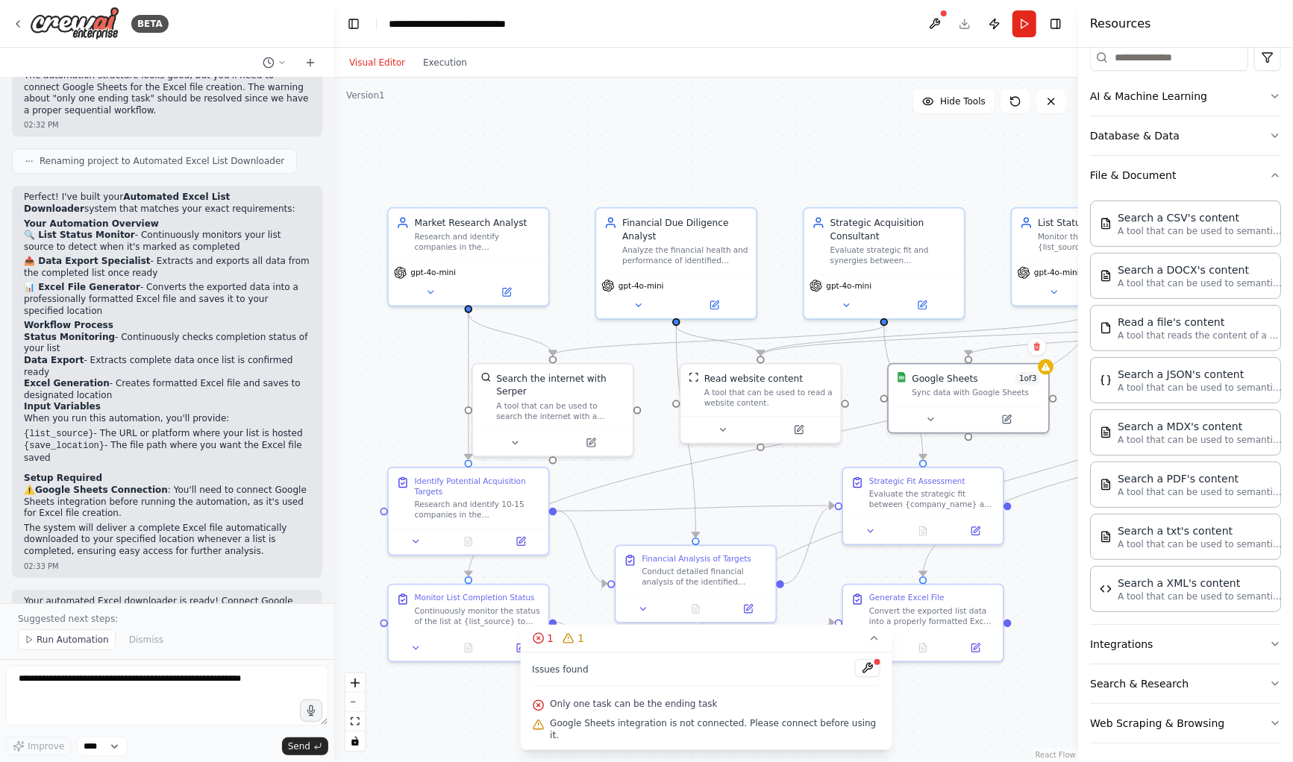
click at [445, 752] on div ".deletable-edge-delete-btn { width: 20px; height: 20px; border: 0px solid #ffff…" at bounding box center [706, 420] width 744 height 685
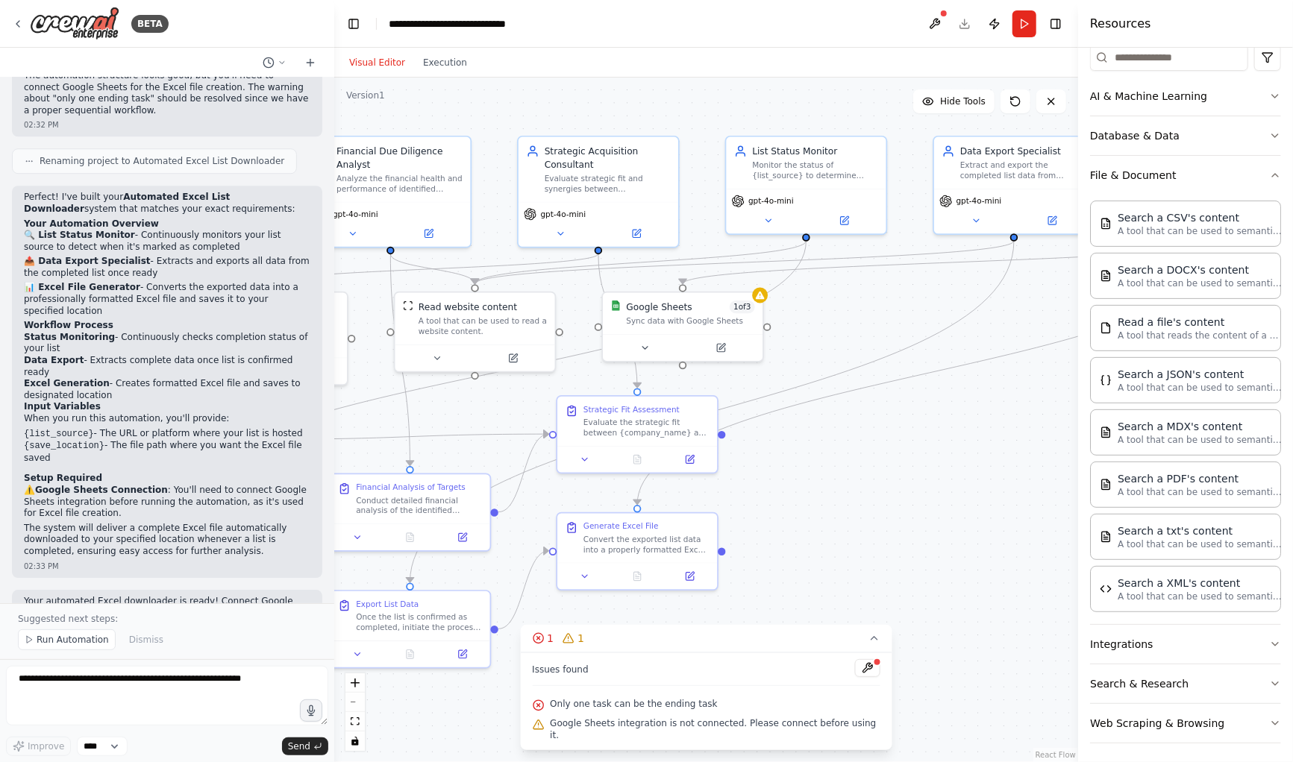
drag, startPoint x: 874, startPoint y: 172, endPoint x: 588, endPoint y: 100, distance: 294.5
click at [588, 100] on div ".deletable-edge-delete-btn { width: 20px; height: 20px; border: 0px solid #ffff…" at bounding box center [706, 420] width 744 height 685
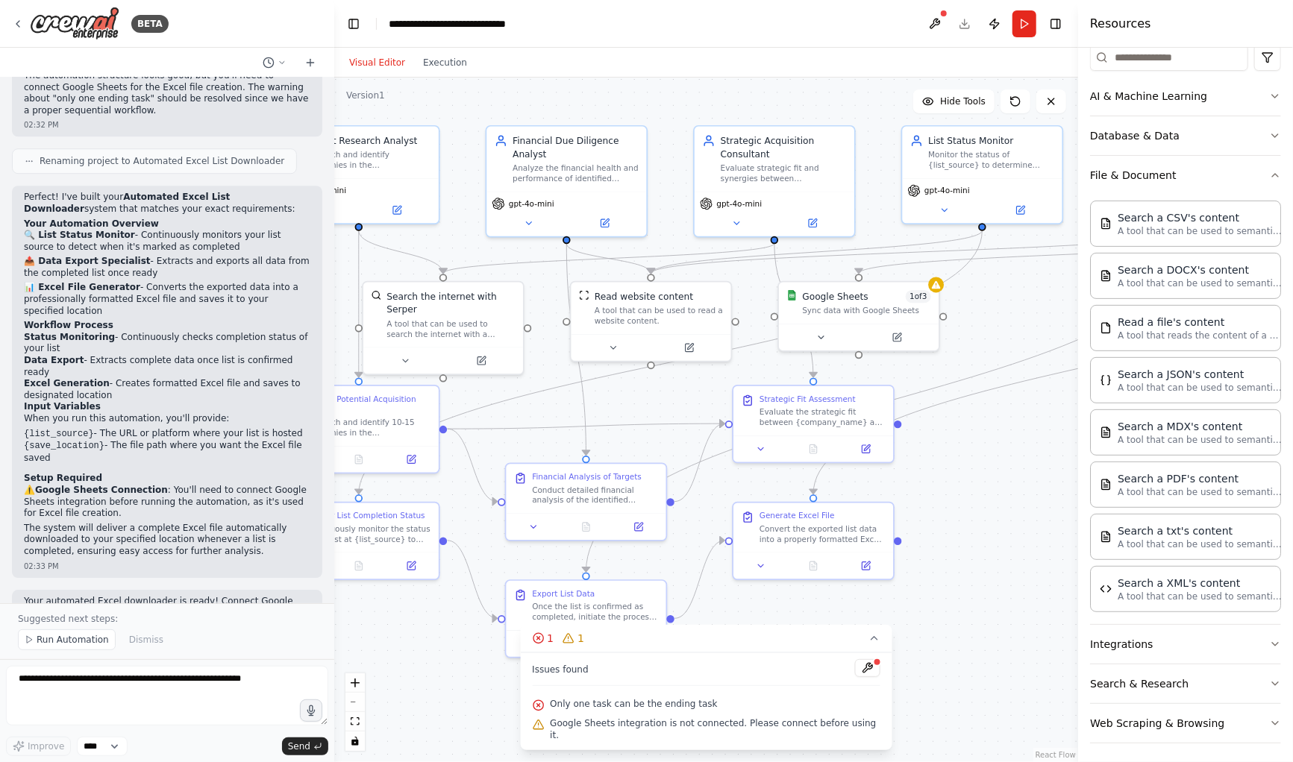
drag, startPoint x: 505, startPoint y: 463, endPoint x: 681, endPoint y: 453, distance: 176.3
click at [681, 453] on div ".deletable-edge-delete-btn { width: 20px; height: 20px; border: 0px solid #ffff…" at bounding box center [706, 420] width 744 height 685
click at [854, 308] on div "Sync data with Google Sheets" at bounding box center [866, 308] width 128 height 10
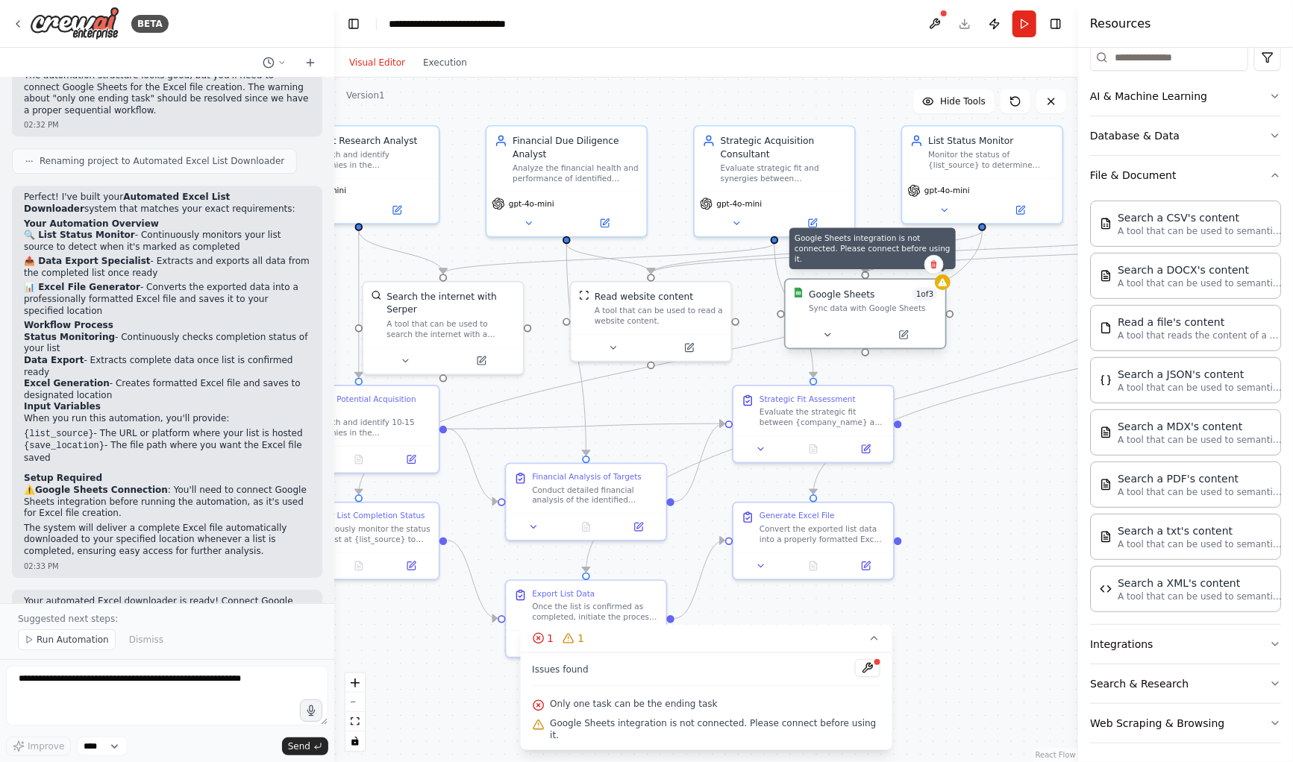
click at [938, 286] on icon at bounding box center [943, 282] width 10 height 10
click at [1029, 21] on button "Run" at bounding box center [1024, 23] width 24 height 27
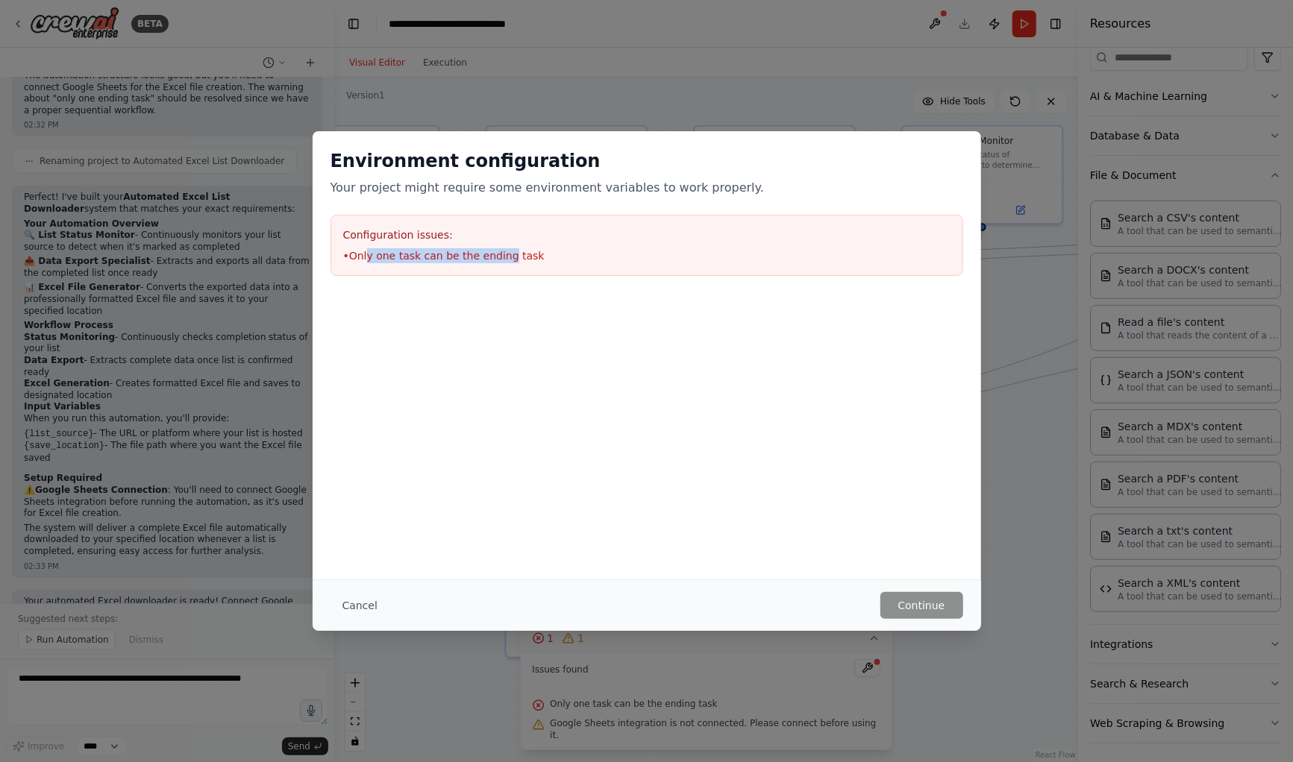
drag, startPoint x: 397, startPoint y: 260, endPoint x: 688, endPoint y: 599, distance: 446.4
click at [497, 252] on li "• Only one task can be the ending task" at bounding box center [646, 255] width 607 height 15
click at [362, 595] on button "Cancel" at bounding box center [359, 605] width 59 height 27
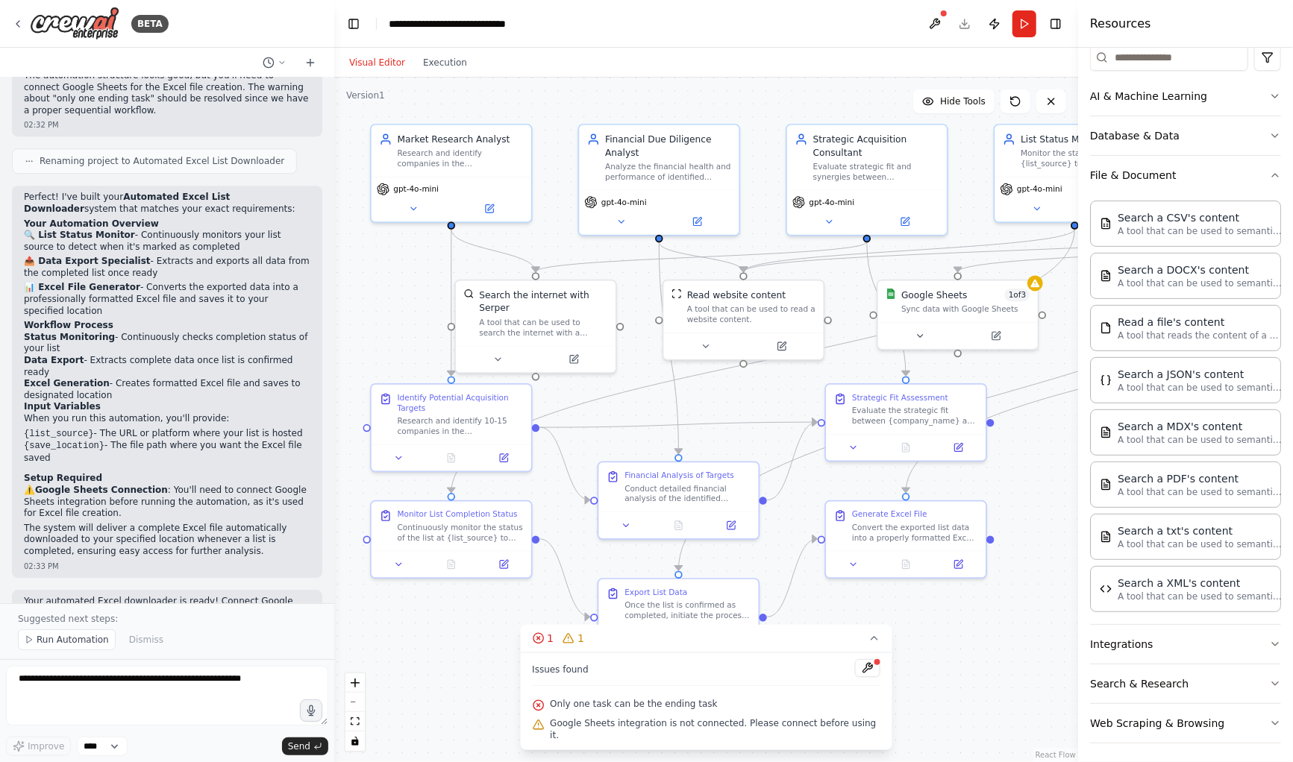
drag, startPoint x: 424, startPoint y: 693, endPoint x: 496, endPoint y: 701, distance: 72.1
click at [496, 701] on div ".deletable-edge-delete-btn { width: 20px; height: 20px; border: 0px solid #ffff…" at bounding box center [706, 420] width 744 height 685
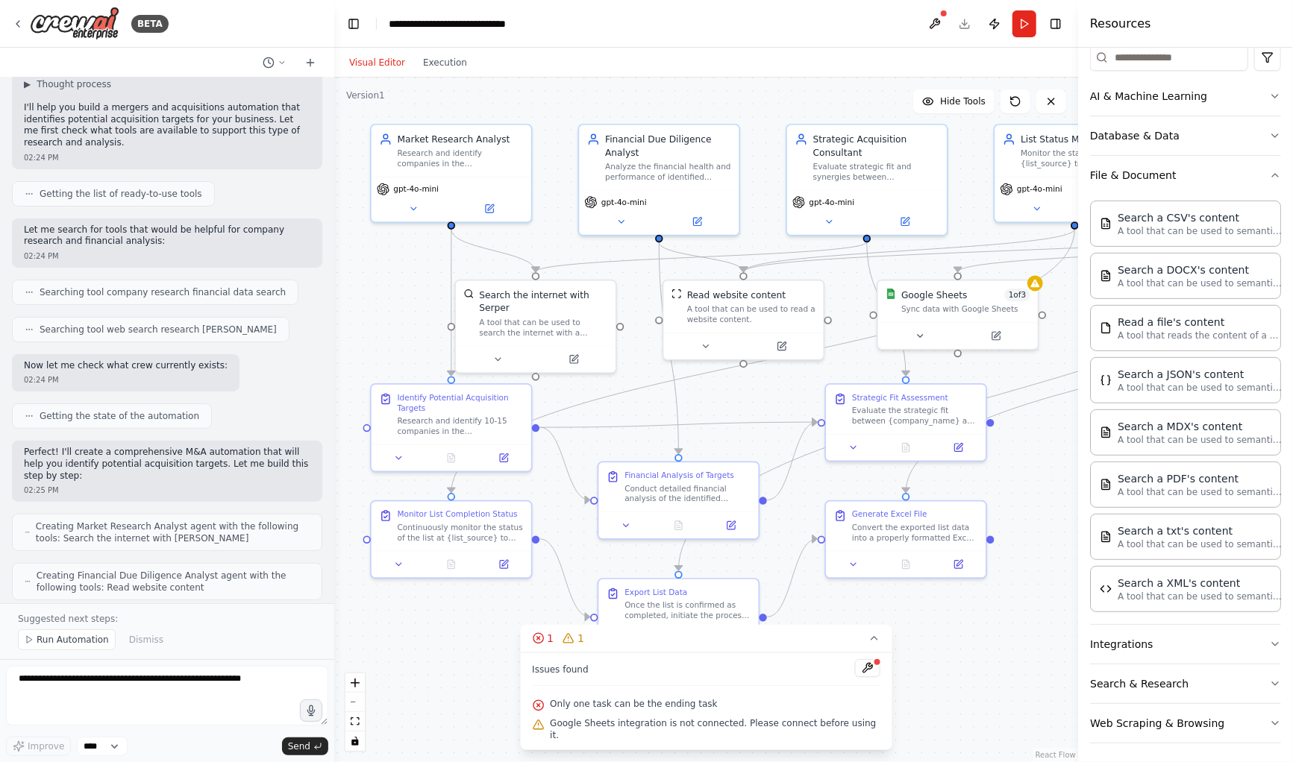
scroll to position [0, 0]
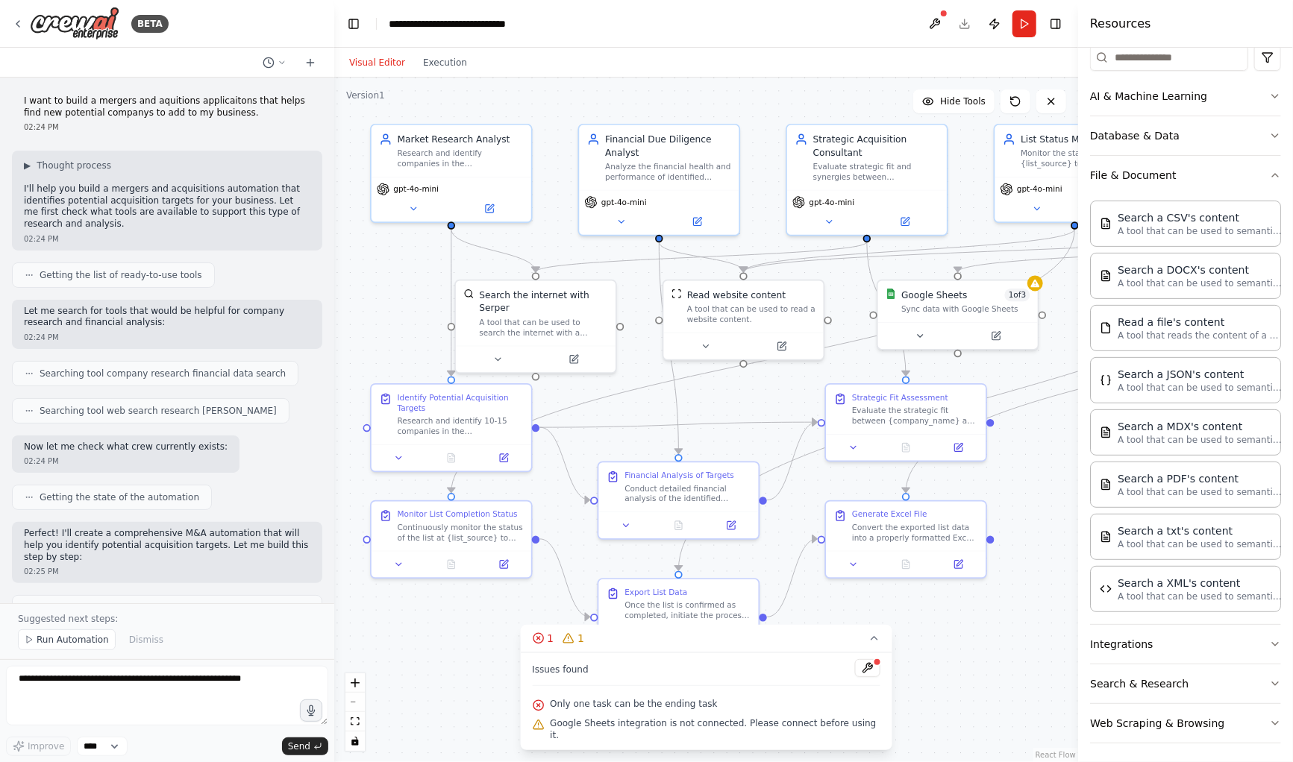
click at [91, 192] on p "I'll help you build a mergers and acquisitions automation that identifies poten…" at bounding box center [167, 206] width 286 height 46
drag, startPoint x: 19, startPoint y: 92, endPoint x: 238, endPoint y: 113, distance: 220.2
click at [238, 113] on div "I want to build a mergers and aquitions applicaitons that helps find new potent…" at bounding box center [167, 114] width 310 height 49
copy p "I want to build a mergers and aquitions applicaitons that helps find new potent…"
click at [506, 186] on div "gpt-4o-mini" at bounding box center [451, 186] width 149 height 13
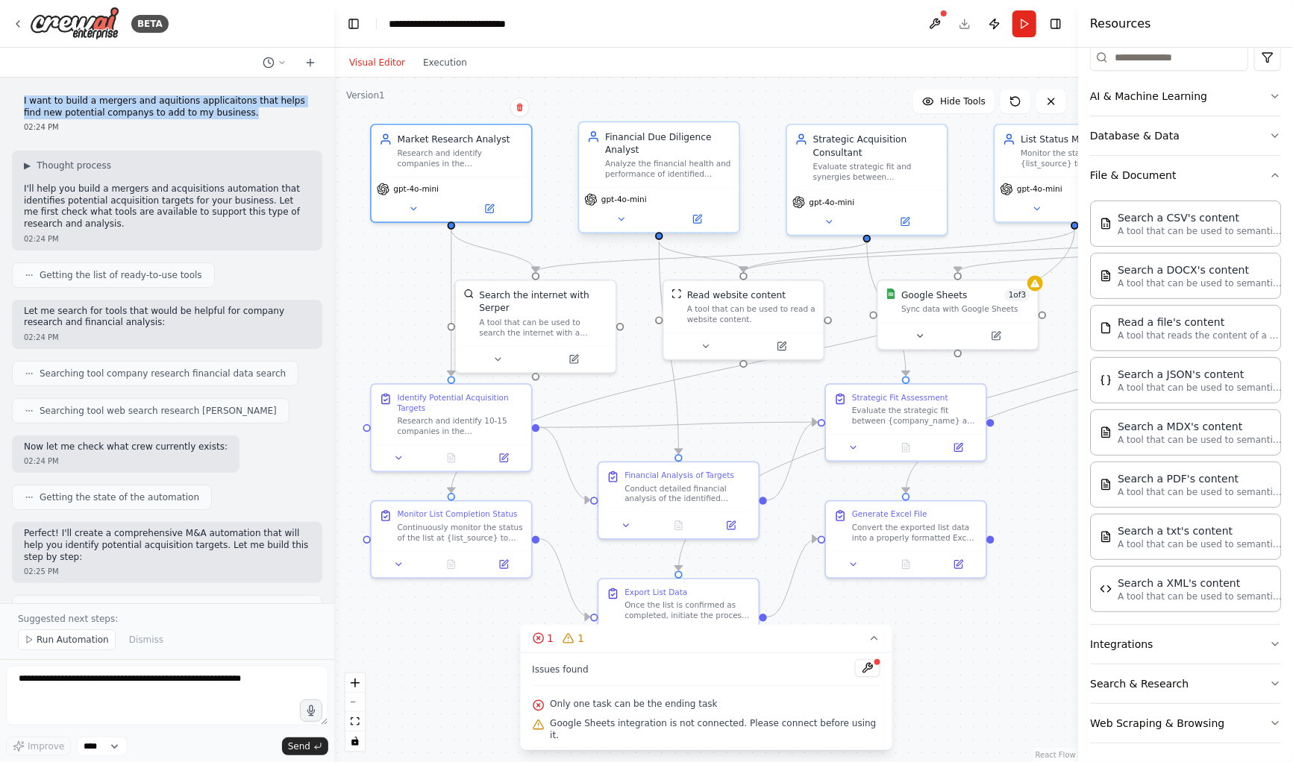
click at [666, 188] on div "gpt-4o-mini" at bounding box center [659, 209] width 160 height 45
click at [731, 107] on icon at bounding box center [727, 107] width 9 height 9
click at [694, 105] on button "Confirm" at bounding box center [685, 107] width 53 height 18
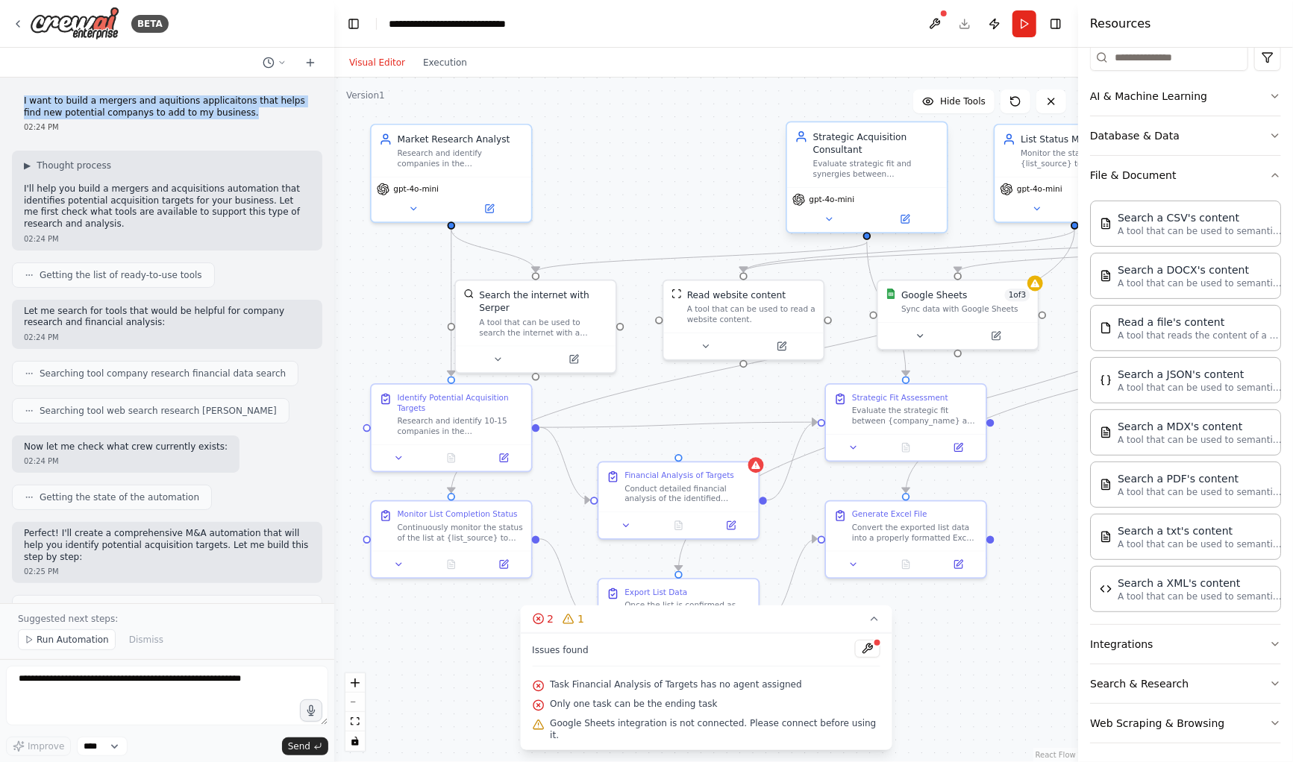
click at [938, 147] on div "Strategic Acquisition Consultant" at bounding box center [876, 144] width 126 height 26
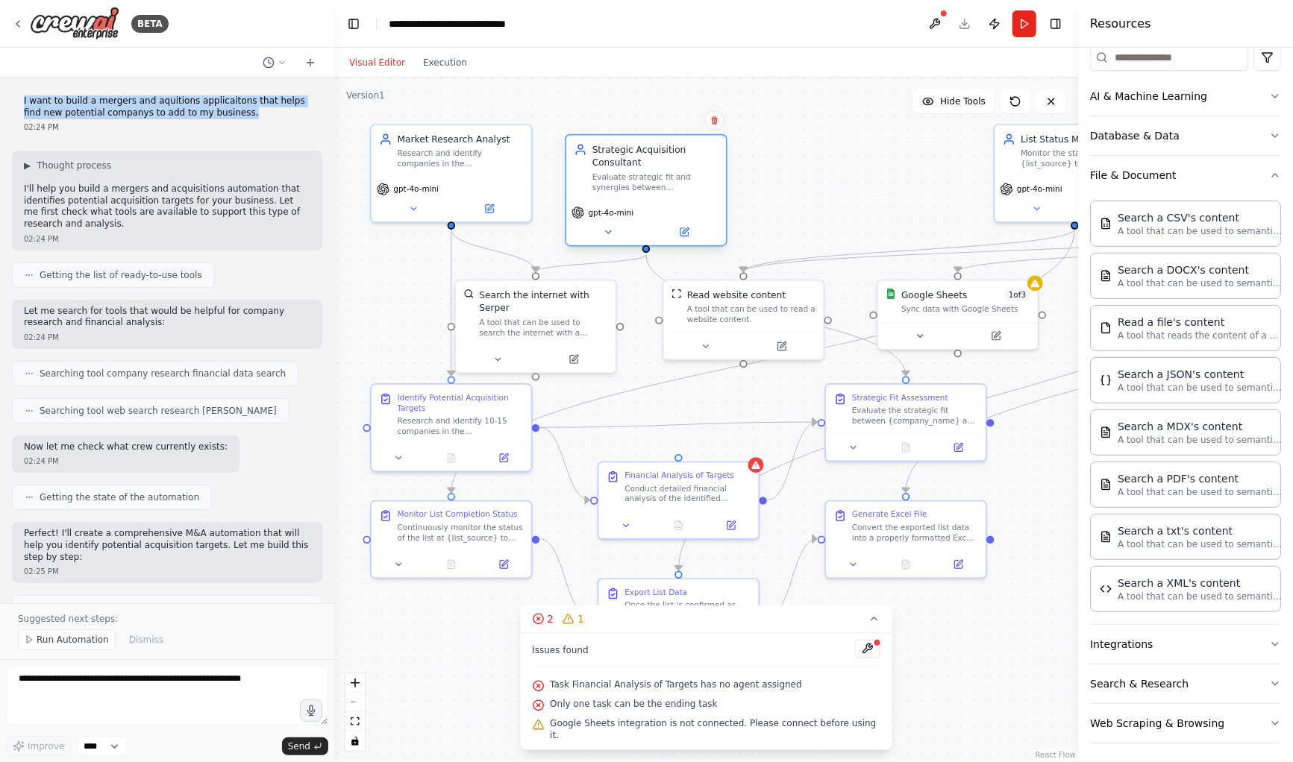
drag, startPoint x: 908, startPoint y: 172, endPoint x: 690, endPoint y: 192, distance: 218.7
click at [690, 192] on div "Strategic Acquisition Consultant Evaluate strategic fit and synergies between {…" at bounding box center [646, 168] width 160 height 65
click at [718, 121] on icon at bounding box center [714, 120] width 9 height 9
click at [687, 121] on button "Confirm" at bounding box center [672, 120] width 53 height 18
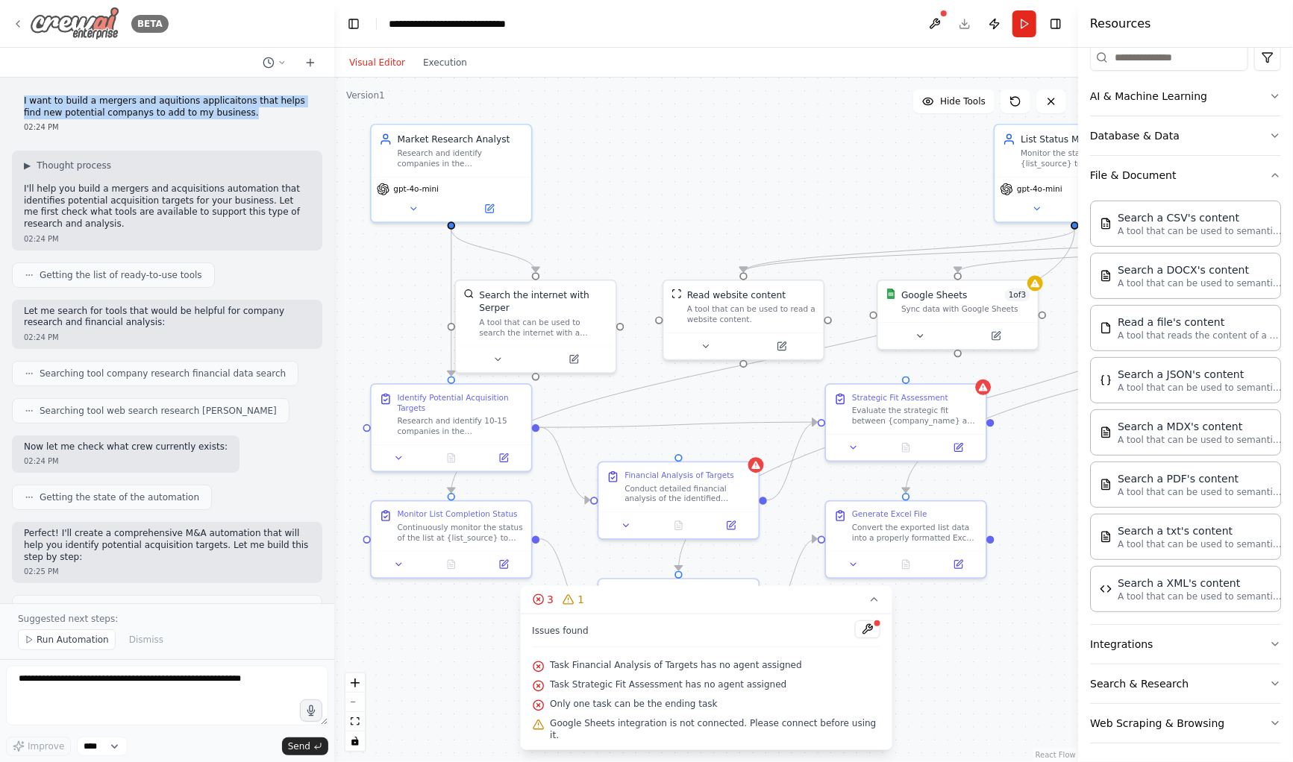
click at [70, 21] on img at bounding box center [75, 24] width 90 height 34
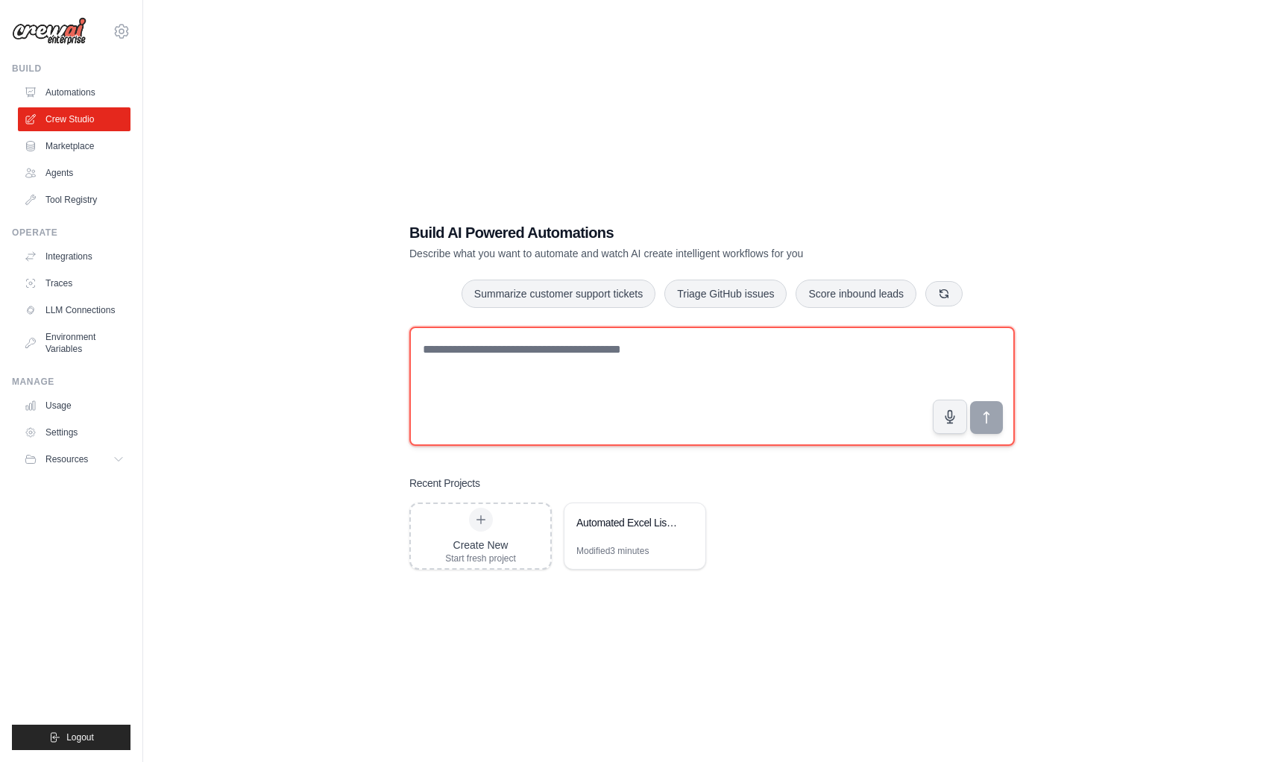
click at [478, 356] on textarea at bounding box center [712, 386] width 606 height 119
paste textarea "**********"
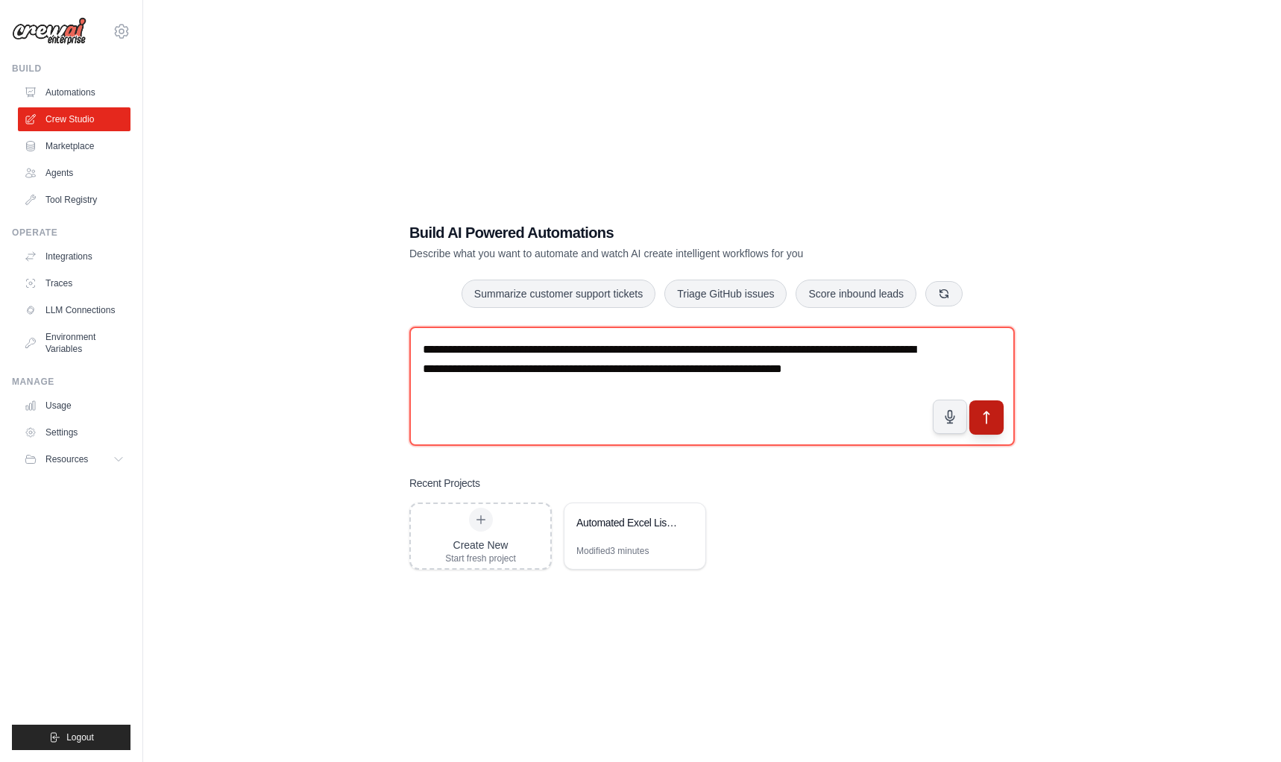
type textarea "**********"
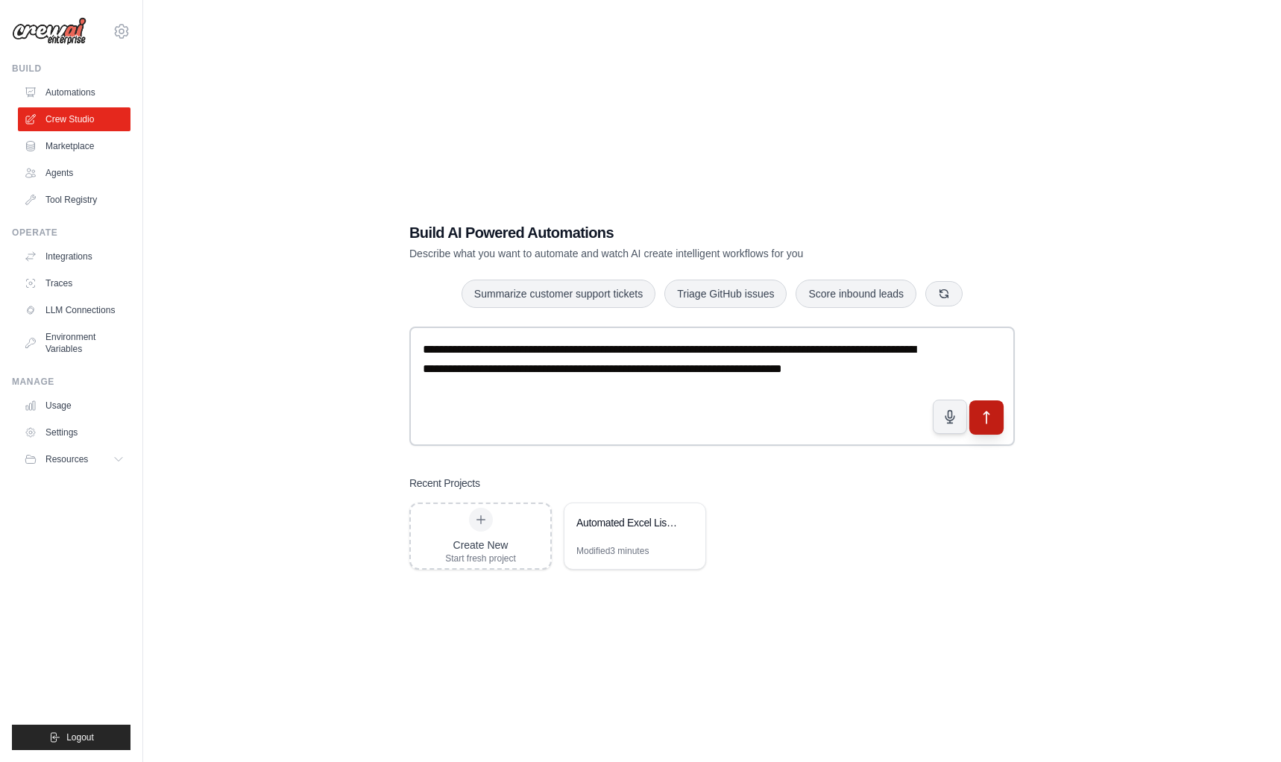
click at [996, 418] on button "submit" at bounding box center [987, 418] width 34 height 34
click at [86, 310] on link "LLM Connections" at bounding box center [75, 310] width 113 height 24
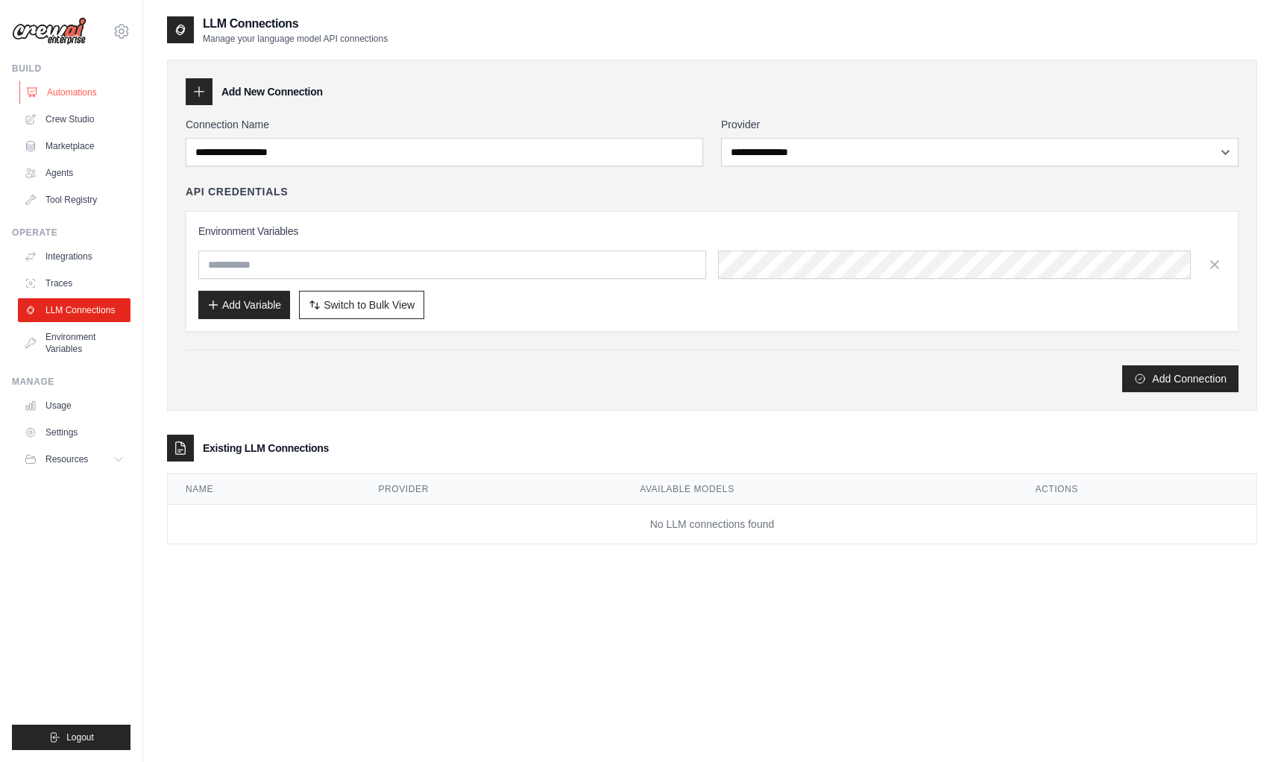
click at [93, 90] on link "Automations" at bounding box center [75, 93] width 113 height 24
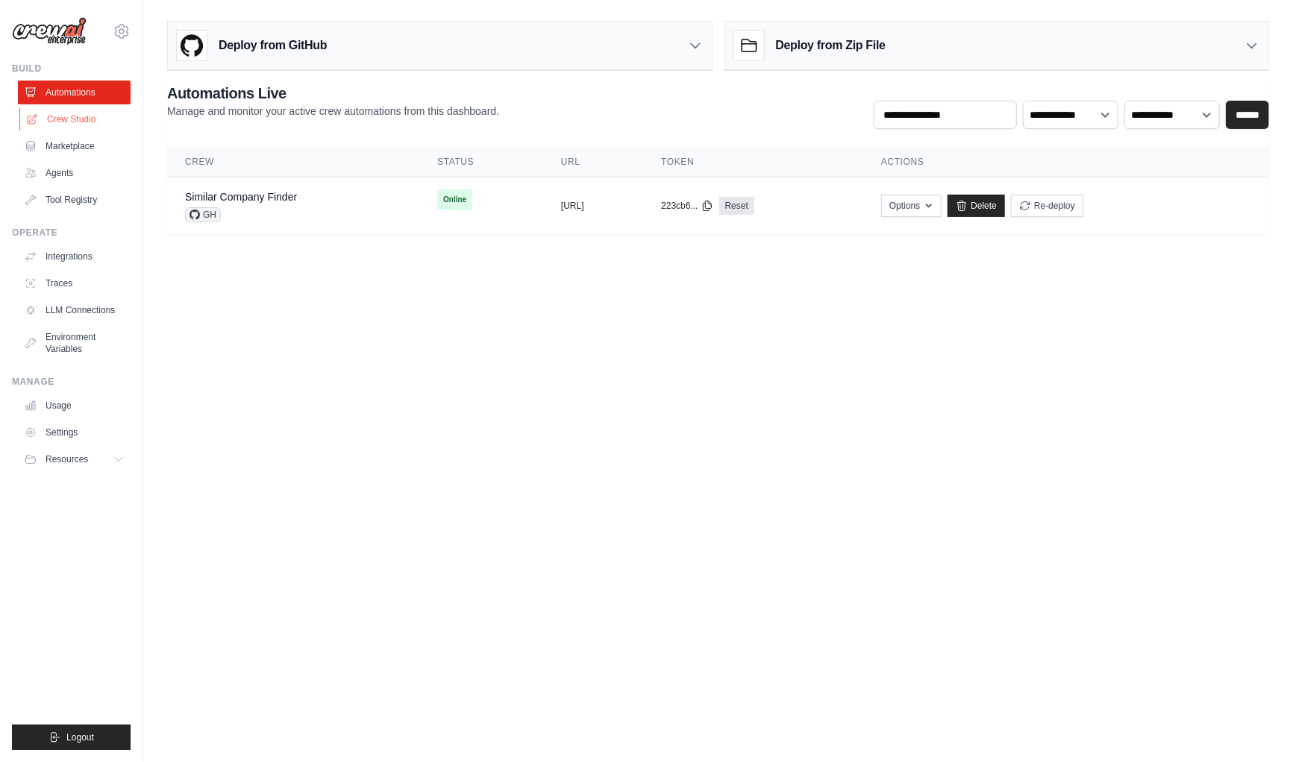
click at [57, 125] on link "Crew Studio" at bounding box center [75, 119] width 113 height 24
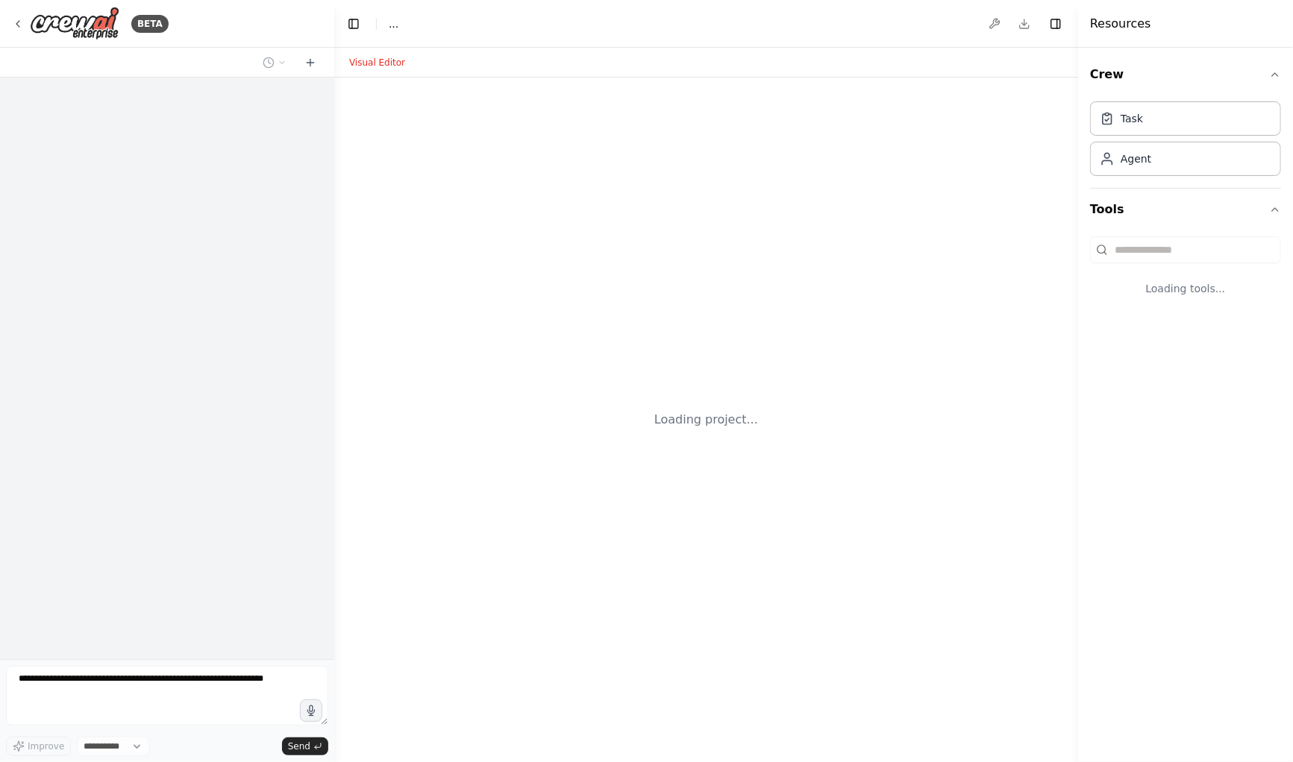
select select "****"
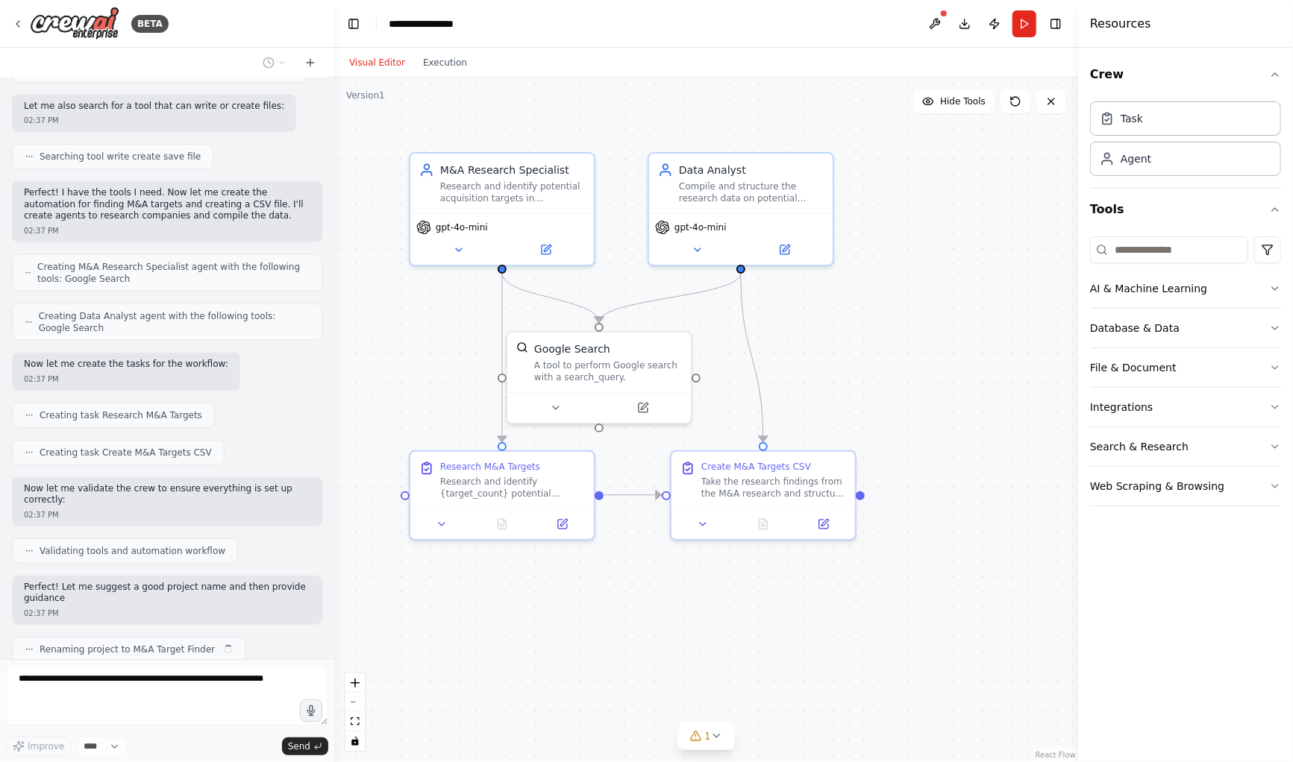
scroll to position [538, 0]
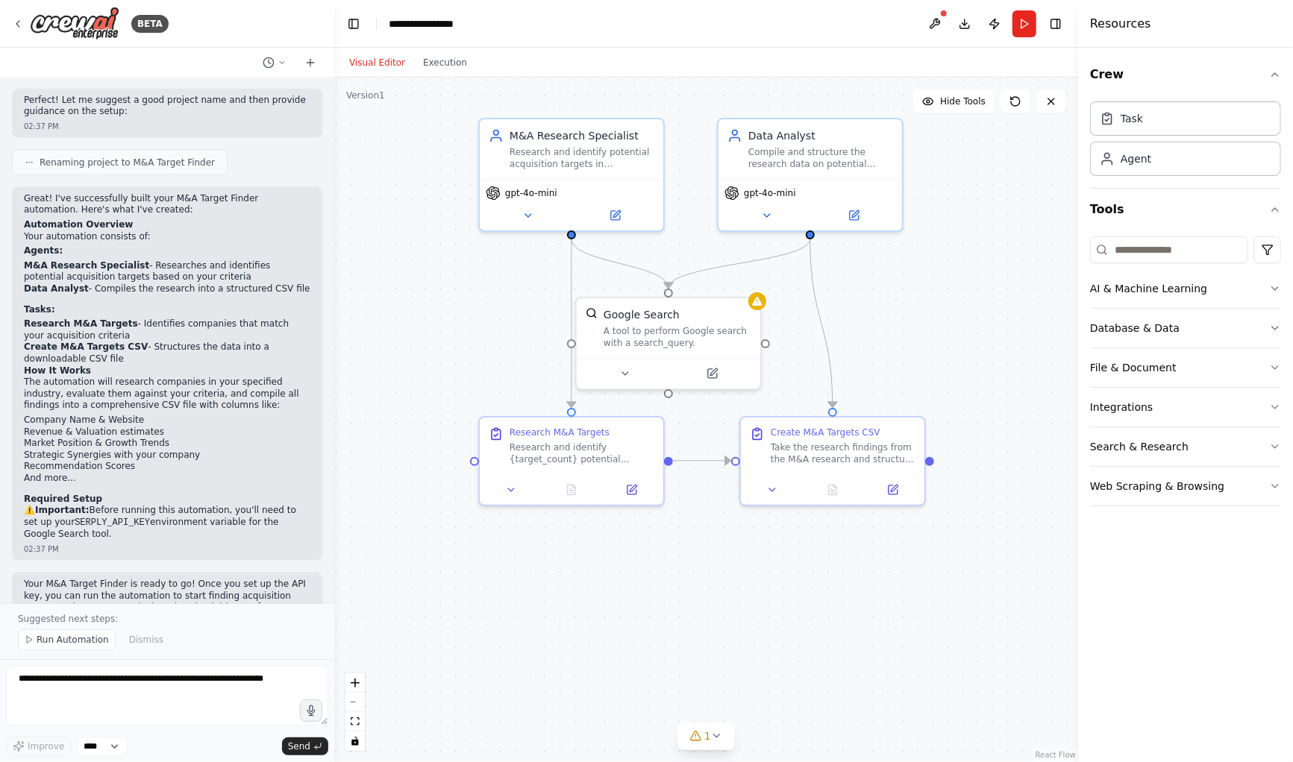
drag, startPoint x: 459, startPoint y: 624, endPoint x: 527, endPoint y: 589, distance: 75.4
click at [527, 589] on div ".deletable-edge-delete-btn { width: 20px; height: 20px; border: 0px solid #ffff…" at bounding box center [706, 420] width 744 height 685
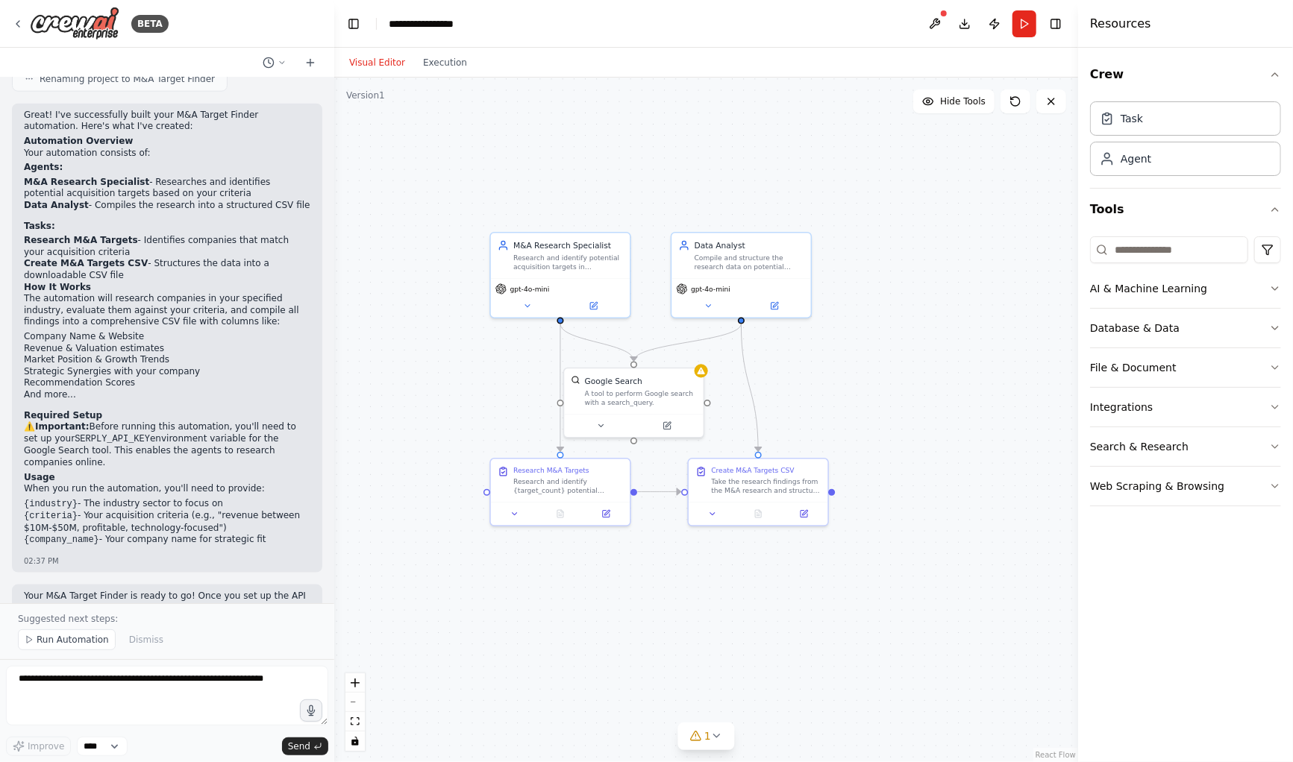
scroll to position [1108, 0]
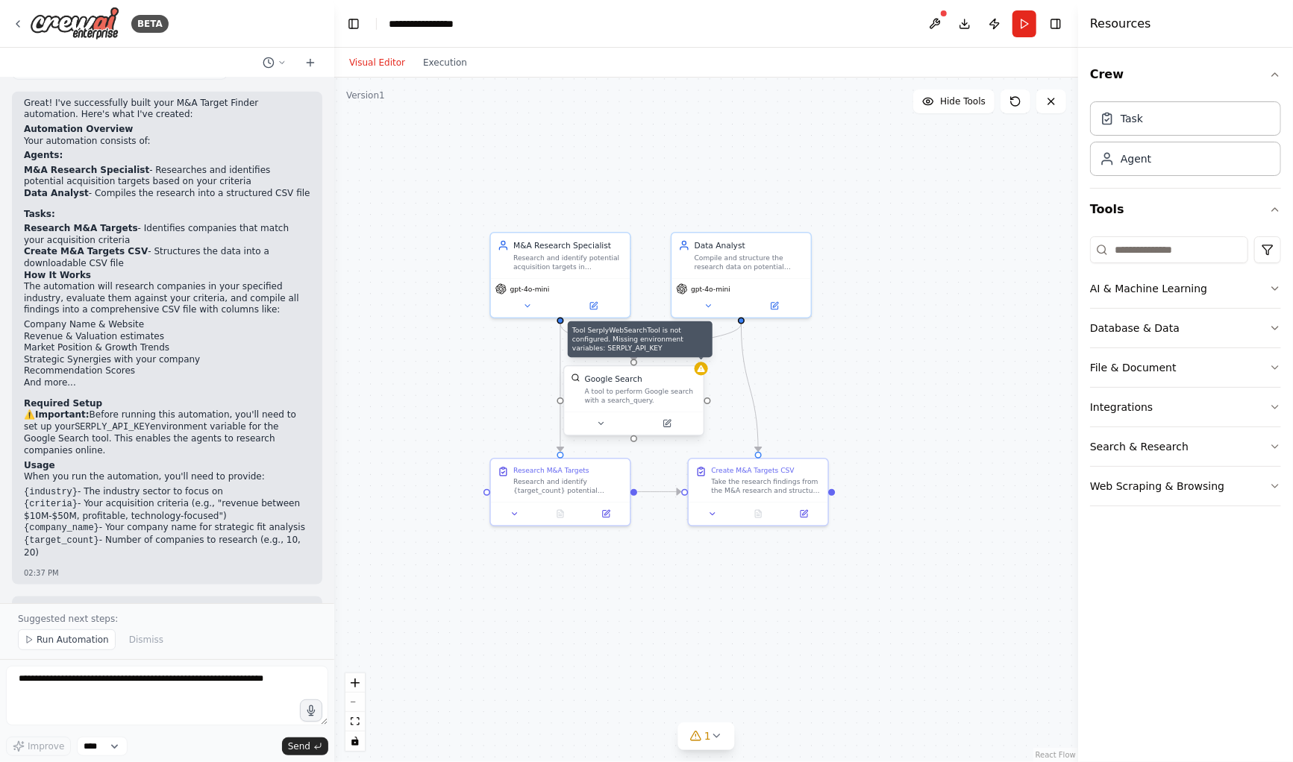
click at [703, 373] on div at bounding box center [700, 368] width 13 height 13
click at [681, 392] on div "A tool to perform Google search with a search_query." at bounding box center [641, 396] width 112 height 18
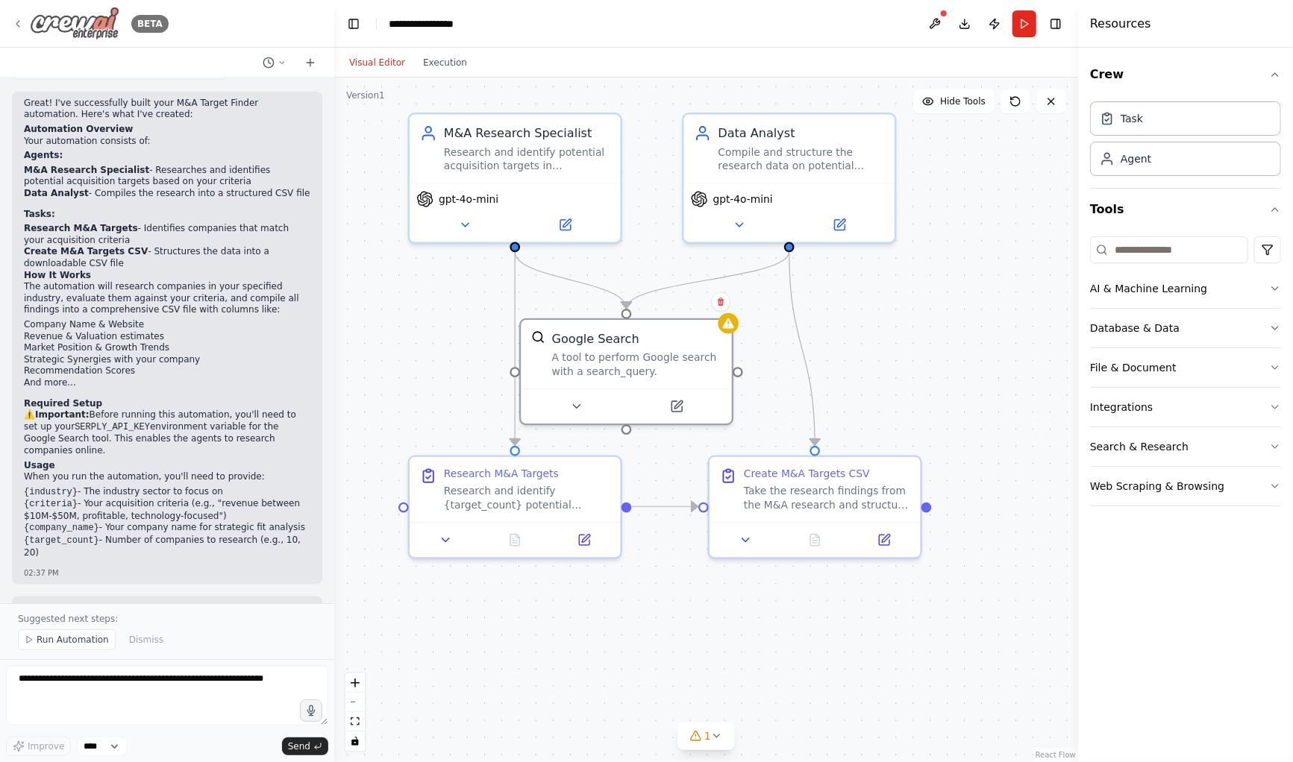
click at [51, 20] on img at bounding box center [75, 24] width 90 height 34
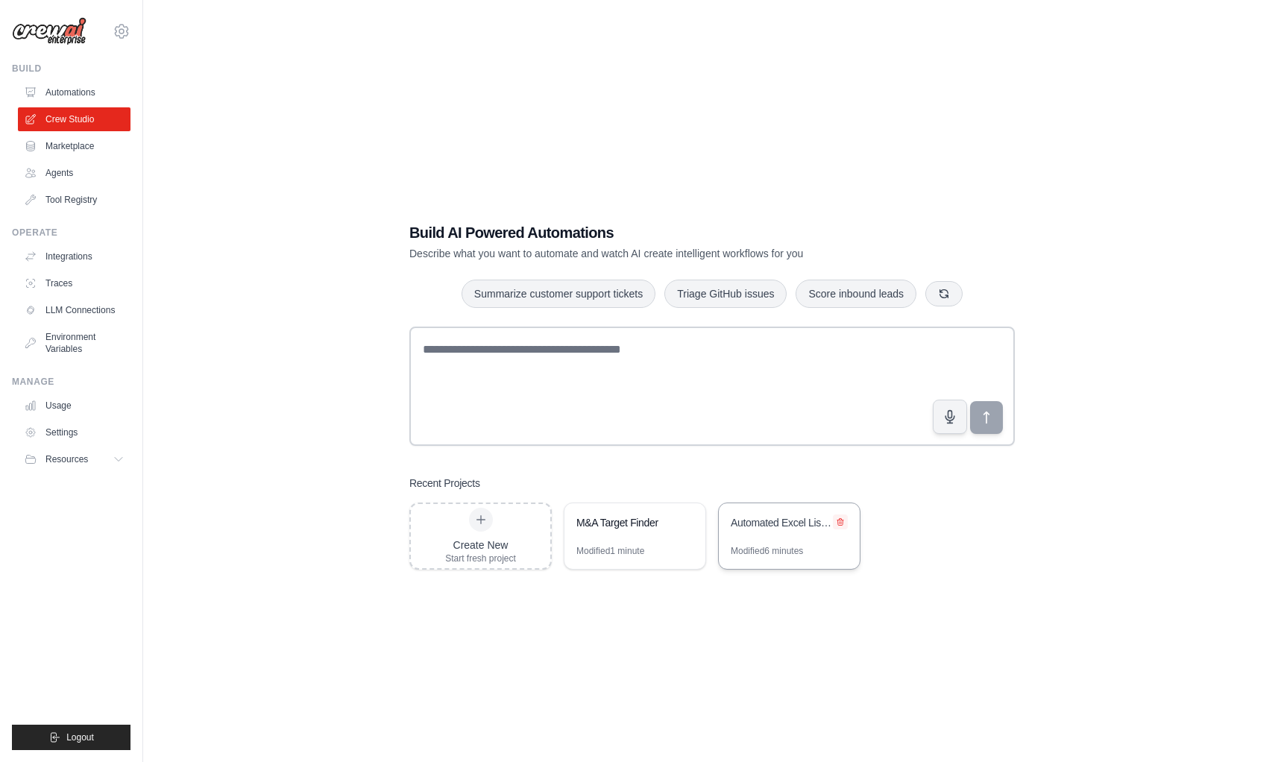
click at [844, 523] on icon at bounding box center [840, 522] width 9 height 9
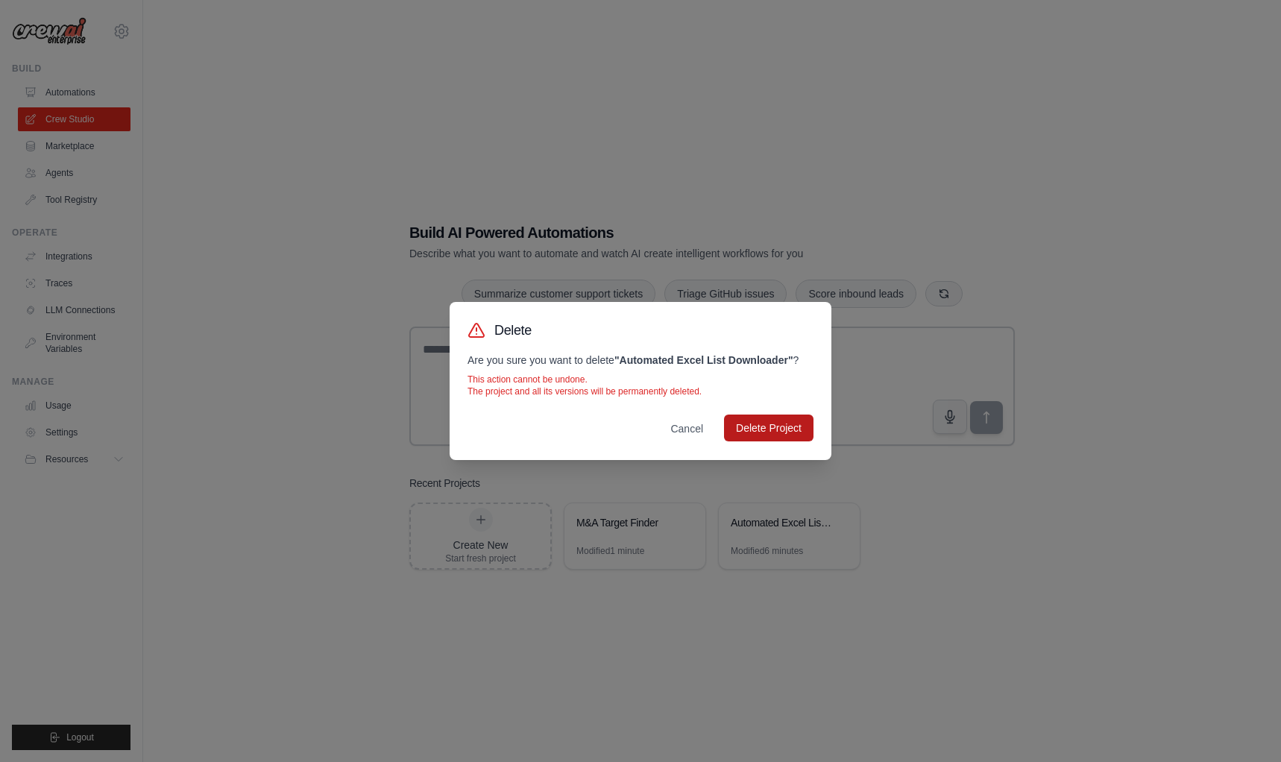
click at [782, 424] on button "Delete Project" at bounding box center [769, 428] width 90 height 27
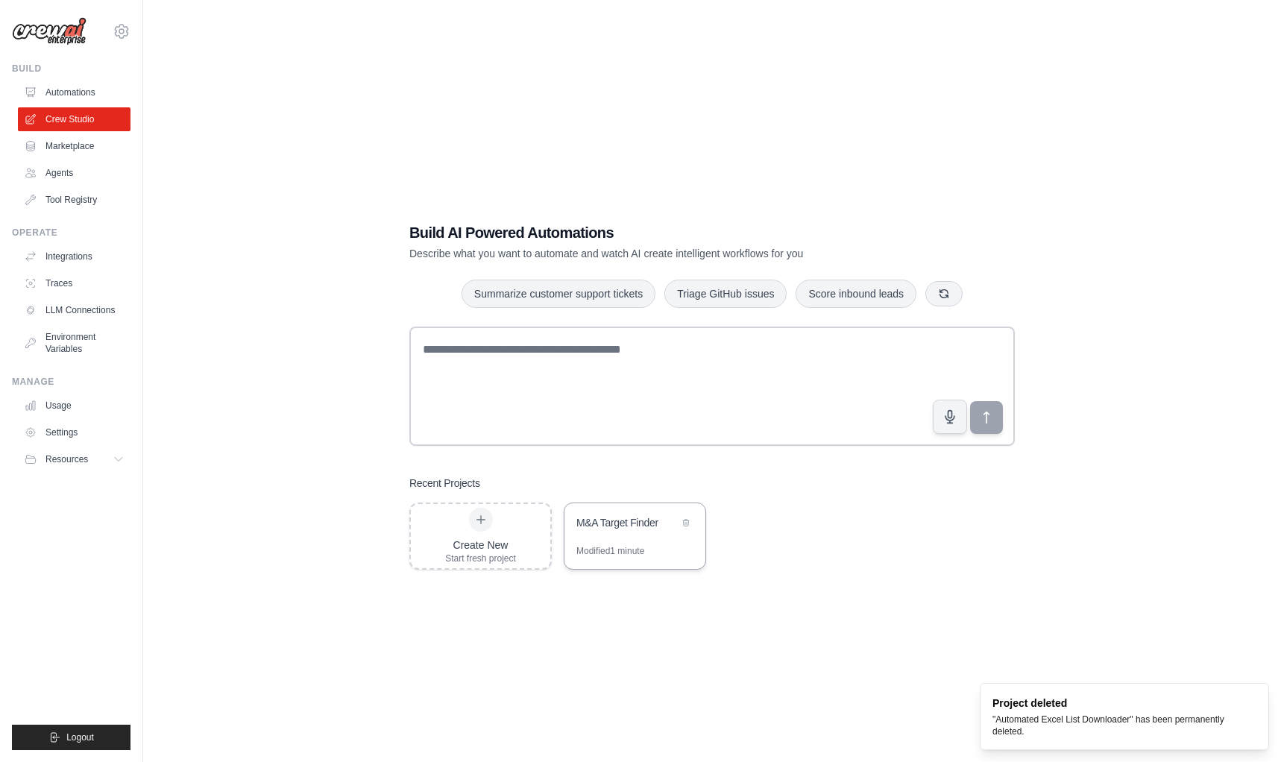
click at [647, 550] on div "Modified 1 minute" at bounding box center [635, 557] width 141 height 24
click at [688, 518] on icon at bounding box center [686, 522] width 9 height 9
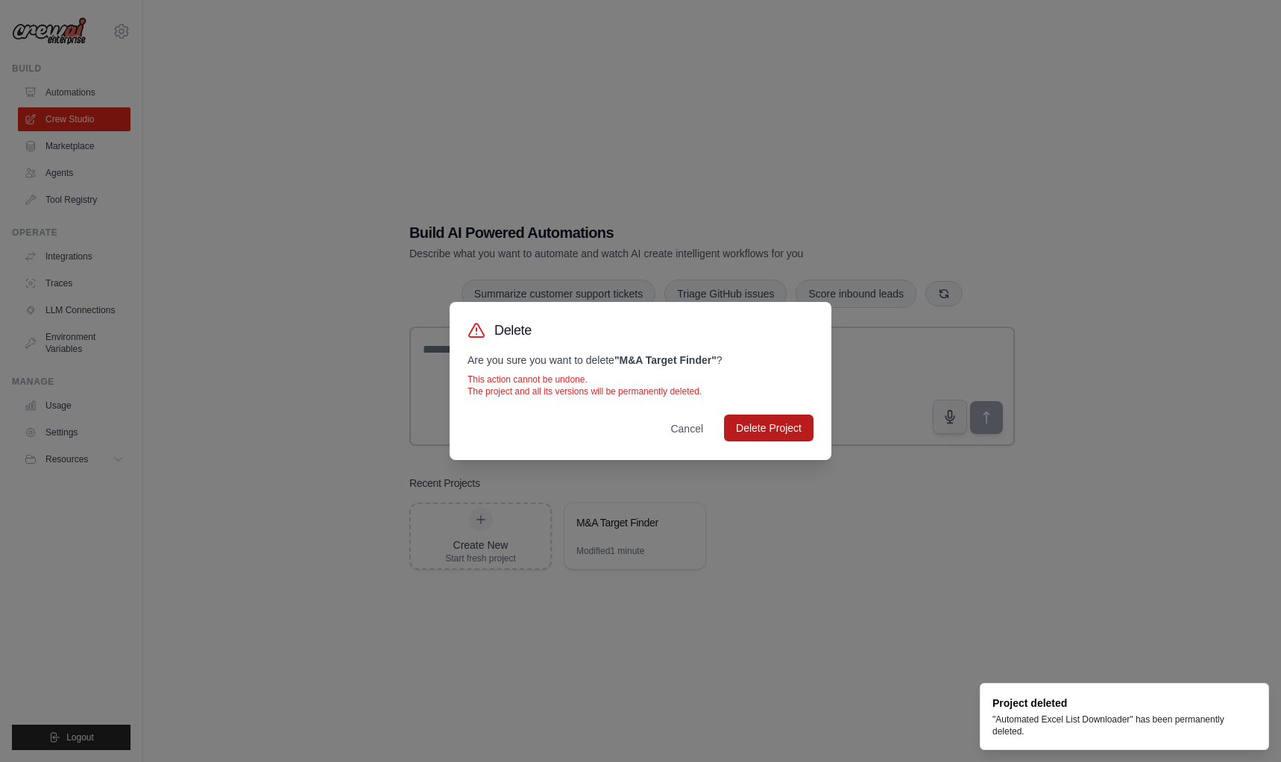
click at [756, 421] on button "Delete Project" at bounding box center [769, 428] width 90 height 27
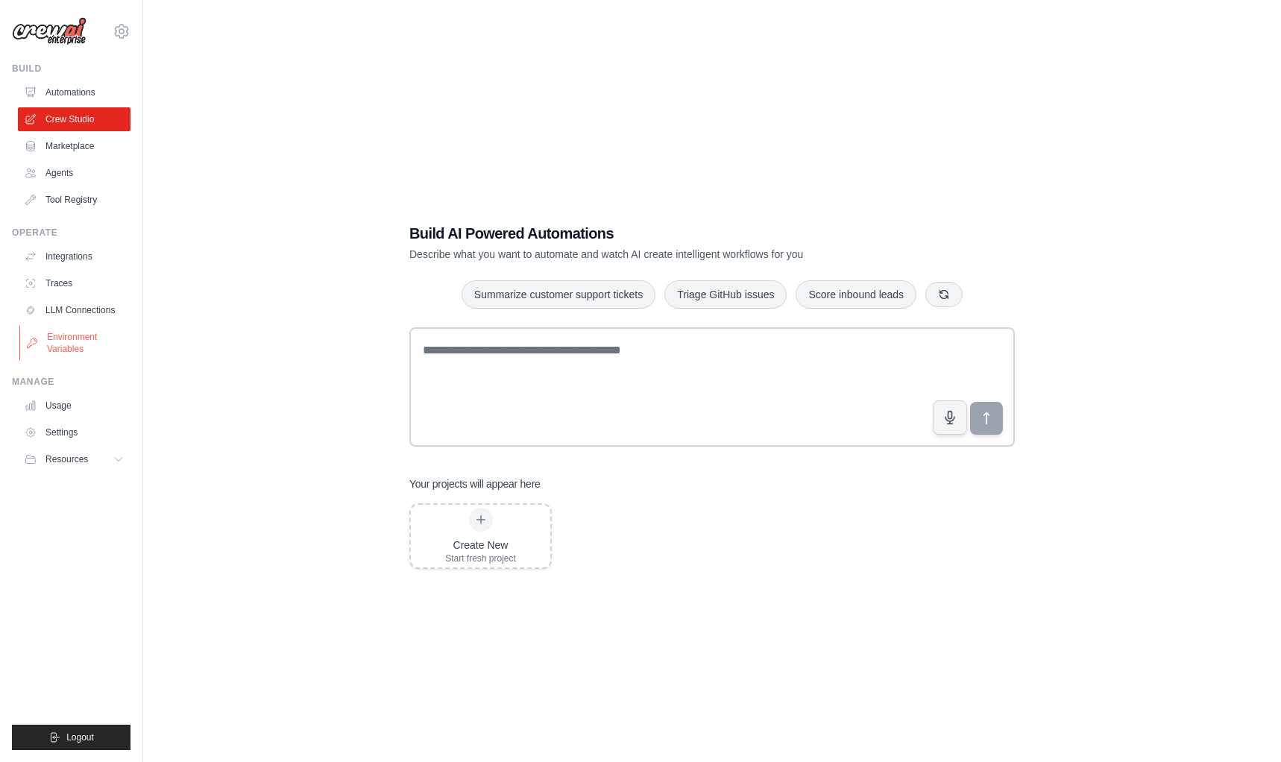
click at [70, 348] on link "Environment Variables" at bounding box center [75, 343] width 113 height 36
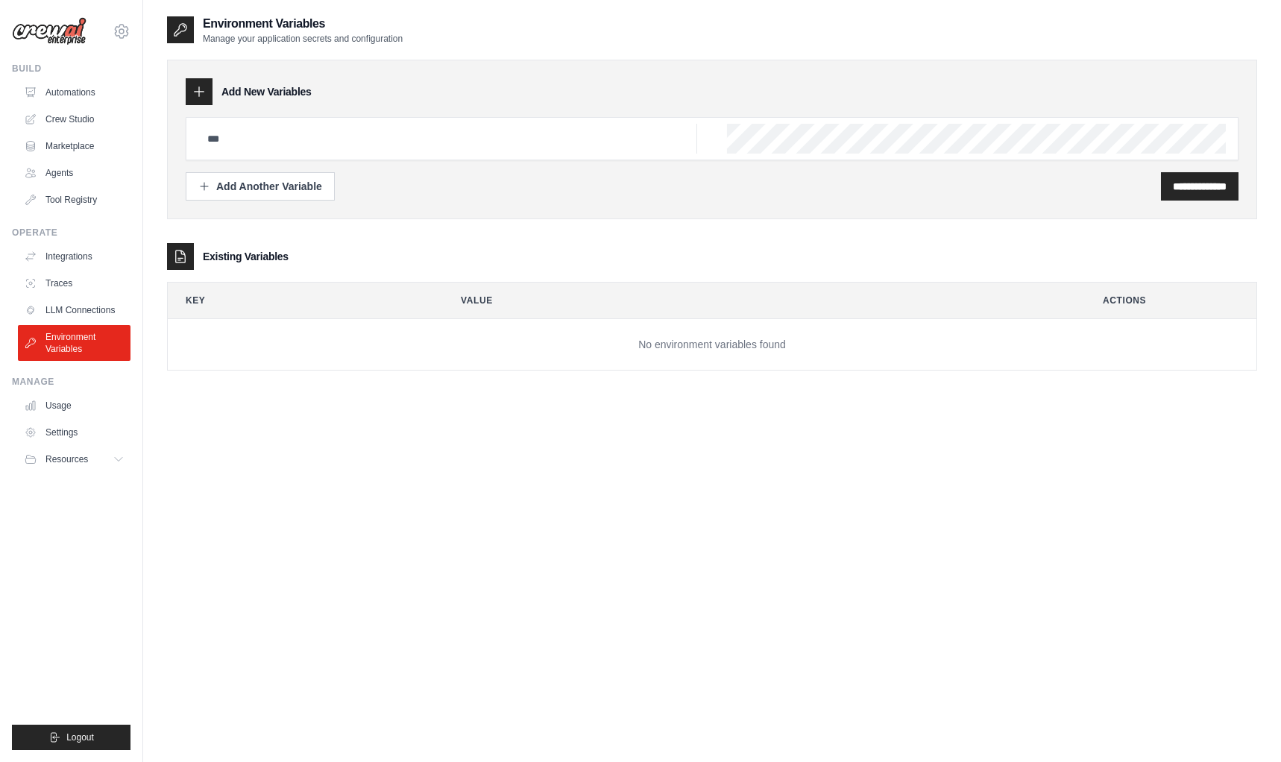
click at [204, 87] on icon at bounding box center [199, 91] width 15 height 15
click at [198, 94] on icon at bounding box center [199, 91] width 15 height 15
click at [223, 186] on div "Add Another Variable" at bounding box center [260, 185] width 124 height 15
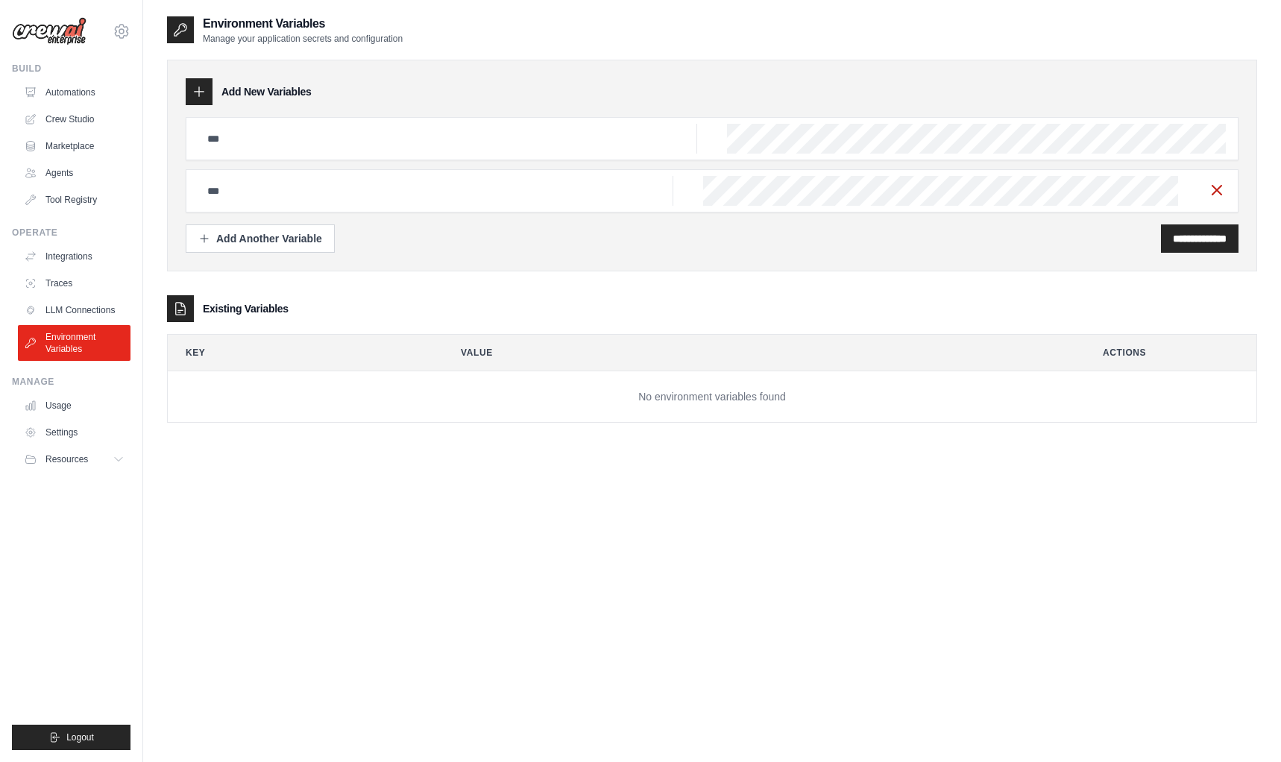
click at [1216, 189] on line "button" at bounding box center [1217, 190] width 9 height 9
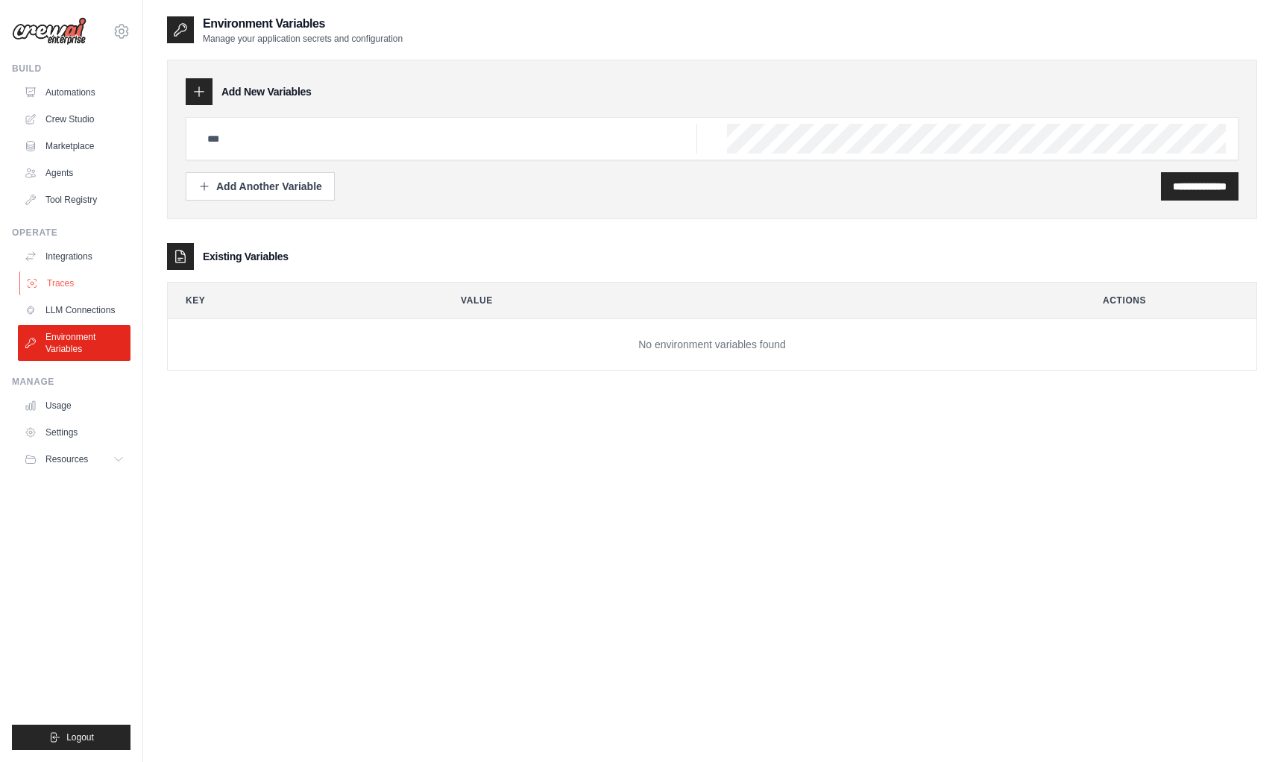
click at [75, 284] on link "Traces" at bounding box center [75, 283] width 113 height 24
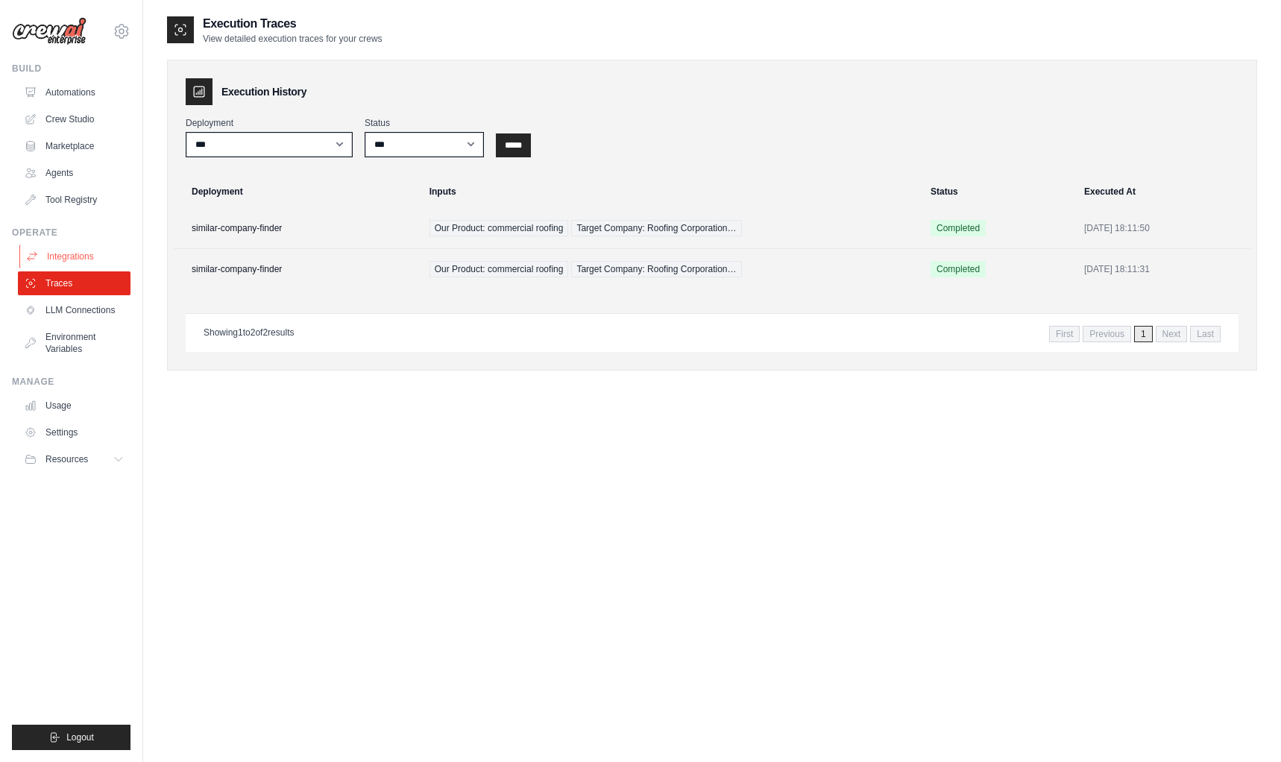
click at [71, 256] on link "Integrations" at bounding box center [75, 257] width 113 height 24
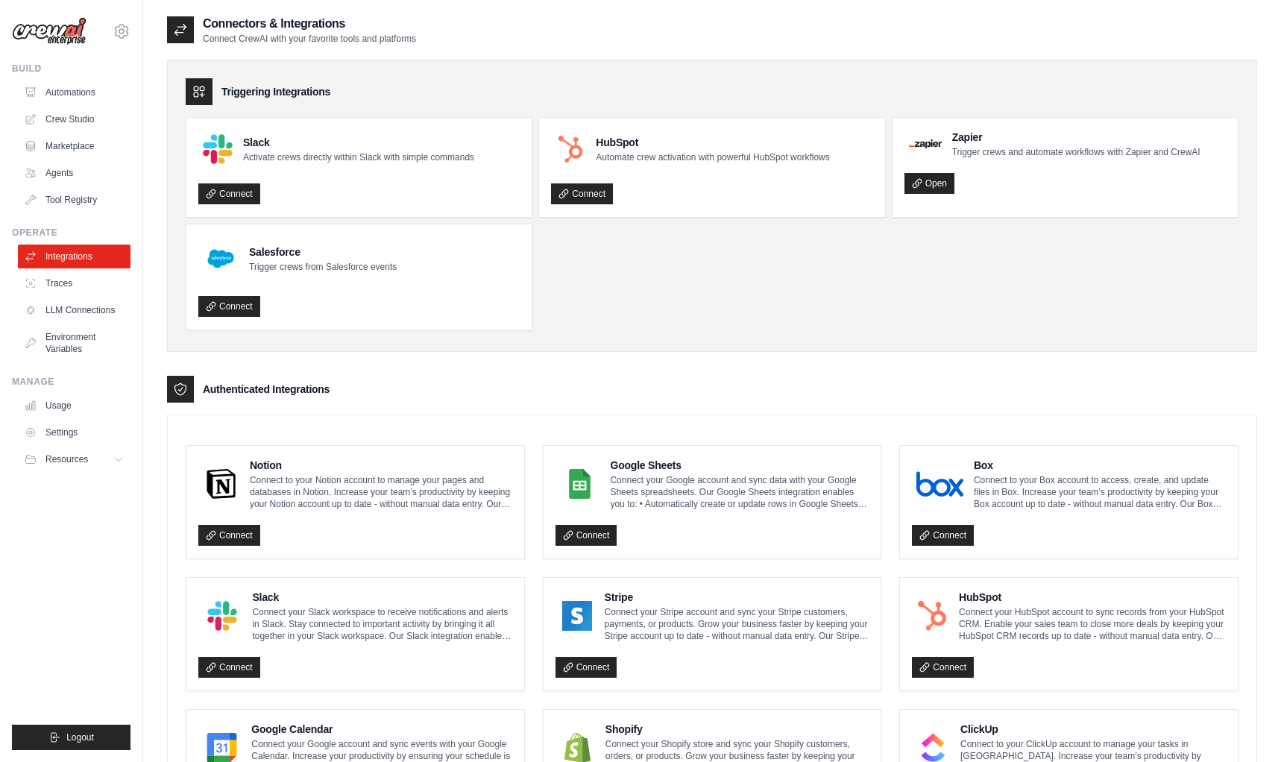
click at [54, 33] on img at bounding box center [49, 31] width 75 height 28
click at [70, 32] on img at bounding box center [49, 31] width 75 height 28
click at [123, 26] on icon at bounding box center [122, 31] width 18 height 18
click at [92, 105] on link "Settings" at bounding box center [121, 100] width 131 height 27
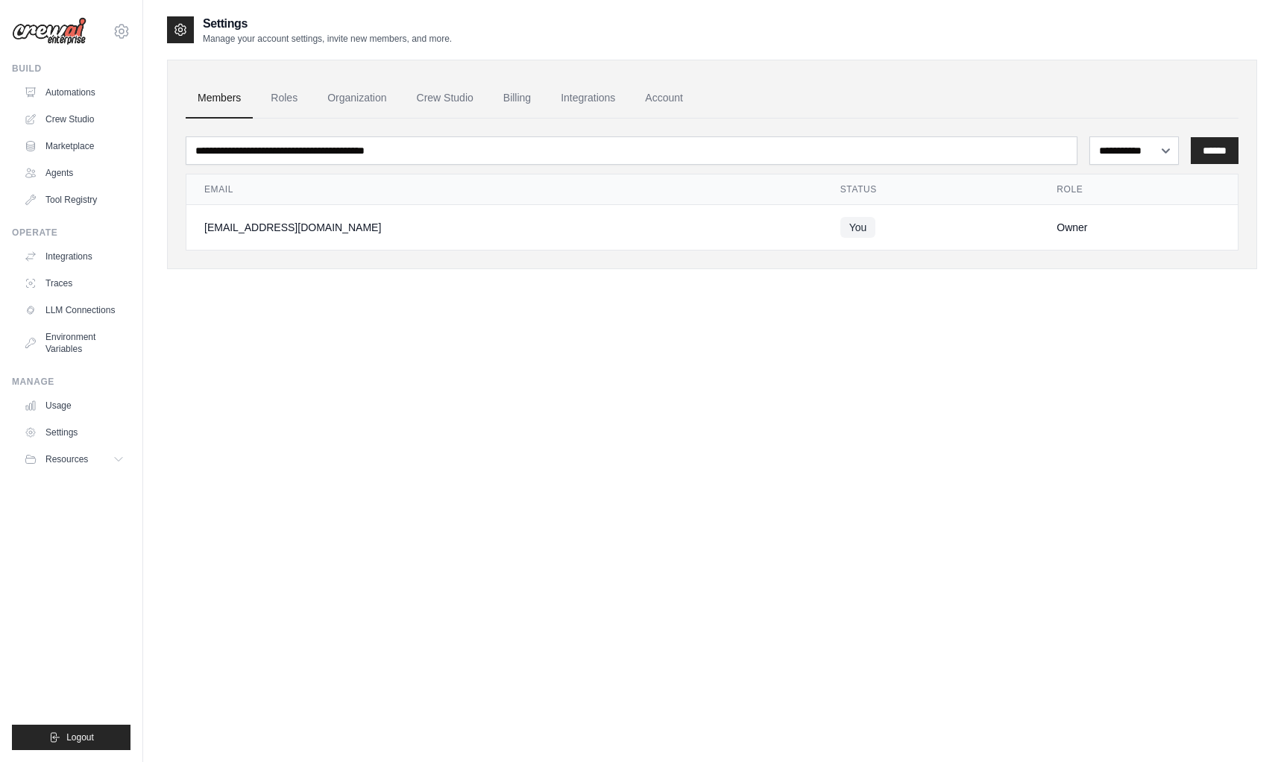
click at [276, 77] on div "**********" at bounding box center [712, 165] width 1090 height 210
click at [279, 91] on link "Roles" at bounding box center [284, 98] width 51 height 40
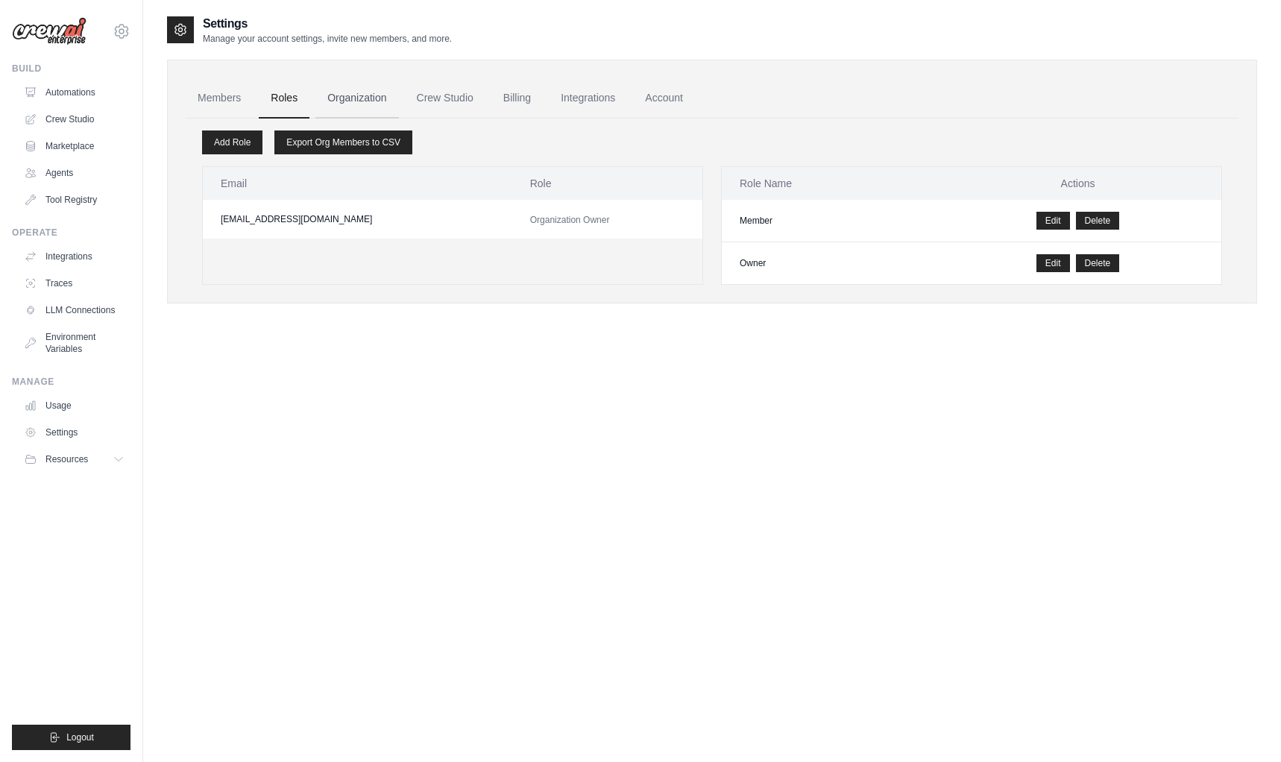
click at [351, 92] on link "Organization" at bounding box center [356, 98] width 83 height 40
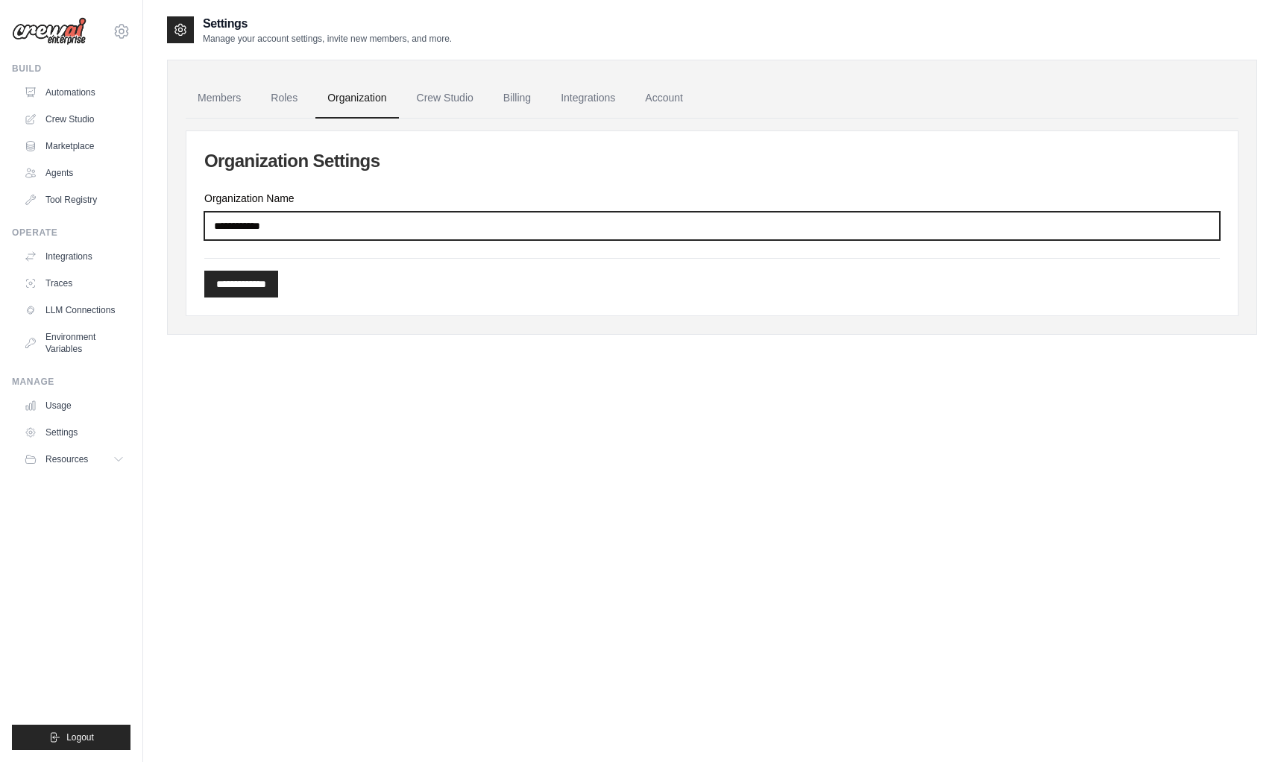
drag, startPoint x: 283, startPoint y: 222, endPoint x: 100, endPoint y: 230, distance: 183.7
click at [100, 230] on div "[EMAIL_ADDRESS][DOMAIN_NAME] Settings Build Automations Crew Studio" at bounding box center [640, 396] width 1281 height 792
type input "*******"
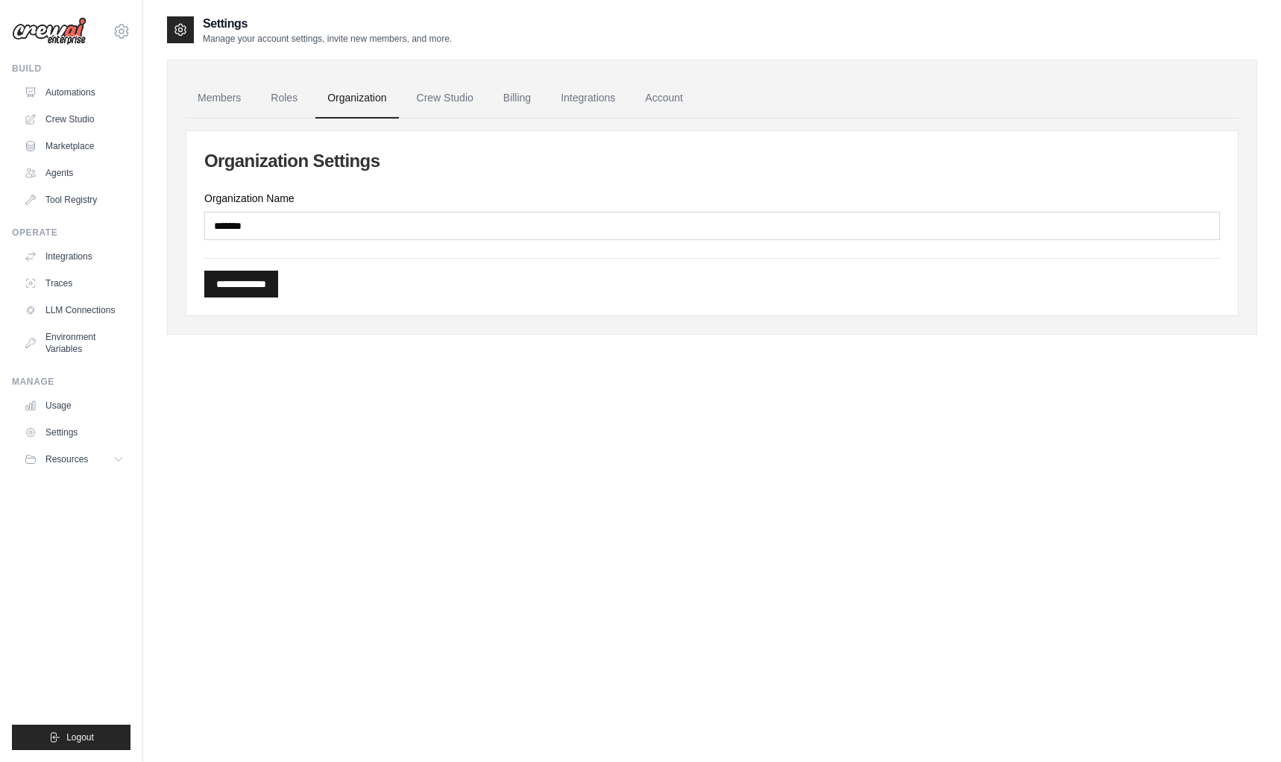
click at [251, 286] on input "**********" at bounding box center [241, 284] width 74 height 27
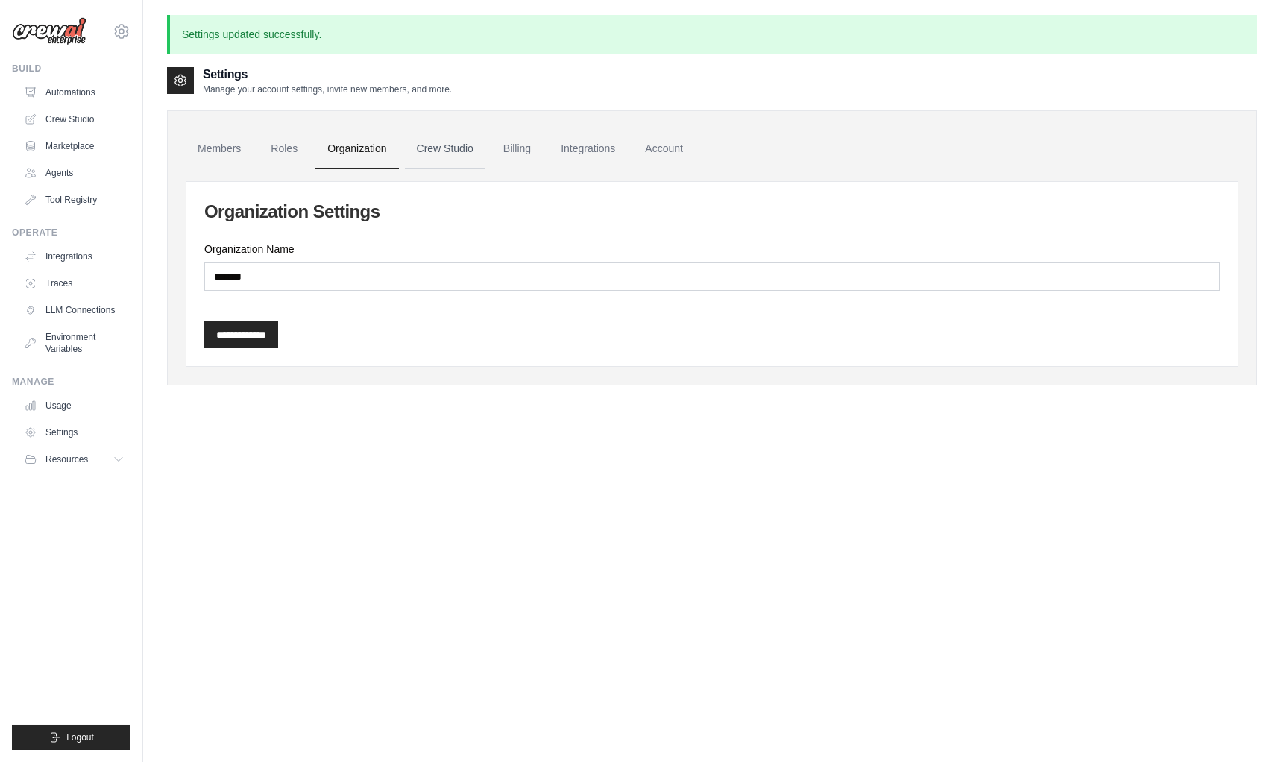
click at [433, 146] on link "Crew Studio" at bounding box center [445, 149] width 81 height 40
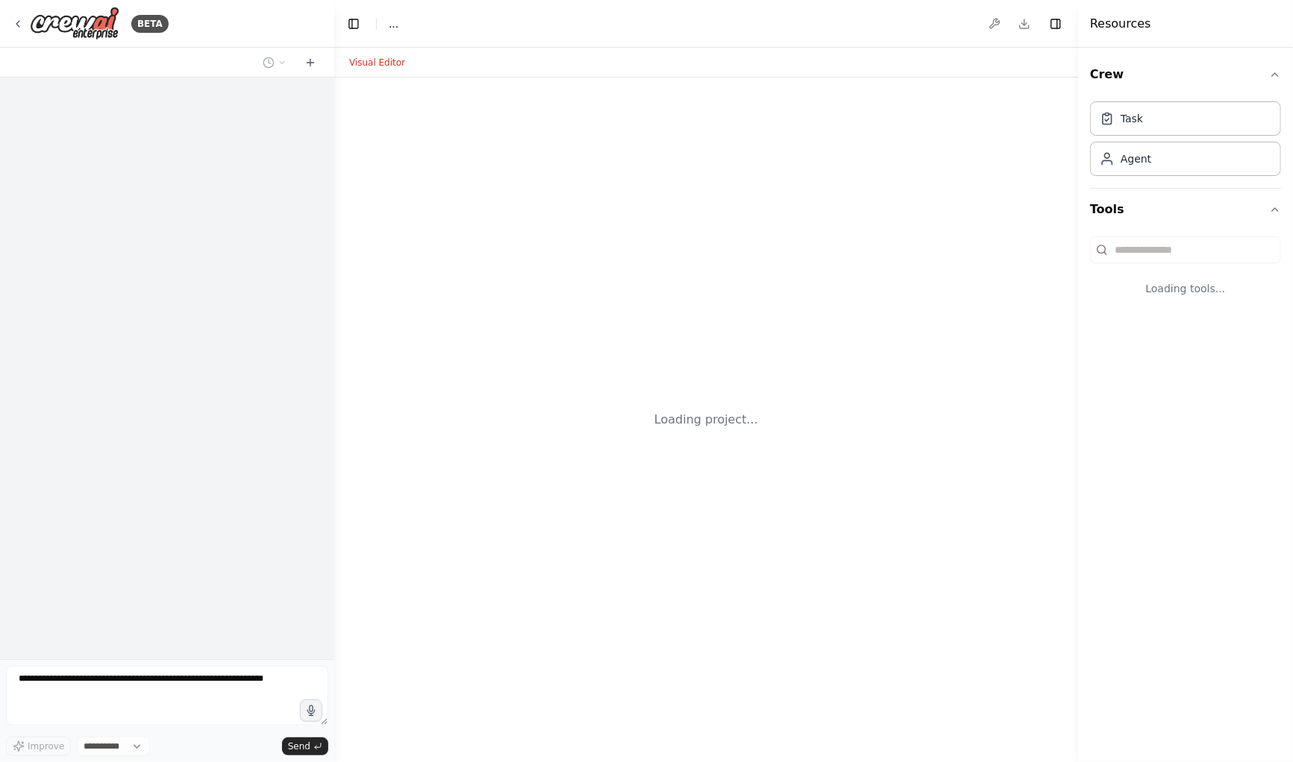
select select "****"
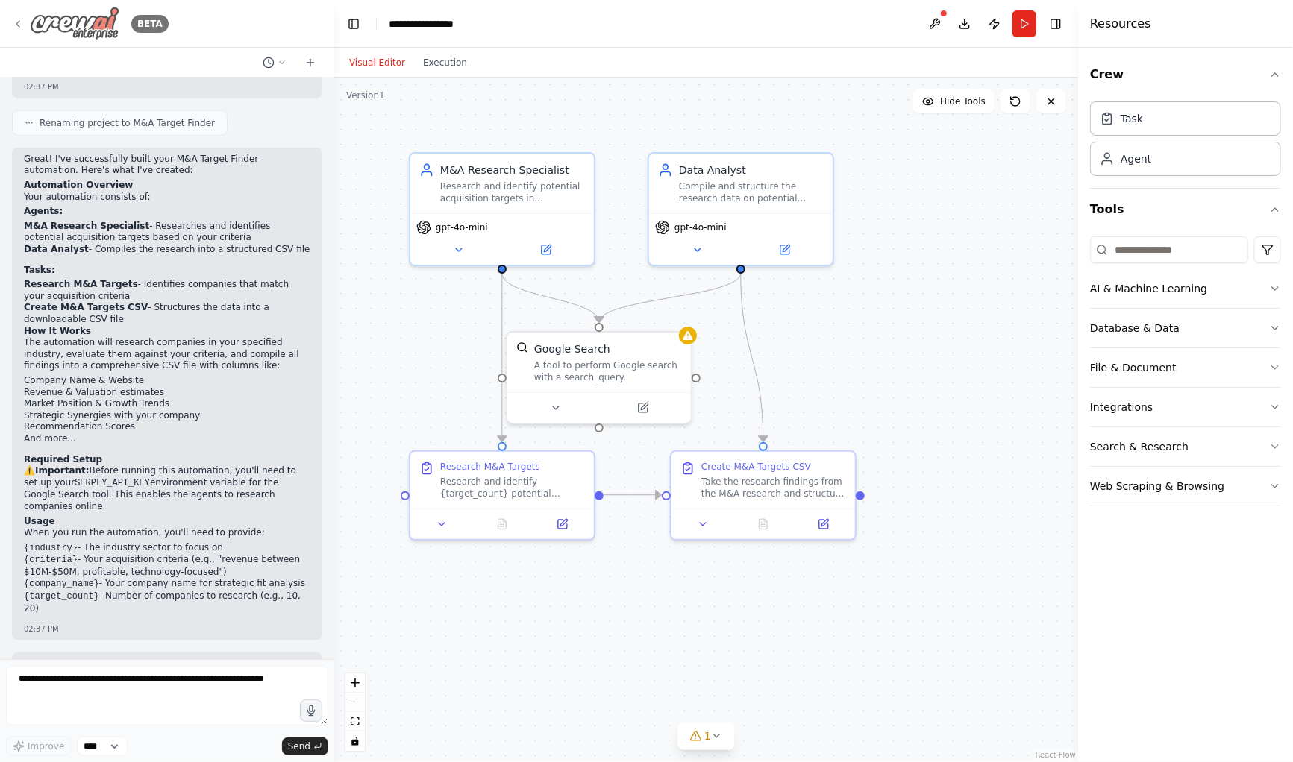
click at [22, 25] on icon at bounding box center [18, 24] width 12 height 12
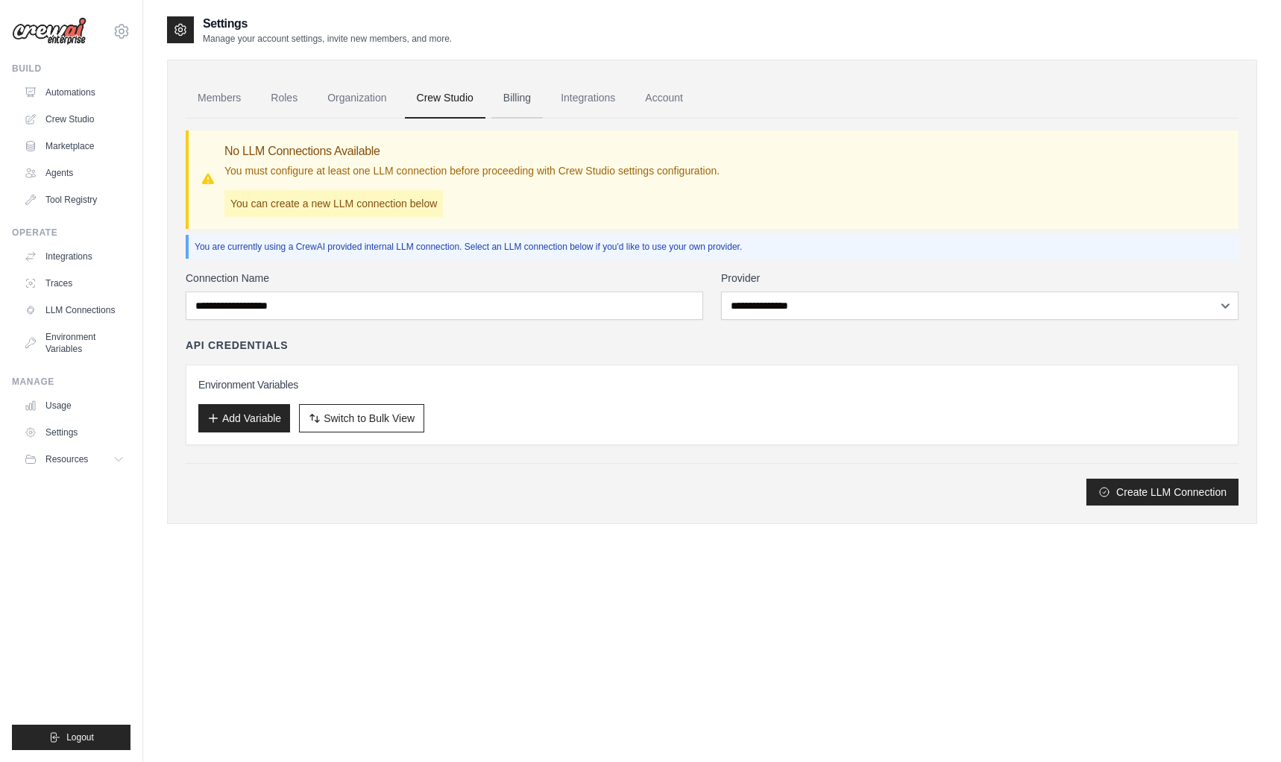
click at [518, 102] on link "Billing" at bounding box center [517, 98] width 51 height 40
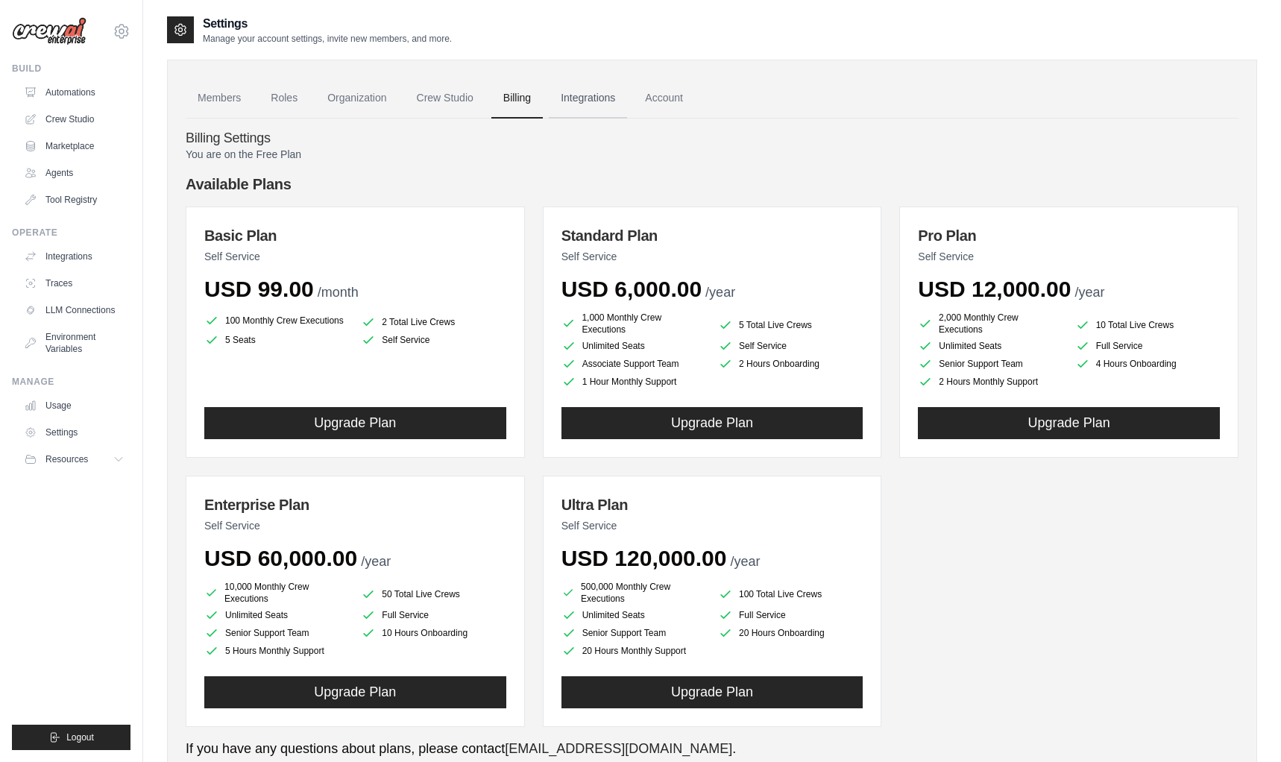
click at [570, 89] on link "Integrations" at bounding box center [588, 98] width 78 height 40
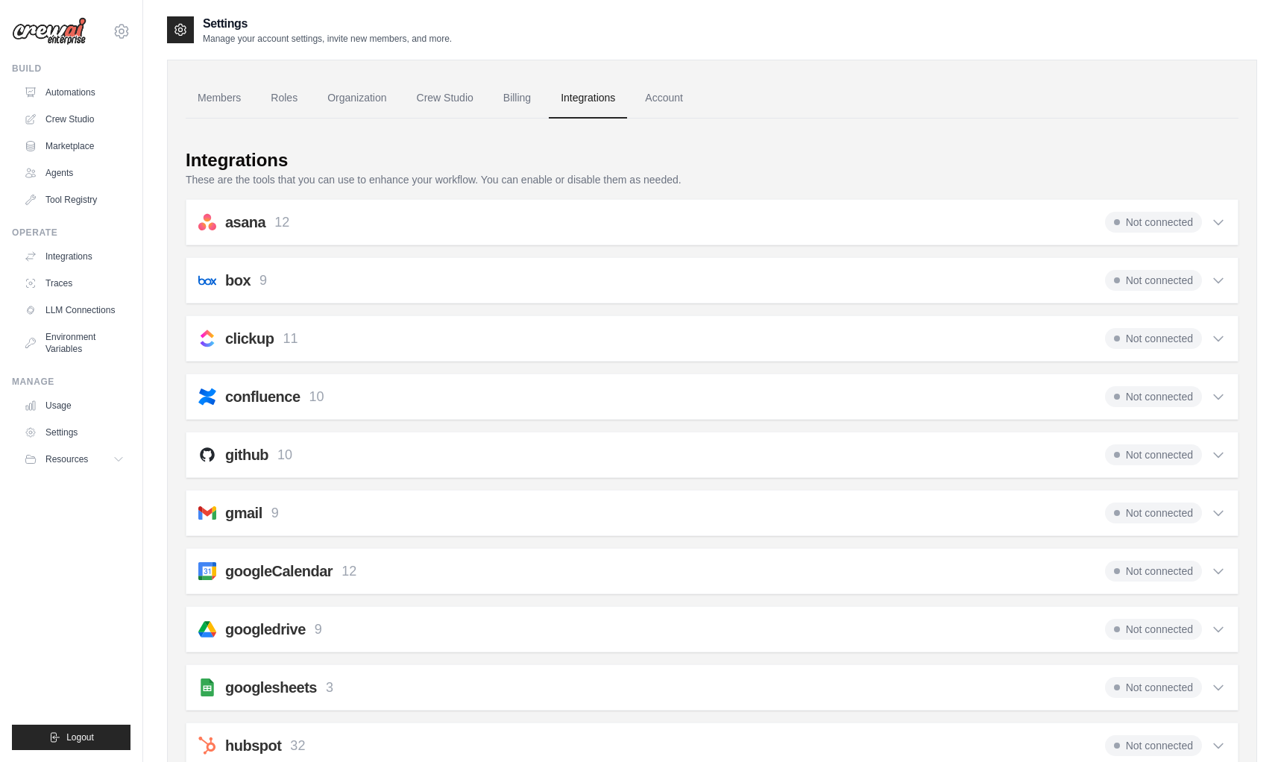
click at [570, 100] on link "Integrations" at bounding box center [588, 98] width 78 height 40
click at [648, 229] on div "asana 12 Not connected" at bounding box center [712, 222] width 1028 height 21
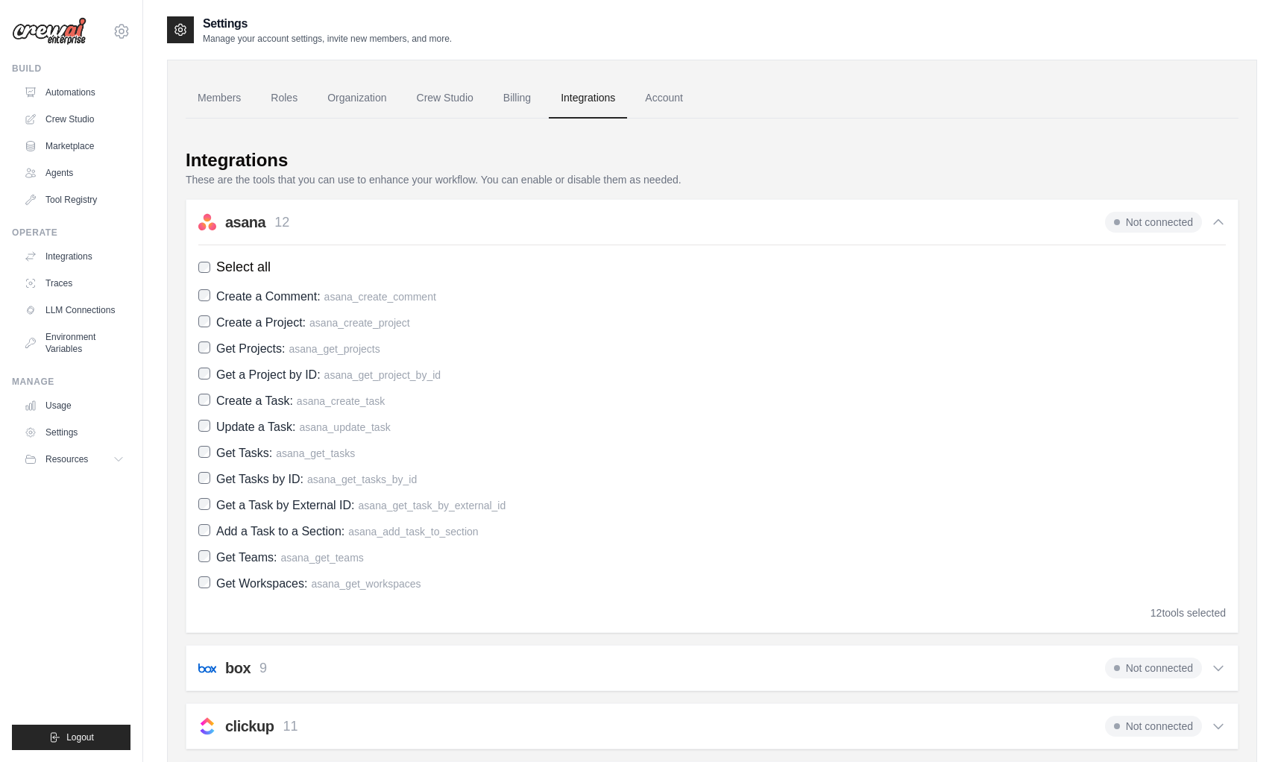
click at [652, 224] on div "asana 12 Not connected" at bounding box center [712, 222] width 1028 height 21
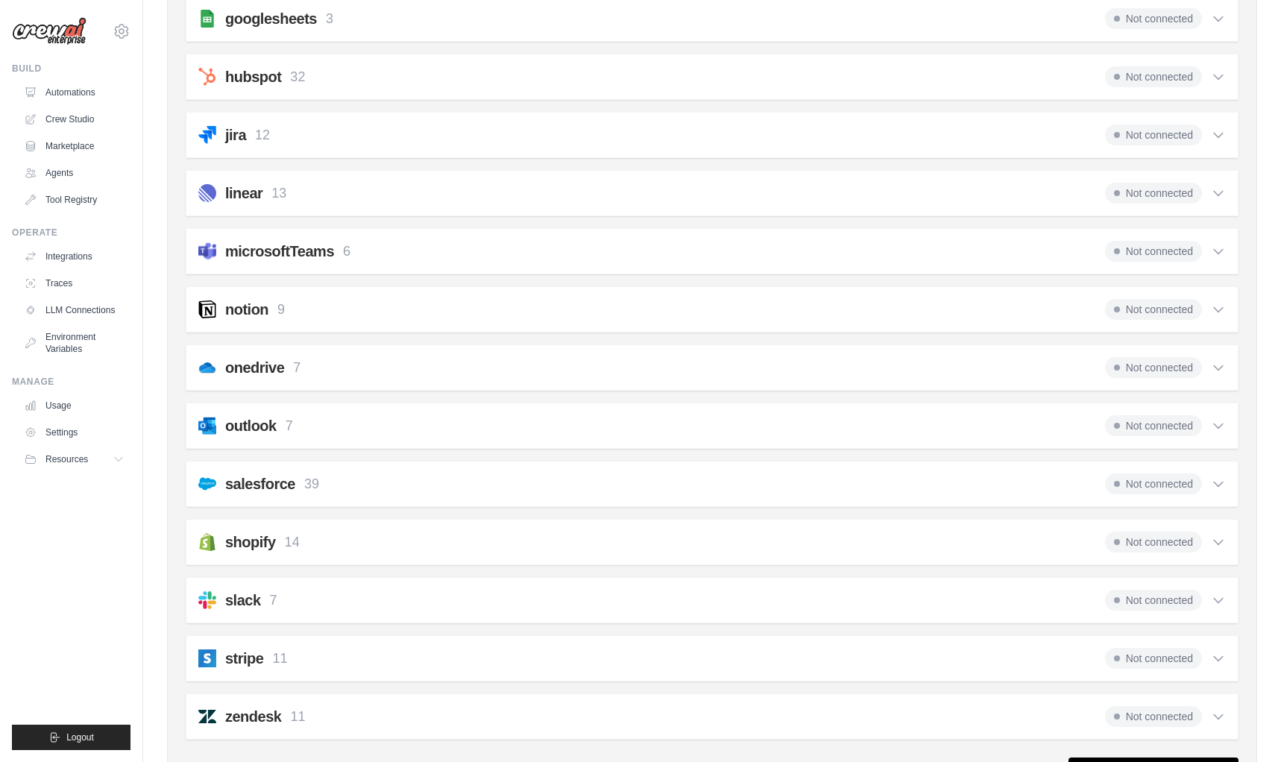
scroll to position [671, 0]
click at [368, 405] on div "outlook 7 Not connected Select all Create an Event: outlook_create_event Update…" at bounding box center [712, 424] width 1053 height 46
click at [357, 418] on div "outlook 7 Not connected" at bounding box center [712, 423] width 1028 height 21
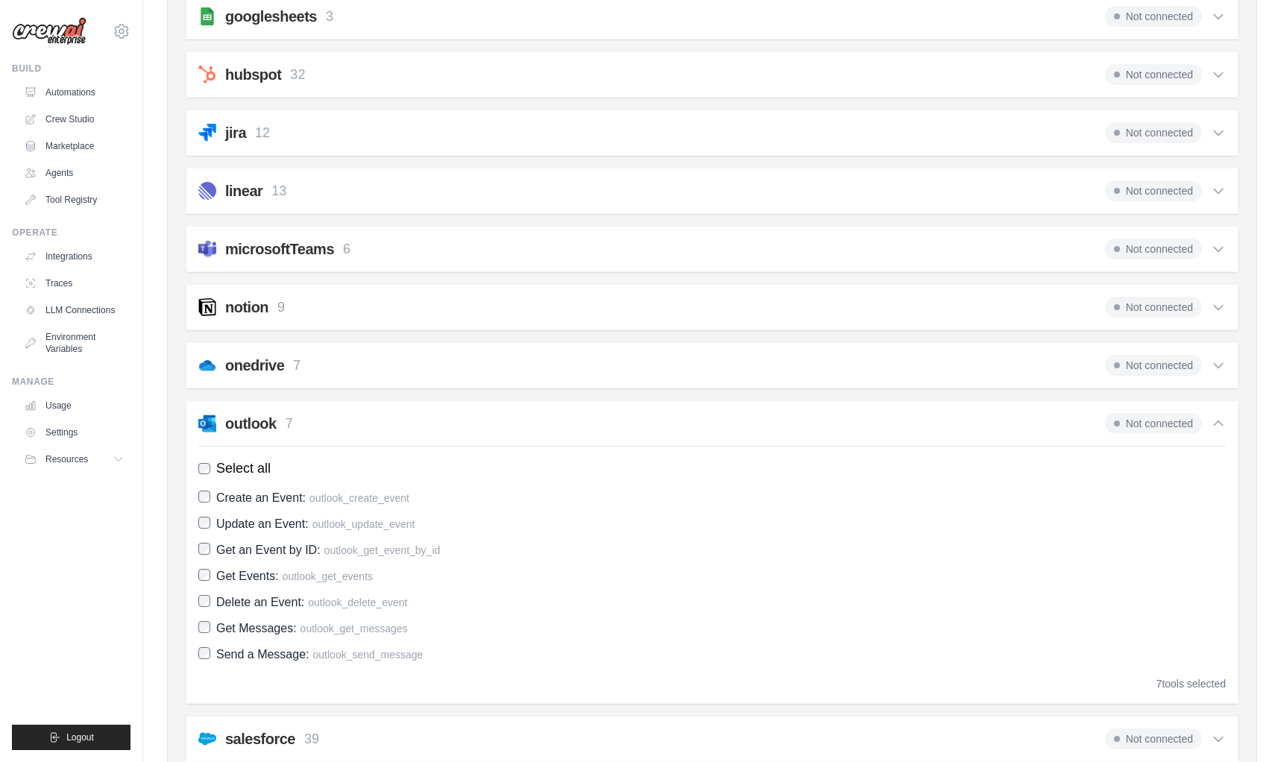
click at [357, 416] on div "outlook 7 Not connected" at bounding box center [712, 423] width 1028 height 21
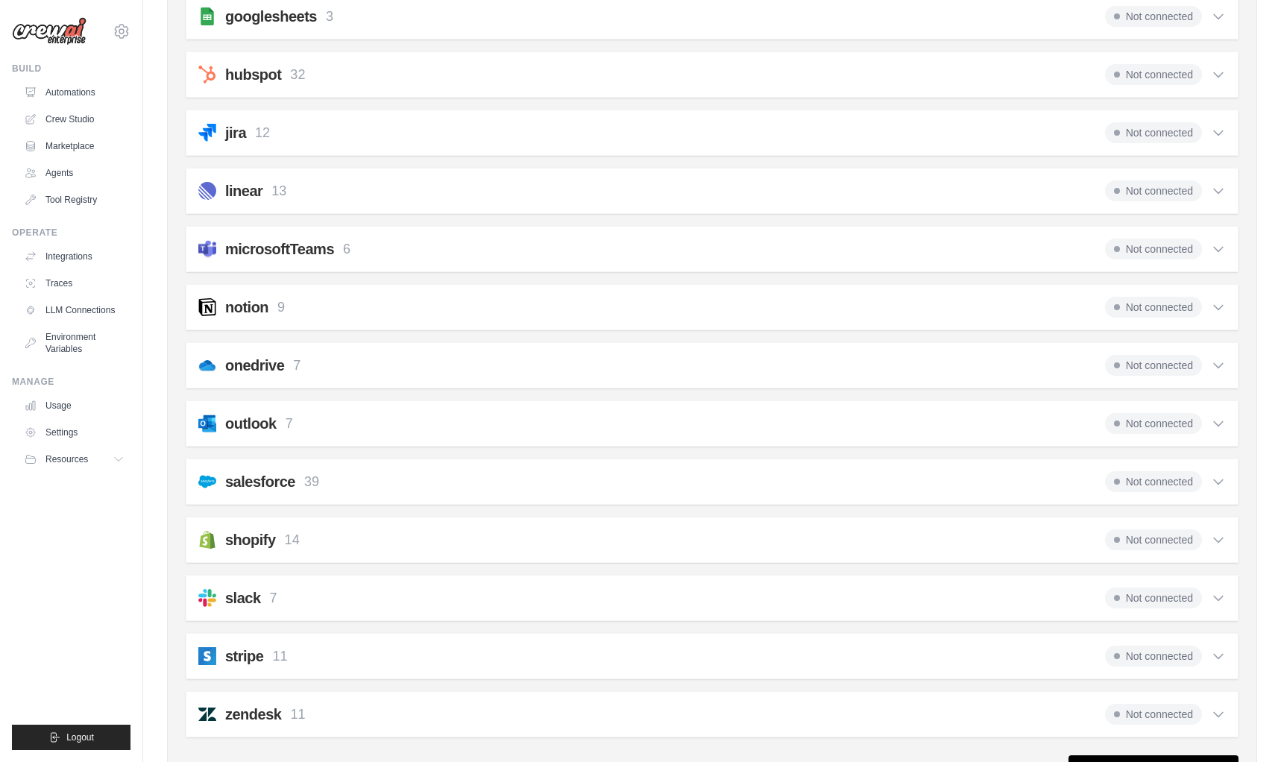
click at [392, 361] on div "onedrive 7 Not connected" at bounding box center [712, 365] width 1028 height 21
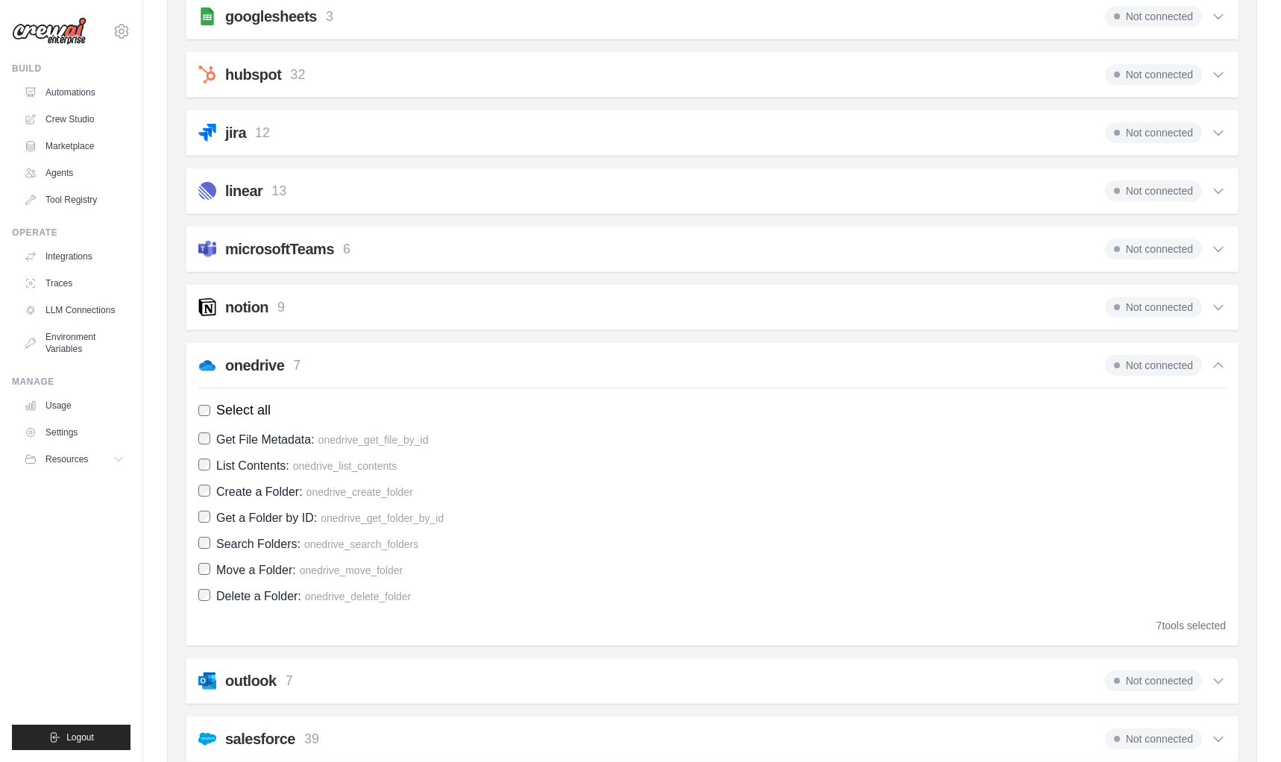
click at [394, 361] on div "onedrive 7 Not connected" at bounding box center [712, 365] width 1028 height 21
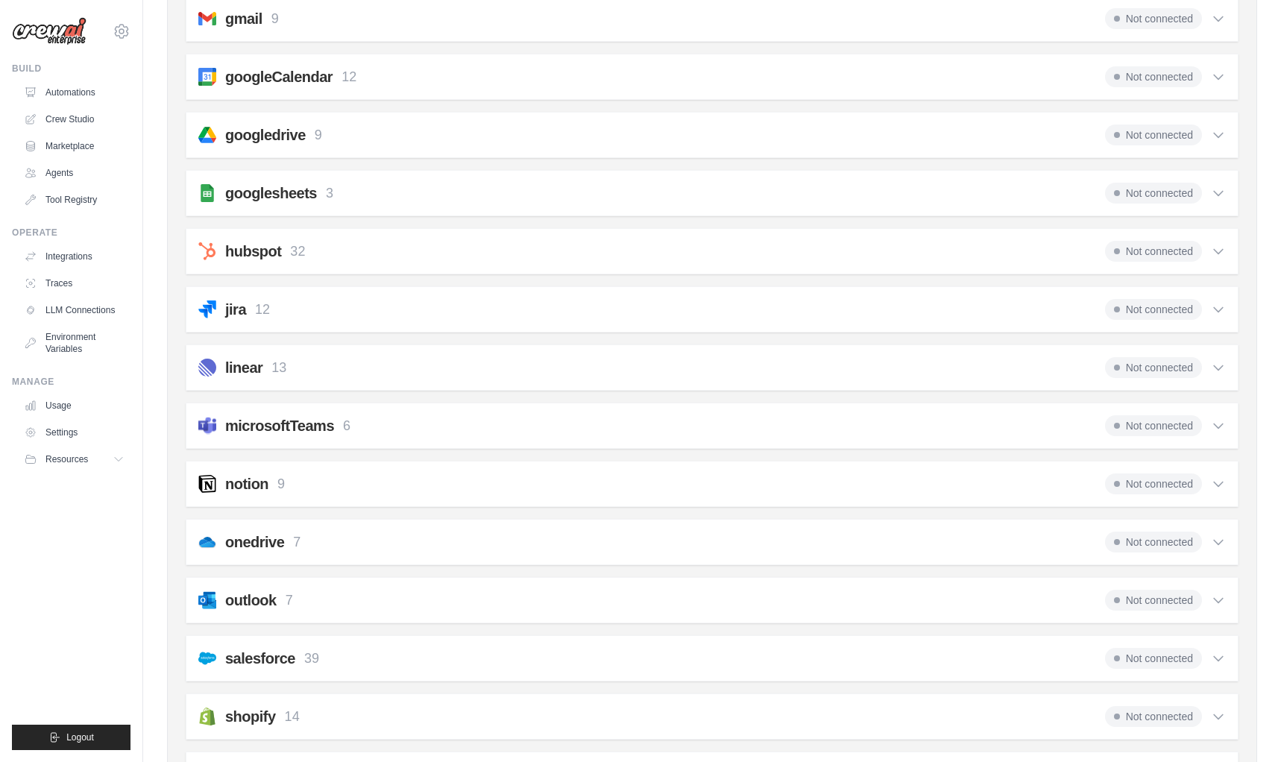
scroll to position [447, 0]
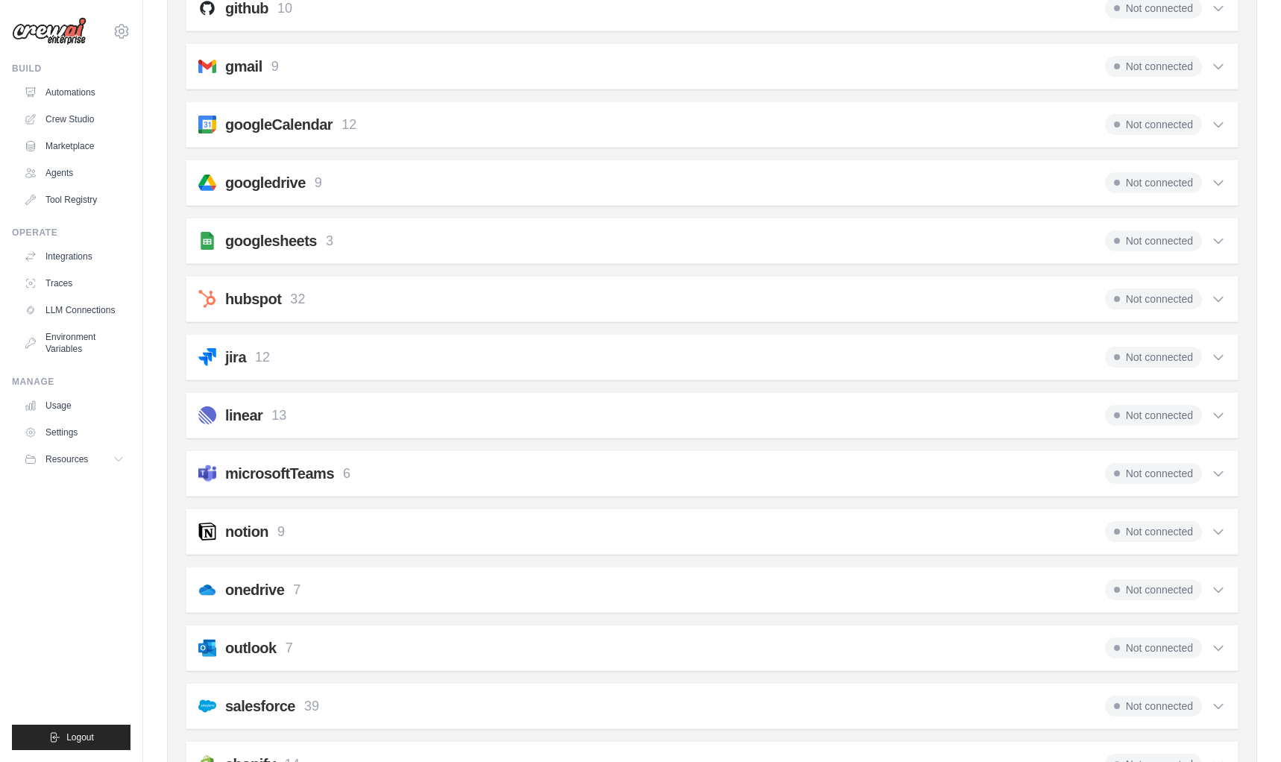
click at [365, 408] on div "linear 13 Not connected" at bounding box center [712, 415] width 1028 height 21
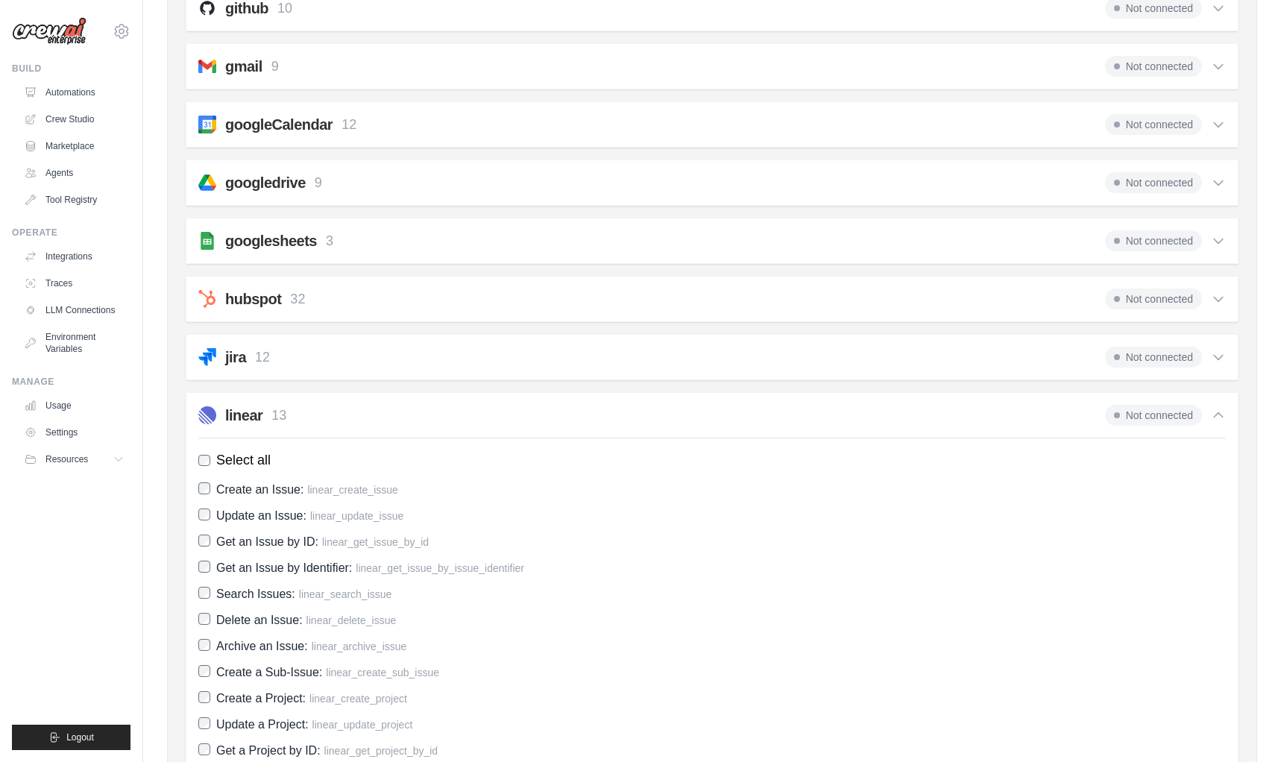
click at [365, 408] on div "linear 13 Not connected" at bounding box center [712, 415] width 1028 height 21
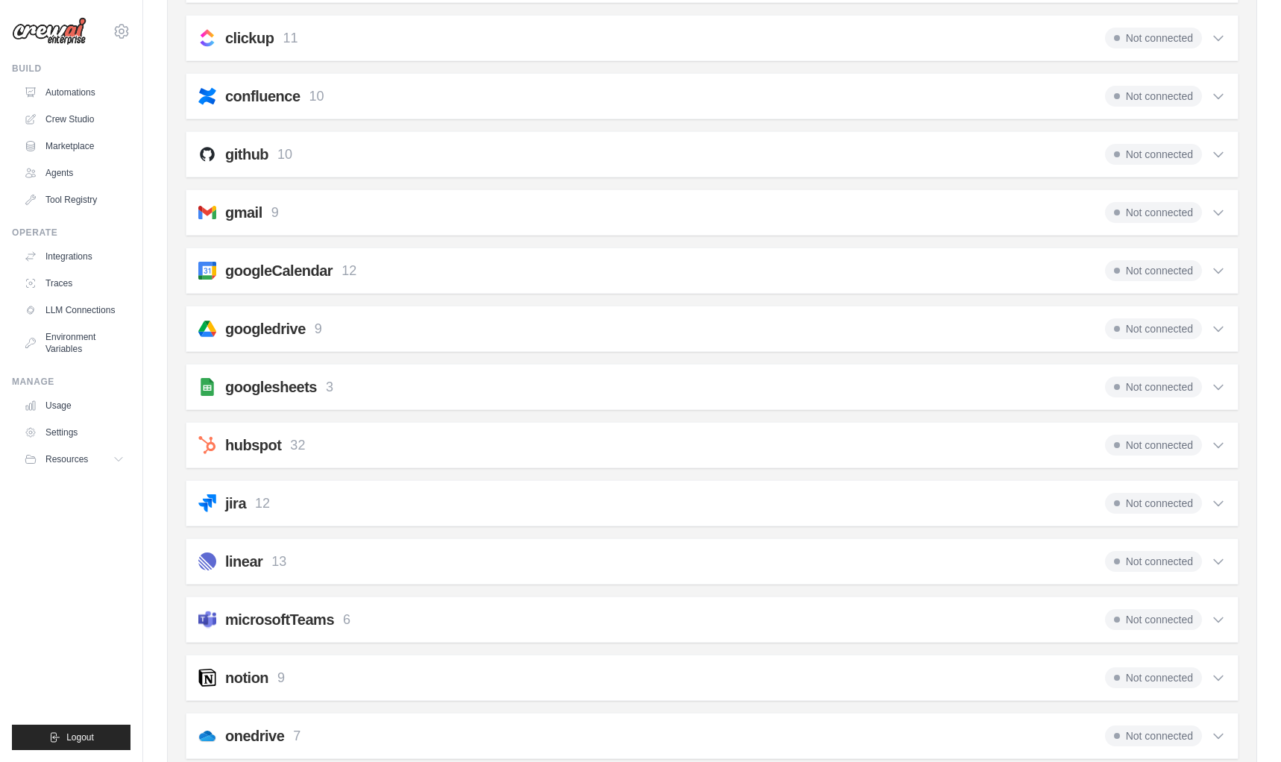
scroll to position [0, 0]
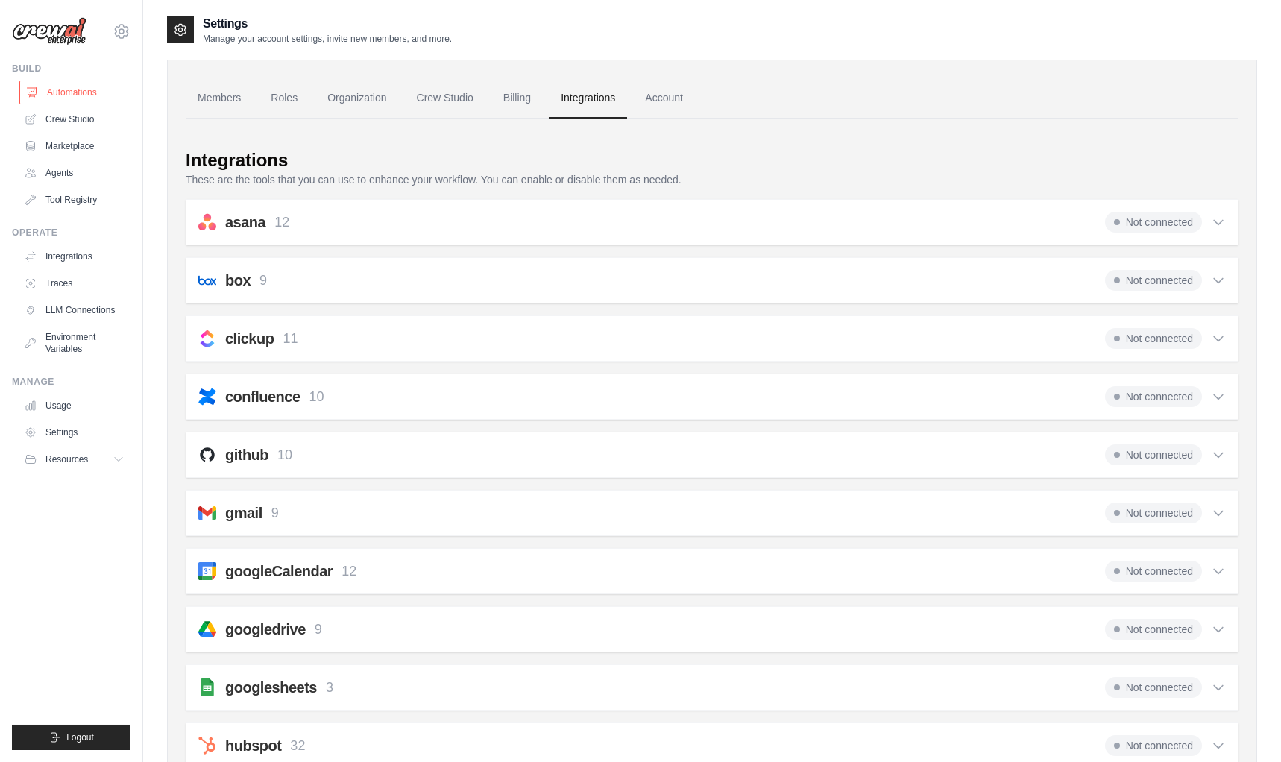
click at [84, 94] on link "Automations" at bounding box center [75, 93] width 113 height 24
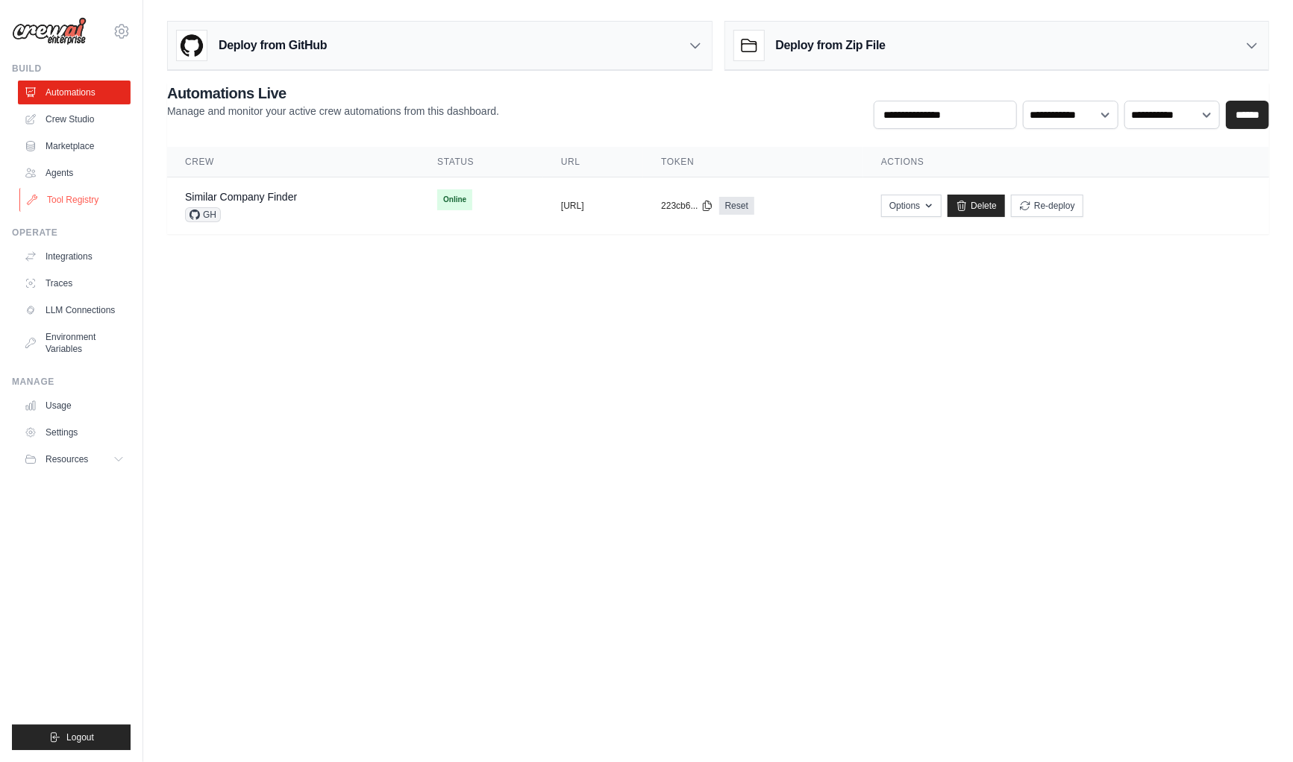
click at [51, 203] on link "Tool Registry" at bounding box center [75, 200] width 113 height 24
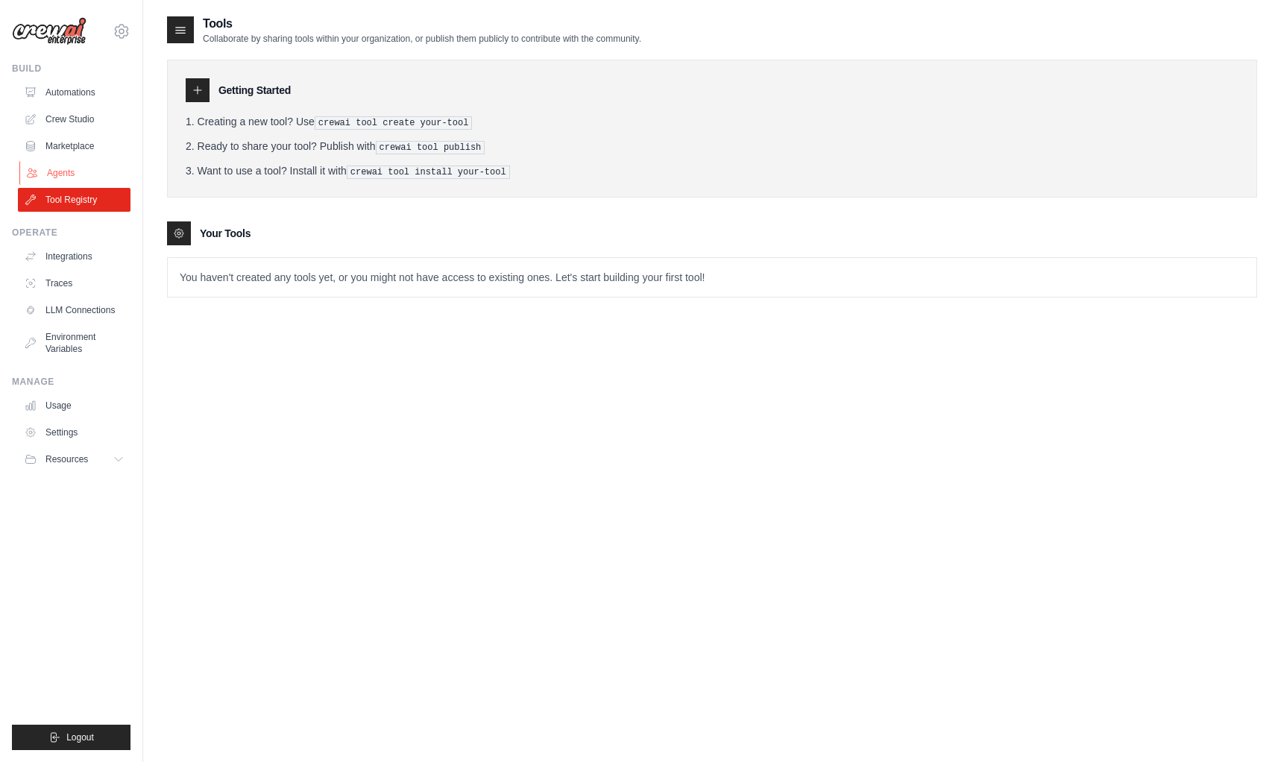
click at [61, 175] on link "Agents" at bounding box center [75, 173] width 113 height 24
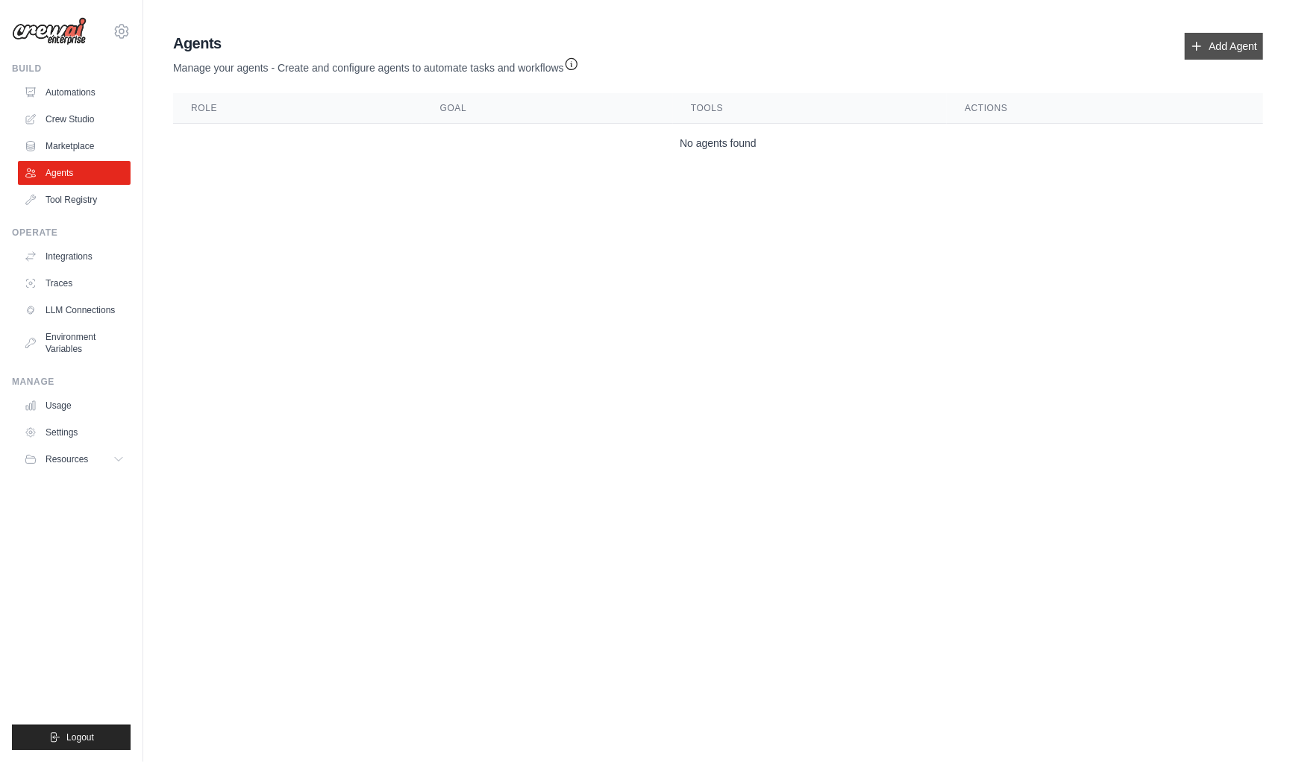
click at [1219, 40] on link "Add Agent" at bounding box center [1223, 46] width 78 height 27
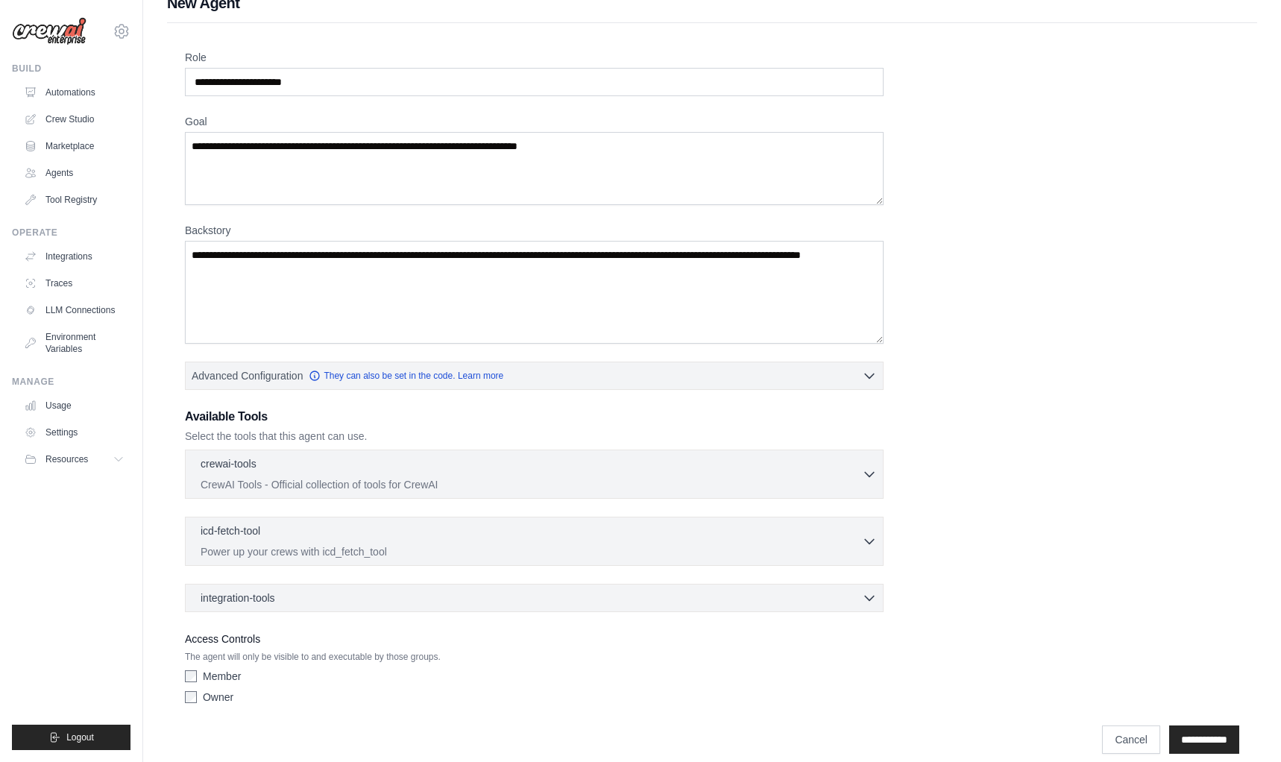
scroll to position [34, 0]
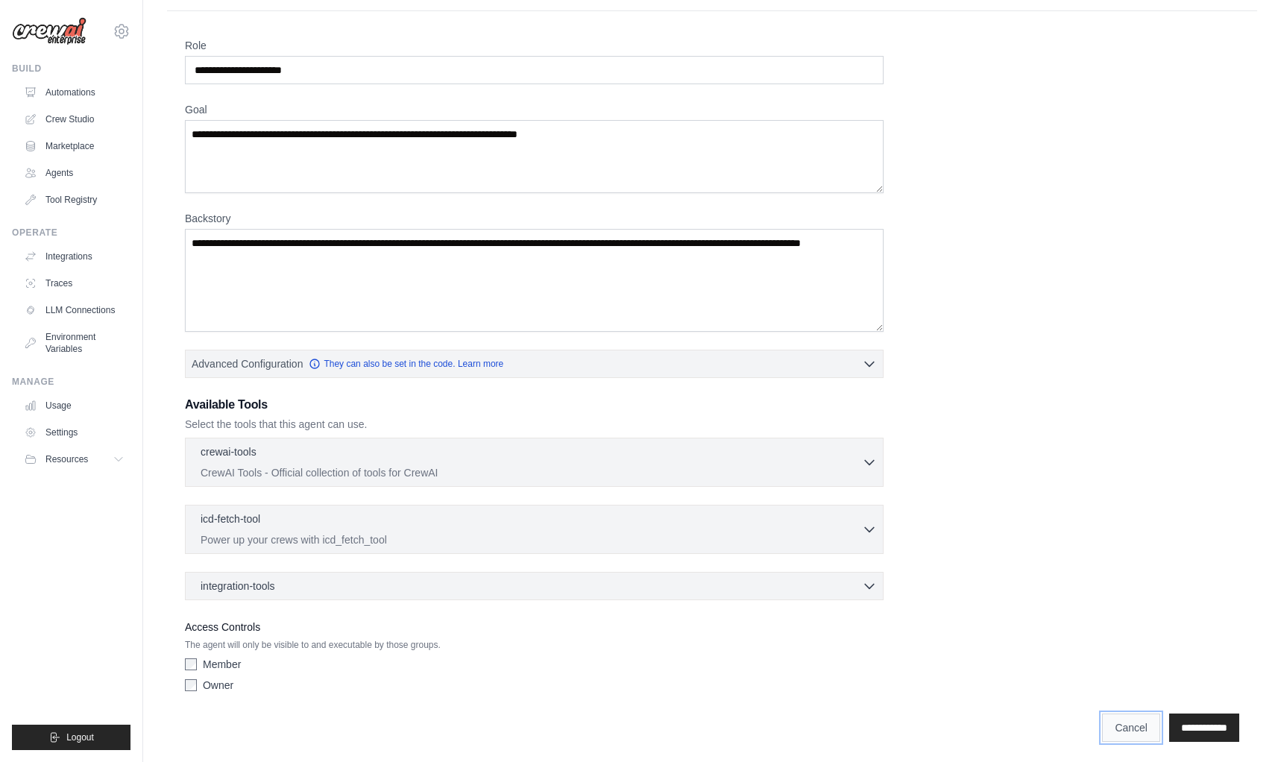
click at [1119, 717] on link "Cancel" at bounding box center [1131, 728] width 58 height 28
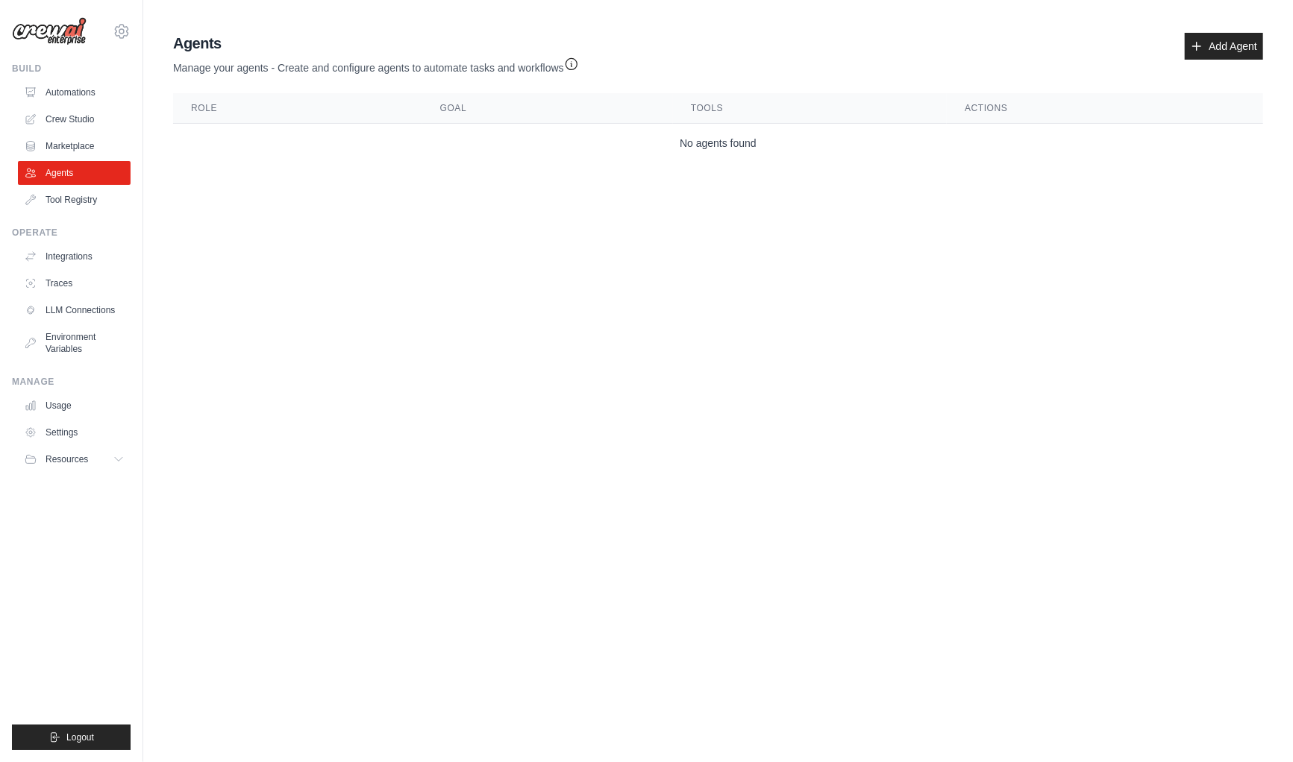
click at [49, 36] on img at bounding box center [49, 31] width 75 height 28
click at [65, 20] on img at bounding box center [49, 31] width 75 height 28
click at [112, 34] on div "swaygscustommerch@gmail.com Settings" at bounding box center [71, 24] width 119 height 48
click at [119, 34] on icon at bounding box center [122, 31] width 18 height 18
click at [101, 95] on link "Settings" at bounding box center [121, 100] width 131 height 27
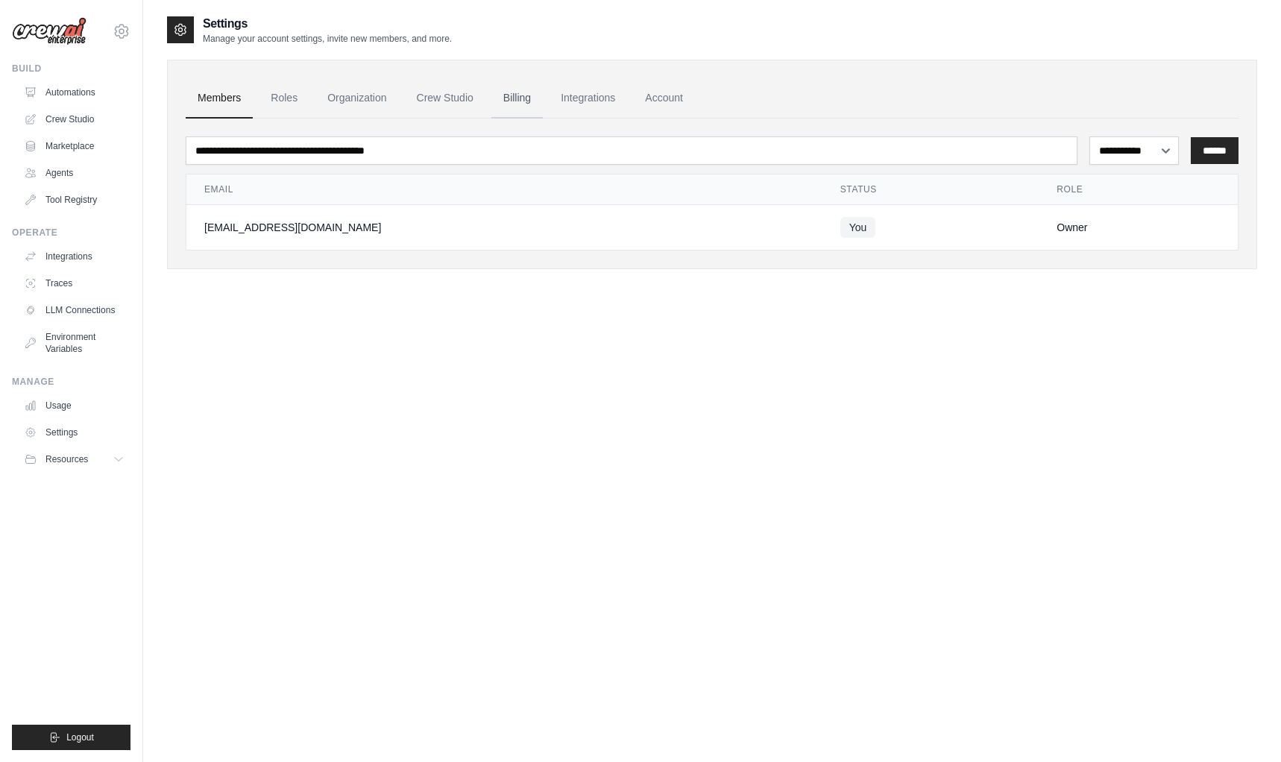
click at [507, 98] on link "Billing" at bounding box center [517, 98] width 51 height 40
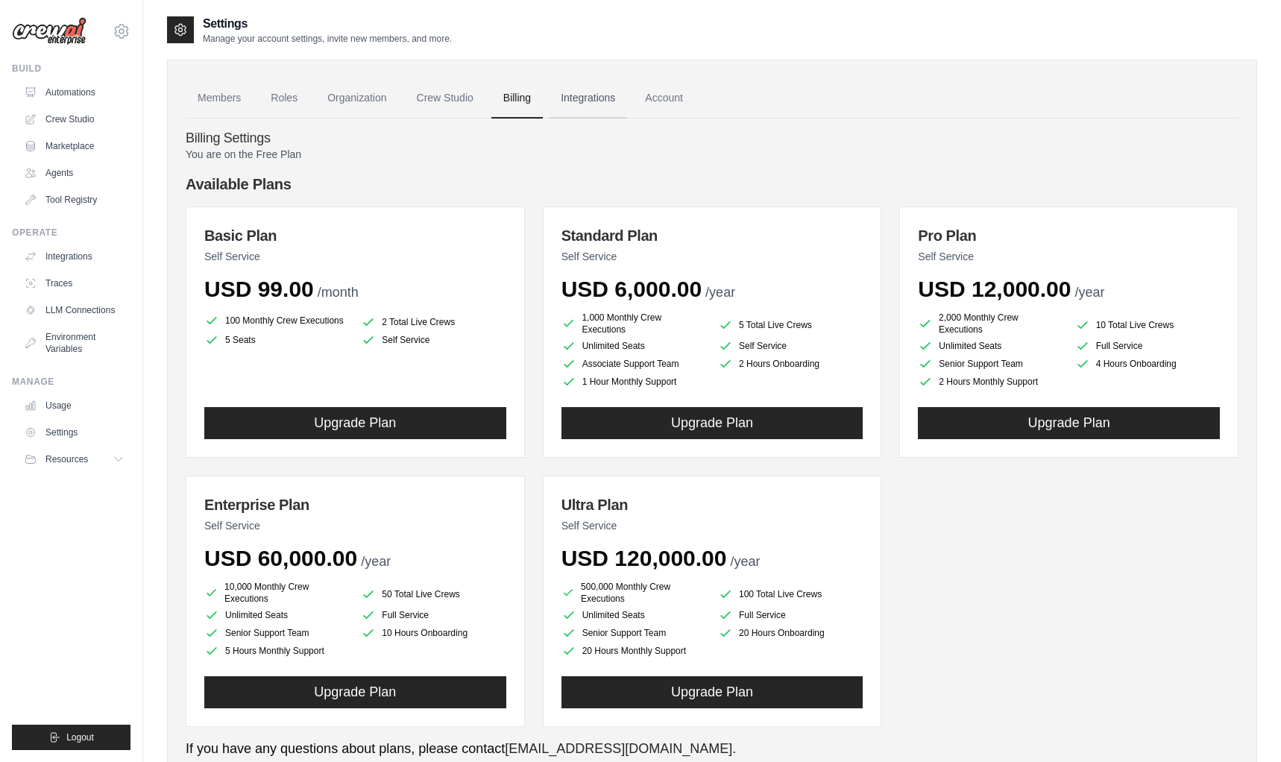
click at [597, 93] on link "Integrations" at bounding box center [588, 98] width 78 height 40
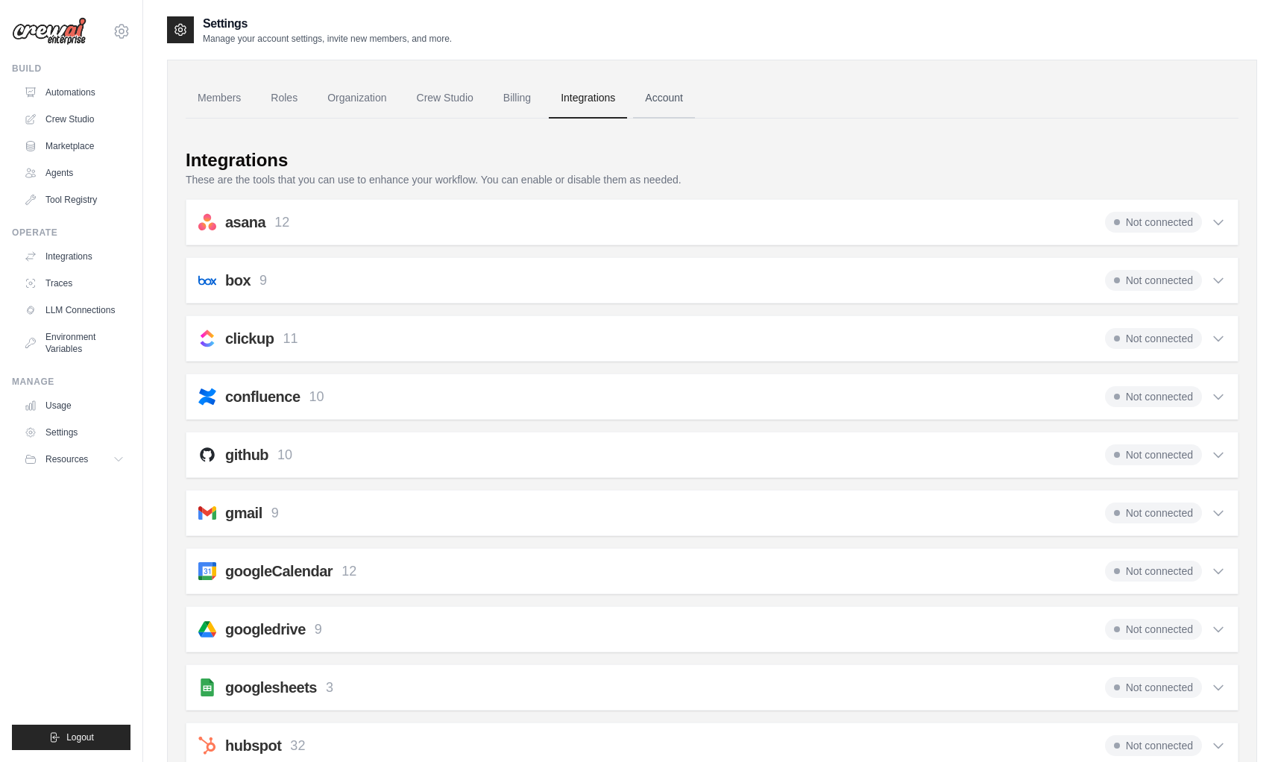
click at [658, 95] on link "Account" at bounding box center [664, 98] width 62 height 40
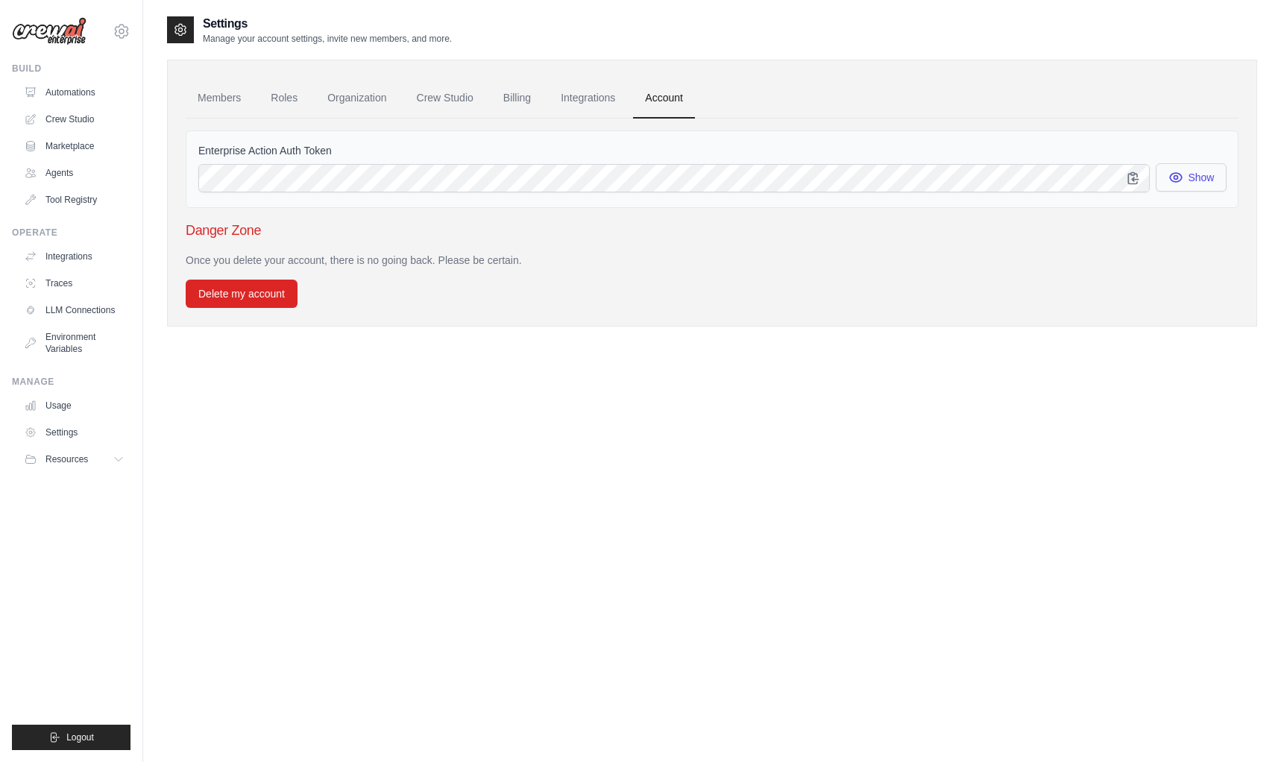
click at [1178, 172] on icon "button" at bounding box center [1176, 177] width 15 height 15
click at [218, 101] on link "Members" at bounding box center [219, 98] width 67 height 40
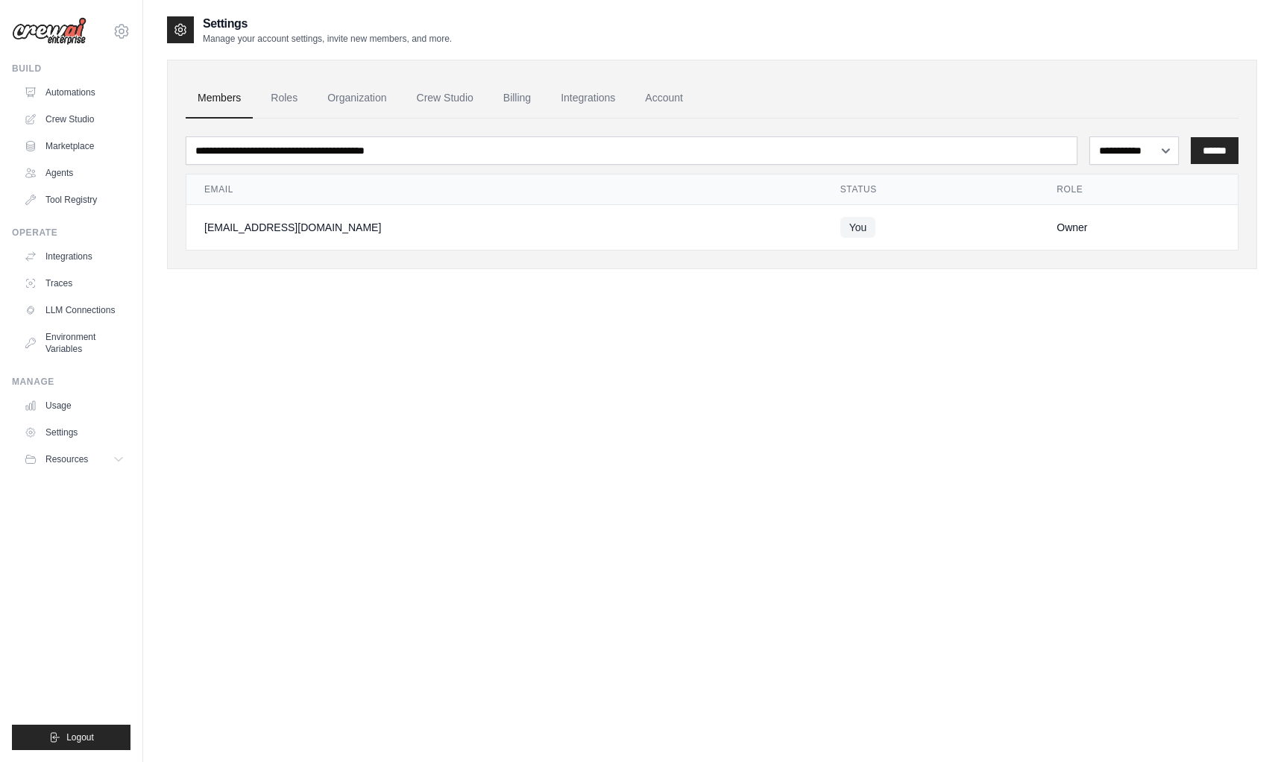
click at [180, 31] on icon at bounding box center [181, 30] width 4 height 4
click at [84, 100] on link "Automations" at bounding box center [75, 93] width 113 height 24
